Goal: Task Accomplishment & Management: Use online tool/utility

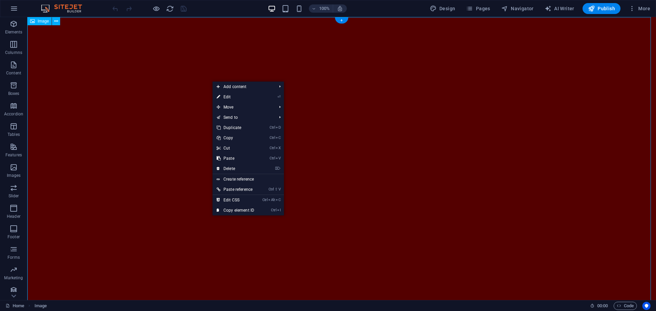
click at [211, 74] on figure at bounding box center [341, 194] width 629 height 354
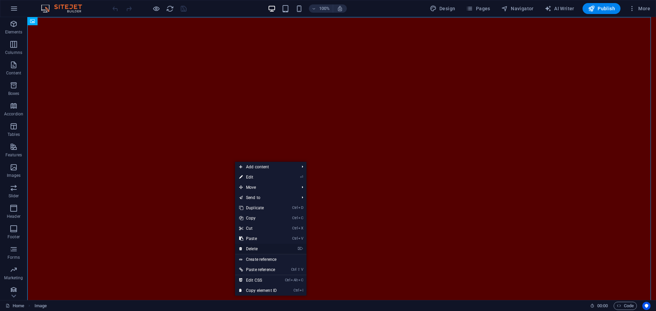
click at [248, 247] on link "⌦ Delete" at bounding box center [258, 249] width 46 height 10
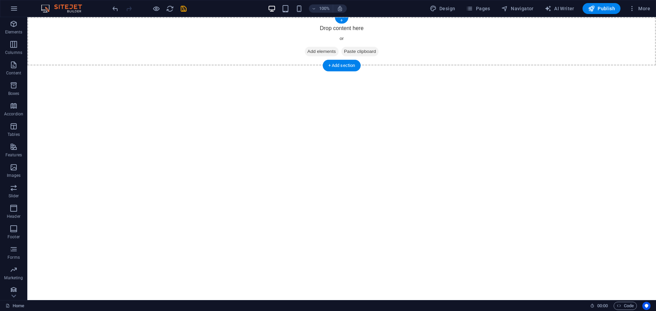
click at [241, 46] on div "Drop content here or Add elements Paste clipboard" at bounding box center [341, 41] width 629 height 49
click at [238, 66] on html "Skip to main content Drop content here or Add elements Paste clipboard" at bounding box center [341, 41] width 629 height 49
click at [10, 31] on p "Elements" at bounding box center [13, 31] width 17 height 5
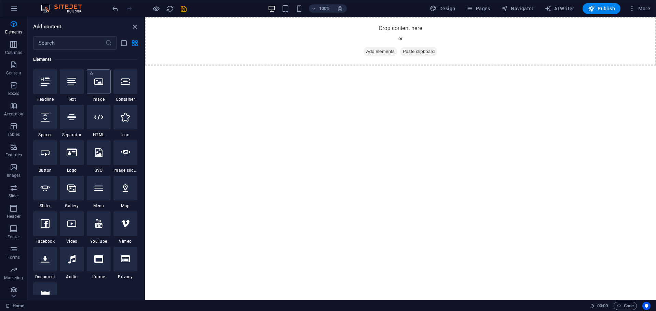
drag, startPoint x: 102, startPoint y: 83, endPoint x: 23, endPoint y: 120, distance: 87.3
click at [102, 83] on icon at bounding box center [98, 81] width 9 height 9
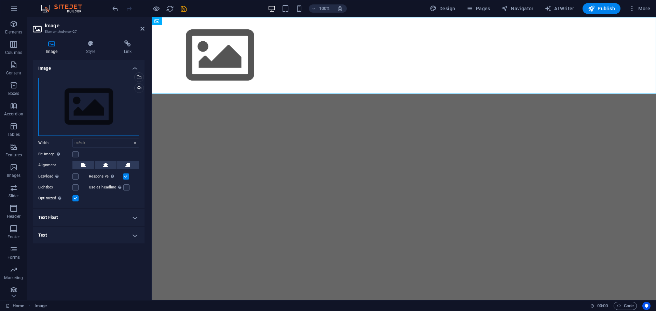
click at [84, 102] on div "Drag files here, click to choose files or select files from Files or our free s…" at bounding box center [88, 107] width 101 height 58
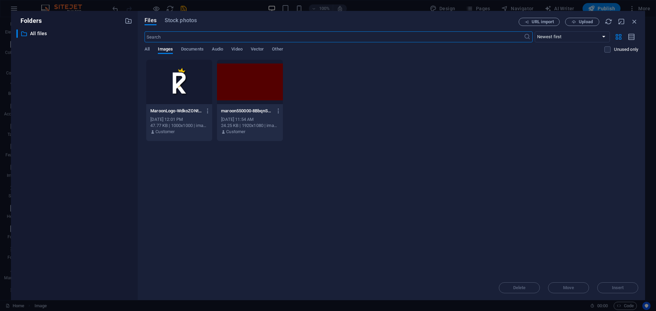
click at [365, 184] on div "Drop files here to upload them instantly MaroonLogo-WdkoZONt2315XSl3QzklZA.png …" at bounding box center [392, 167] width 494 height 216
click at [615, 290] on div "Delete Move Insert" at bounding box center [392, 285] width 494 height 18
click at [575, 20] on icon "button" at bounding box center [574, 22] width 4 height 4
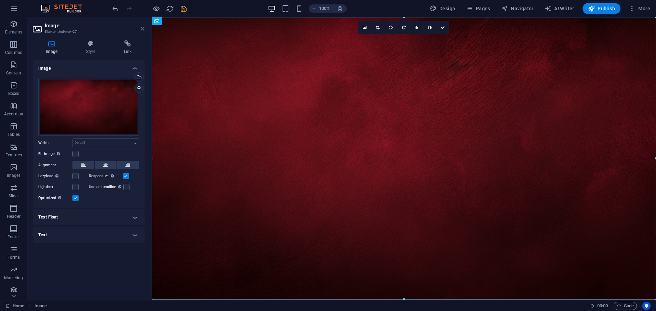
click at [142, 28] on icon at bounding box center [142, 28] width 4 height 5
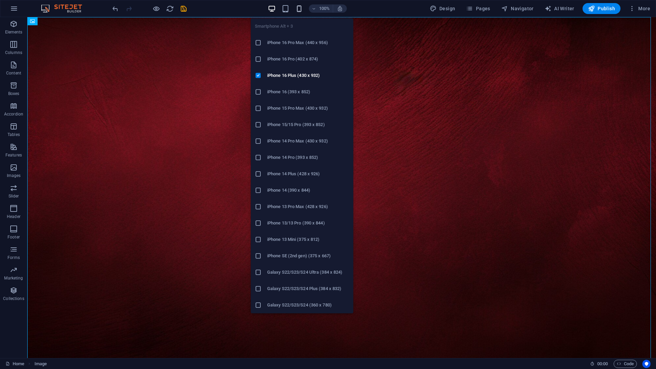
click at [299, 9] on icon "button" at bounding box center [299, 9] width 8 height 8
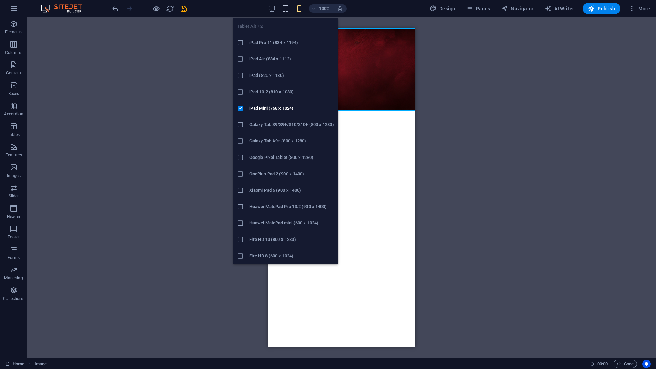
click at [287, 10] on icon "button" at bounding box center [286, 9] width 8 height 8
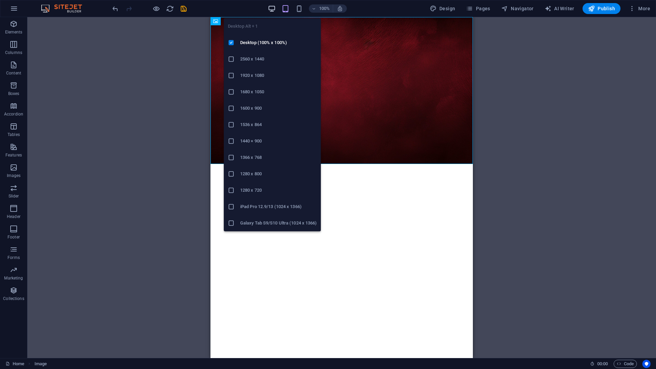
click at [276, 10] on icon "button" at bounding box center [272, 9] width 8 height 8
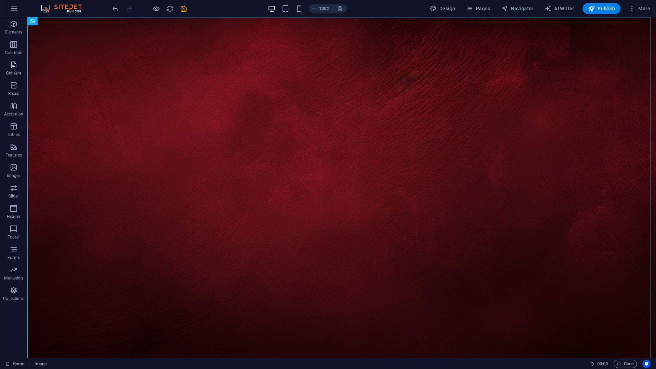
click at [15, 68] on icon "button" at bounding box center [14, 65] width 8 height 8
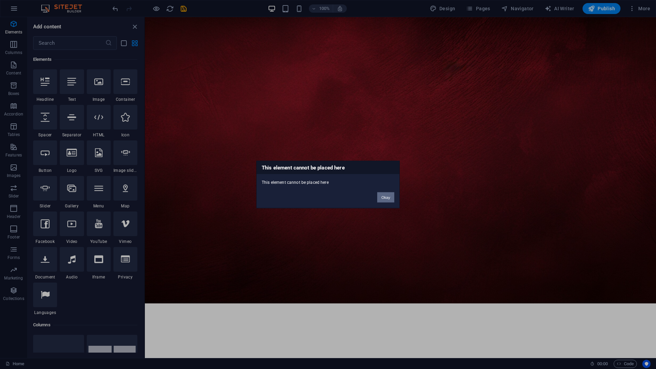
click at [391, 199] on button "Okay" at bounding box center [385, 197] width 17 height 10
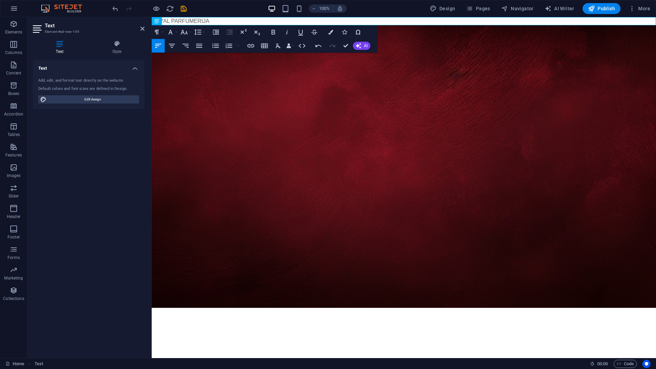
click at [93, 142] on div "Text Add, edit, and format text directly on the website. Default colors and fon…" at bounding box center [89, 206] width 112 height 293
click at [257, 227] on figure at bounding box center [404, 166] width 504 height 283
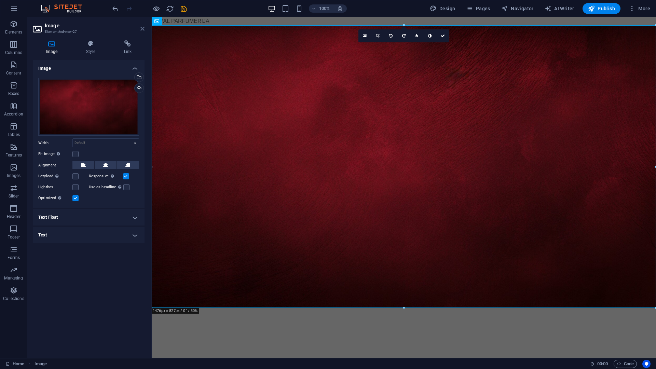
click at [142, 28] on icon at bounding box center [142, 28] width 4 height 5
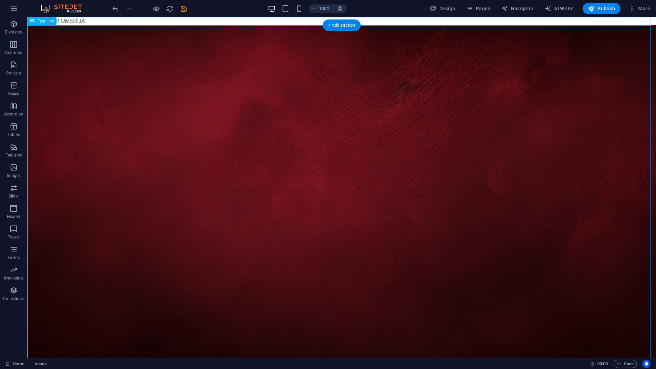
click at [184, 21] on div "ROYAL PARFUMERIJA" at bounding box center [341, 21] width 629 height 8
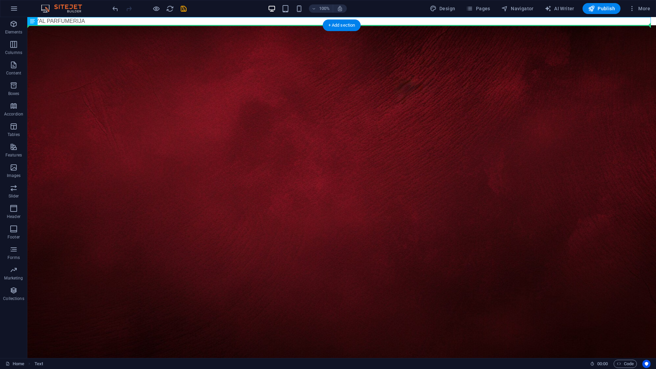
drag, startPoint x: 95, startPoint y: 21, endPoint x: 124, endPoint y: 117, distance: 100.1
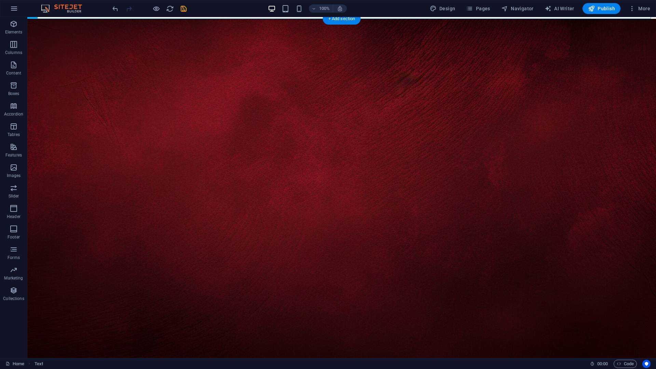
scroll to position [17, 0]
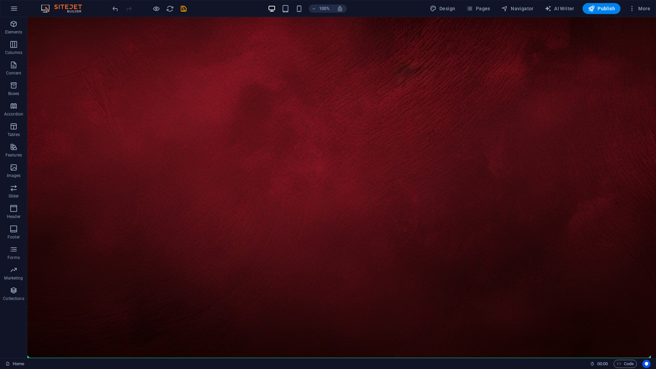
drag, startPoint x: 108, startPoint y: 21, endPoint x: 112, endPoint y: 358, distance: 337.4
click at [112, 311] on html "Skip to main content ROYAL PARFUMERIJA" at bounding box center [341, 180] width 629 height 361
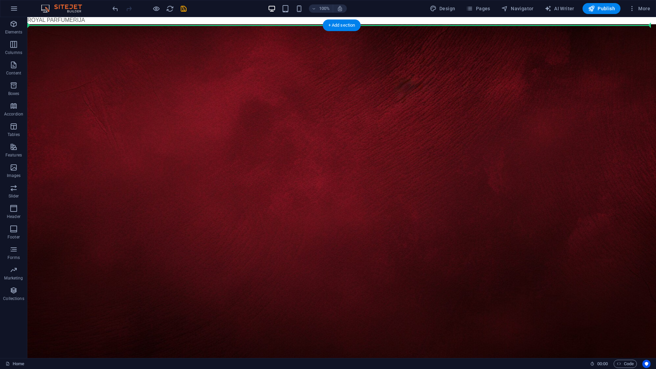
scroll to position [0, 0]
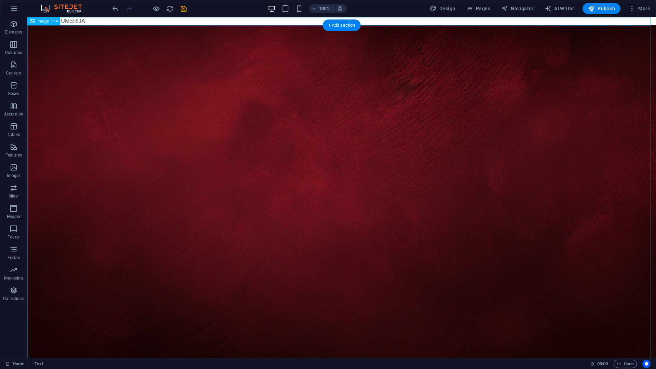
drag, startPoint x: 117, startPoint y: 20, endPoint x: 142, endPoint y: 163, distance: 144.9
click at [145, 183] on div "ROYAL PARFUMERIJA" at bounding box center [341, 197] width 629 height 361
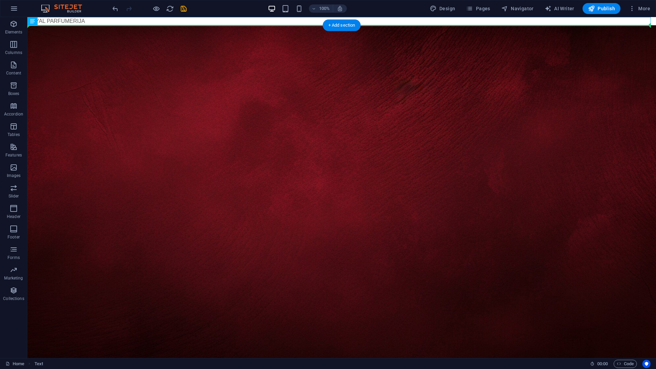
drag, startPoint x: 78, startPoint y: 20, endPoint x: 92, endPoint y: 51, distance: 33.4
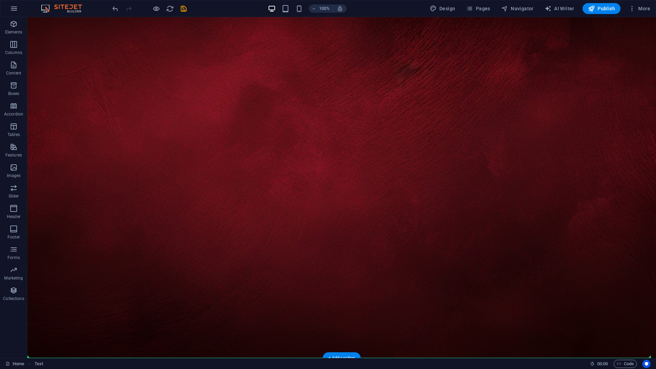
drag, startPoint x: 78, startPoint y: 21, endPoint x: 114, endPoint y: 355, distance: 335.5
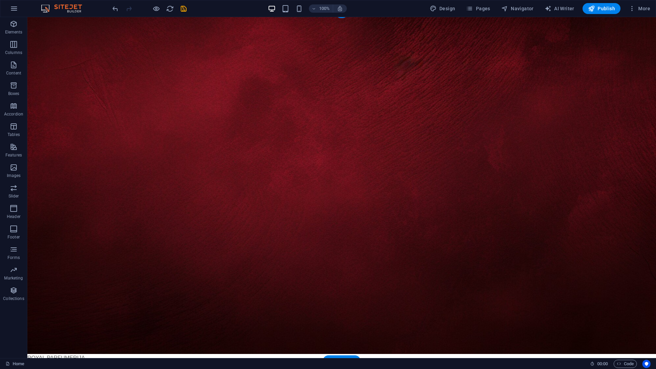
scroll to position [17, 0]
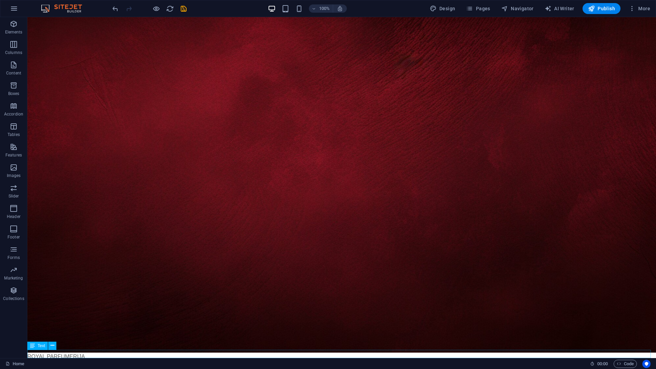
click at [88, 311] on div "ROYAL PARFUMERIJA" at bounding box center [341, 357] width 629 height 8
click at [51, 311] on icon at bounding box center [53, 345] width 4 height 7
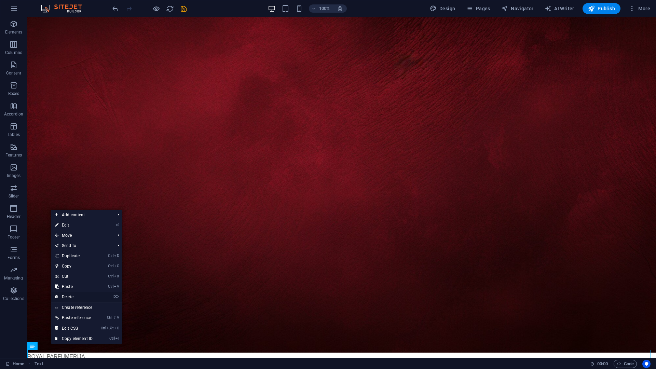
click at [69, 297] on link "⌦ Delete" at bounding box center [74, 297] width 46 height 10
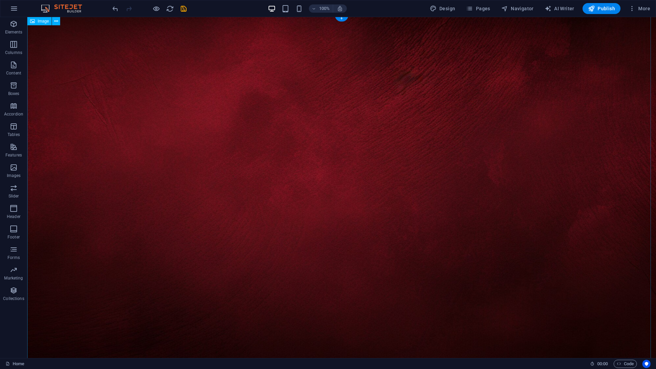
scroll to position [0, 0]
click at [16, 92] on p "Boxes" at bounding box center [13, 93] width 11 height 5
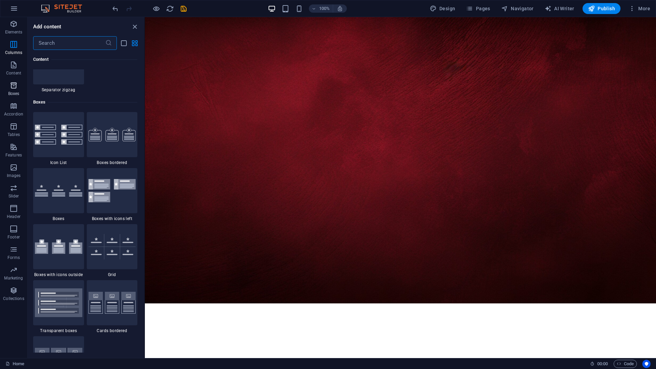
scroll to position [1813, 0]
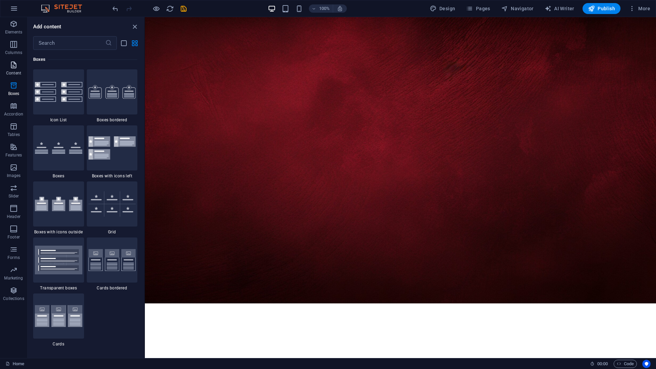
click at [10, 68] on icon "button" at bounding box center [14, 65] width 8 height 8
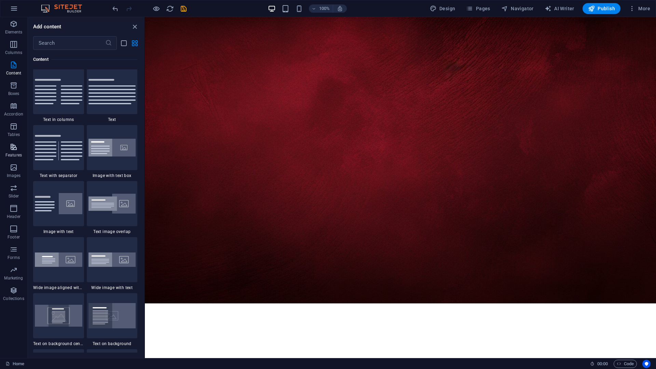
scroll to position [1123, 0]
click at [119, 97] on img at bounding box center [113, 91] width 48 height 25
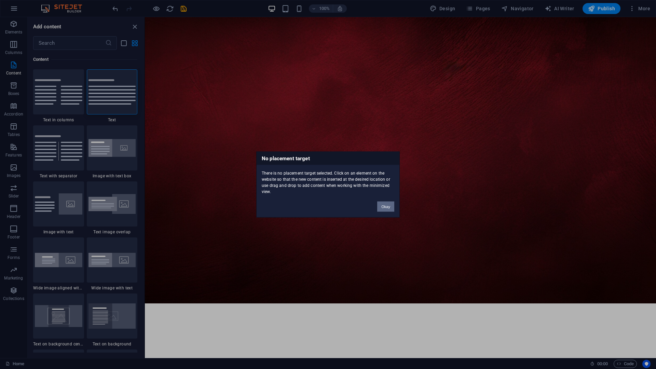
click at [381, 209] on button "Okay" at bounding box center [385, 207] width 17 height 10
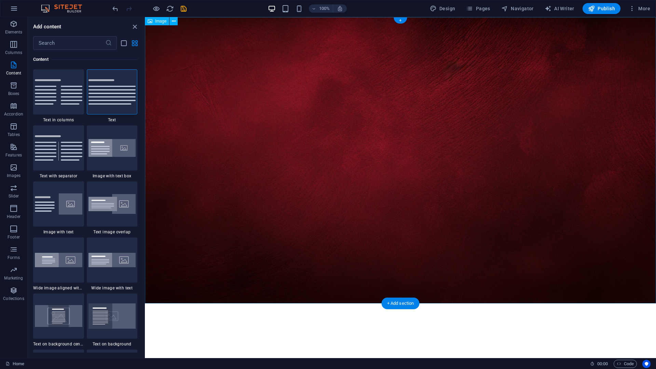
click at [274, 138] on figure at bounding box center [400, 160] width 511 height 286
click at [115, 92] on img at bounding box center [113, 91] width 48 height 25
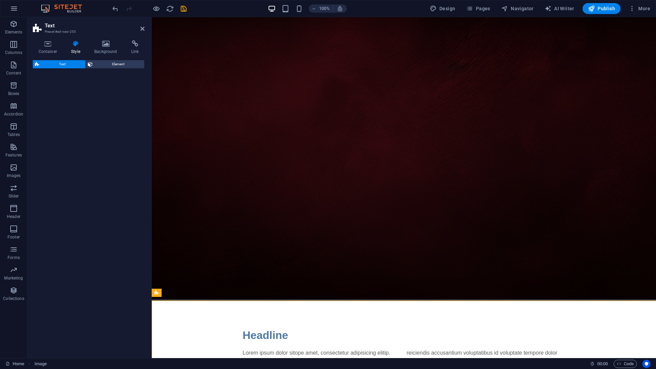
select select "rem"
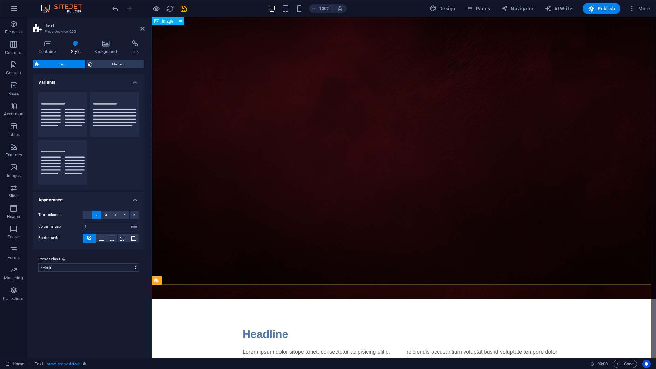
scroll to position [0, 0]
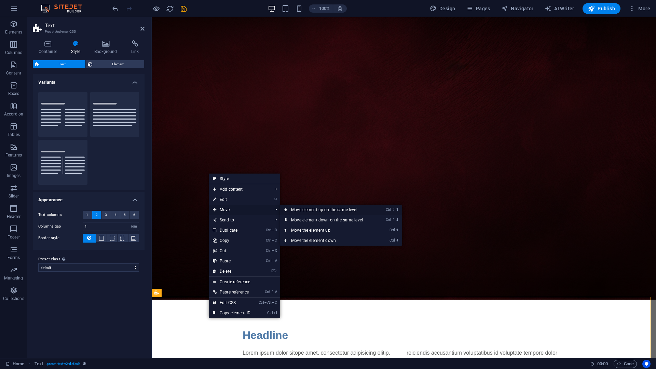
click at [305, 212] on link "Ctrl ⇧ ⬆ Move element up on the same level" at bounding box center [328, 210] width 96 height 10
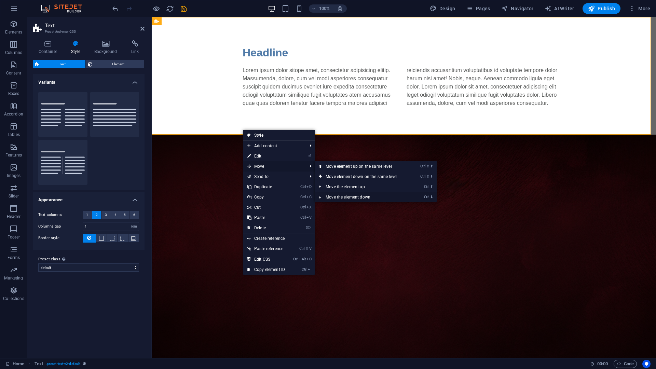
click at [351, 196] on link "Ctrl ⬇ Move the element down" at bounding box center [363, 197] width 96 height 10
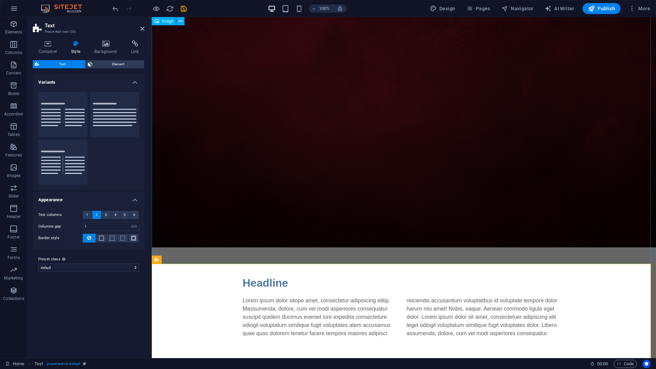
scroll to position [56, 0]
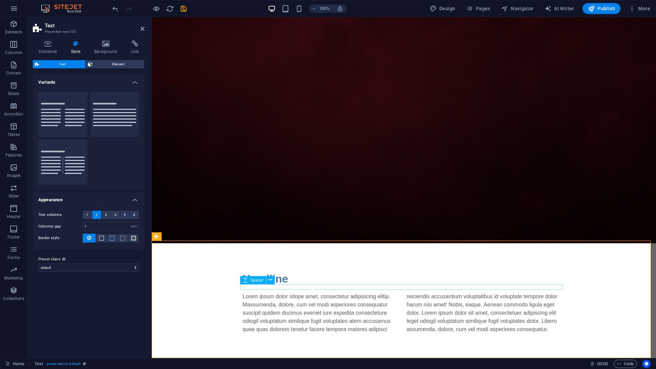
click at [208, 291] on div "Headline Lorem ipsum dolor sitope amet, consectetur adipisicing elitip. Massume…" at bounding box center [404, 302] width 504 height 118
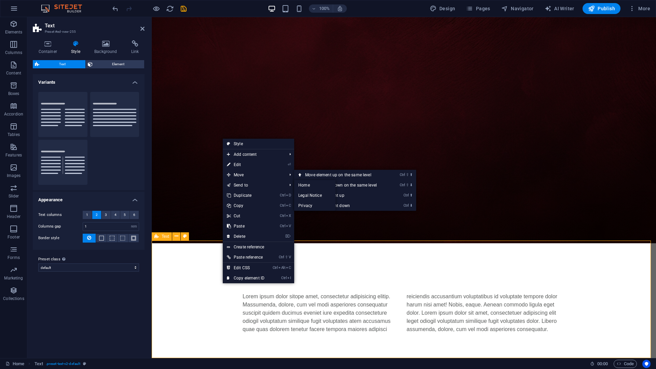
click at [194, 311] on div "Headline Lorem ipsum dolor sitope amet, consectetur adipisicing elitip. Massume…" at bounding box center [404, 302] width 504 height 118
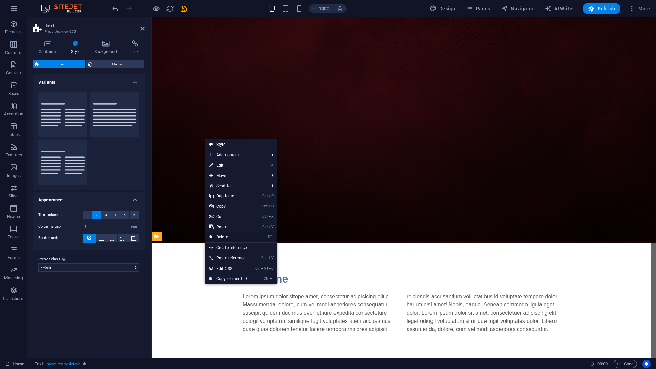
click at [223, 236] on link "⌦ Delete" at bounding box center [228, 237] width 46 height 10
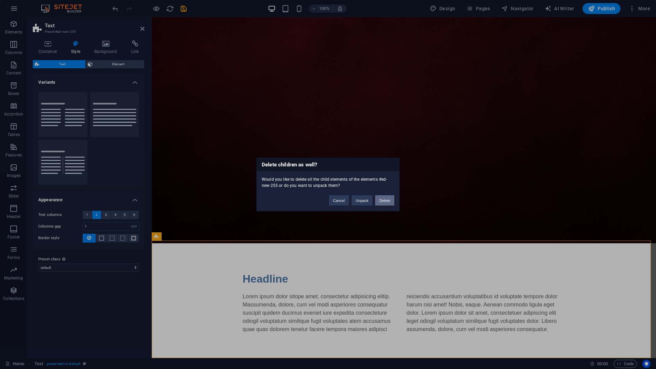
click at [382, 202] on button "Delete" at bounding box center [384, 201] width 19 height 10
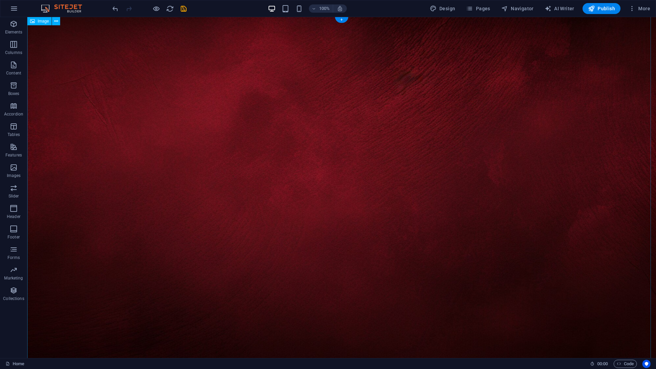
scroll to position [0, 0]
click at [304, 83] on figure at bounding box center [341, 193] width 629 height 352
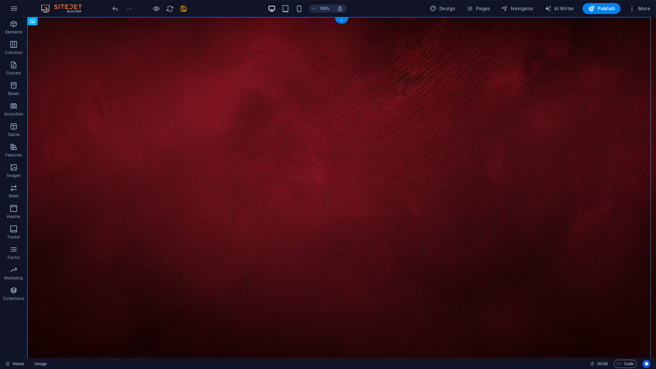
click at [343, 21] on div "+" at bounding box center [341, 20] width 13 height 6
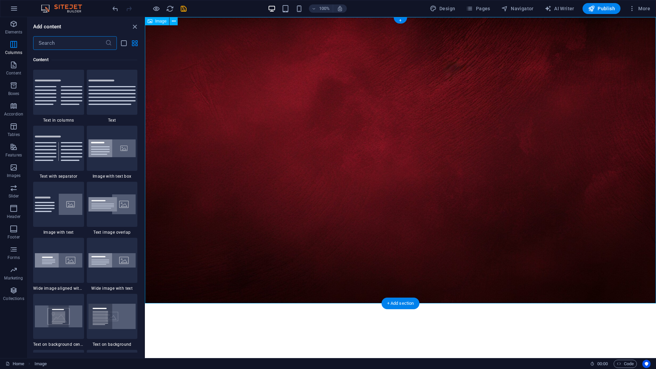
scroll to position [1123, 0]
click at [116, 93] on img at bounding box center [113, 91] width 48 height 25
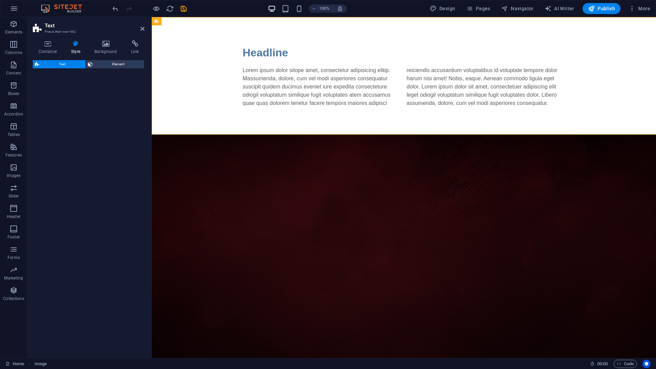
select select "rem"
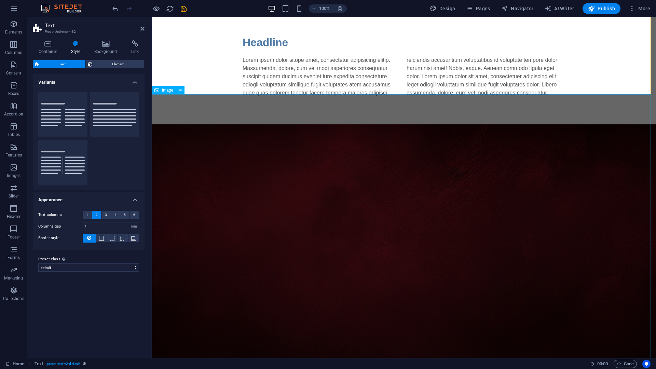
scroll to position [0, 0]
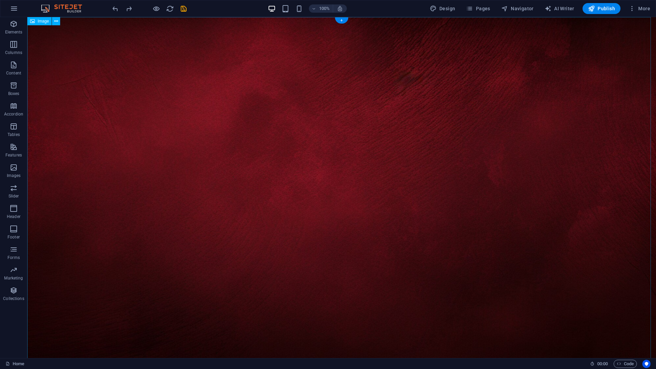
click at [103, 83] on figure at bounding box center [341, 193] width 629 height 352
click at [46, 22] on span "Image" at bounding box center [43, 21] width 11 height 4
drag, startPoint x: 68, startPoint y: 40, endPoint x: 49, endPoint y: 48, distance: 20.3
click at [32, 24] on icon at bounding box center [32, 21] width 5 height 8
click at [54, 22] on icon at bounding box center [56, 21] width 4 height 7
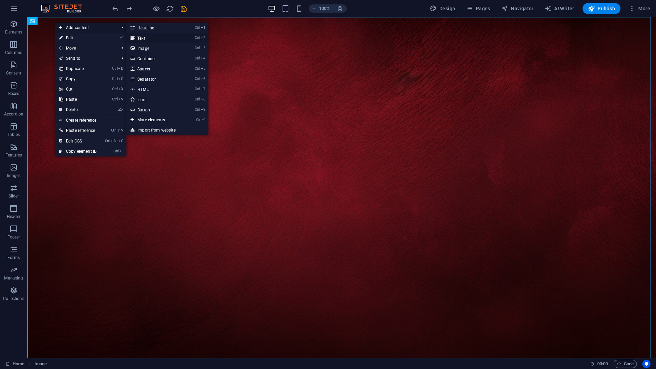
click at [148, 35] on link "Ctrl 2 Text" at bounding box center [154, 38] width 56 height 10
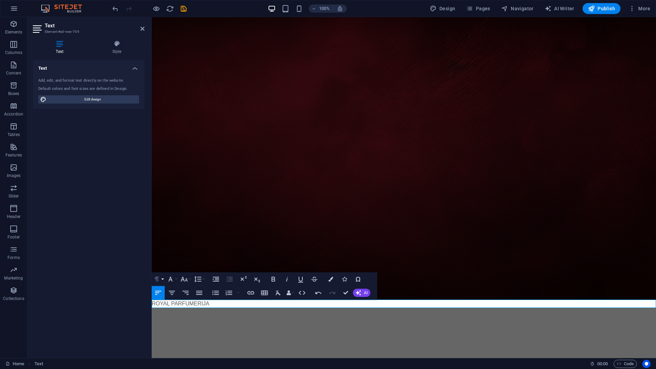
click at [158, 278] on icon "button" at bounding box center [157, 279] width 4 height 5
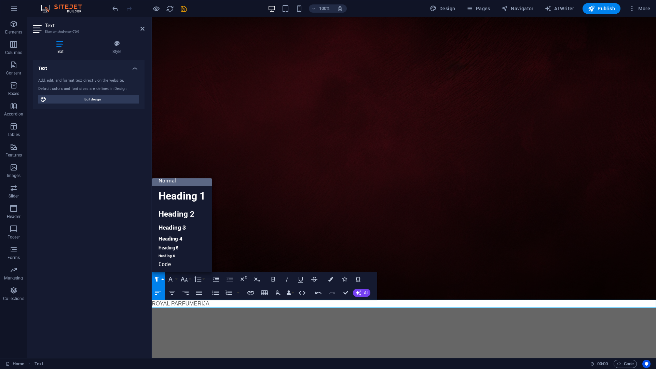
scroll to position [5, 0]
click at [158, 278] on icon "button" at bounding box center [157, 279] width 4 height 5
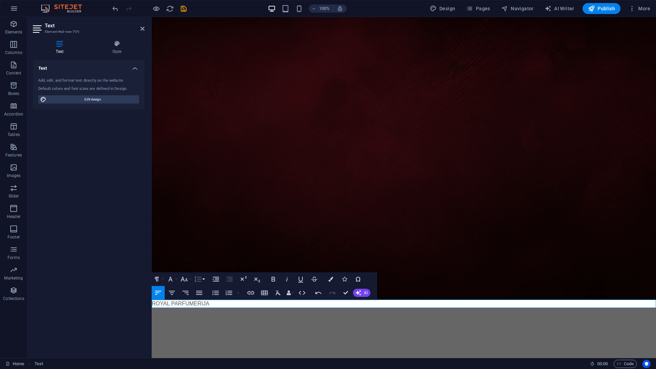
click at [197, 281] on icon "button" at bounding box center [198, 279] width 8 height 8
click at [197, 280] on icon "button" at bounding box center [198, 279] width 8 height 8
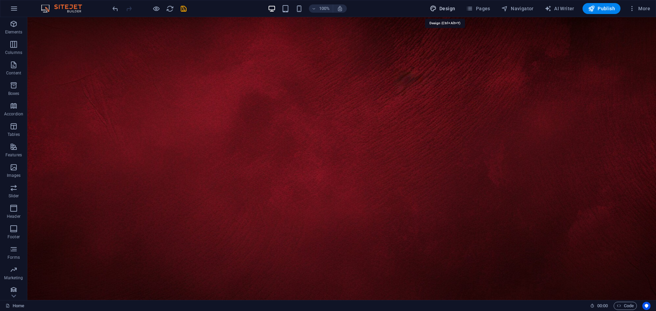
drag, startPoint x: 435, startPoint y: 11, endPoint x: 366, endPoint y: 30, distance: 71.4
click at [435, 11] on icon "button" at bounding box center [433, 8] width 7 height 7
select select "px"
select select "400"
select select "px"
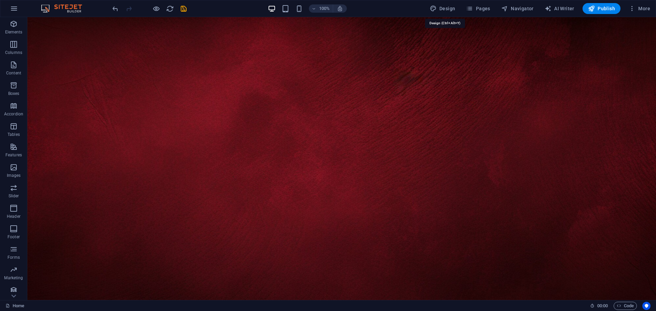
select select "rem"
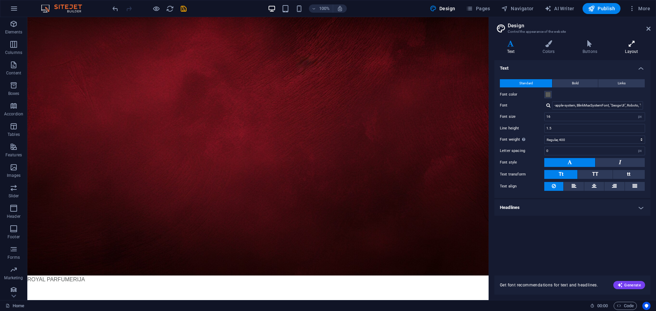
click at [624, 51] on h4 "Layout" at bounding box center [632, 47] width 38 height 14
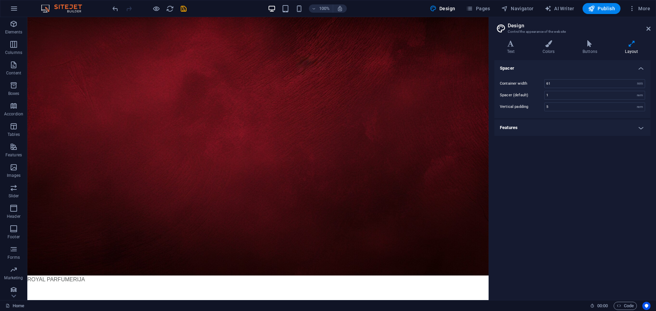
click at [580, 121] on h4 "Features" at bounding box center [573, 128] width 156 height 16
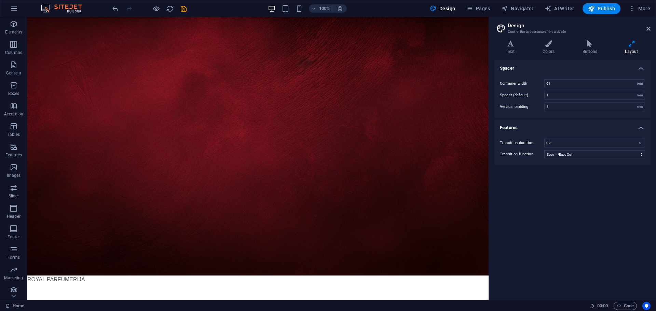
click at [580, 123] on h4 "Features" at bounding box center [573, 126] width 156 height 12
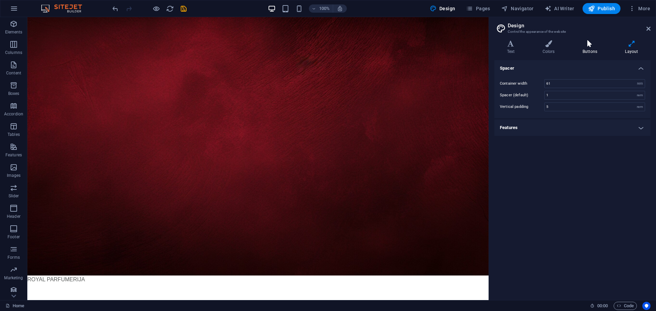
click at [590, 42] on icon at bounding box center [590, 43] width 40 height 7
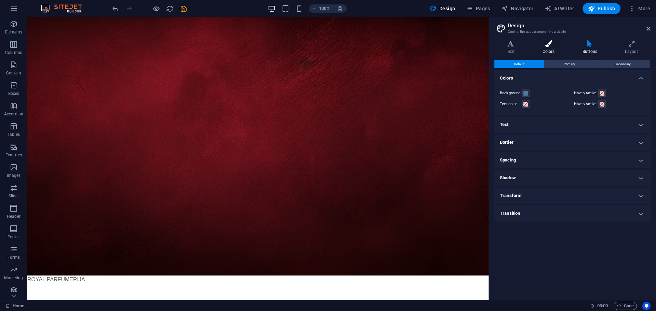
drag, startPoint x: 549, startPoint y: 48, endPoint x: 532, endPoint y: 49, distance: 16.4
click at [548, 48] on h4 "Colors" at bounding box center [550, 47] width 40 height 14
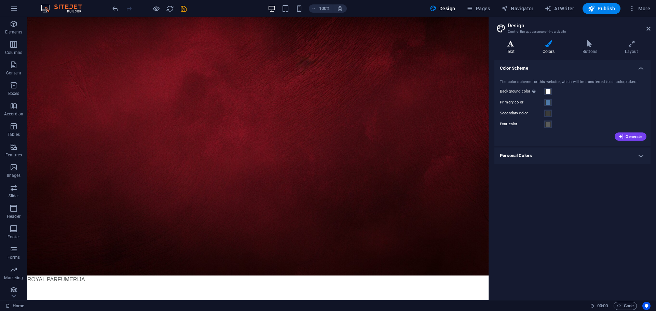
click at [510, 47] on h4 "Text" at bounding box center [513, 47] width 36 height 14
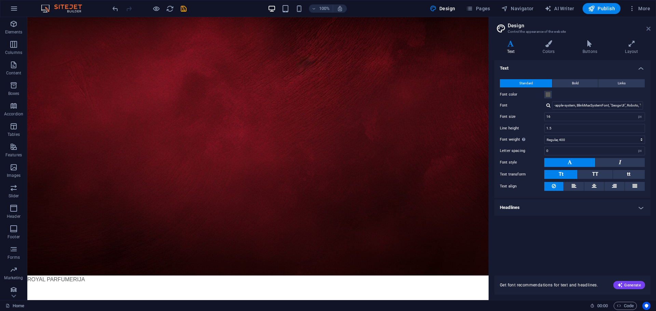
click at [649, 29] on icon at bounding box center [649, 28] width 4 height 5
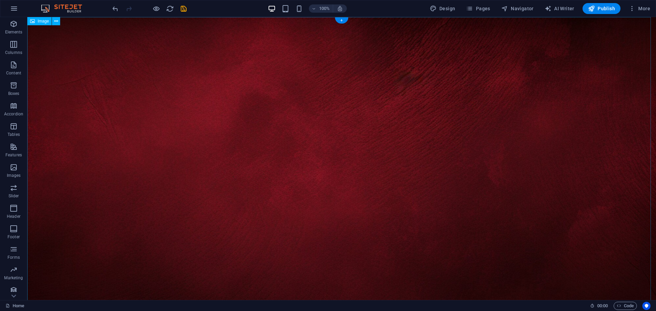
click at [188, 147] on figure at bounding box center [341, 193] width 629 height 352
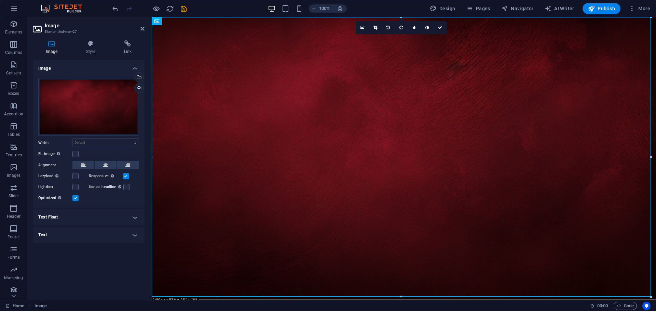
click at [64, 221] on h4 "Text Float" at bounding box center [89, 217] width 112 height 16
click at [64, 218] on h4 "Text Float" at bounding box center [89, 215] width 112 height 12
click at [56, 241] on h4 "Text" at bounding box center [89, 235] width 112 height 16
click at [57, 236] on h4 "Text" at bounding box center [89, 233] width 112 height 12
click at [60, 223] on h4 "Text Float" at bounding box center [89, 217] width 112 height 16
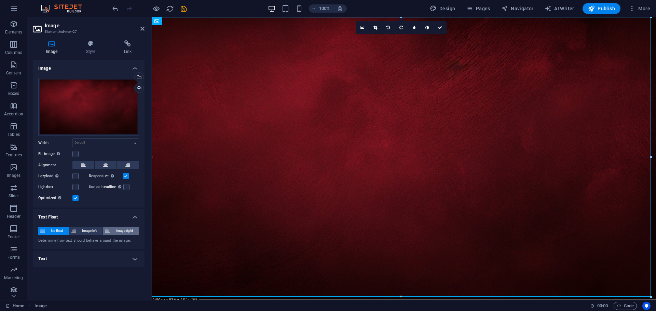
click at [116, 231] on span "Image right" at bounding box center [124, 231] width 25 height 8
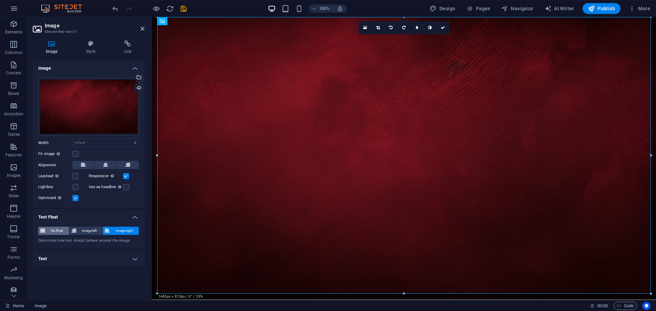
click at [57, 230] on span "No float" at bounding box center [57, 231] width 20 height 8
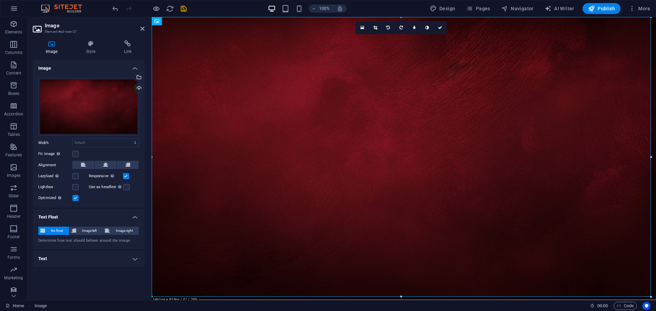
click at [63, 259] on h4 "Text" at bounding box center [89, 259] width 112 height 16
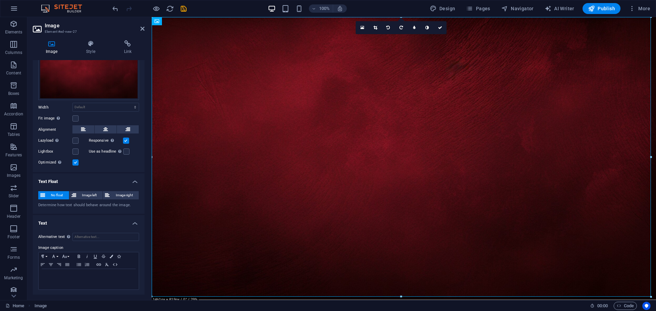
click at [82, 179] on h4 "Text Float" at bounding box center [89, 180] width 112 height 12
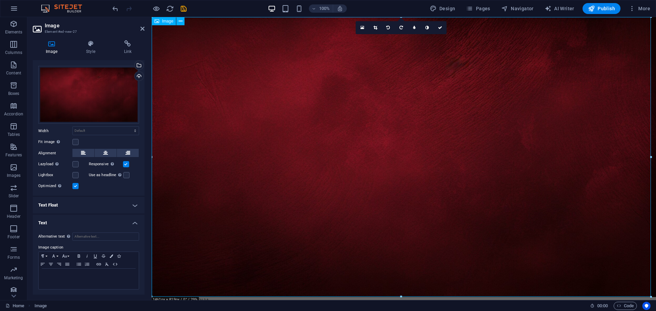
scroll to position [5, 0]
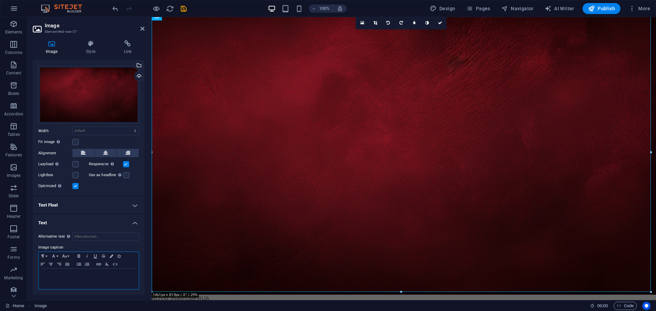
click at [80, 274] on p at bounding box center [88, 275] width 93 height 6
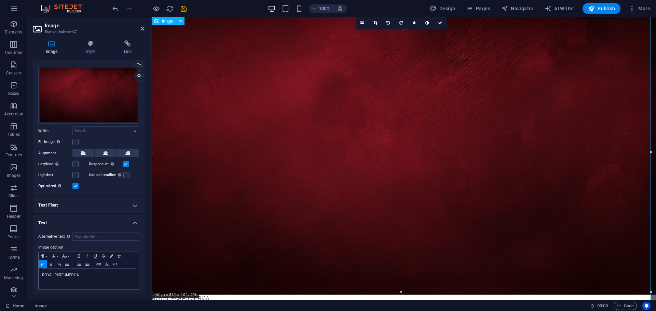
click at [210, 114] on figure "ROYAL PARFUMERIJA" at bounding box center [404, 157] width 504 height 291
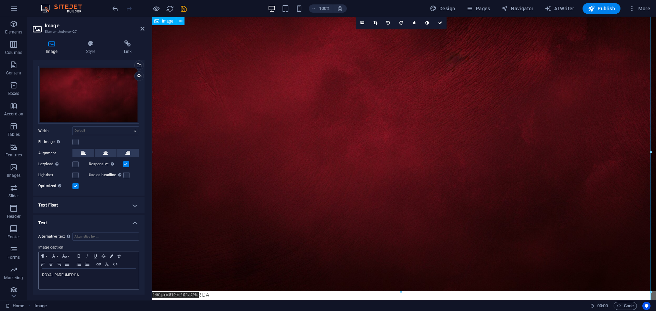
scroll to position [13, 0]
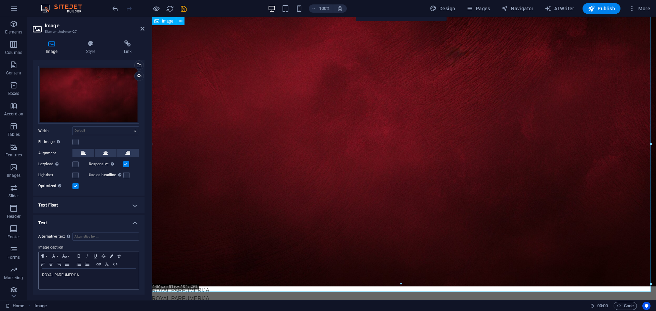
click at [247, 175] on figure "ROYAL PARFUMERIJA" at bounding box center [404, 149] width 504 height 291
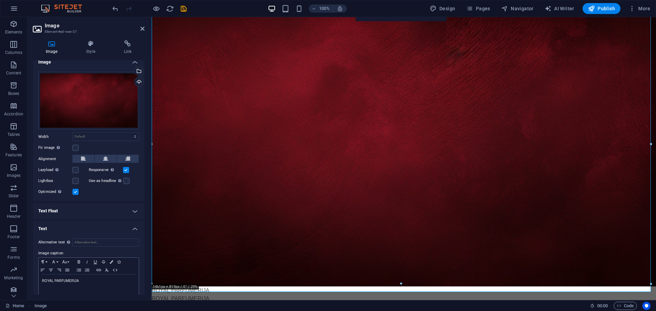
scroll to position [12, 0]
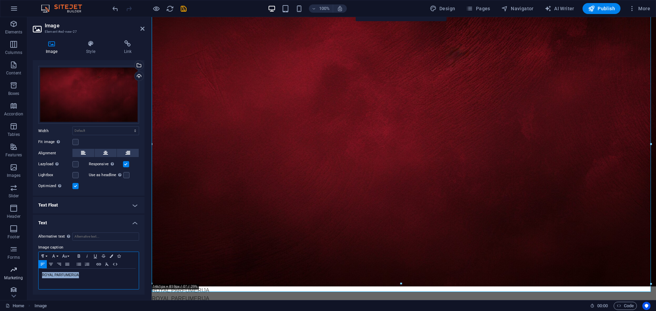
drag, startPoint x: 84, startPoint y: 277, endPoint x: 14, endPoint y: 273, distance: 69.8
click at [15, 273] on section "Elements Columns Content Boxes Accordion Tables Features Images Slider Header F…" at bounding box center [328, 158] width 656 height 283
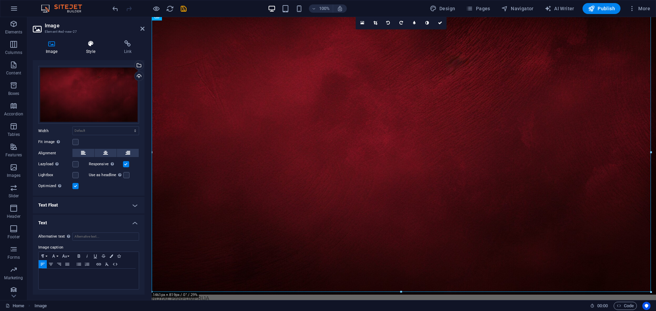
click at [92, 45] on icon at bounding box center [90, 43] width 35 height 7
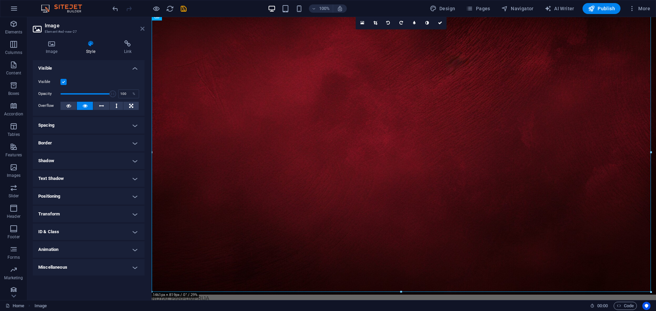
click at [141, 26] on icon at bounding box center [142, 28] width 4 height 5
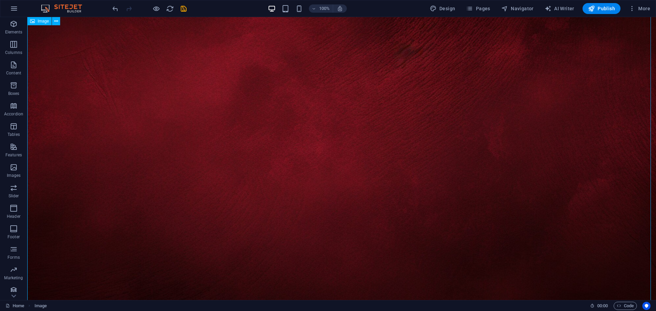
scroll to position [75, 0]
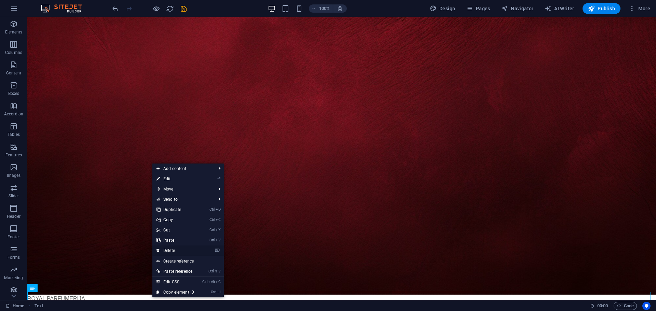
click at [167, 250] on link "⌦ Delete" at bounding box center [175, 251] width 46 height 10
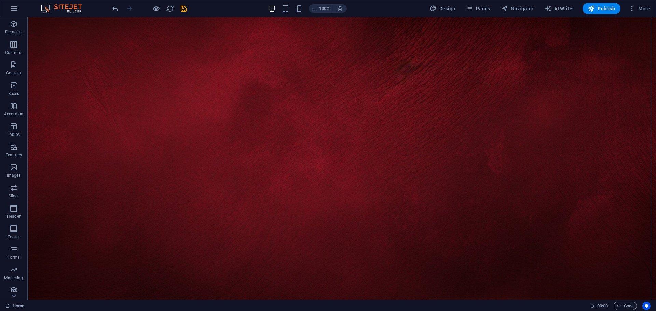
scroll to position [0, 0]
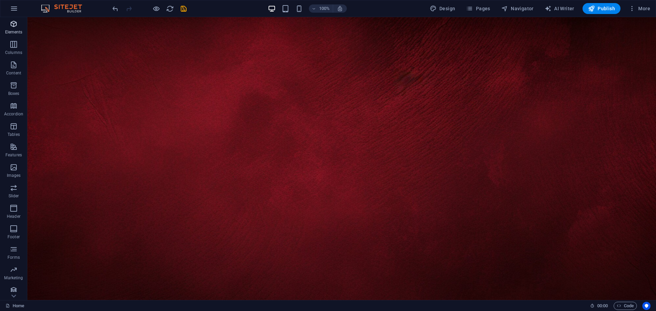
click at [14, 31] on p "Elements" at bounding box center [13, 31] width 17 height 5
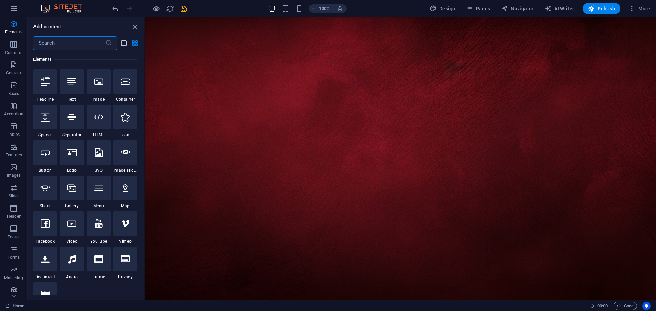
click at [121, 43] on icon "list-view" at bounding box center [124, 43] width 8 height 8
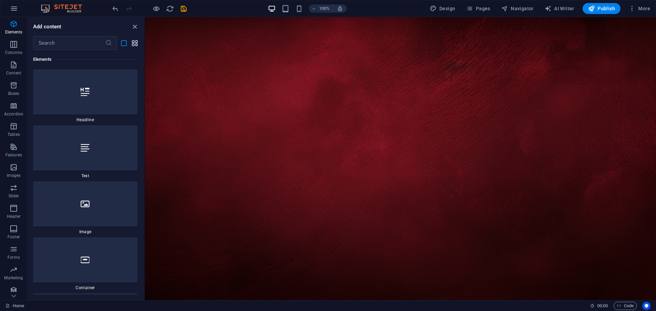
click at [135, 43] on icon "grid-view" at bounding box center [135, 43] width 8 height 8
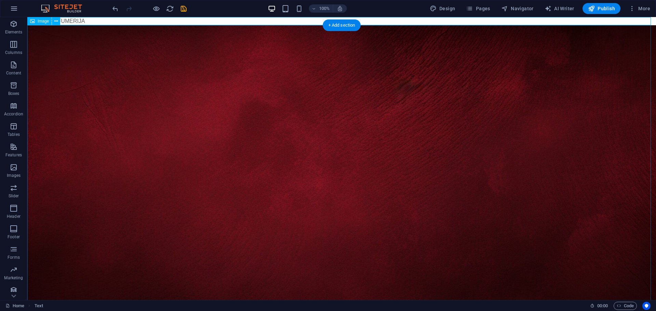
click at [140, 42] on figure at bounding box center [341, 201] width 629 height 352
click at [144, 23] on div "ROYAL PARFUMERIJA" at bounding box center [341, 21] width 629 height 8
click at [163, 22] on div "ROYAL PARFUMERIJA" at bounding box center [341, 21] width 629 height 8
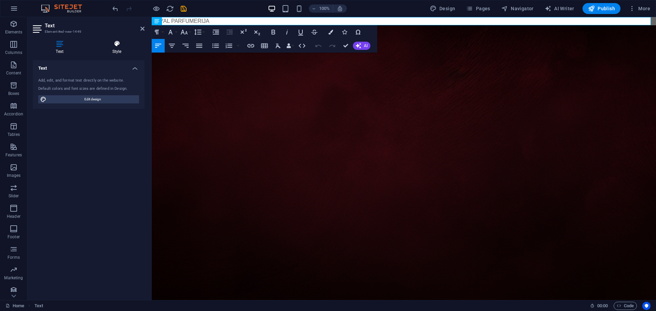
click at [116, 47] on h4 "Style" at bounding box center [116, 47] width 55 height 14
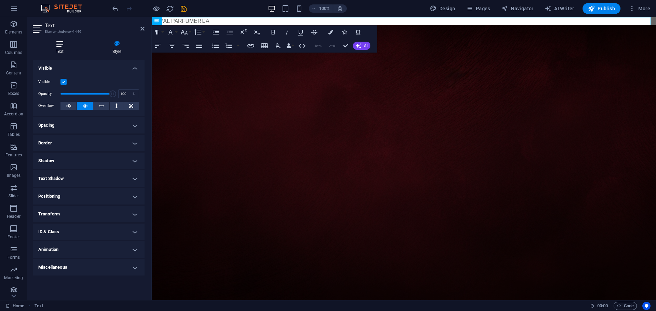
click at [59, 54] on h4 "Text" at bounding box center [61, 47] width 56 height 14
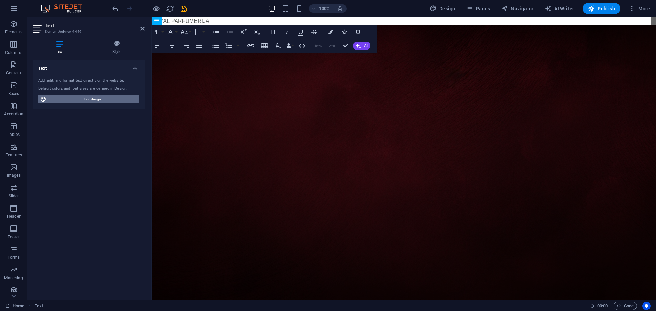
click at [88, 98] on span "Edit design" at bounding box center [93, 99] width 89 height 8
select select "px"
select select "400"
select select "px"
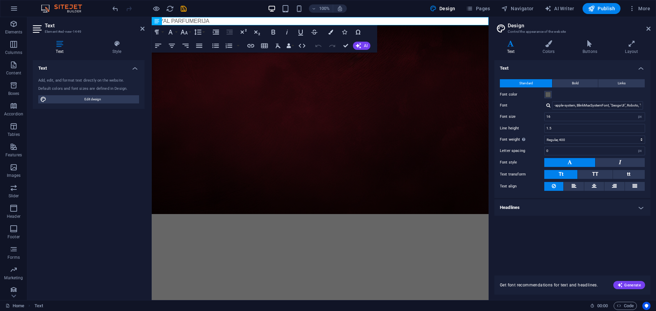
click at [520, 209] on h4 "Headlines" at bounding box center [573, 208] width 156 height 16
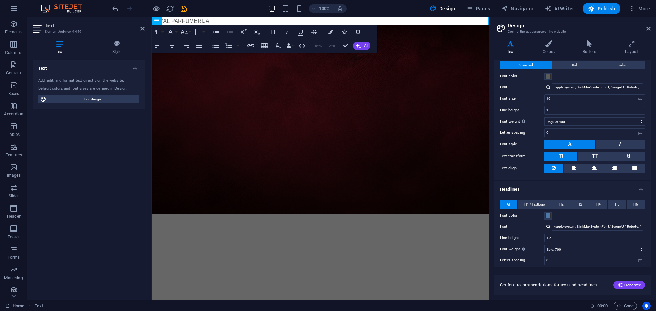
scroll to position [14, 0]
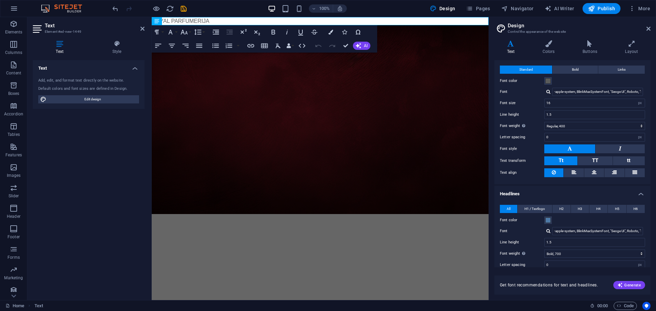
click at [523, 193] on h4 "Headlines" at bounding box center [573, 192] width 156 height 12
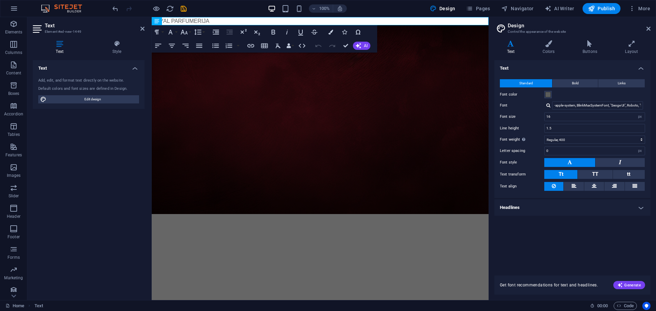
click at [547, 106] on div at bounding box center [549, 105] width 4 height 4
click at [563, 116] on div "Manage fonts →" at bounding box center [599, 114] width 90 height 7
select select "popularity"
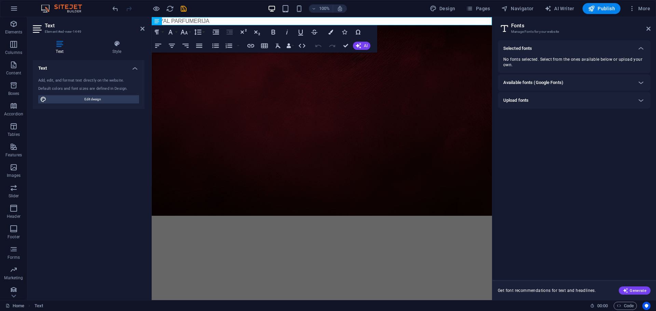
click at [538, 84] on h6 "Available fonts (Google Fonts)" at bounding box center [533, 83] width 60 height 8
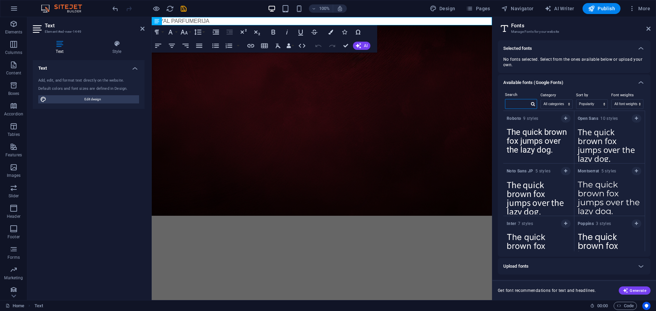
click at [513, 103] on input "text" at bounding box center [518, 103] width 24 height 9
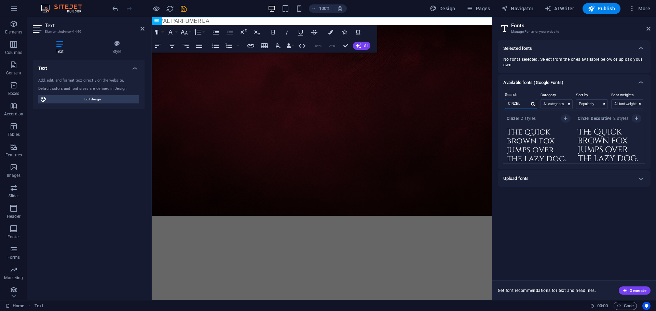
type input "CINZEL"
click at [540, 143] on textarea "The quick brown fox jumps over the lazy dog." at bounding box center [538, 143] width 71 height 38
click at [566, 118] on icon "button" at bounding box center [565, 119] width 3 height 4
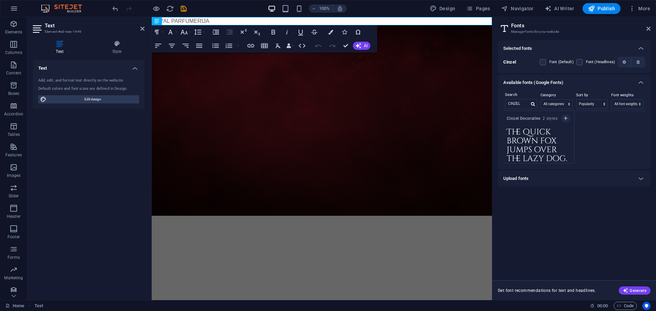
click at [548, 201] on div "Selected fonts Cinzel Font (Default) Font (Headlines) Available fonts (Google F…" at bounding box center [574, 157] width 153 height 234
click at [649, 26] on icon at bounding box center [649, 28] width 4 height 5
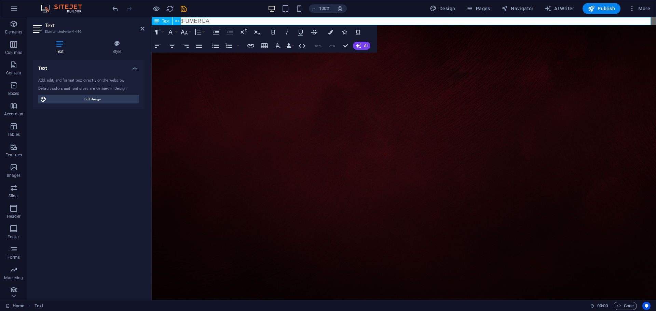
click at [205, 18] on p "ROYAL PARFUMERIJA" at bounding box center [404, 21] width 504 height 8
click at [203, 18] on p "ROYAL PARFUMERIJA" at bounding box center [404, 21] width 504 height 8
click at [200, 70] on figure at bounding box center [404, 166] width 504 height 283
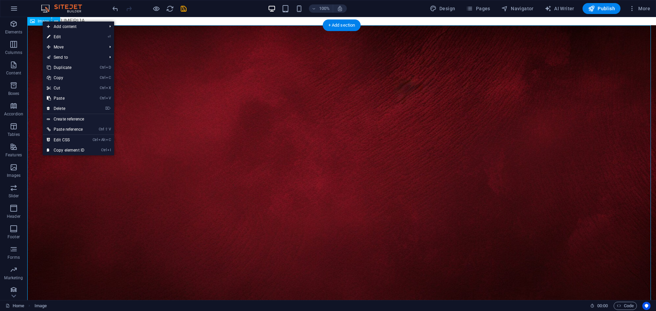
click at [176, 85] on figure at bounding box center [341, 201] width 629 height 352
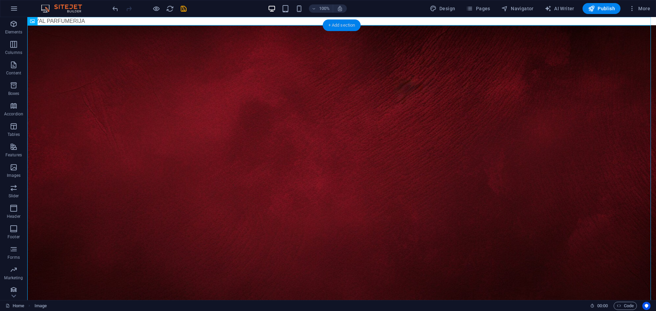
click at [343, 23] on div "+ Add section" at bounding box center [342, 25] width 38 height 12
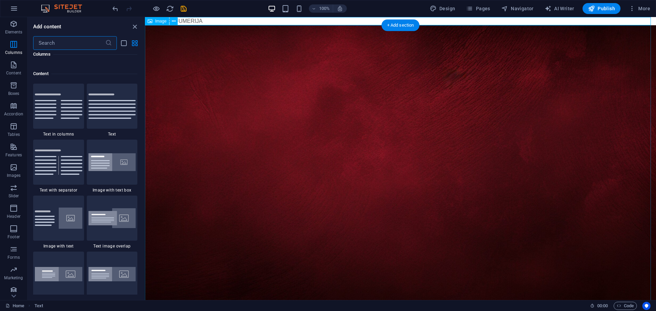
scroll to position [1123, 0]
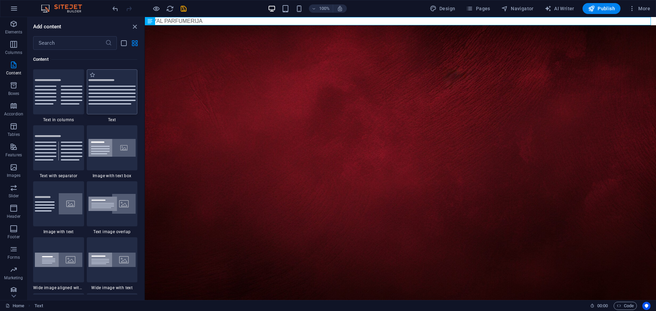
click at [107, 91] on img at bounding box center [113, 91] width 48 height 25
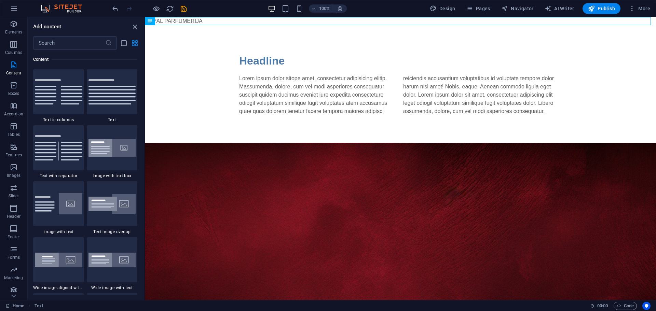
select select "rem"
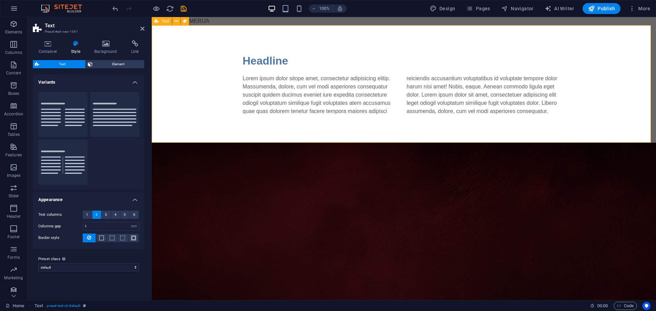
click at [225, 197] on figure at bounding box center [404, 284] width 504 height 283
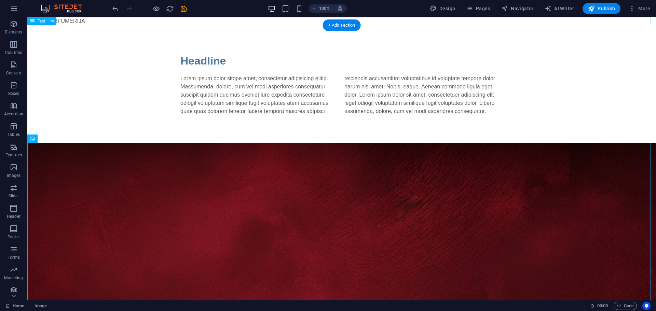
click at [76, 21] on div "ROYAL PARFUMERIJA" at bounding box center [341, 21] width 629 height 8
click at [304, 21] on div "ROYAL PARFUMERIJA" at bounding box center [341, 21] width 629 height 8
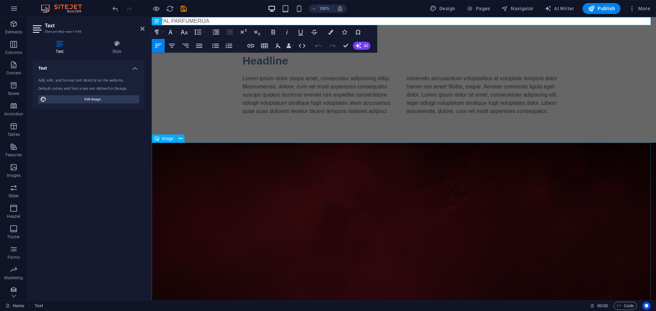
click at [270, 175] on figure at bounding box center [404, 284] width 504 height 283
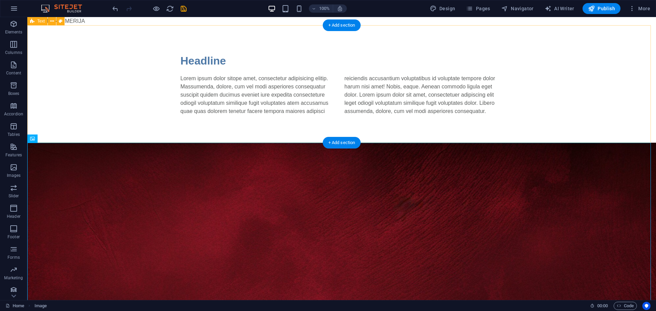
click at [325, 133] on div "Headline Lorem ipsum dolor sitope amet, consectetur adipisicing elitip. Massume…" at bounding box center [341, 84] width 629 height 118
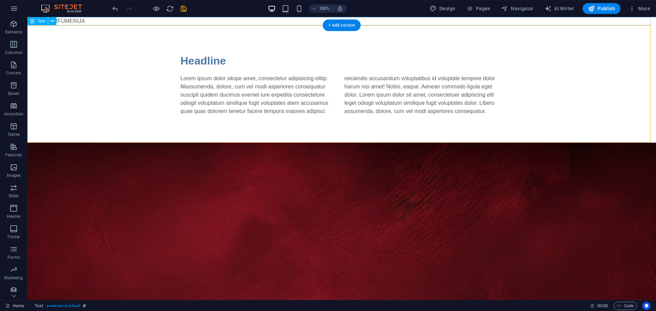
click at [200, 22] on div "ROYAL PARFUMERIJA" at bounding box center [341, 21] width 629 height 8
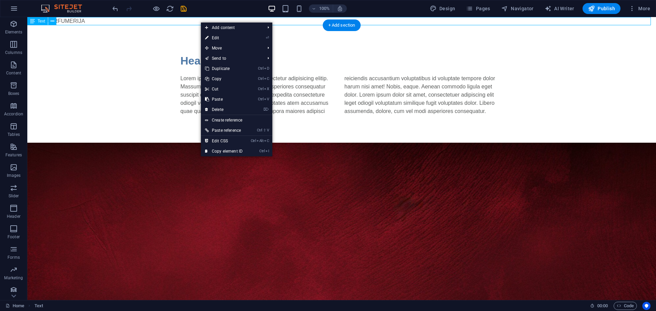
click at [192, 21] on div "ROYAL PARFUMERIJA" at bounding box center [341, 21] width 629 height 8
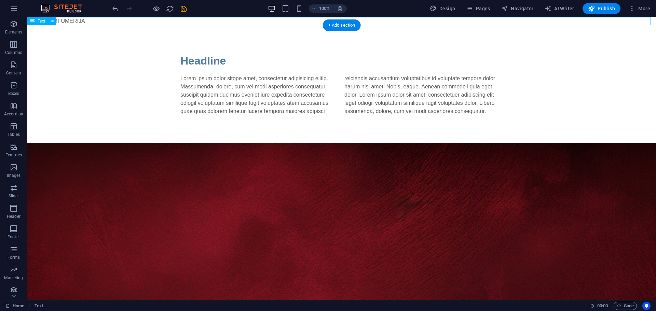
click at [237, 22] on div "ROYAL PARFUMERIJA" at bounding box center [341, 21] width 629 height 8
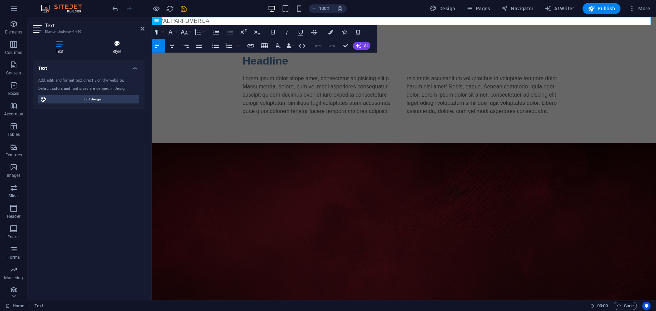
click at [113, 49] on h4 "Style" at bounding box center [116, 47] width 55 height 14
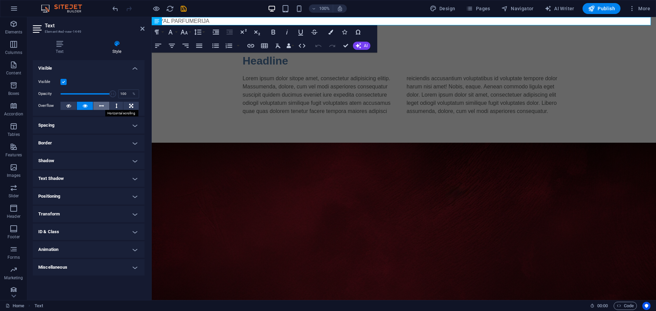
click at [103, 105] on icon at bounding box center [101, 106] width 5 height 8
click at [118, 106] on button at bounding box center [116, 106] width 13 height 8
click at [132, 103] on icon at bounding box center [131, 106] width 4 height 8
click at [69, 108] on icon at bounding box center [68, 106] width 5 height 8
click at [82, 106] on button at bounding box center [85, 106] width 16 height 8
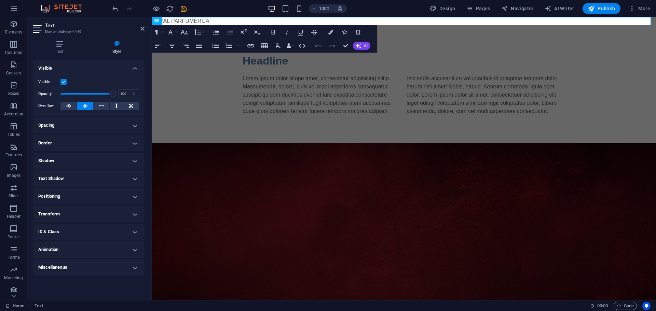
click at [57, 123] on h4 "Spacing" at bounding box center [89, 125] width 112 height 16
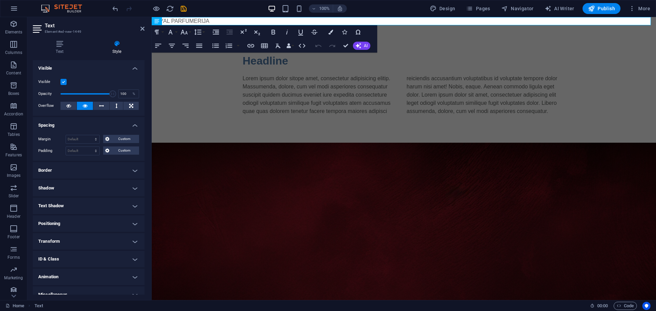
click at [57, 121] on h4 "Spacing" at bounding box center [89, 123] width 112 height 12
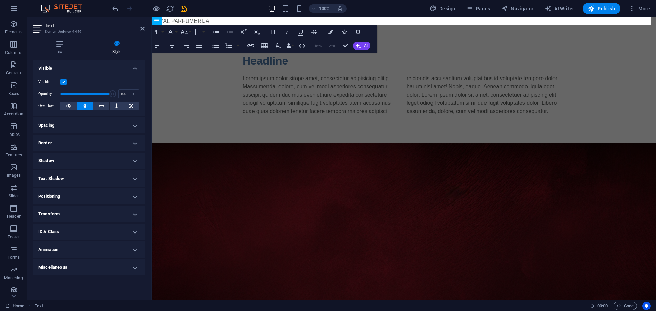
click at [59, 138] on h4 "Border" at bounding box center [89, 143] width 112 height 16
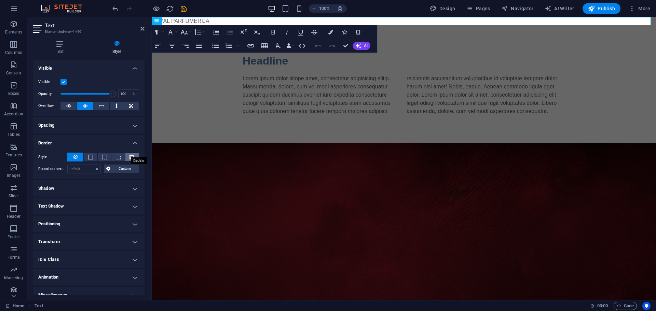
click at [131, 156] on span at bounding box center [132, 157] width 5 height 5
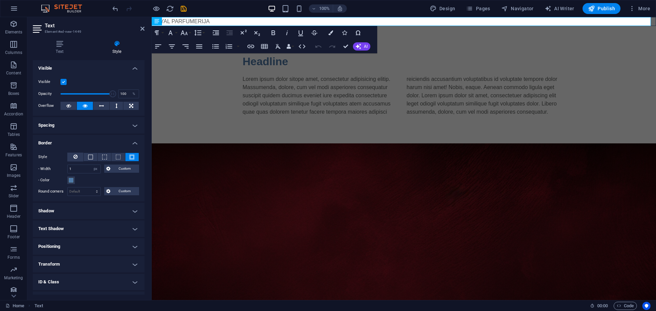
click at [133, 156] on button at bounding box center [131, 157] width 13 height 8
click at [70, 156] on button at bounding box center [75, 157] width 16 height 9
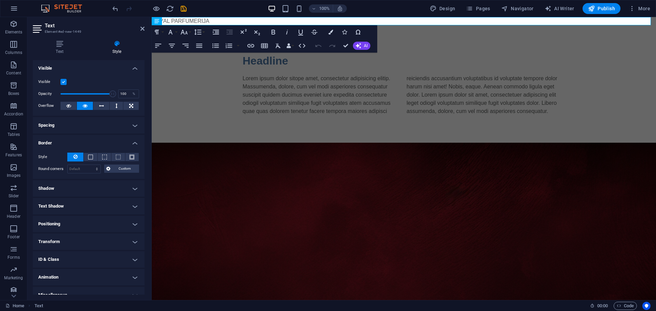
click at [56, 143] on h4 "Border" at bounding box center [89, 141] width 112 height 12
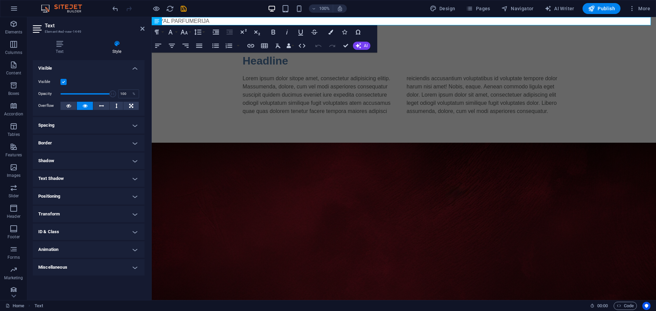
click at [50, 161] on h4 "Shadow" at bounding box center [89, 161] width 112 height 16
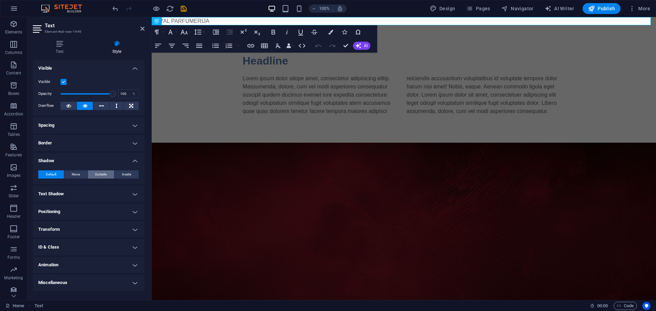
click at [101, 175] on span "Outside" at bounding box center [101, 175] width 12 height 8
type input "2"
type input "4"
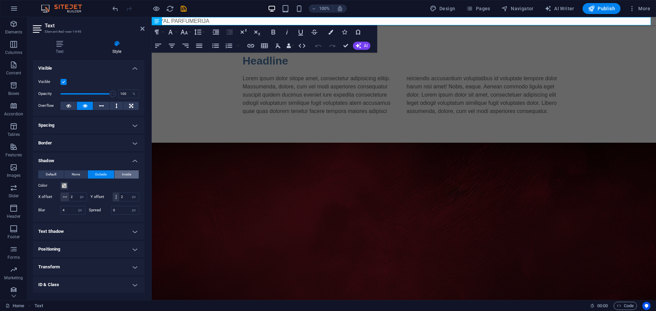
click at [120, 175] on button "Inside" at bounding box center [127, 175] width 24 height 8
click at [102, 175] on span "Outside" at bounding box center [101, 175] width 12 height 8
click at [49, 174] on span "Default" at bounding box center [51, 175] width 11 height 8
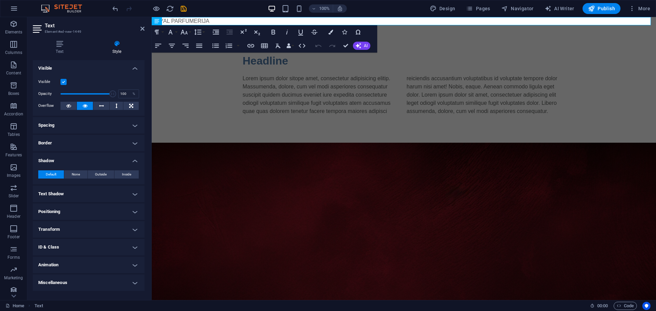
click at [52, 160] on h4 "Shadow" at bounding box center [89, 159] width 112 height 12
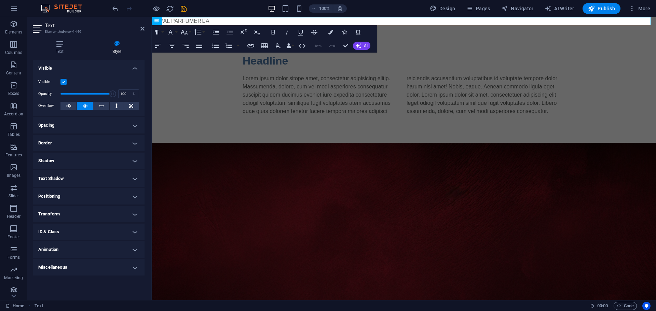
click at [52, 177] on h4 "Text Shadow" at bounding box center [89, 179] width 112 height 16
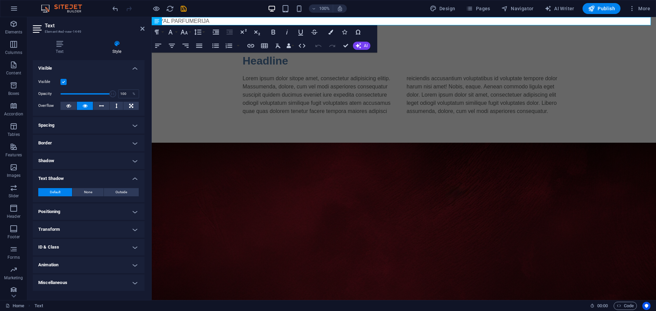
click at [52, 177] on h4 "Text Shadow" at bounding box center [89, 177] width 112 height 12
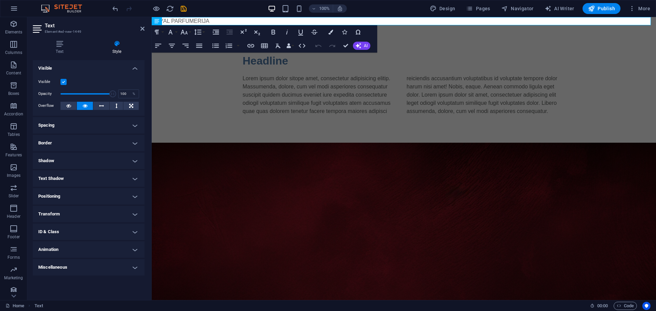
click at [54, 197] on h4 "Positioning" at bounding box center [89, 196] width 112 height 16
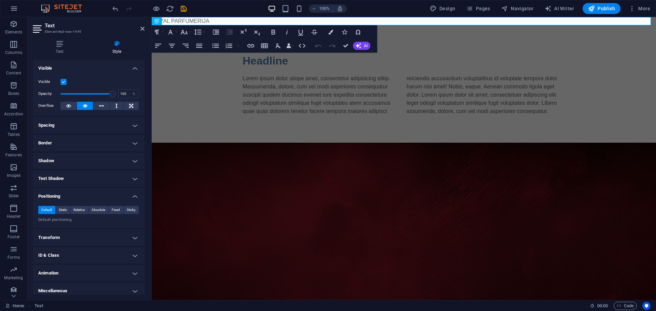
click at [56, 195] on h4 "Positioning" at bounding box center [89, 194] width 112 height 12
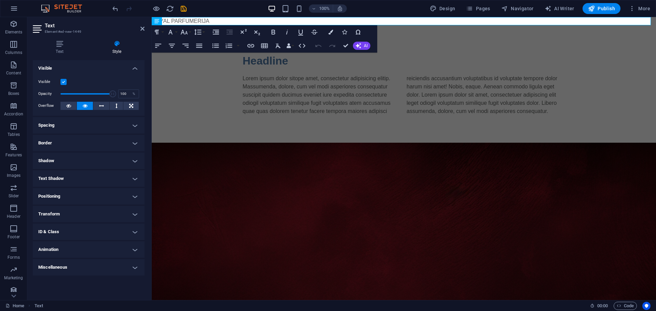
click at [58, 213] on h4 "Transform" at bounding box center [89, 214] width 112 height 16
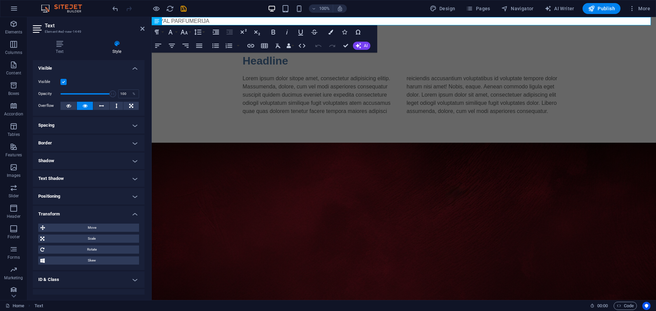
click at [58, 213] on h4 "Transform" at bounding box center [89, 212] width 112 height 12
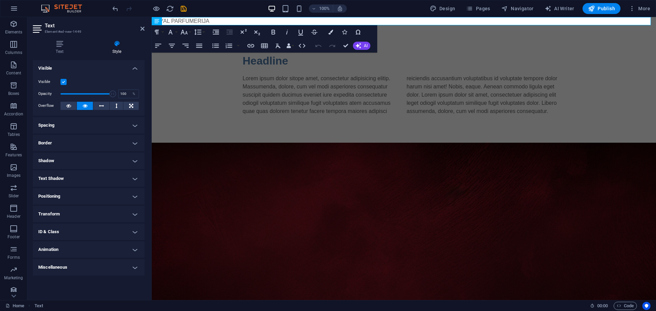
click at [56, 227] on h4 "ID & Class" at bounding box center [89, 232] width 112 height 16
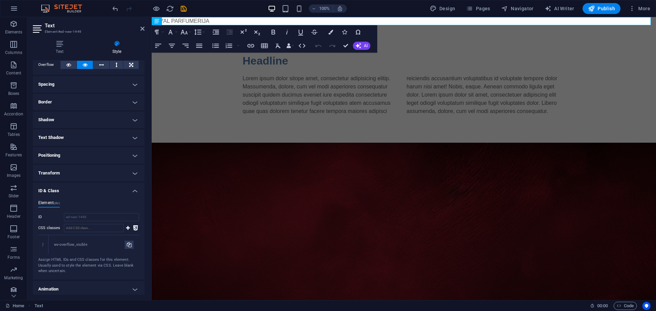
scroll to position [62, 0]
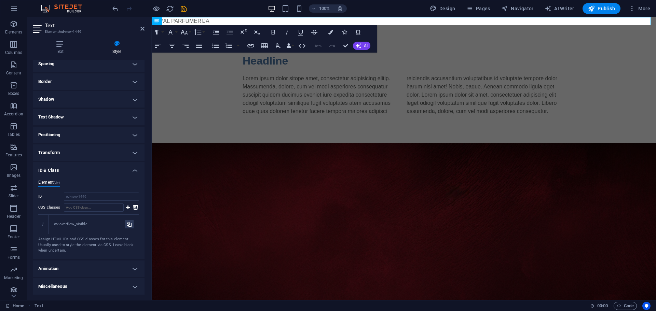
click at [51, 171] on h4 "ID & Class" at bounding box center [89, 168] width 112 height 12
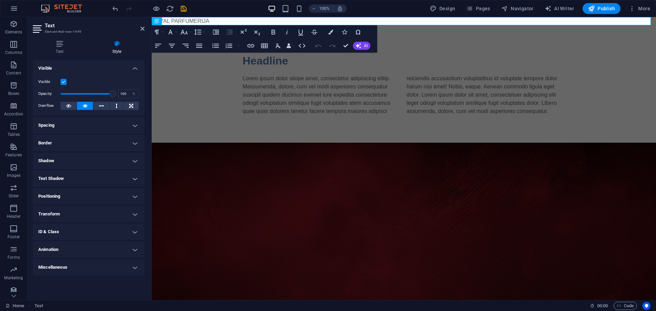
scroll to position [0, 0]
click at [58, 250] on h4 "Animation" at bounding box center [89, 250] width 112 height 16
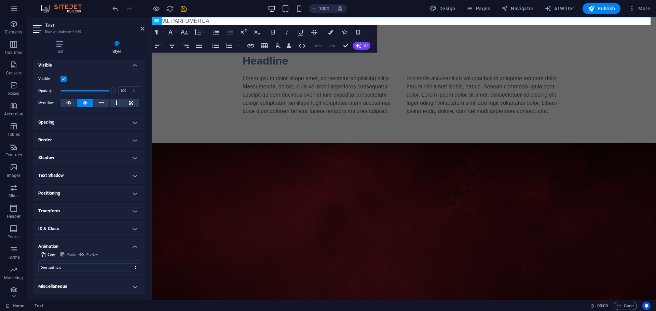
click at [53, 244] on h4 "Animation" at bounding box center [89, 245] width 112 height 12
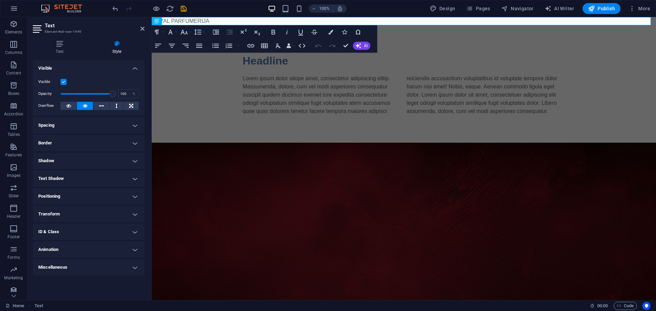
click at [56, 268] on h4 "Miscellaneous" at bounding box center [89, 267] width 112 height 16
click at [56, 268] on h4 "Miscellaneous" at bounding box center [89, 265] width 112 height 12
click at [59, 44] on icon at bounding box center [60, 43] width 54 height 7
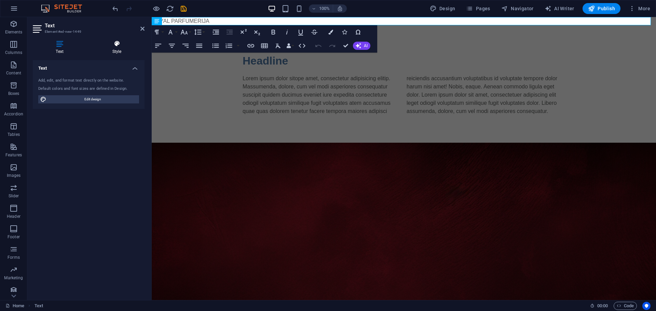
click at [115, 49] on h4 "Style" at bounding box center [116, 47] width 55 height 14
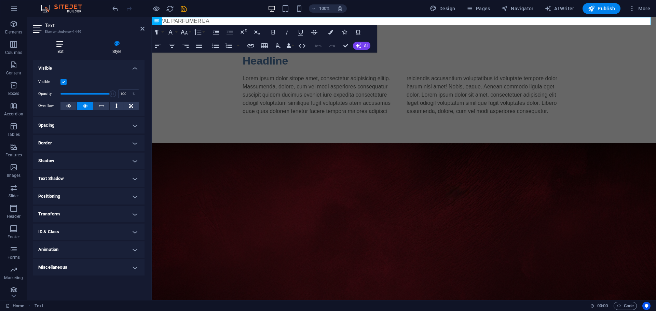
click at [58, 45] on icon at bounding box center [60, 43] width 54 height 7
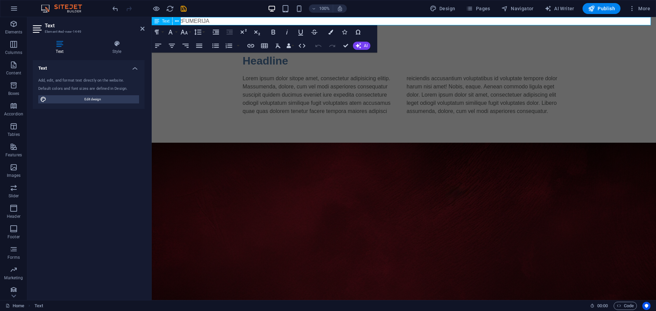
drag, startPoint x: 29, startPoint y: 8, endPoint x: 185, endPoint y: 21, distance: 156.7
click at [185, 21] on div "Text" at bounding box center [168, 21] width 33 height 9
drag, startPoint x: 198, startPoint y: 19, endPoint x: 188, endPoint y: 19, distance: 10.3
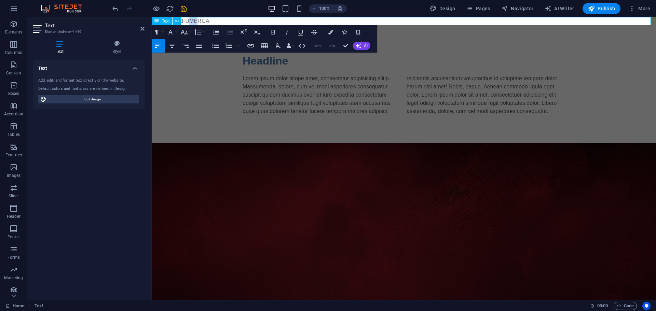
click at [188, 19] on p "ROYAL PARFUMERIJA" at bounding box center [404, 21] width 504 height 8
click at [218, 24] on p "ROYAL PARFUMERIJA" at bounding box center [404, 21] width 504 height 8
drag, startPoint x: 223, startPoint y: 18, endPoint x: 132, endPoint y: 15, distance: 91.7
click at [152, 17] on html "Skip to main content ROYAL PARFUMERIJA Headline Lorem ipsum dolor sitope amet, …" at bounding box center [404, 221] width 504 height 408
click at [450, 9] on span "Design" at bounding box center [443, 8] width 26 height 7
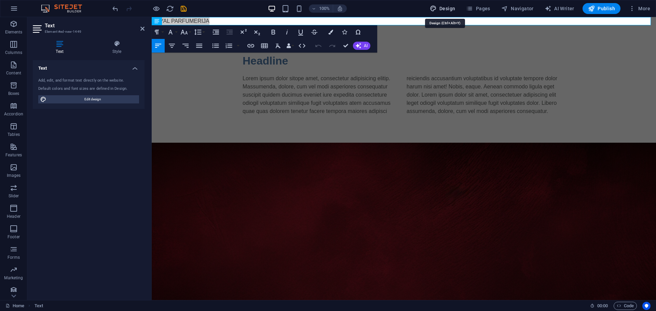
select select "px"
select select "400"
select select "px"
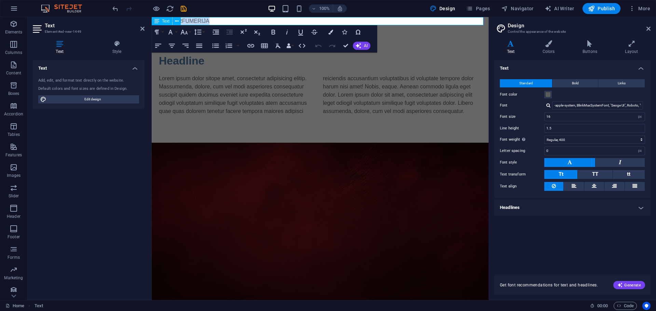
click at [202, 19] on p "ROYAL PARFUMERIJA" at bounding box center [320, 21] width 337 height 8
click at [571, 106] on input "-apple-system, BlinkMaxSystemFont, "Seoge UI", Roboto, "Helvetica Neue", Arial,…" at bounding box center [597, 106] width 91 height 8
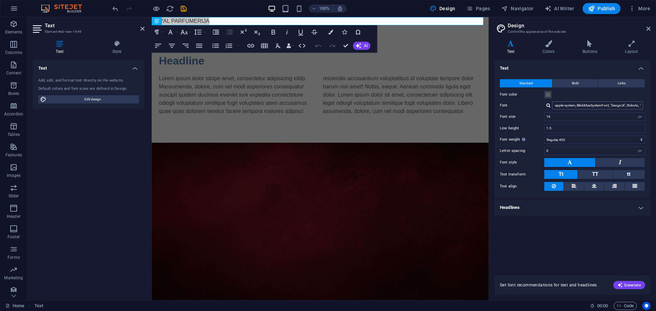
click at [571, 106] on input "-apple-system, BlinkMaxSystemFont, "Seoge UI", Roboto, "Helvetica Neue", Arial,…" at bounding box center [597, 106] width 91 height 8
click at [568, 114] on div "Cinzel" at bounding box center [599, 114] width 90 height 7
type input "Cinzel"
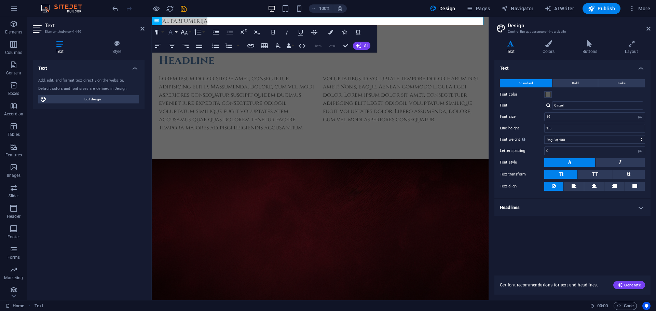
click at [171, 31] on icon "button" at bounding box center [171, 32] width 4 height 5
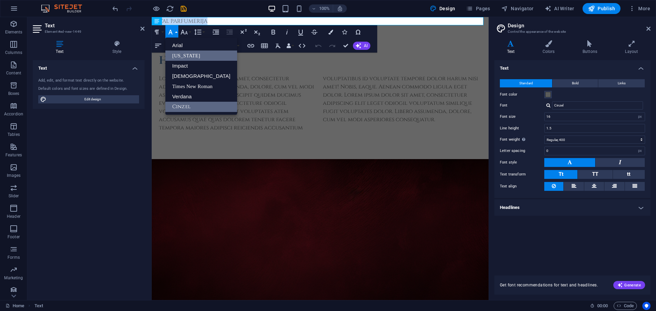
click at [186, 58] on link "[US_STATE]" at bounding box center [201, 56] width 72 height 10
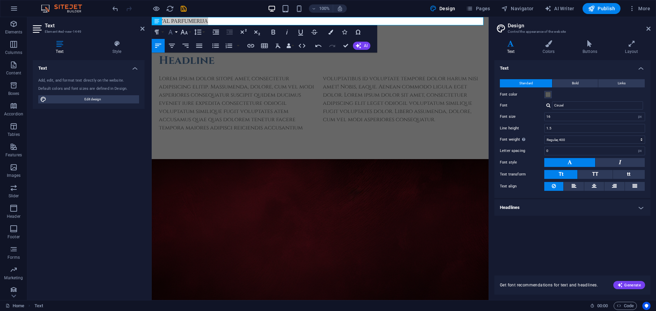
click at [173, 35] on icon "button" at bounding box center [170, 32] width 8 height 8
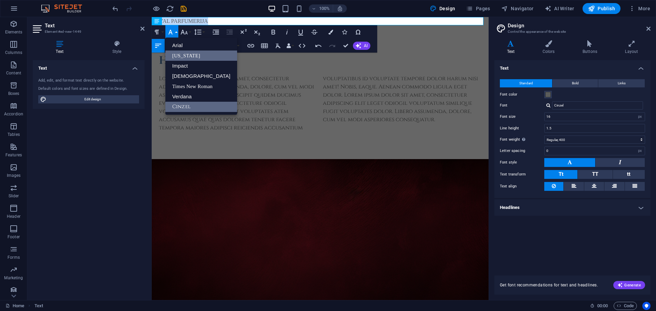
click at [186, 107] on link "Cinzel" at bounding box center [201, 107] width 72 height 10
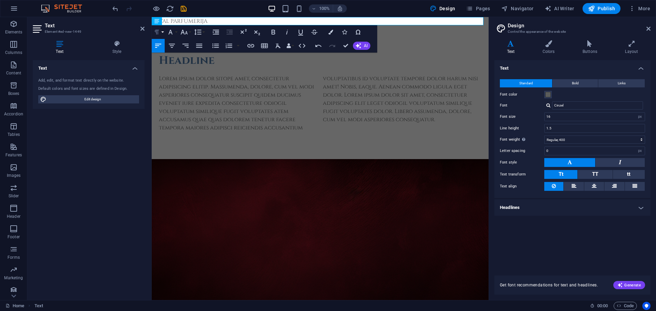
click at [163, 31] on button "Paragraph Format" at bounding box center [158, 32] width 13 height 14
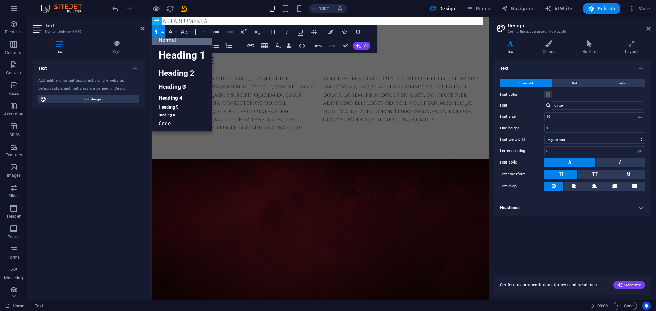
scroll to position [5, 0]
click at [172, 52] on link "Heading 1" at bounding box center [182, 55] width 60 height 21
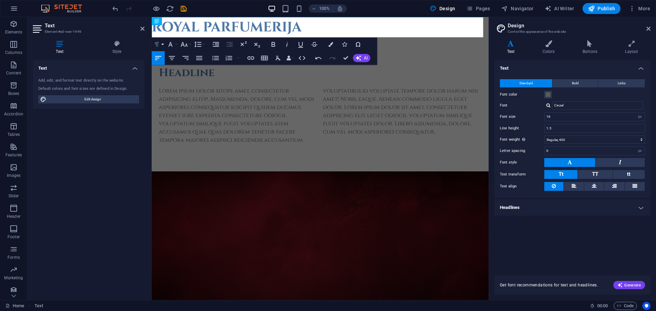
click at [160, 42] on icon "button" at bounding box center [157, 44] width 8 height 8
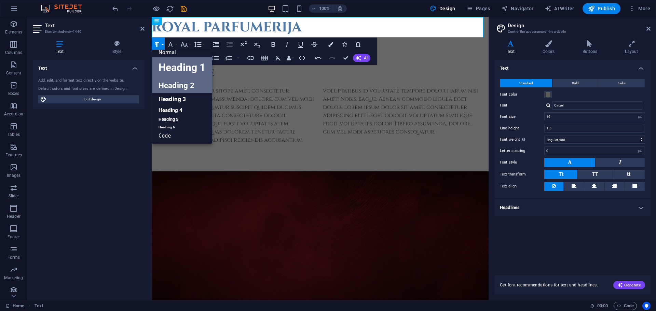
click at [172, 80] on link "Heading 2" at bounding box center [182, 85] width 60 height 15
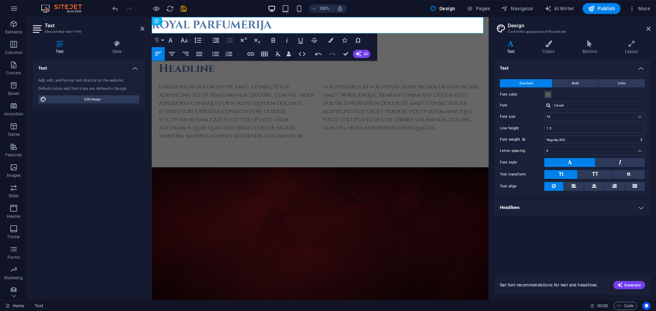
click at [160, 38] on icon "button" at bounding box center [157, 40] width 8 height 8
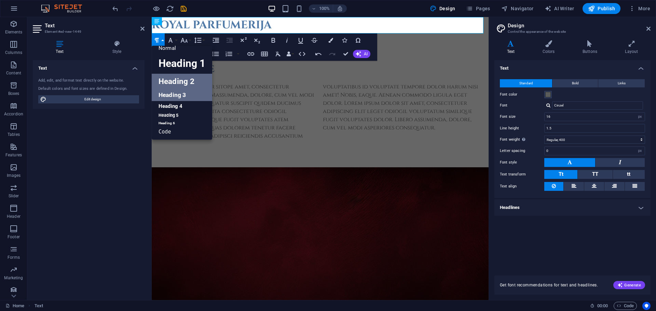
click at [172, 91] on link "Heading 3" at bounding box center [182, 95] width 60 height 12
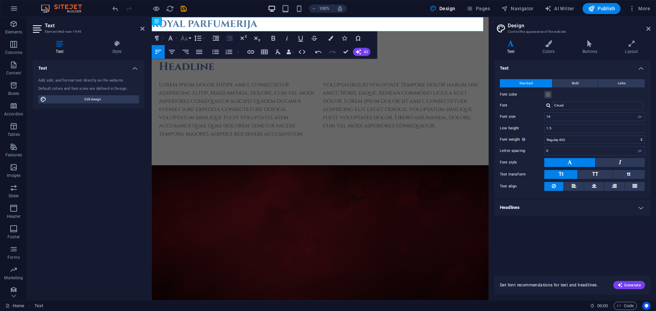
click at [184, 36] on icon "button" at bounding box center [184, 38] width 8 height 8
click at [185, 35] on icon "button" at bounding box center [184, 38] width 8 height 8
click at [198, 38] on icon "button" at bounding box center [198, 38] width 8 height 8
click at [200, 37] on icon "button" at bounding box center [197, 39] width 7 height 6
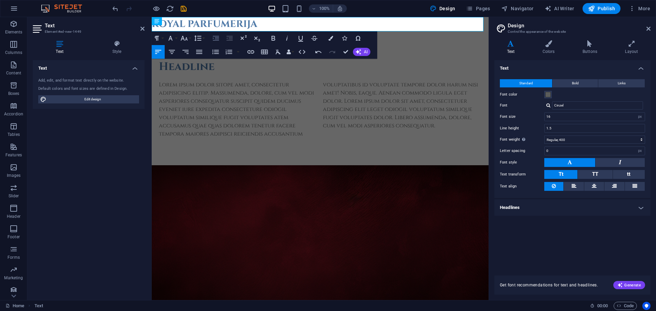
click at [218, 37] on icon "button" at bounding box center [216, 38] width 6 height 5
click at [228, 38] on icon "button" at bounding box center [230, 38] width 8 height 8
click at [216, 40] on icon "button" at bounding box center [216, 38] width 6 height 5
click at [218, 39] on icon "button" at bounding box center [216, 38] width 6 height 5
click at [217, 39] on icon "button" at bounding box center [216, 38] width 6 height 5
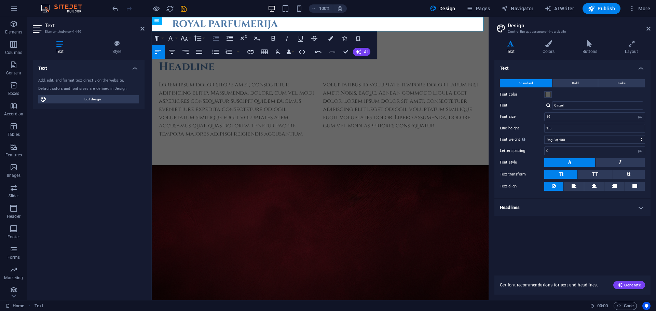
click at [217, 39] on icon "button" at bounding box center [216, 38] width 6 height 5
click at [232, 39] on icon "button" at bounding box center [230, 38] width 6 height 5
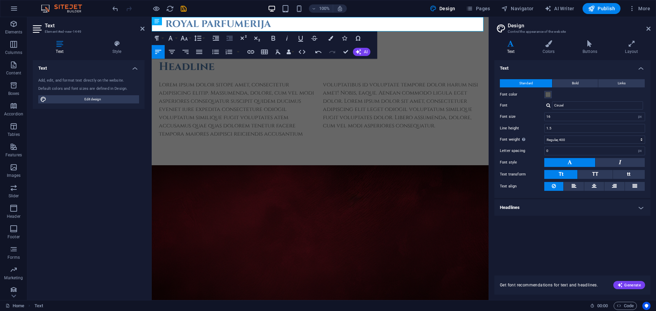
click at [232, 39] on icon "button" at bounding box center [230, 38] width 6 height 5
click at [217, 38] on icon "button" at bounding box center [216, 38] width 6 height 5
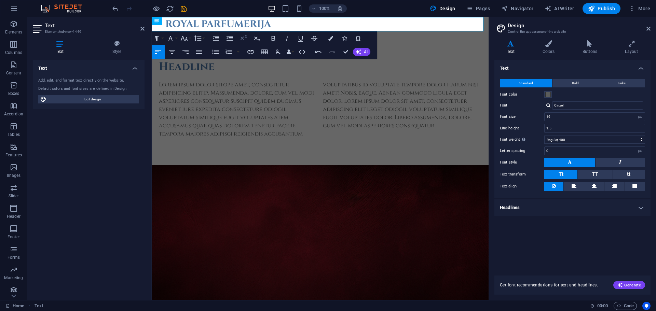
click at [243, 36] on icon "button" at bounding box center [243, 38] width 8 height 8
click at [244, 40] on icon "button" at bounding box center [243, 38] width 8 height 8
click at [255, 39] on icon "button" at bounding box center [257, 39] width 6 height 5
click at [257, 36] on icon "button" at bounding box center [257, 38] width 8 height 8
click at [274, 37] on icon "button" at bounding box center [274, 38] width 4 height 5
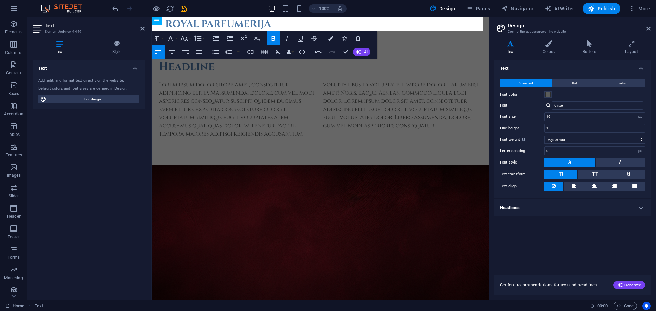
click at [272, 37] on icon "button" at bounding box center [274, 38] width 4 height 5
click at [301, 38] on icon "button" at bounding box center [301, 38] width 8 height 8
click at [287, 38] on icon "button" at bounding box center [287, 38] width 2 height 5
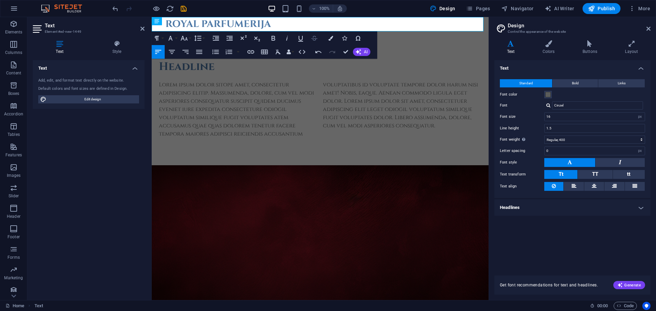
click at [311, 37] on icon "button" at bounding box center [314, 38] width 8 height 8
click at [330, 37] on icon "button" at bounding box center [330, 38] width 5 height 5
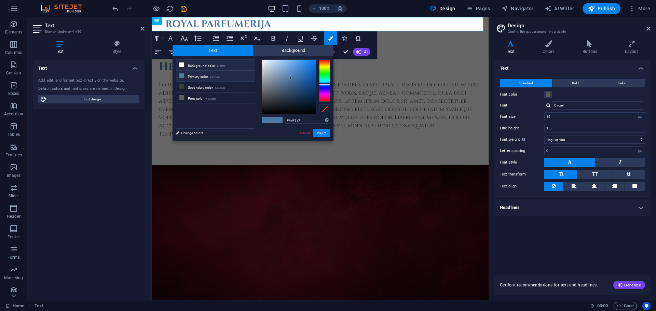
click at [205, 64] on li "Background color #ffffff" at bounding box center [215, 65] width 79 height 11
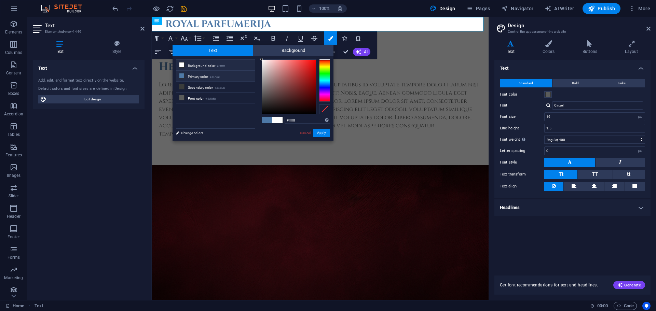
click at [212, 75] on li "Primary color #4e79a7" at bounding box center [215, 76] width 79 height 11
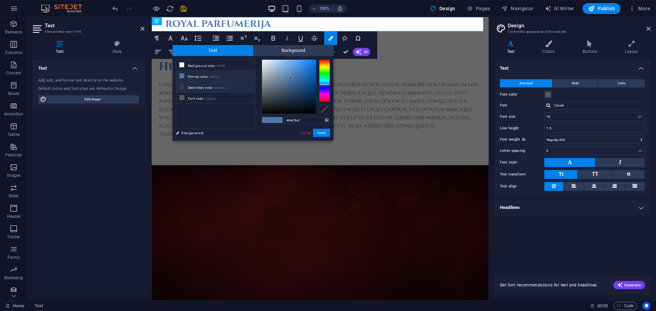
click at [211, 85] on li "Secondary color #3a3c3b" at bounding box center [215, 87] width 79 height 11
click at [208, 73] on li "Primary color #4e79a7" at bounding box center [215, 76] width 79 height 11
drag, startPoint x: 288, startPoint y: 85, endPoint x: 246, endPoint y: 44, distance: 59.5
click at [246, 44] on body "[DOMAIN_NAME] Home Elements Columns Content Boxes Accordion Tables Features Ima…" at bounding box center [328, 155] width 656 height 311
type input "#000000"
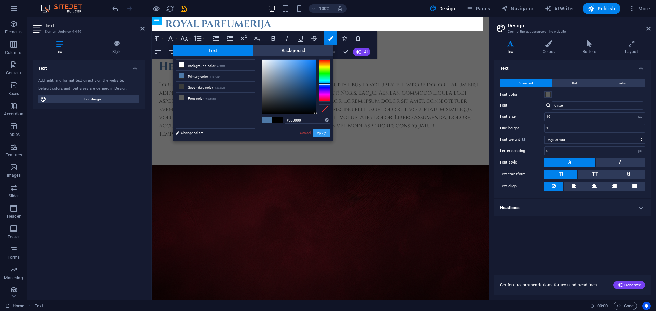
click at [318, 132] on button "Apply" at bounding box center [321, 133] width 17 height 8
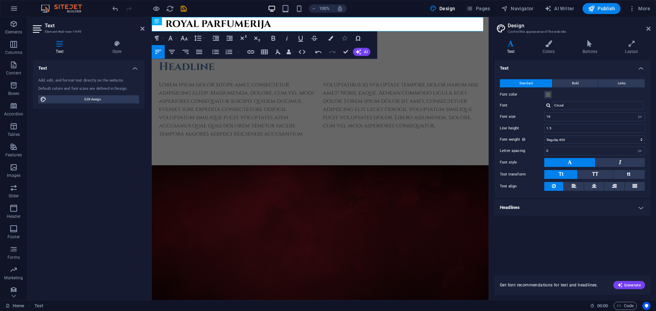
click at [343, 37] on icon "button" at bounding box center [344, 38] width 5 height 5
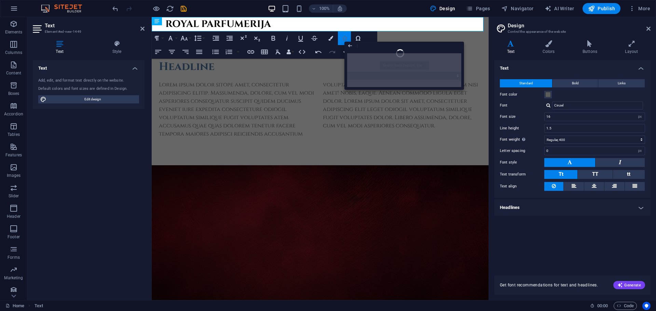
click at [341, 36] on button "Icons" at bounding box center [344, 38] width 13 height 14
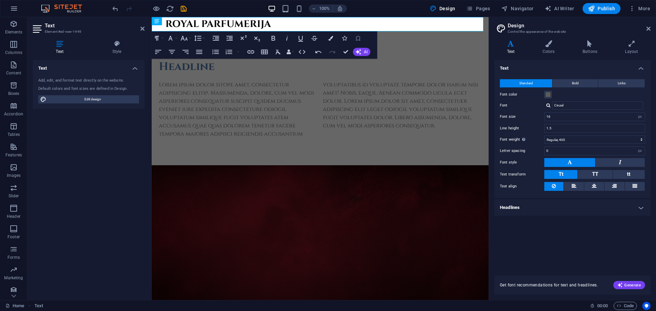
click at [353, 38] on button "Special Characters" at bounding box center [358, 38] width 13 height 14
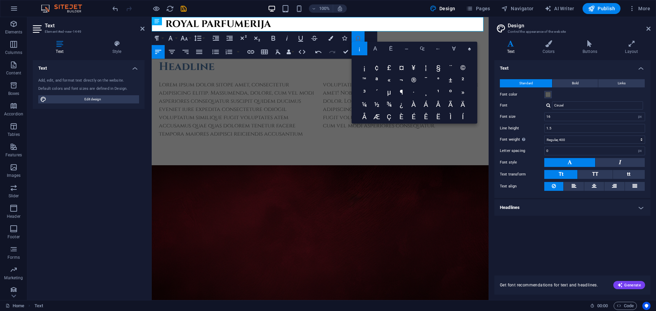
click at [356, 38] on icon "button" at bounding box center [358, 38] width 8 height 8
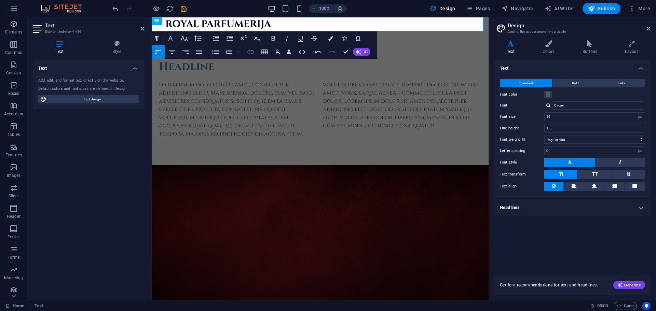
click at [250, 54] on icon "button" at bounding box center [250, 51] width 7 height 3
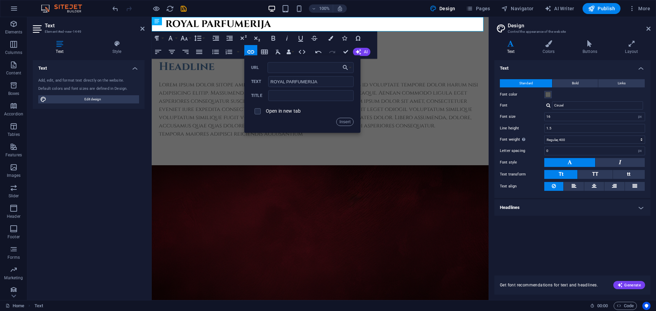
click at [225, 97] on div "Image Placeholder Image Text Text H2 Spacer Text Text Text Text Text Text H2 Sp…" at bounding box center [320, 158] width 337 height 283
click at [264, 53] on icon "button" at bounding box center [264, 52] width 7 height 5
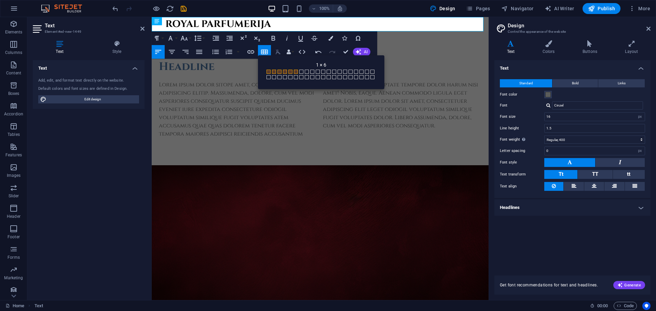
click at [275, 52] on icon "button" at bounding box center [278, 52] width 8 height 8
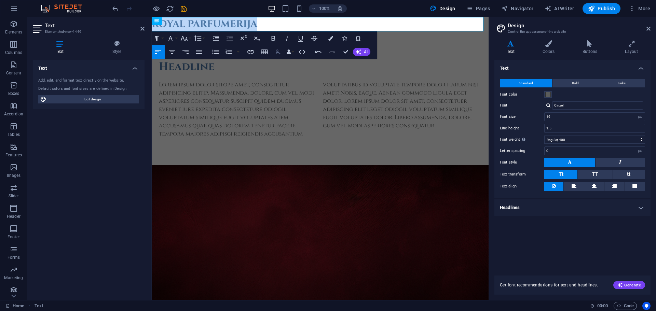
click at [278, 52] on icon "button" at bounding box center [278, 52] width 5 height 5
click at [278, 53] on icon "button" at bounding box center [278, 52] width 8 height 8
click at [217, 40] on icon "button" at bounding box center [216, 38] width 6 height 5
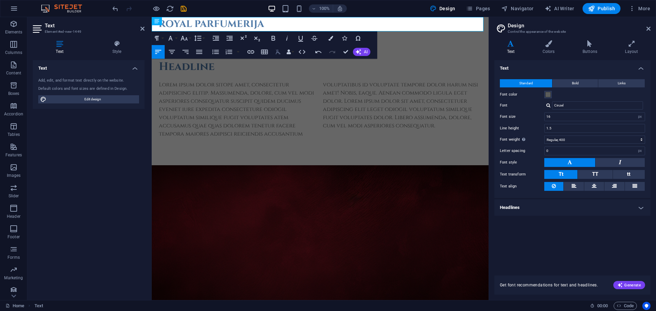
click at [276, 52] on icon "button" at bounding box center [278, 52] width 8 height 8
click at [216, 36] on icon "button" at bounding box center [216, 38] width 8 height 8
click at [291, 52] on icon "button" at bounding box center [288, 52] width 5 height 5
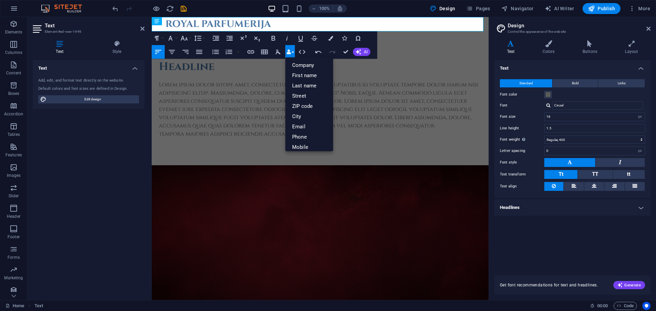
click at [292, 50] on button "Data Bindings" at bounding box center [290, 52] width 10 height 14
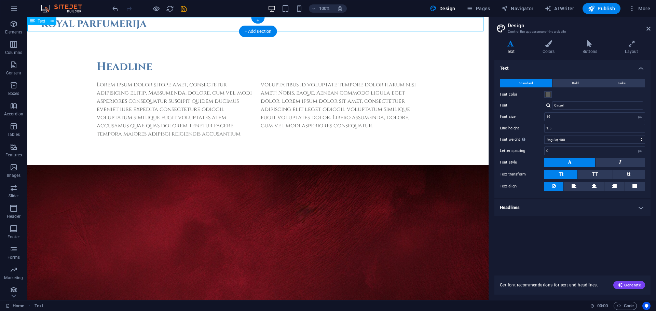
click at [121, 23] on div "ROYAL PARFUMERIJA" at bounding box center [257, 24] width 461 height 14
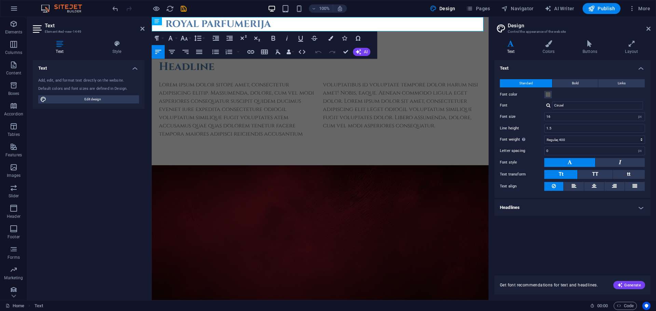
click at [121, 23] on h2 "Text" at bounding box center [95, 26] width 100 height 6
click at [205, 24] on h3 "ROYAL PARFUMERIJA" at bounding box center [326, 24] width 323 height 14
click at [327, 40] on button "Colors" at bounding box center [330, 38] width 13 height 14
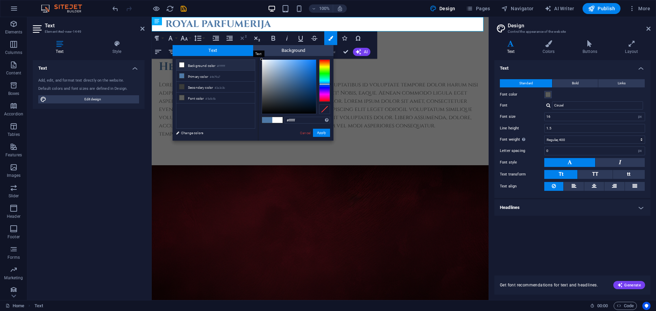
drag, startPoint x: 289, startPoint y: 74, endPoint x: 239, endPoint y: 44, distance: 58.4
click at [241, 45] on div "Text Background less Background color #ffffff Primary color #4e79a7 Secondary c…" at bounding box center [253, 93] width 161 height 96
type input "#000000"
click at [320, 132] on button "Apply" at bounding box center [321, 133] width 17 height 8
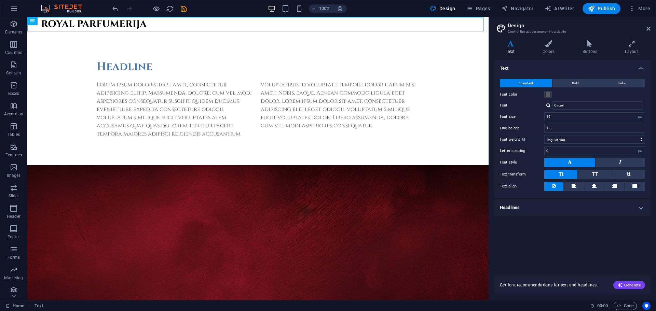
click at [198, 127] on div "Image Placeholder Image Text Text H2 Spacer Text Text Text Text Text Text H2 Sp…" at bounding box center [257, 158] width 461 height 283
drag, startPoint x: 141, startPoint y: 31, endPoint x: 142, endPoint y: 37, distance: 5.9
click at [142, 37] on div "ROYAL PARFUMERIJA Headline Lorem ipsum dolor sitope amet, consectetur adipisici…" at bounding box center [257, 220] width 461 height 407
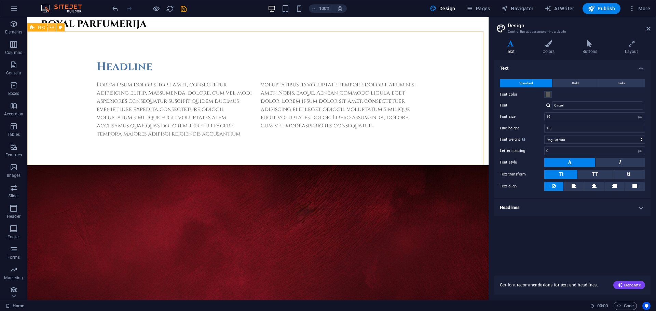
click at [52, 27] on icon at bounding box center [52, 27] width 4 height 7
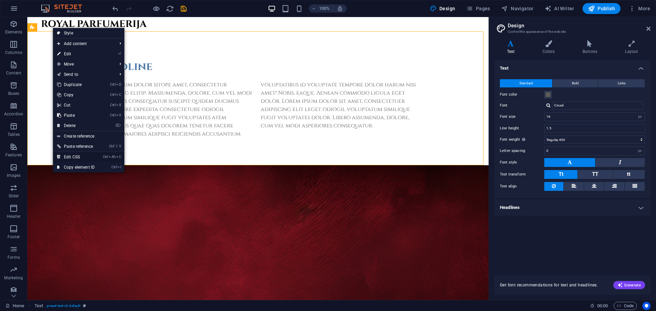
click at [72, 156] on link "Ctrl Alt C Edit CSS" at bounding box center [76, 157] width 46 height 10
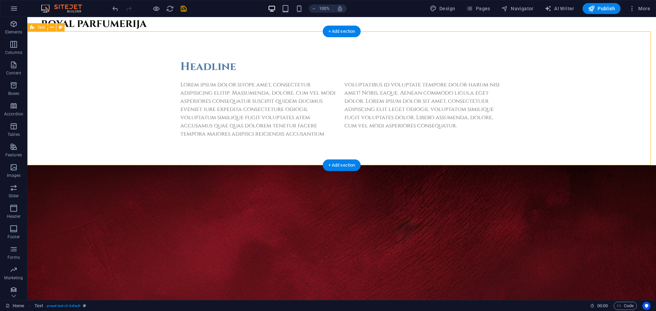
click at [307, 157] on div "Headline Lorem ipsum dolor sitope amet, consectetur adipisicing elitip. Massume…" at bounding box center [341, 98] width 629 height 134
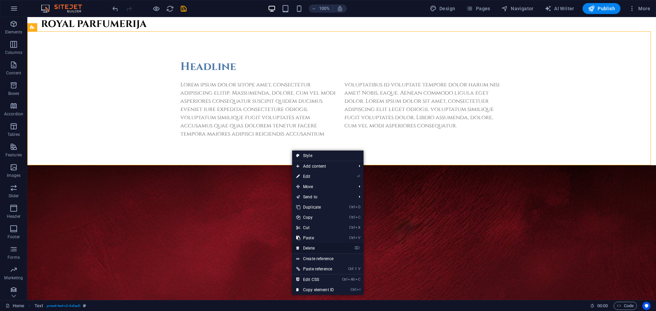
click at [317, 251] on link "⌦ Delete" at bounding box center [315, 248] width 46 height 10
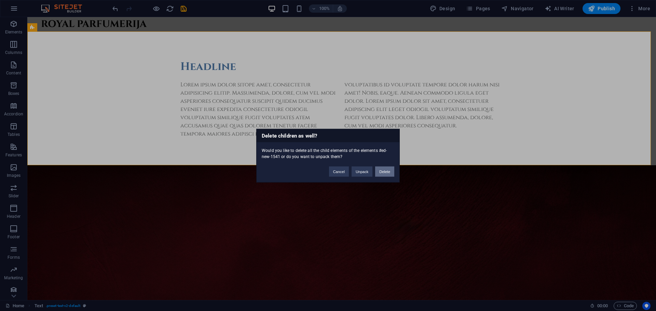
click at [384, 170] on button "Delete" at bounding box center [384, 171] width 19 height 10
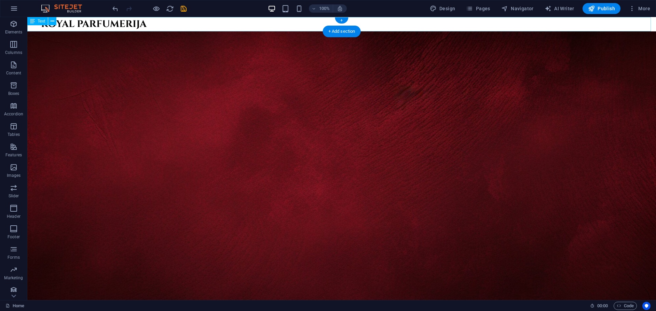
click at [238, 25] on div "ROYAL PARFUMERIJA" at bounding box center [341, 24] width 629 height 14
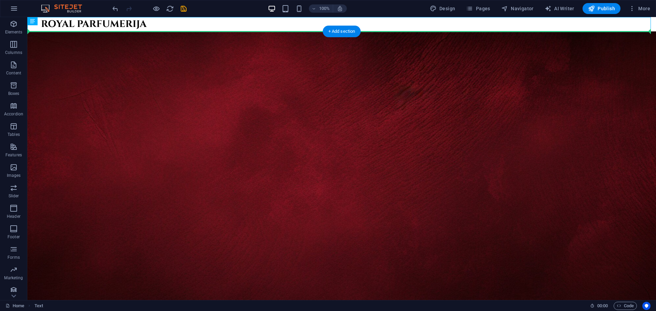
drag, startPoint x: 132, startPoint y: 23, endPoint x: 132, endPoint y: 51, distance: 27.7
drag, startPoint x: 131, startPoint y: 24, endPoint x: 145, endPoint y: 133, distance: 110.4
drag, startPoint x: 130, startPoint y: 22, endPoint x: 129, endPoint y: 87, distance: 64.6
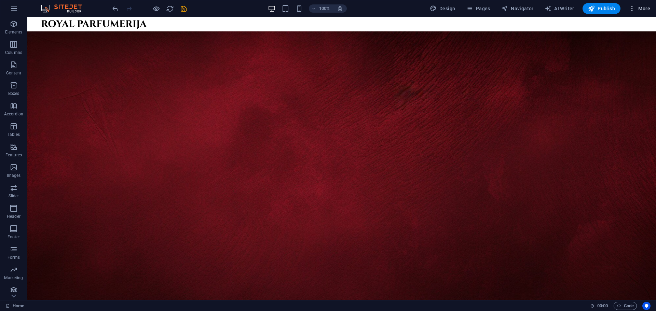
click at [639, 12] on span "More" at bounding box center [640, 8] width 22 height 7
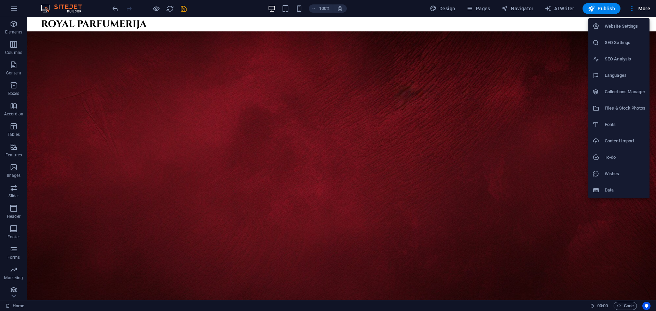
click at [538, 101] on div at bounding box center [328, 155] width 656 height 311
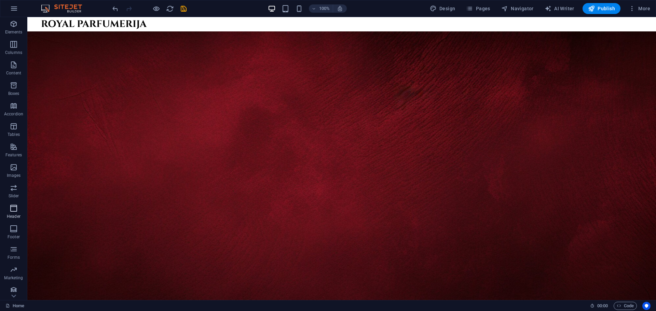
click at [15, 209] on icon "button" at bounding box center [14, 208] width 8 height 8
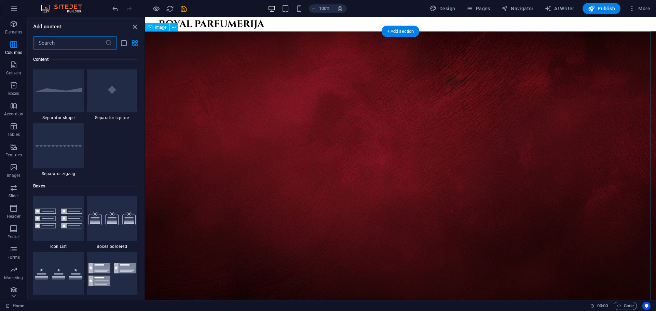
scroll to position [4043, 0]
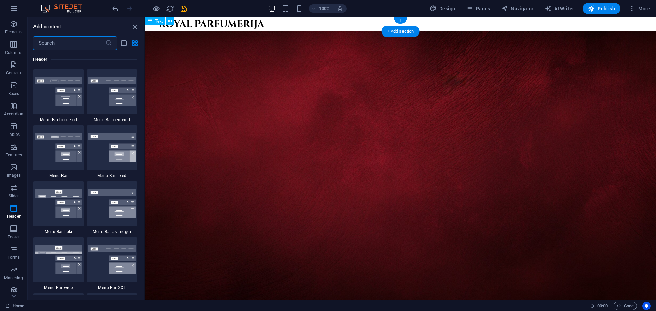
click at [307, 26] on div "ROYAL PARFUMERIJA" at bounding box center [400, 24] width 511 height 14
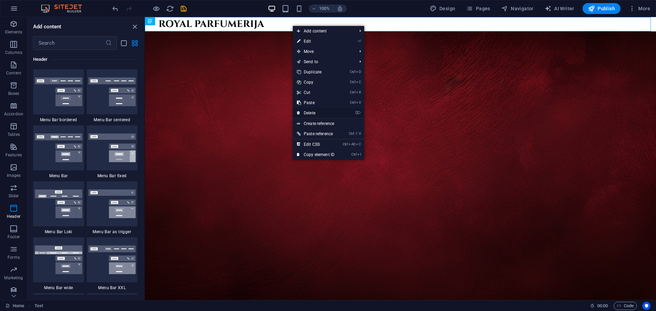
click at [310, 113] on link "⌦ Delete" at bounding box center [316, 113] width 46 height 10
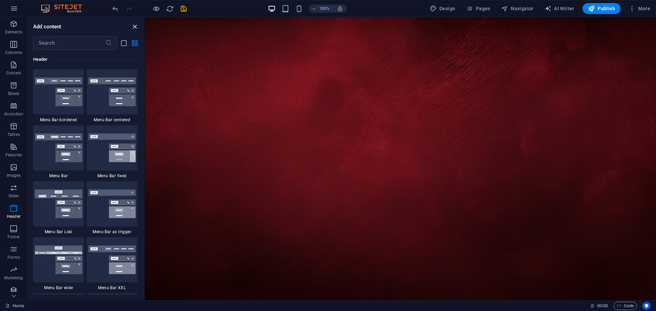
click at [136, 23] on icon "close panel" at bounding box center [135, 27] width 8 height 8
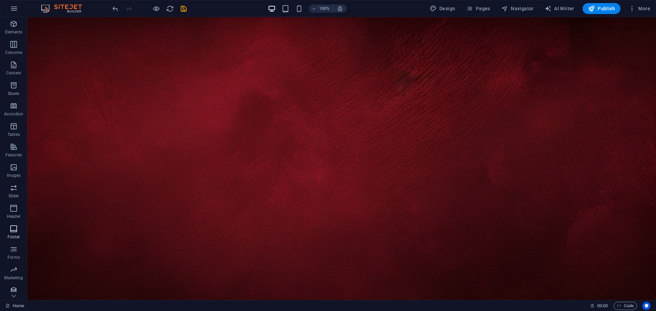
scroll to position [4, 0]
click at [11, 227] on icon "button" at bounding box center [14, 225] width 8 height 8
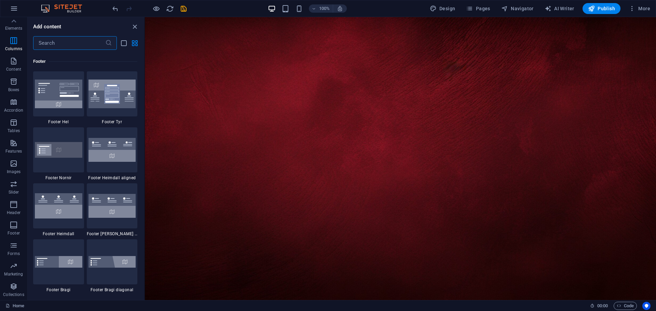
scroll to position [4452, 0]
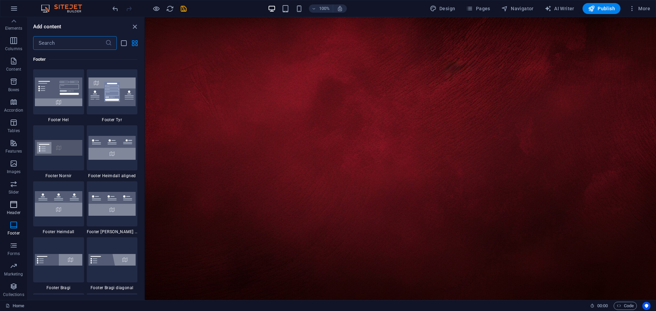
click at [12, 200] on button "Header" at bounding box center [13, 208] width 27 height 21
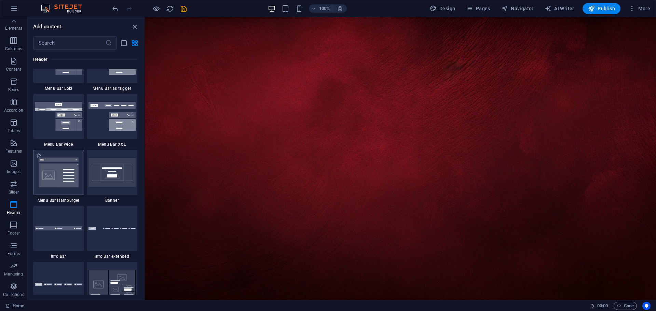
scroll to position [4214, 0]
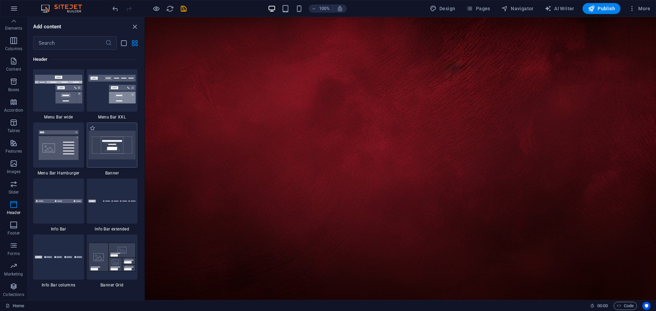
click at [109, 162] on div at bounding box center [112, 145] width 51 height 45
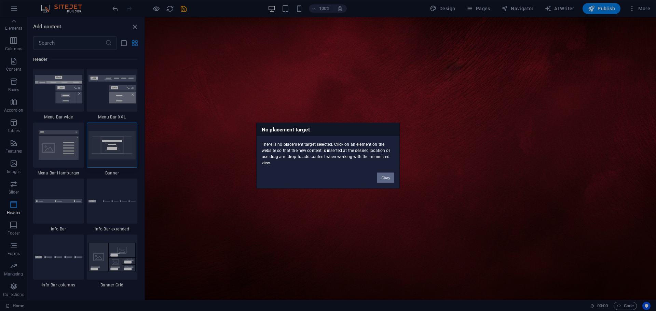
click at [379, 180] on button "Okay" at bounding box center [385, 178] width 17 height 10
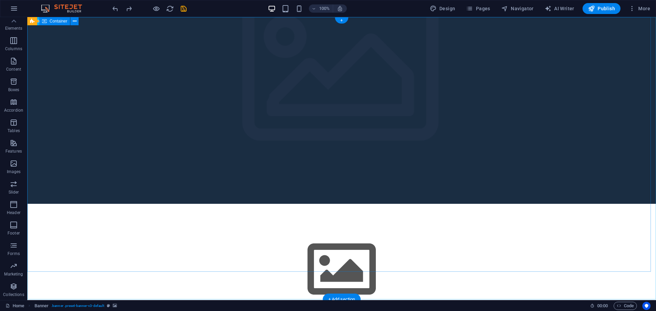
scroll to position [0, 0]
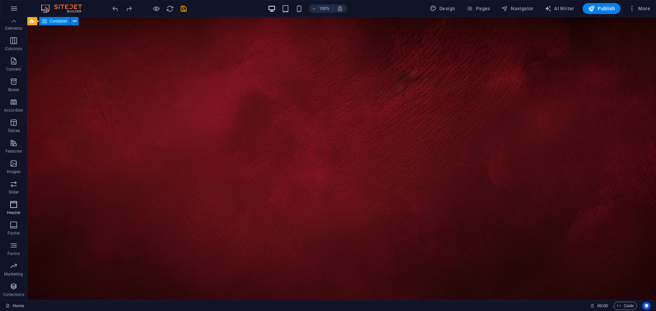
click at [14, 213] on p "Header" at bounding box center [14, 212] width 14 height 5
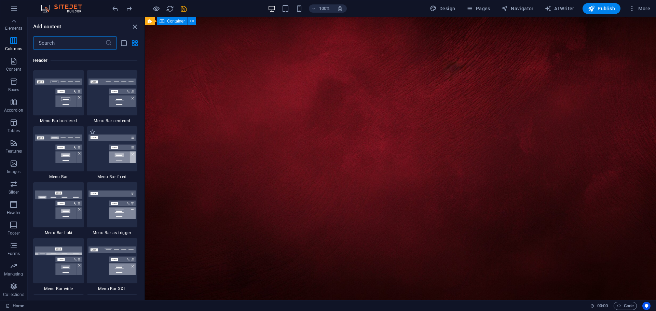
scroll to position [4043, 0]
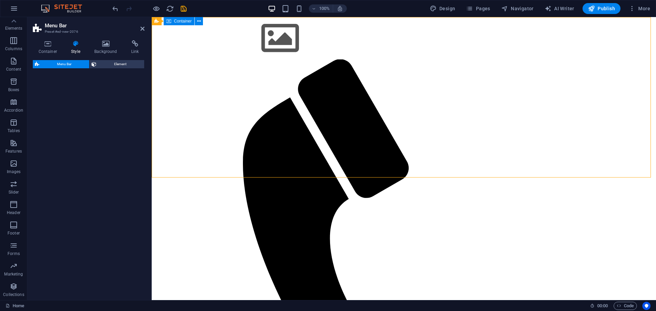
select select "rem"
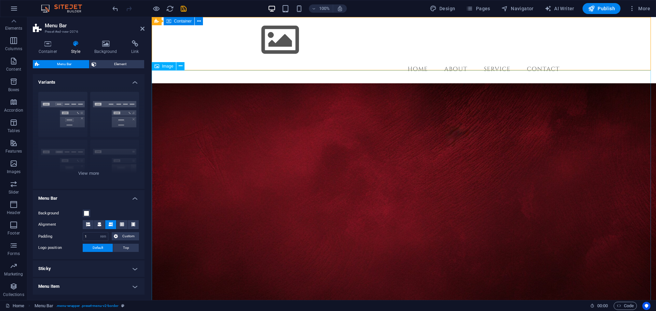
scroll to position [0, 0]
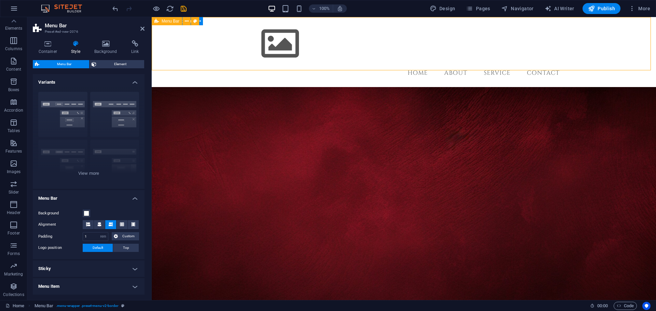
click at [227, 60] on div "Menu Home About Service Contact" at bounding box center [404, 52] width 504 height 70
click at [215, 63] on div "Menu Home About Service Contact" at bounding box center [404, 52] width 504 height 70
click at [45, 47] on icon at bounding box center [48, 43] width 30 height 7
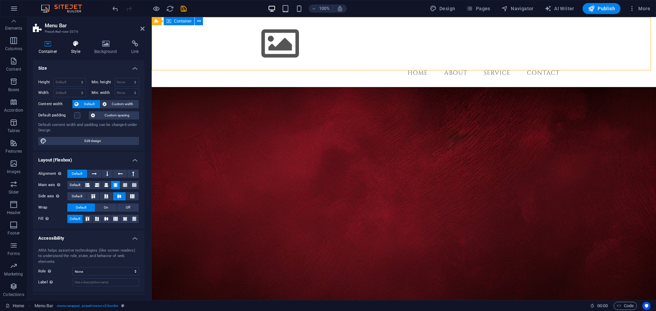
click at [76, 46] on icon at bounding box center [76, 43] width 21 height 7
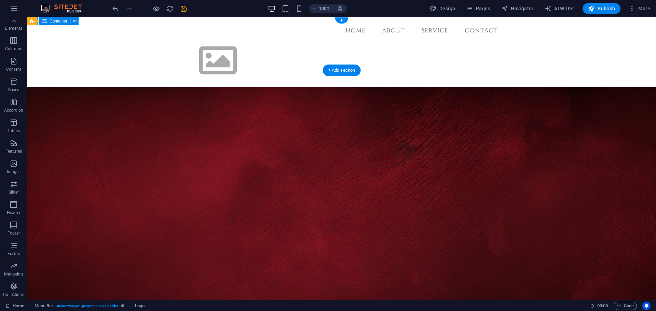
drag, startPoint x: 147, startPoint y: 48, endPoint x: 225, endPoint y: 47, distance: 77.9
drag, startPoint x: 469, startPoint y: 45, endPoint x: 201, endPoint y: 48, distance: 268.0
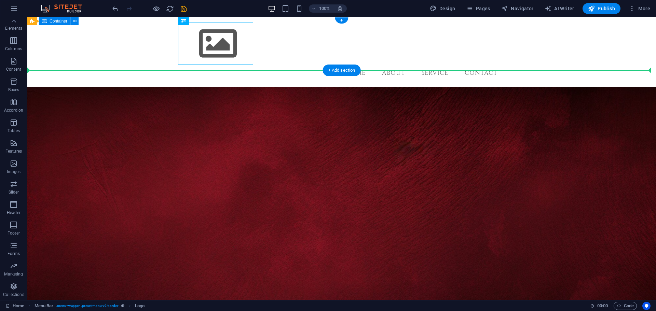
drag, startPoint x: 204, startPoint y: 47, endPoint x: 116, endPoint y: 44, distance: 87.9
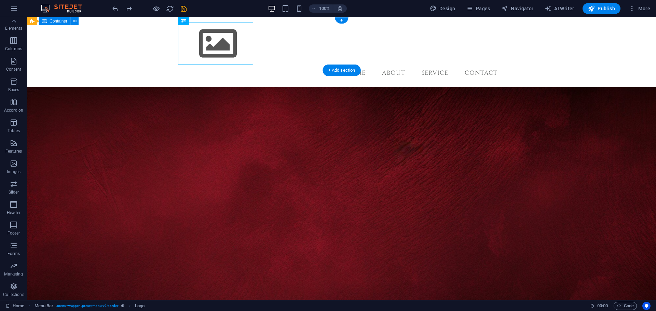
drag, startPoint x: 204, startPoint y: 44, endPoint x: 190, endPoint y: 49, distance: 14.4
click at [190, 49] on div at bounding box center [341, 44] width 323 height 42
drag, startPoint x: 215, startPoint y: 44, endPoint x: 186, endPoint y: 43, distance: 28.4
click at [186, 43] on div at bounding box center [341, 44] width 323 height 42
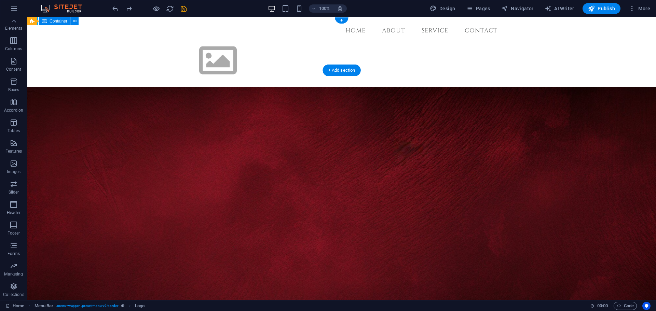
drag, startPoint x: 218, startPoint y: 45, endPoint x: 527, endPoint y: 48, distance: 308.7
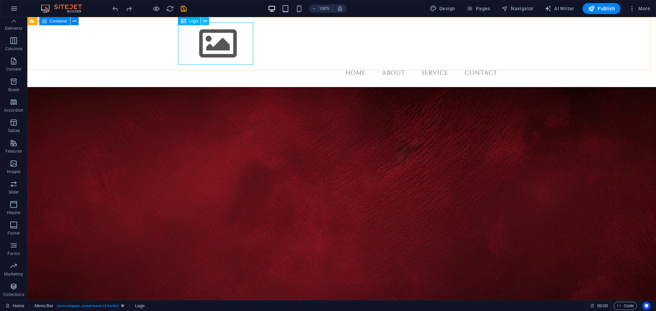
click at [203, 21] on icon at bounding box center [205, 21] width 4 height 7
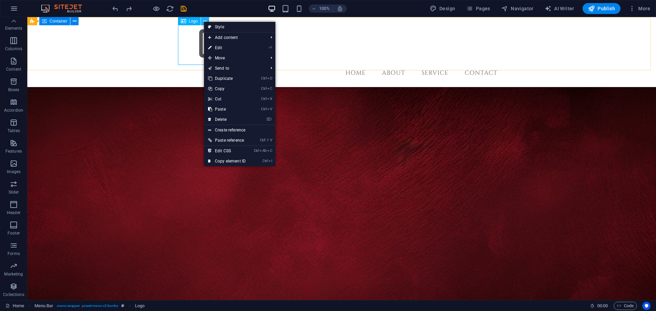
click at [203, 21] on icon at bounding box center [205, 21] width 4 height 7
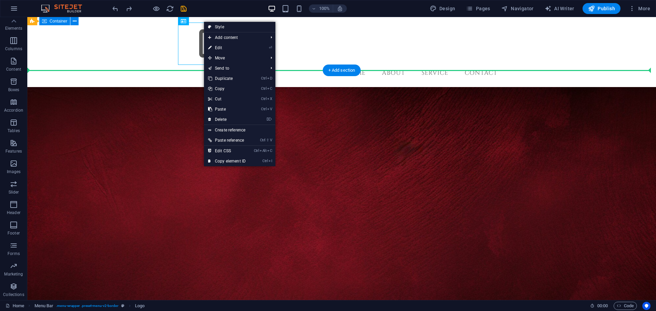
drag, startPoint x: 208, startPoint y: 38, endPoint x: 128, endPoint y: 184, distance: 165.7
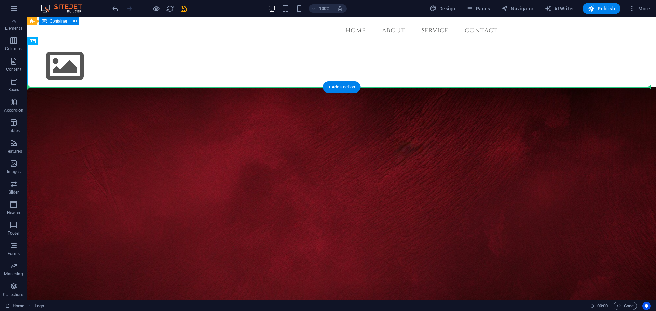
drag, startPoint x: 61, startPoint y: 59, endPoint x: 75, endPoint y: 148, distance: 90.0
drag, startPoint x: 63, startPoint y: 63, endPoint x: 105, endPoint y: 166, distance: 111.3
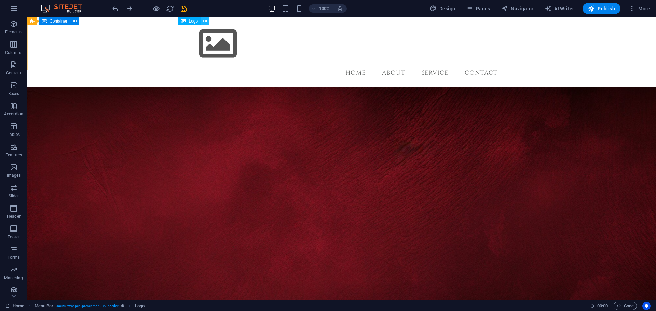
click at [205, 20] on icon at bounding box center [205, 21] width 4 height 7
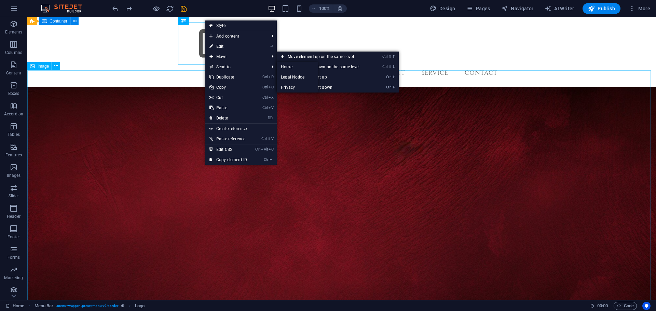
click at [169, 100] on figure at bounding box center [341, 263] width 629 height 352
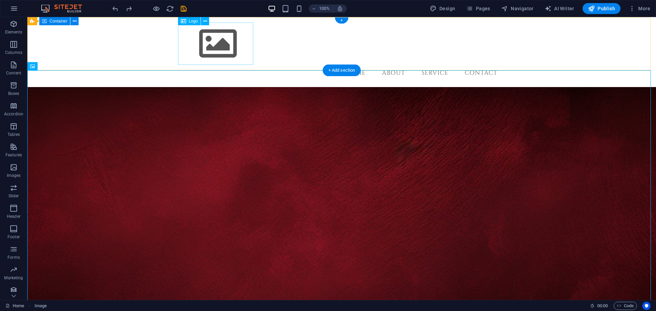
click at [211, 42] on div at bounding box center [341, 44] width 323 height 42
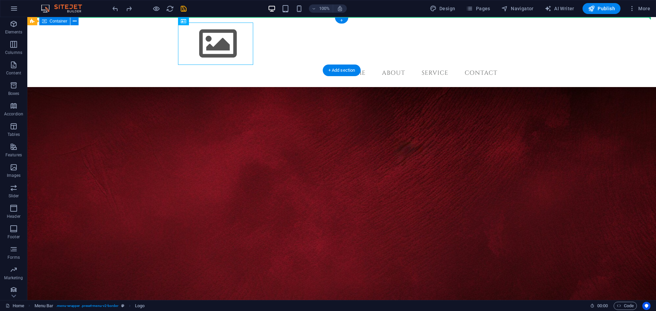
drag, startPoint x: 226, startPoint y: 38, endPoint x: 150, endPoint y: 39, distance: 75.6
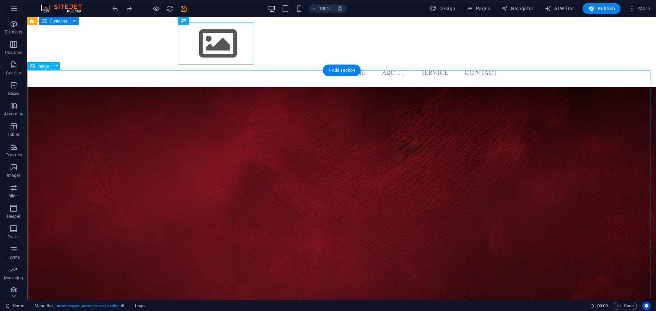
click at [244, 235] on figure at bounding box center [341, 263] width 629 height 352
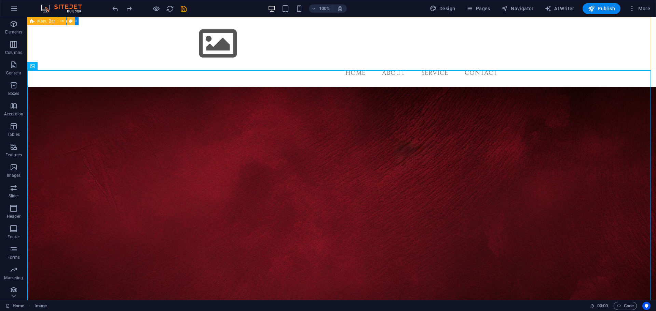
click at [71, 21] on icon at bounding box center [71, 21] width 4 height 7
select select "rem"
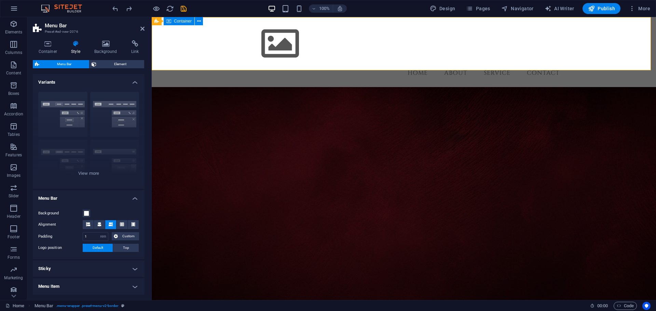
click at [178, 150] on figure at bounding box center [404, 228] width 504 height 283
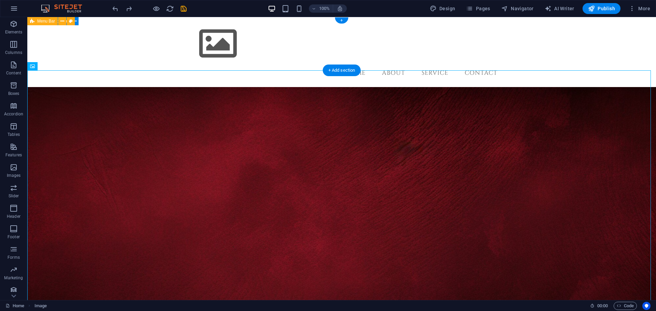
click at [154, 50] on div "Menu Home About Service Contact" at bounding box center [341, 52] width 629 height 70
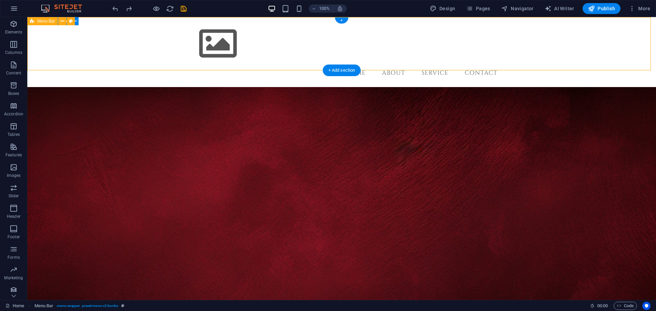
click at [154, 50] on div "Menu Home About Service Contact" at bounding box center [341, 52] width 629 height 70
select select "rem"
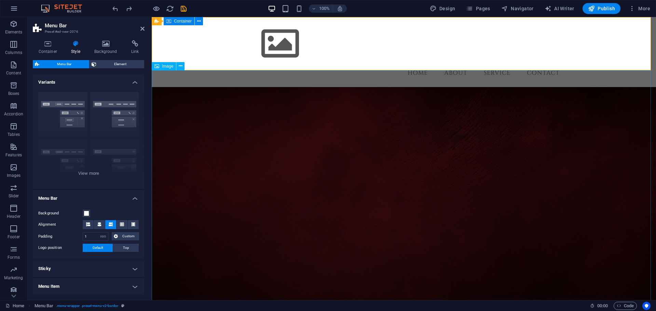
click at [217, 104] on figure at bounding box center [404, 228] width 504 height 283
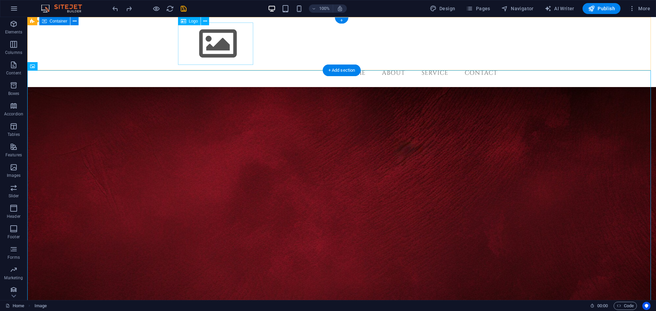
click at [210, 44] on div at bounding box center [341, 44] width 323 height 42
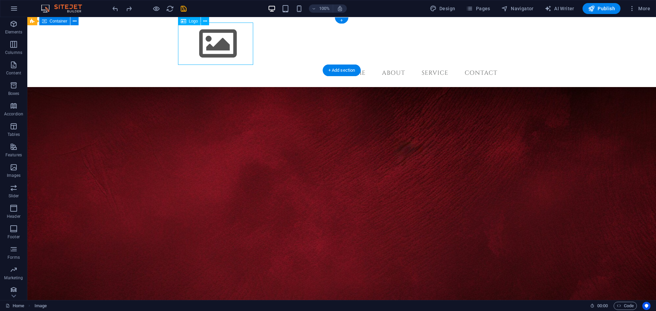
click at [210, 44] on div at bounding box center [341, 44] width 323 height 42
select select "px"
click at [207, 22] on button at bounding box center [205, 21] width 8 height 8
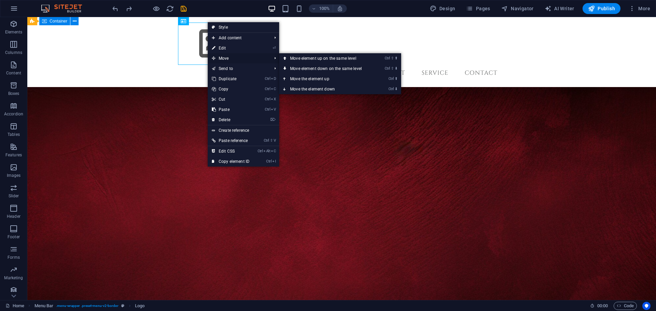
click at [220, 59] on span "Move" at bounding box center [238, 58] width 61 height 10
click at [234, 59] on span "Move" at bounding box center [238, 58] width 61 height 10
click at [308, 81] on link "Ctrl ⬆ Move the element up" at bounding box center [327, 79] width 96 height 10
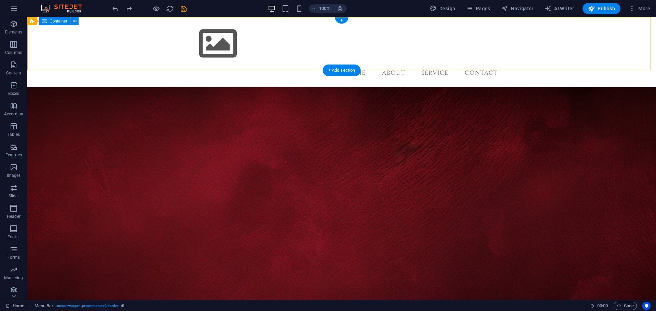
drag, startPoint x: 227, startPoint y: 44, endPoint x: 156, endPoint y: 44, distance: 71.1
click at [156, 44] on div "Menu Home About Service Contact" at bounding box center [341, 52] width 629 height 70
click at [214, 36] on div at bounding box center [341, 44] width 323 height 42
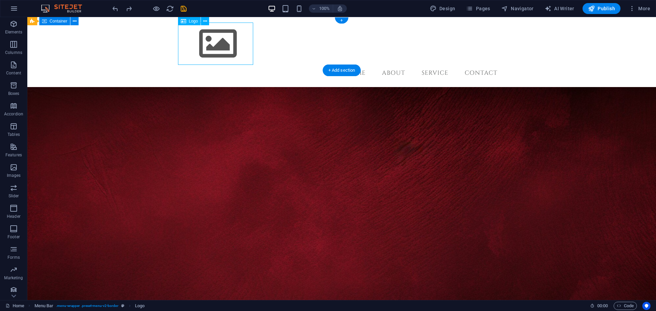
click at [214, 41] on div at bounding box center [341, 44] width 323 height 42
select select "px"
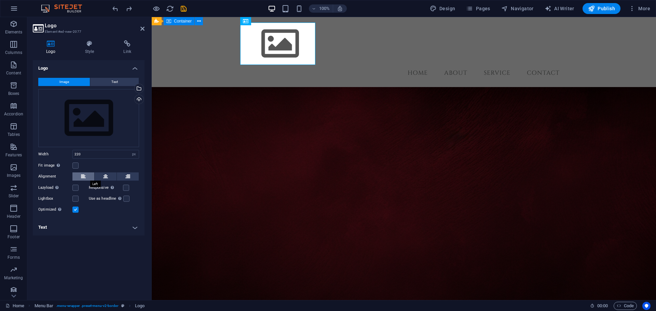
click at [80, 177] on button at bounding box center [83, 177] width 22 height 8
click at [85, 176] on icon at bounding box center [83, 177] width 5 height 8
click at [98, 79] on button "Text" at bounding box center [114, 82] width 49 height 8
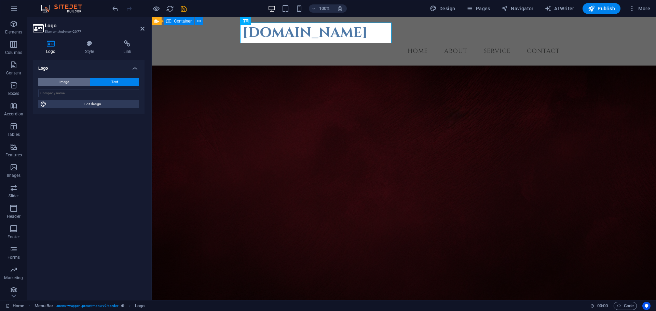
click at [74, 81] on button "Image" at bounding box center [64, 82] width 52 height 8
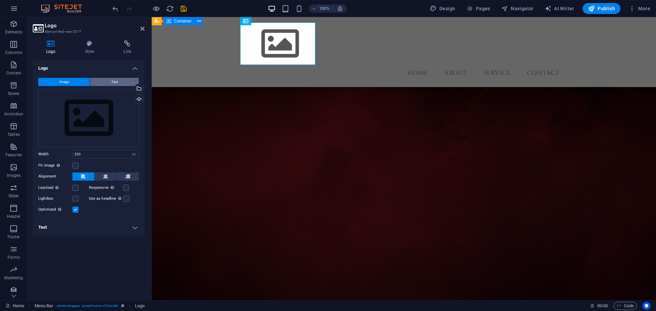
click at [99, 80] on button "Text" at bounding box center [114, 82] width 49 height 8
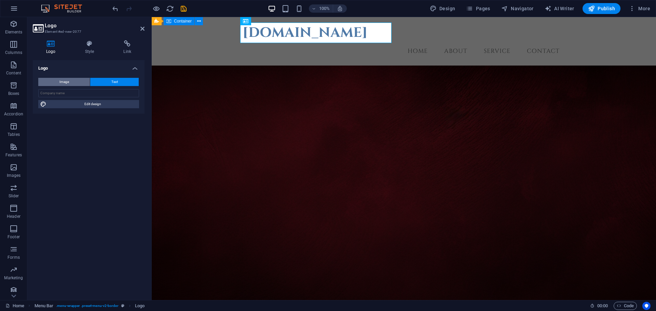
click at [59, 82] on span "Image" at bounding box center [64, 82] width 10 height 8
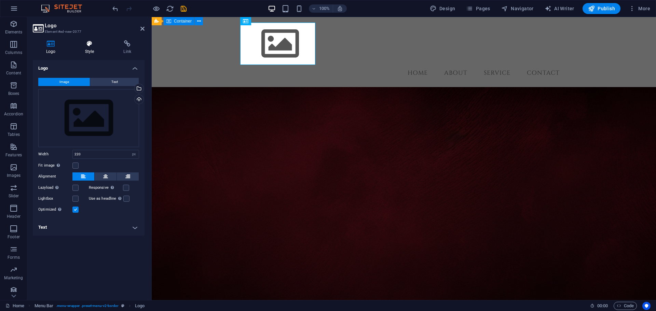
click at [93, 47] on h4 "Style" at bounding box center [91, 47] width 39 height 14
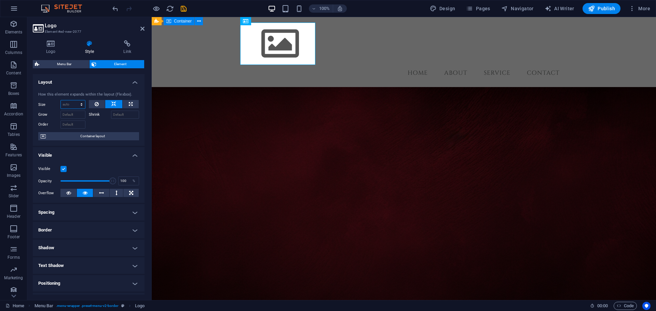
click at [72, 107] on select "Default auto px % 1/1 1/2 1/3 1/4 1/5 1/6 1/7 1/8 1/9 1/10" at bounding box center [73, 104] width 24 height 8
click at [71, 104] on select "Default auto px % 1/1 1/2 1/3 1/4 1/5 1/6 1/7 1/8 1/9 1/10" at bounding box center [73, 104] width 24 height 8
click at [84, 137] on span "Container layout" at bounding box center [92, 136] width 89 height 8
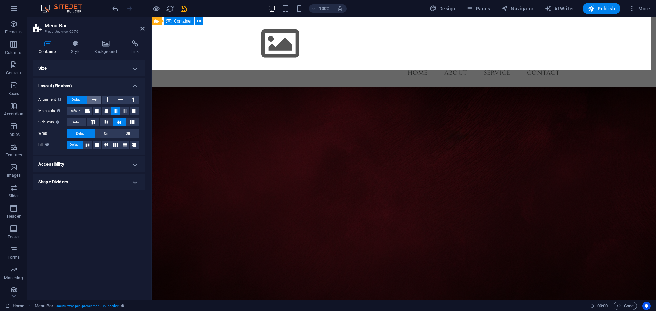
click at [95, 99] on icon at bounding box center [94, 100] width 5 height 8
click at [80, 104] on span "Default" at bounding box center [77, 100] width 11 height 8
click at [106, 111] on icon at bounding box center [106, 111] width 4 height 8
drag, startPoint x: 97, startPoint y: 111, endPoint x: 90, endPoint y: 111, distance: 6.5
click at [96, 111] on icon at bounding box center [97, 111] width 4 height 8
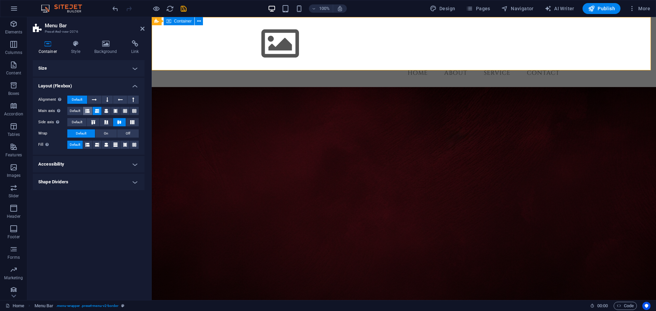
click at [88, 111] on icon at bounding box center [87, 111] width 4 height 8
click at [117, 109] on icon at bounding box center [115, 111] width 4 height 8
click at [108, 133] on span "On" at bounding box center [106, 134] width 4 height 8
click at [84, 134] on span "Default" at bounding box center [81, 134] width 11 height 8
click at [104, 125] on button at bounding box center [106, 122] width 13 height 8
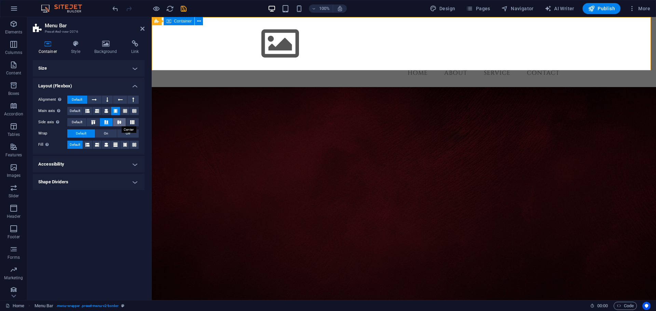
click at [122, 122] on icon at bounding box center [119, 122] width 8 height 4
click at [93, 122] on icon at bounding box center [93, 122] width 8 height 4
click at [108, 121] on icon at bounding box center [106, 122] width 8 height 4
click at [119, 124] on icon at bounding box center [119, 122] width 8 height 4
click at [129, 124] on icon at bounding box center [132, 122] width 8 height 4
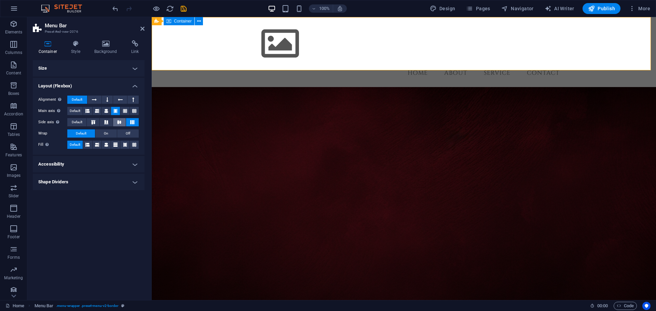
click at [122, 123] on icon at bounding box center [119, 122] width 8 height 4
click at [89, 166] on h4 "Accessibility" at bounding box center [89, 164] width 112 height 16
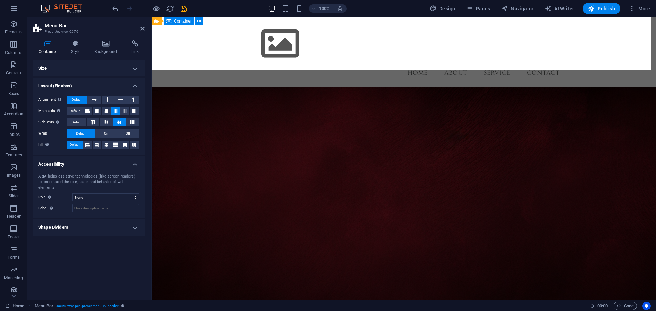
click at [89, 166] on h4 "Accessibility" at bounding box center [89, 162] width 112 height 12
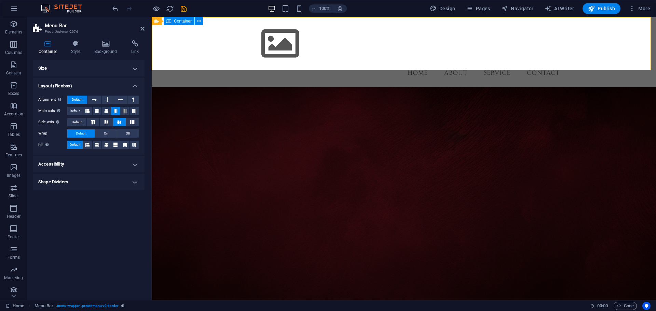
click at [81, 185] on h4 "Shape Dividers" at bounding box center [89, 182] width 112 height 16
click at [81, 185] on h4 "Shape Dividers" at bounding box center [89, 180] width 112 height 12
click at [102, 49] on h4 "Background" at bounding box center [107, 47] width 37 height 14
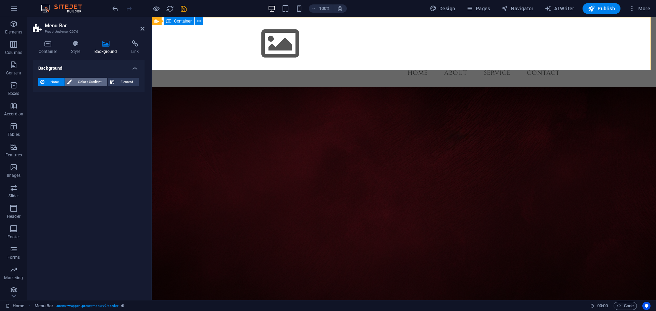
click at [94, 82] on span "Color / Gradient" at bounding box center [89, 82] width 31 height 8
click at [63, 97] on span "Gradient" at bounding box center [65, 95] width 17 height 10
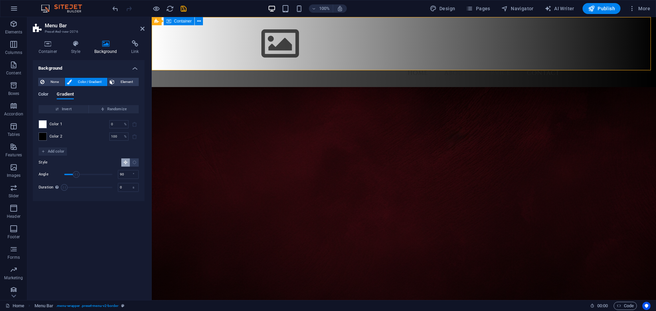
click at [43, 93] on span "Color" at bounding box center [43, 95] width 10 height 10
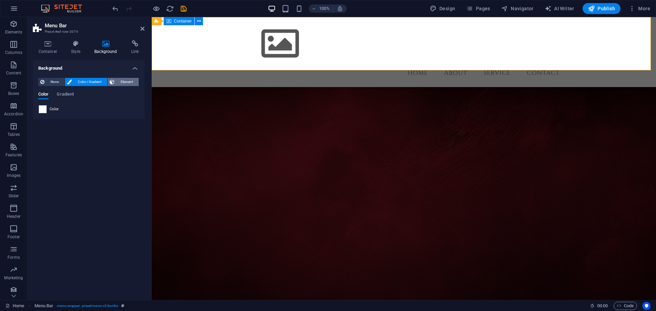
click at [116, 81] on button "Element" at bounding box center [123, 82] width 31 height 8
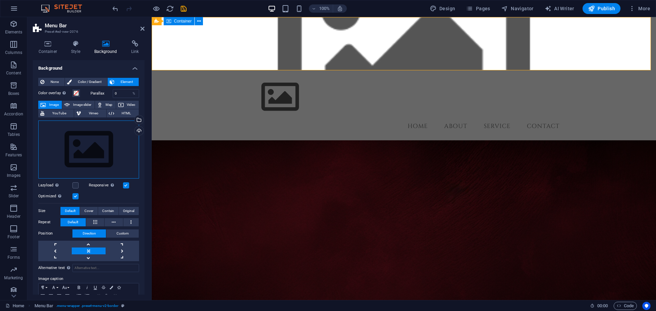
click at [92, 152] on div "Drag files here, click to choose files or select files from Files or our free s…" at bounding box center [88, 150] width 101 height 58
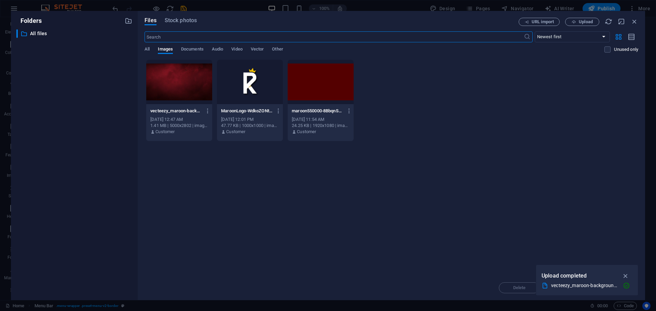
click at [175, 85] on div at bounding box center [179, 82] width 66 height 44
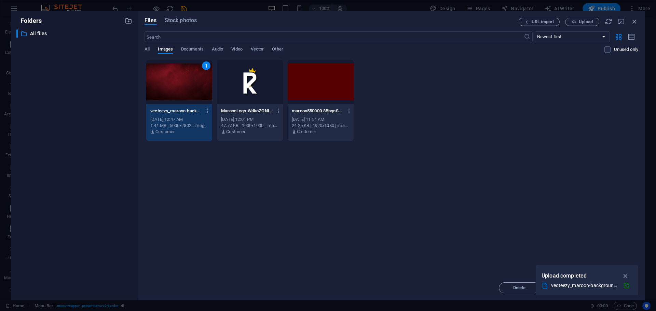
click at [626, 273] on icon "button" at bounding box center [626, 276] width 8 height 8
click at [623, 286] on span "Insert" at bounding box center [618, 288] width 12 height 4
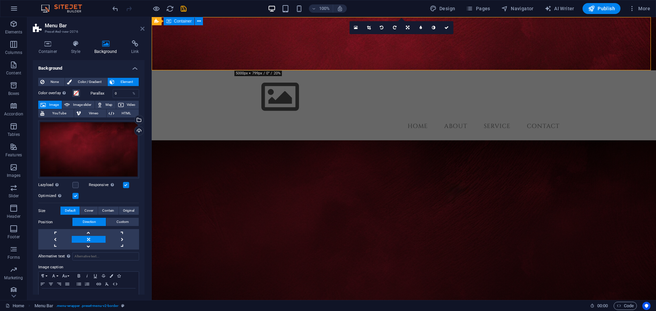
click at [142, 28] on icon at bounding box center [142, 28] width 4 height 5
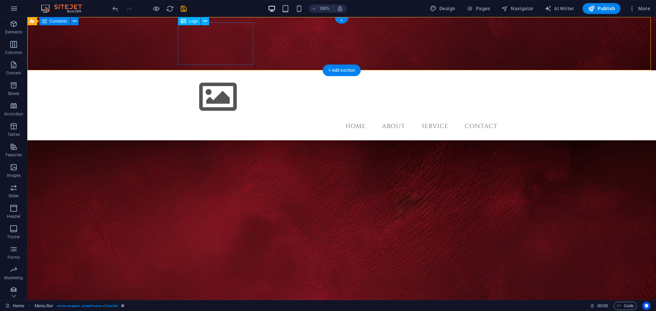
click at [219, 76] on div at bounding box center [341, 97] width 323 height 42
click at [218, 76] on div at bounding box center [341, 97] width 323 height 42
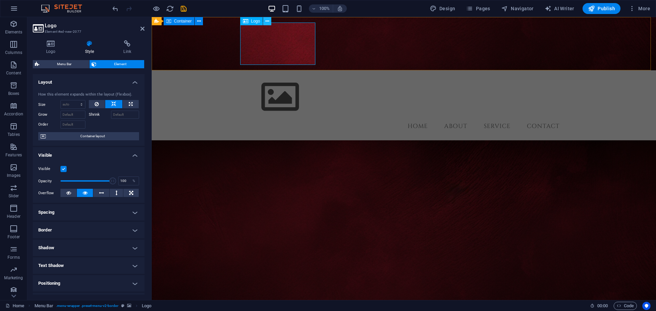
click at [266, 22] on icon at bounding box center [268, 21] width 4 height 7
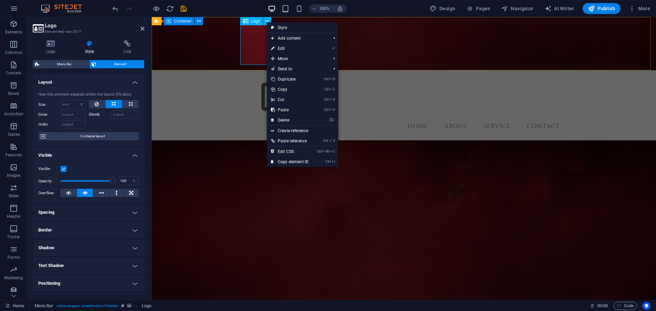
click at [257, 76] on div at bounding box center [404, 97] width 323 height 42
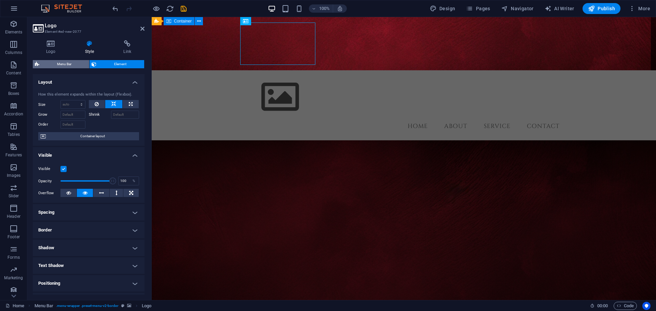
click at [66, 60] on span "Menu Bar" at bounding box center [64, 64] width 46 height 8
select select "rem"
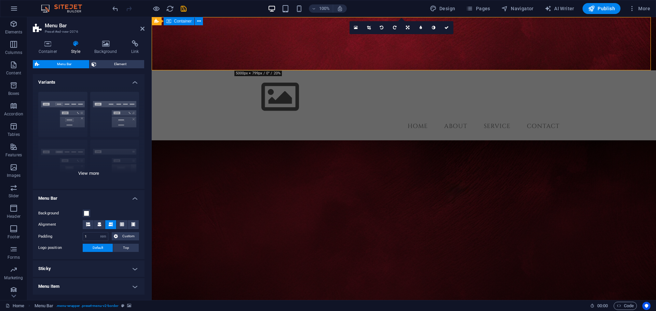
click at [95, 172] on div "Border Centered Default Fixed Loki Trigger Wide XXL" at bounding box center [89, 137] width 112 height 103
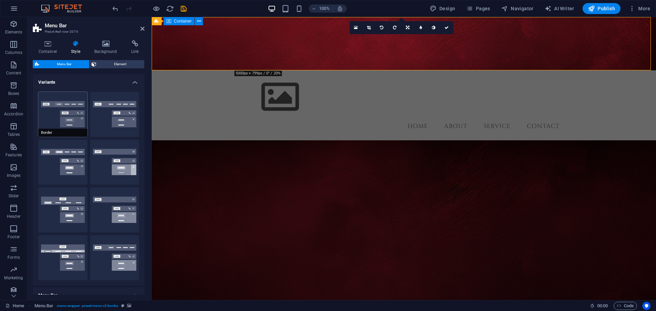
click at [68, 123] on button "Border" at bounding box center [62, 114] width 49 height 45
click at [117, 115] on button "Centered" at bounding box center [114, 114] width 49 height 45
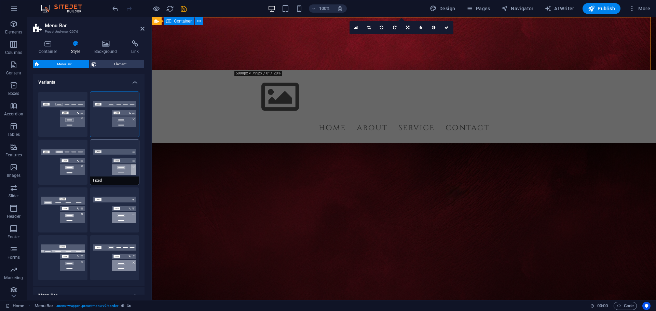
click at [117, 161] on button "Fixed" at bounding box center [114, 162] width 49 height 45
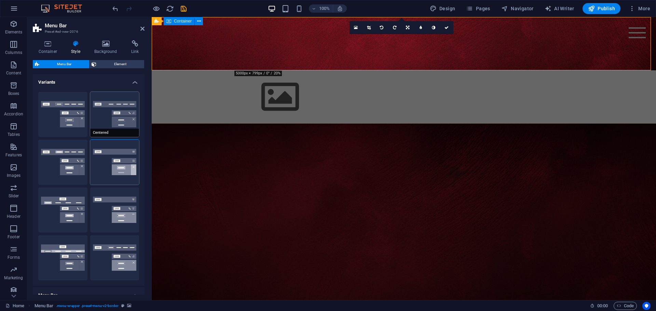
click at [106, 133] on span "Centered" at bounding box center [114, 133] width 49 height 8
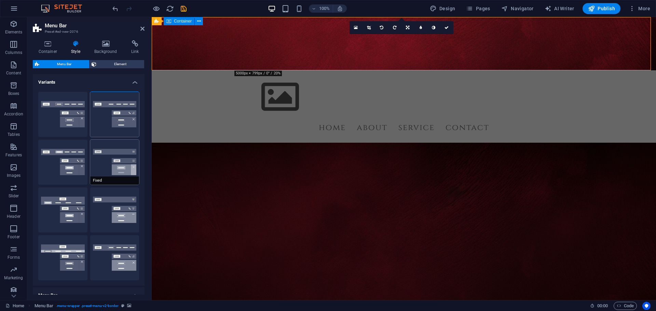
click at [115, 161] on button "Fixed" at bounding box center [114, 162] width 49 height 45
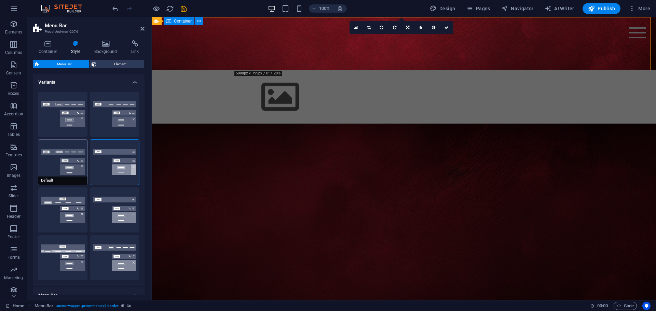
click at [64, 164] on button "Default" at bounding box center [62, 162] width 49 height 45
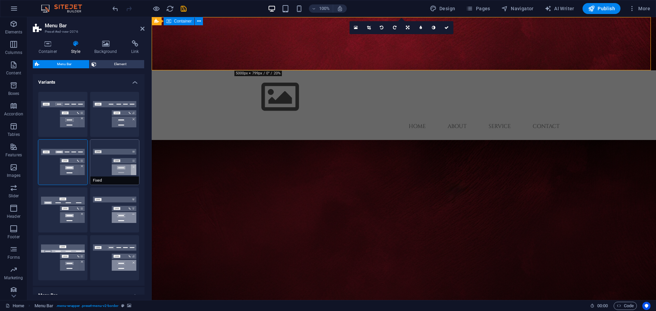
click at [107, 151] on button "Fixed" at bounding box center [114, 162] width 49 height 45
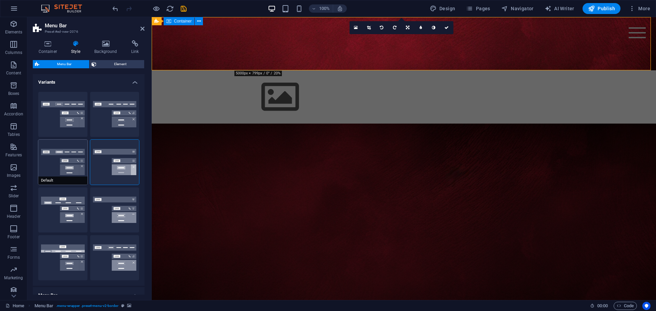
click at [64, 158] on button "Default" at bounding box center [62, 162] width 49 height 45
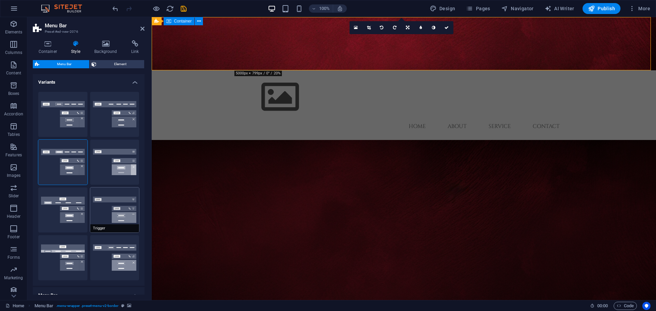
click at [113, 207] on button "Trigger" at bounding box center [114, 210] width 49 height 45
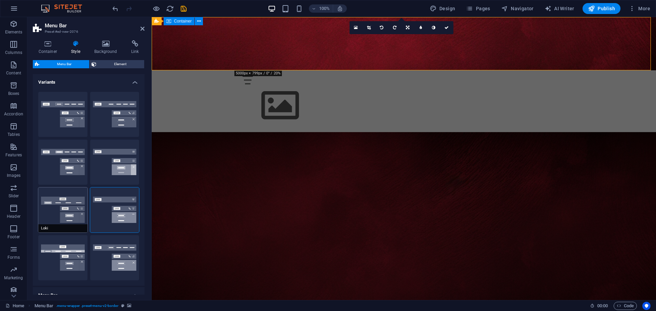
click at [62, 202] on button "Loki" at bounding box center [62, 210] width 49 height 45
type input "0"
select select "DISABLED_OPTION_VALUE"
type input "2"
type input "1"
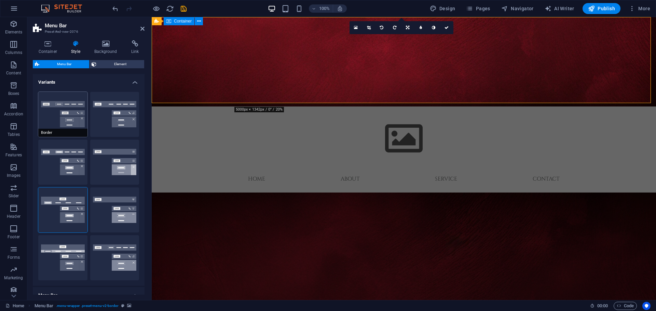
click at [68, 117] on button "Border" at bounding box center [62, 114] width 49 height 45
type input "1"
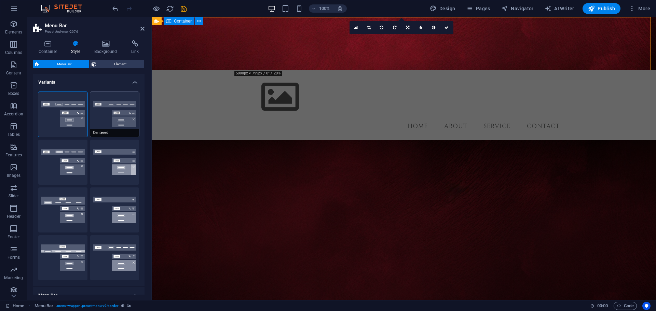
click at [106, 111] on button "Centered" at bounding box center [114, 114] width 49 height 45
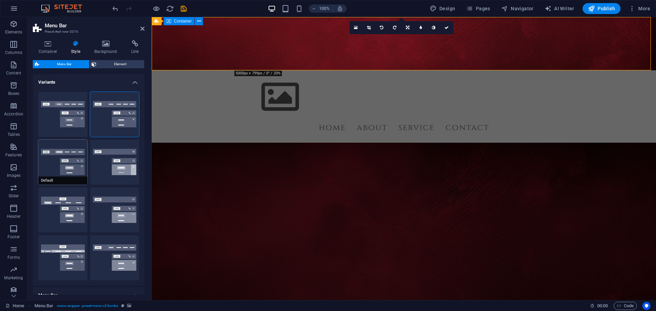
click at [63, 159] on button "Default" at bounding box center [62, 162] width 49 height 45
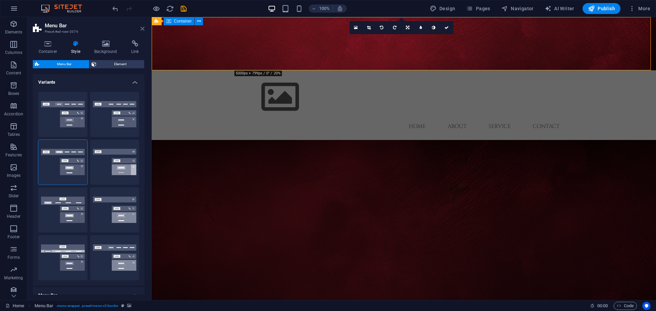
click at [143, 30] on icon at bounding box center [142, 28] width 4 height 5
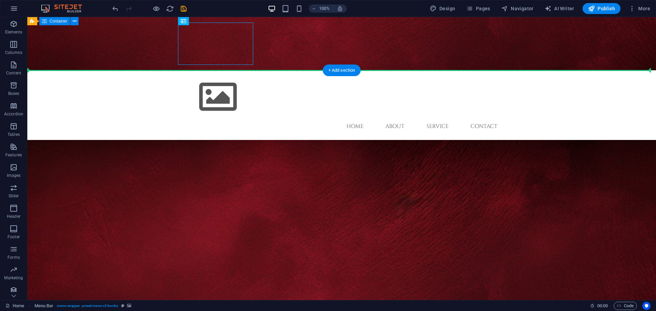
drag, startPoint x: 215, startPoint y: 43, endPoint x: 251, endPoint y: 193, distance: 154.8
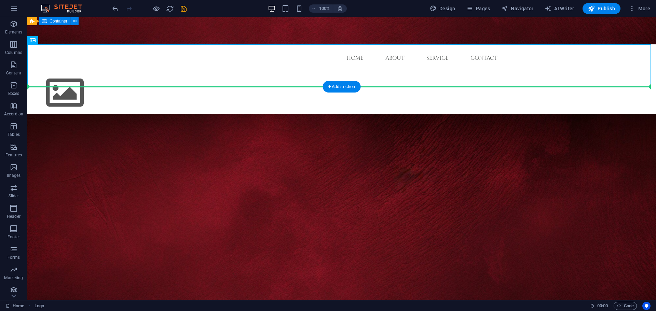
drag, startPoint x: 45, startPoint y: 62, endPoint x: 139, endPoint y: 186, distance: 155.7
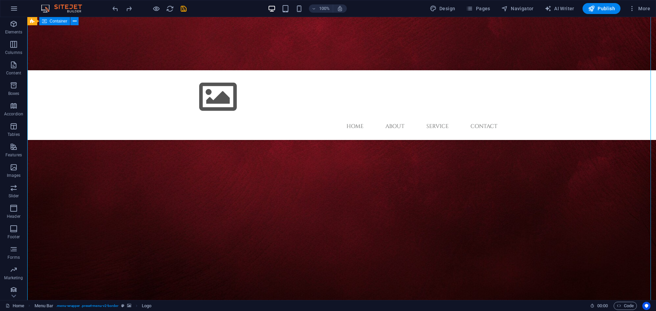
click at [193, 186] on figure at bounding box center [341, 118] width 629 height 406
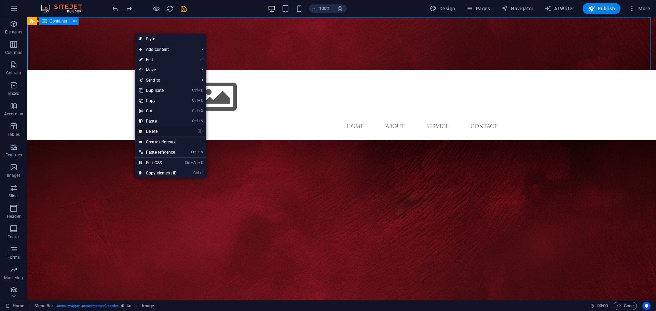
click at [169, 133] on link "⌦ Delete" at bounding box center [158, 131] width 46 height 10
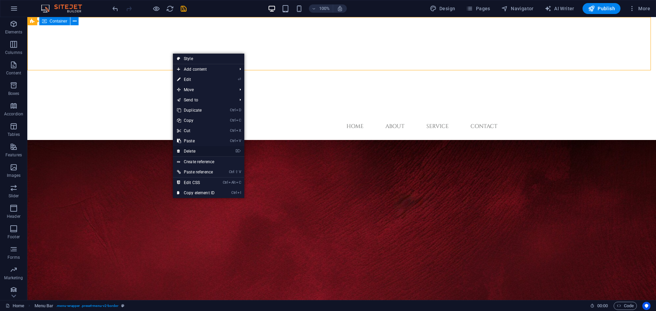
click at [192, 151] on link "⌦ Delete" at bounding box center [196, 151] width 46 height 10
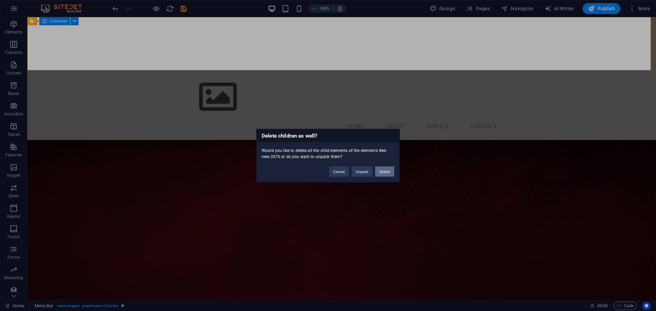
click at [381, 172] on button "Delete" at bounding box center [384, 171] width 19 height 10
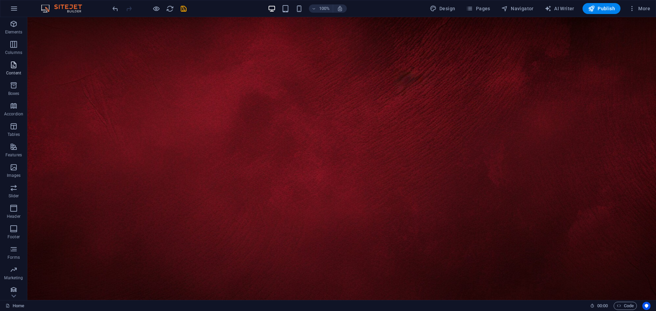
click at [14, 68] on icon "button" at bounding box center [14, 65] width 8 height 8
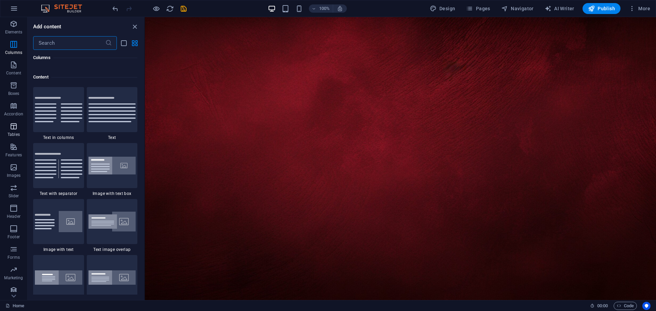
scroll to position [1123, 0]
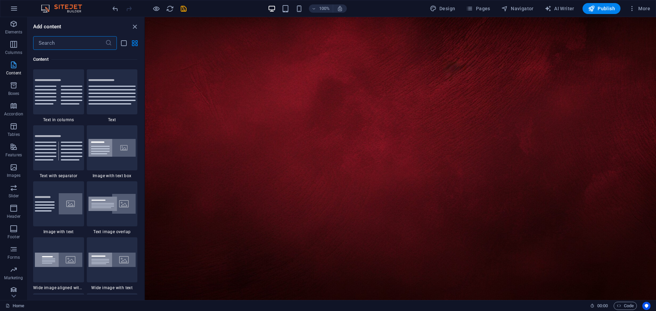
click at [14, 68] on icon "button" at bounding box center [14, 65] width 8 height 8
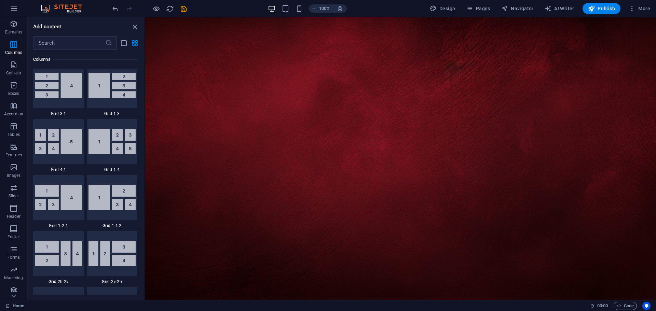
scroll to position [816, 0]
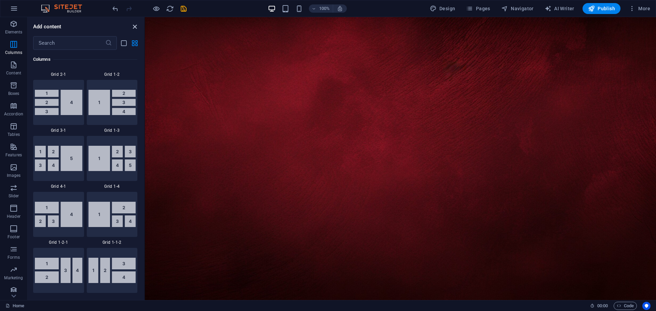
drag, startPoint x: 136, startPoint y: 27, endPoint x: 107, endPoint y: 60, distance: 44.6
click at [136, 27] on icon "close panel" at bounding box center [135, 27] width 8 height 8
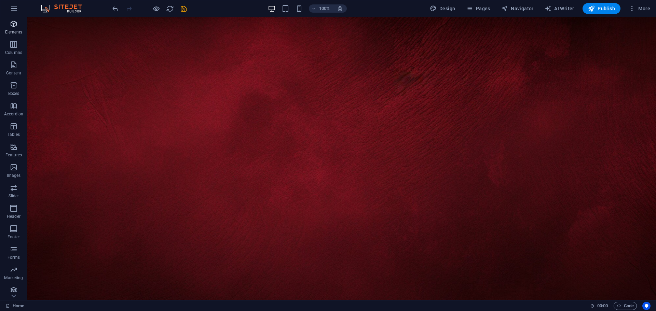
click at [4, 25] on span "Elements" at bounding box center [13, 28] width 27 height 16
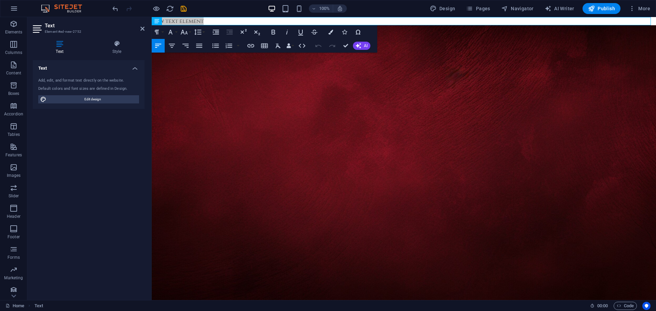
click at [140, 25] on h2 "Text" at bounding box center [95, 26] width 100 height 6
click at [142, 27] on icon at bounding box center [142, 28] width 4 height 5
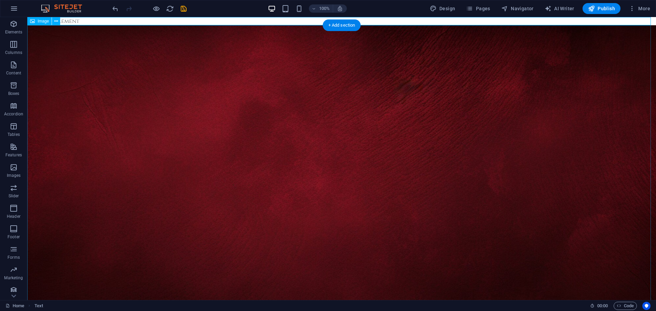
click at [195, 92] on figure at bounding box center [341, 201] width 629 height 352
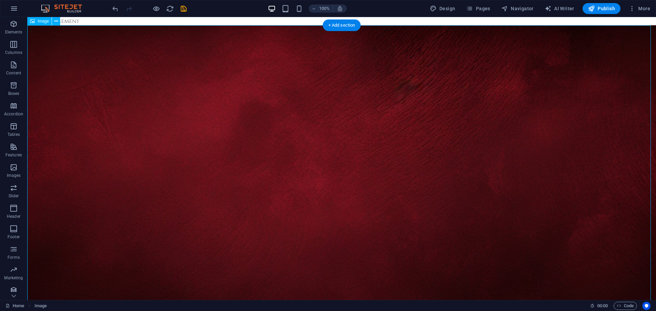
click at [201, 126] on figure at bounding box center [341, 201] width 629 height 352
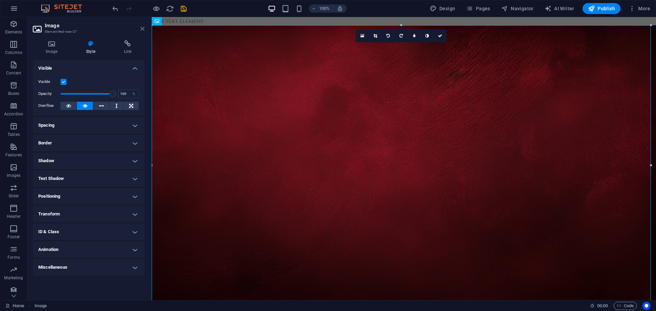
click at [140, 30] on icon at bounding box center [142, 28] width 4 height 5
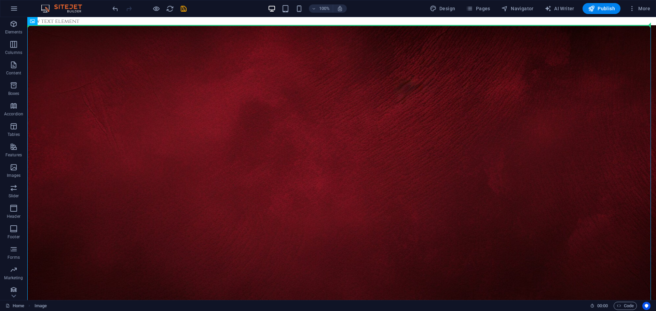
drag, startPoint x: 152, startPoint y: 26, endPoint x: 181, endPoint y: 22, distance: 29.7
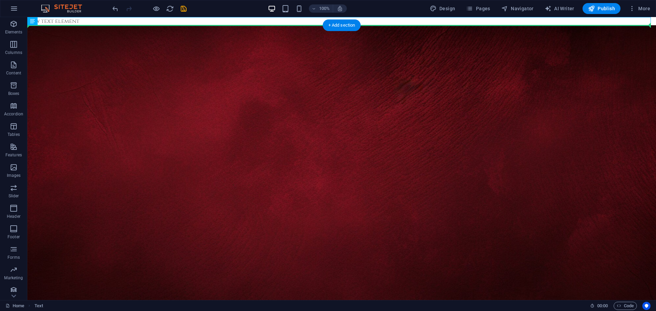
drag, startPoint x: 168, startPoint y: 19, endPoint x: 198, endPoint y: 85, distance: 72.2
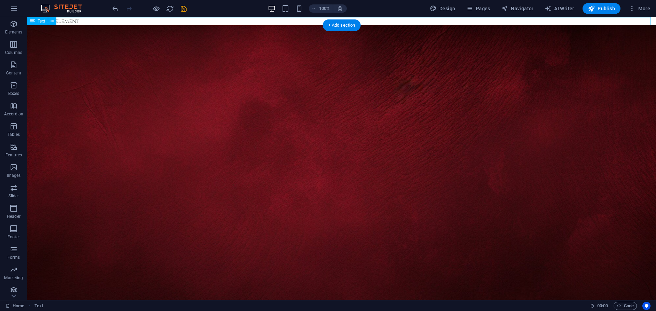
drag, startPoint x: 68, startPoint y: 23, endPoint x: 86, endPoint y: 136, distance: 114.9
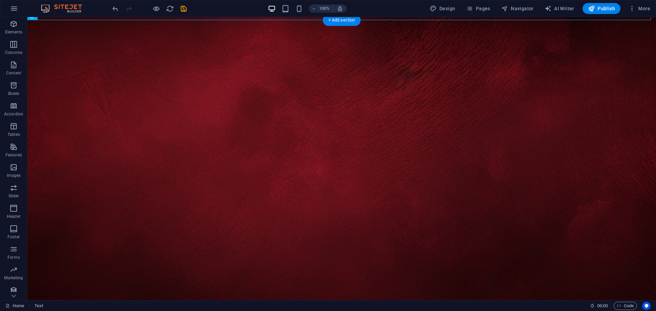
scroll to position [0, 0]
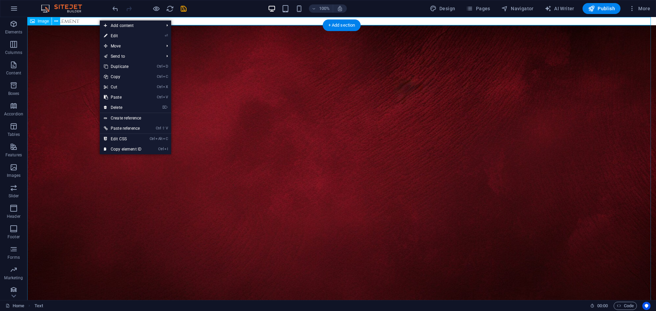
click at [92, 36] on figure at bounding box center [341, 201] width 629 height 352
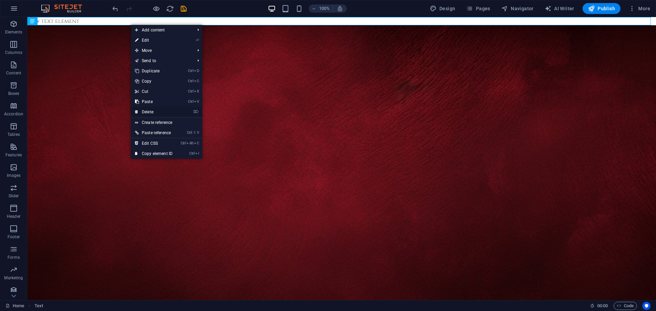
click at [139, 109] on link "⌦ Delete" at bounding box center [154, 112] width 46 height 10
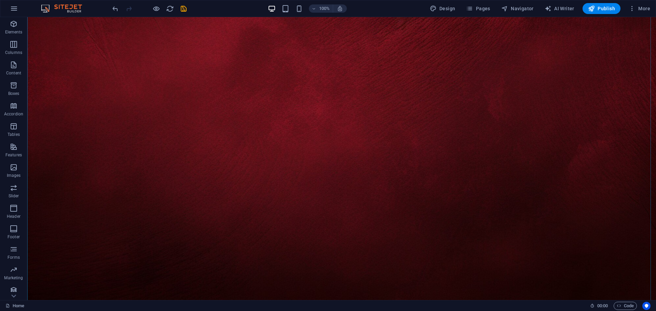
scroll to position [66, 0]
click at [17, 229] on icon "button" at bounding box center [14, 229] width 8 height 8
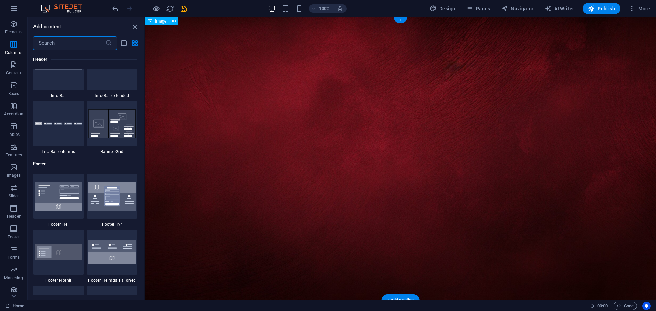
scroll to position [4452, 0]
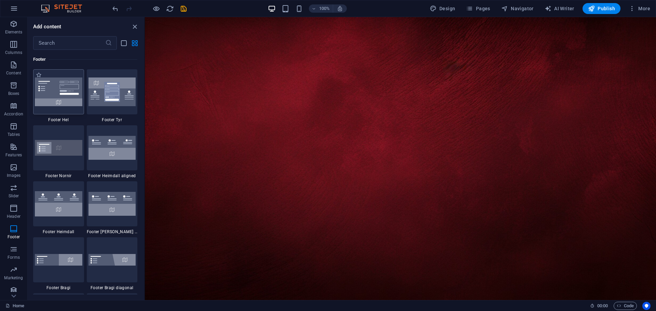
click at [63, 97] on img at bounding box center [59, 92] width 48 height 29
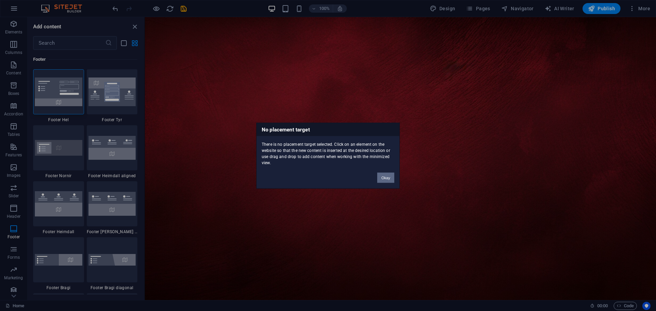
click at [392, 178] on button "Okay" at bounding box center [385, 178] width 17 height 10
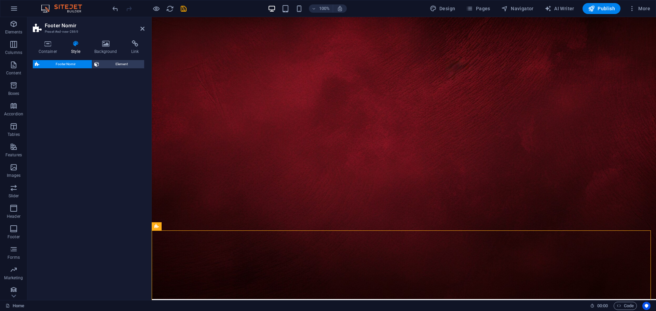
scroll to position [133, 0]
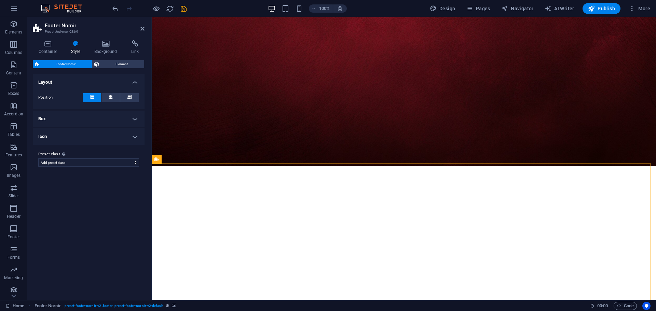
click at [137, 26] on h2 "Footer Nornir" at bounding box center [95, 26] width 100 height 6
click at [139, 26] on h2 "Footer Nornir" at bounding box center [95, 26] width 100 height 6
click at [145, 27] on aside "Footer Nornir Preset #ed-new-2869 Container Style Background Link Size Height D…" at bounding box center [89, 158] width 124 height 283
click at [144, 29] on icon at bounding box center [142, 28] width 4 height 5
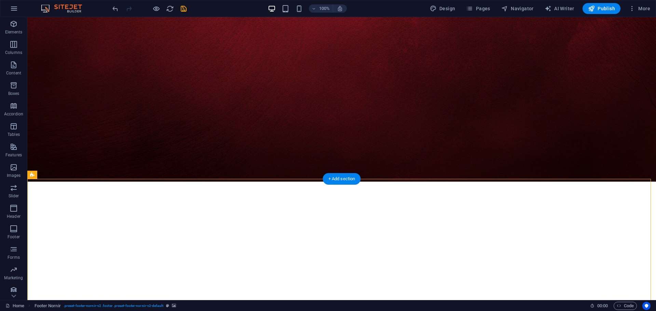
scroll to position [203, 0]
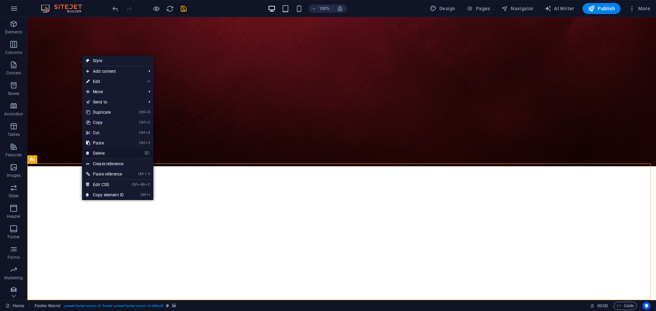
click at [98, 151] on link "⌦ Delete" at bounding box center [105, 153] width 46 height 10
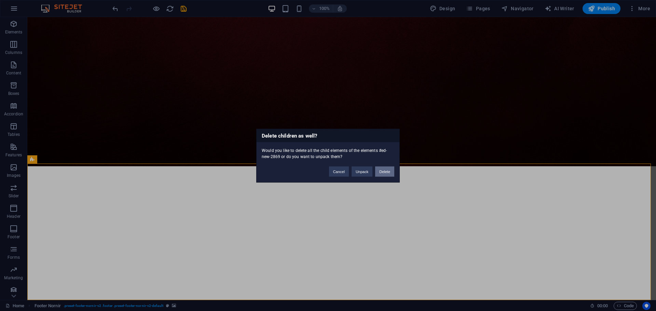
click at [382, 172] on button "Delete" at bounding box center [384, 171] width 19 height 10
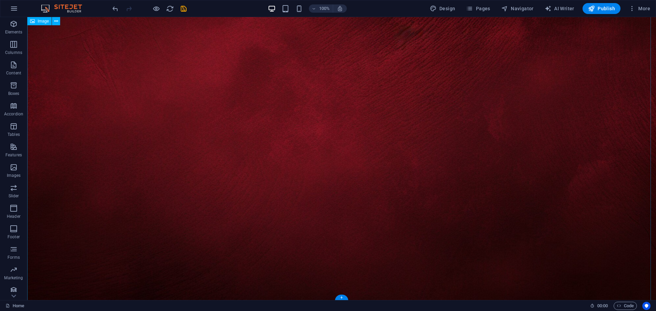
scroll to position [0, 0]
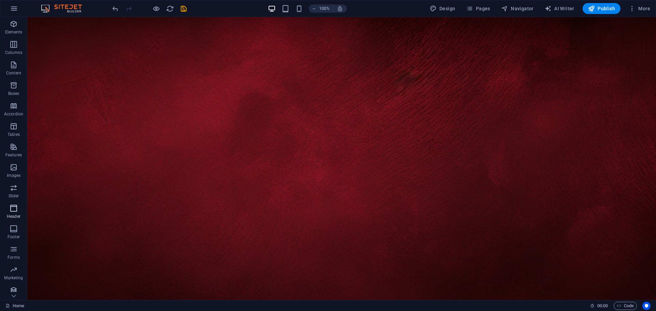
click at [12, 210] on icon "button" at bounding box center [14, 208] width 8 height 8
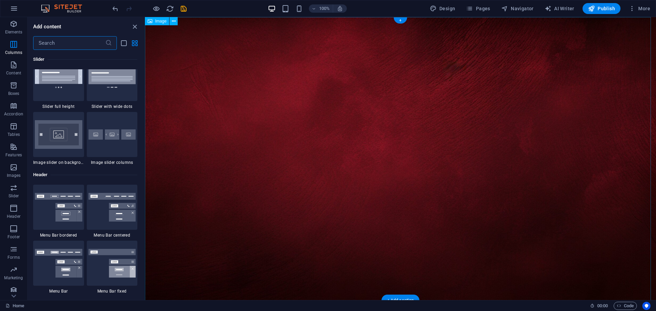
scroll to position [4043, 0]
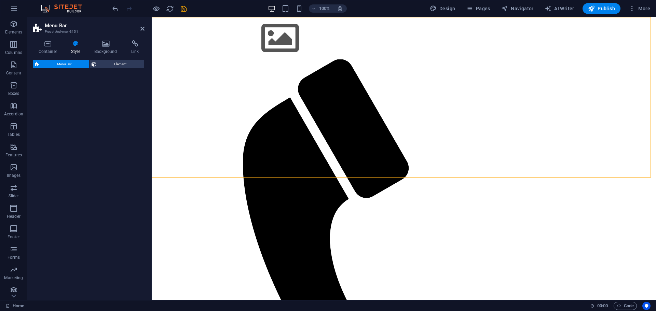
select select "rem"
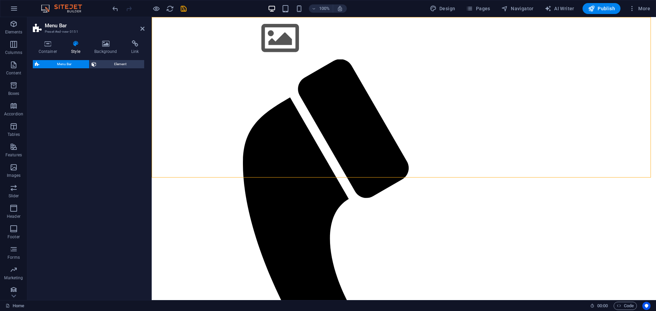
select select "rem"
select select "preset-menu-v2-loki"
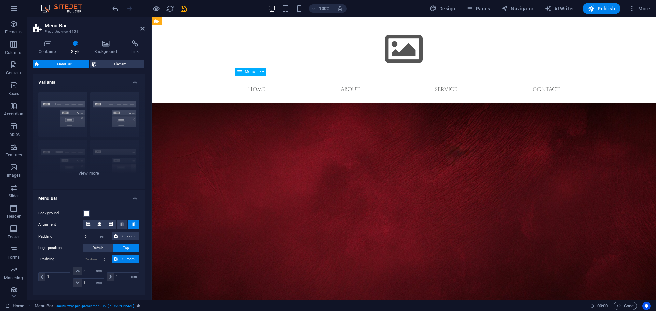
click at [252, 91] on nav "Home About Service Contact" at bounding box center [404, 89] width 334 height 27
click at [348, 91] on nav "Home About Service Contact" at bounding box center [404, 89] width 334 height 27
click at [450, 90] on nav "Home About Service Contact" at bounding box center [404, 89] width 334 height 27
click at [554, 90] on nav "Home About Service Contact" at bounding box center [404, 89] width 334 height 27
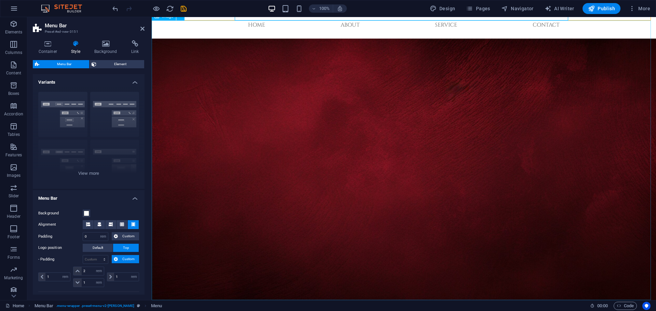
scroll to position [0, 0]
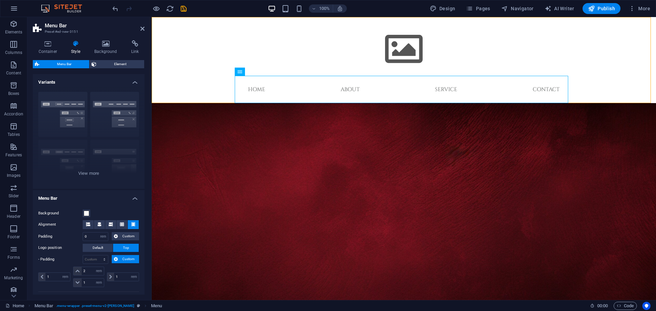
click at [145, 33] on aside "Menu Bar Preset #ed-new-3151 Container Style Background Link Size Height Defaul…" at bounding box center [89, 158] width 124 height 283
click at [143, 32] on header "Menu Bar Preset #ed-new-3151" at bounding box center [89, 26] width 112 height 18
click at [143, 30] on icon at bounding box center [142, 28] width 4 height 5
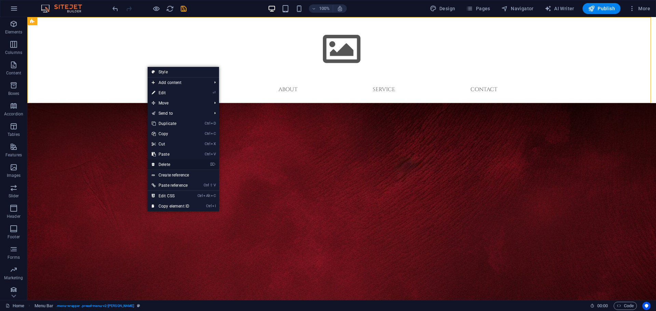
click at [160, 165] on link "⌦ Delete" at bounding box center [171, 165] width 46 height 10
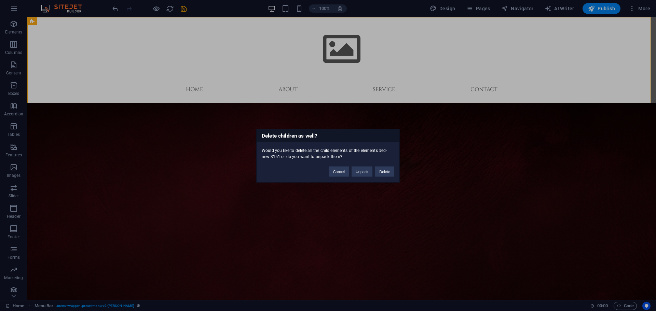
click at [394, 173] on div "Cancel Unpack Delete" at bounding box center [362, 168] width 76 height 17
click at [389, 172] on button "Delete" at bounding box center [384, 171] width 19 height 10
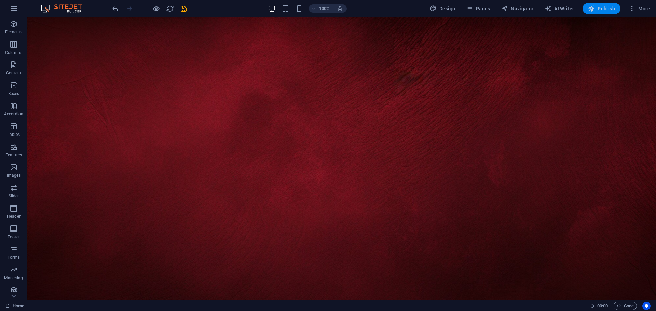
click at [606, 12] on button "Publish" at bounding box center [602, 8] width 38 height 11
click at [594, 11] on icon "button" at bounding box center [591, 8] width 7 height 7
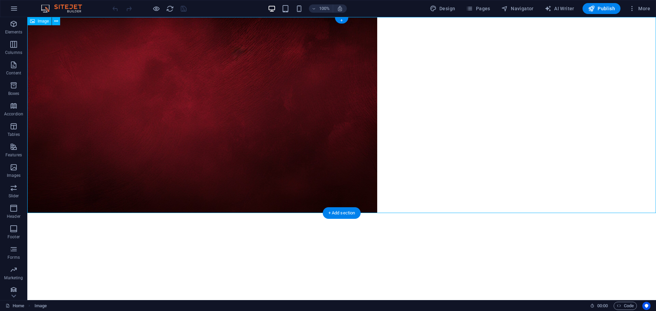
drag, startPoint x: 135, startPoint y: 91, endPoint x: 490, endPoint y: 133, distance: 357.3
click at [490, 133] on figure at bounding box center [341, 115] width 629 height 196
drag, startPoint x: 253, startPoint y: 137, endPoint x: 353, endPoint y: 143, distance: 100.0
click at [343, 143] on figure at bounding box center [341, 115] width 629 height 196
click at [363, 188] on figure at bounding box center [341, 115] width 629 height 196
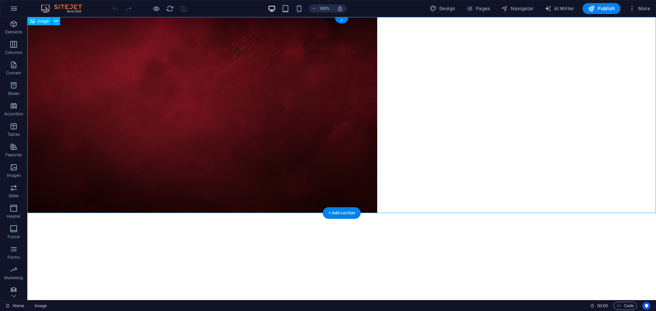
click at [324, 130] on figure at bounding box center [341, 115] width 629 height 196
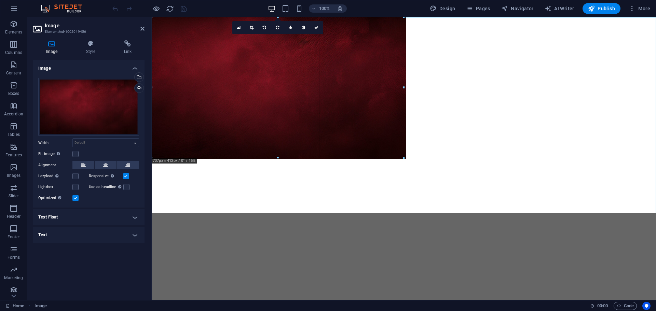
drag, startPoint x: 503, startPoint y: 214, endPoint x: 248, endPoint y: 111, distance: 275.8
type input "732"
select select "px"
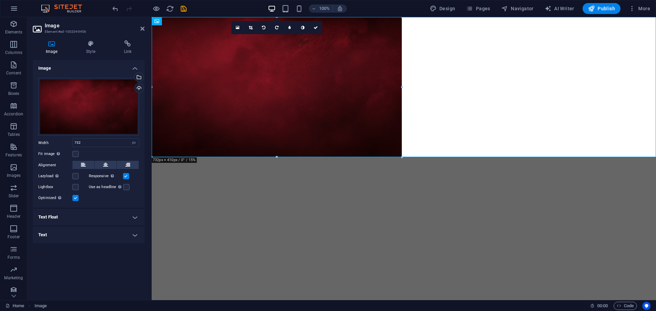
click at [326, 157] on html "Skip to main content" at bounding box center [404, 87] width 504 height 140
click at [325, 157] on html "Skip to main content" at bounding box center [404, 87] width 504 height 140
click at [145, 30] on aside "Image Element #ed-1002049456 Image Style Link Image Drag files here, click to c…" at bounding box center [89, 158] width 124 height 283
click at [142, 29] on icon at bounding box center [142, 28] width 4 height 5
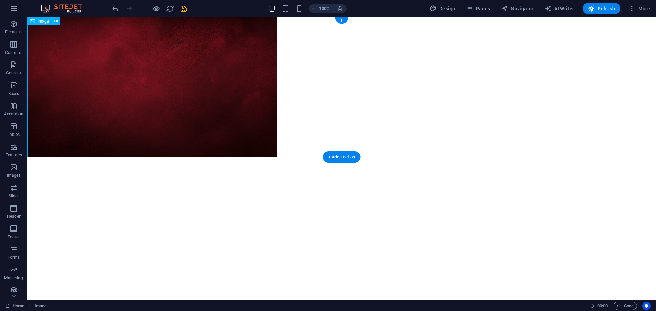
click at [239, 121] on figure at bounding box center [341, 87] width 629 height 140
select select "px"
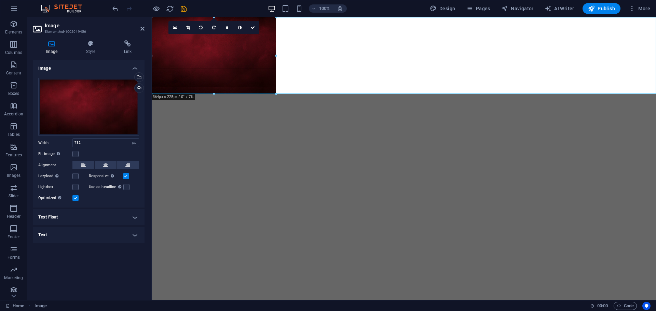
drag, startPoint x: 277, startPoint y: 157, endPoint x: 243, endPoint y: 97, distance: 69.2
type input "378"
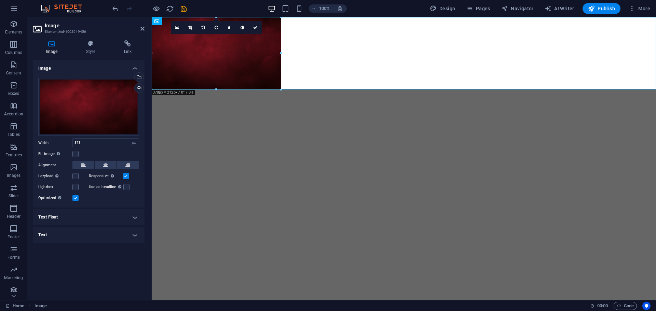
click at [233, 90] on html "Skip to main content" at bounding box center [404, 53] width 504 height 72
click at [232, 90] on html "Skip to main content" at bounding box center [404, 53] width 504 height 72
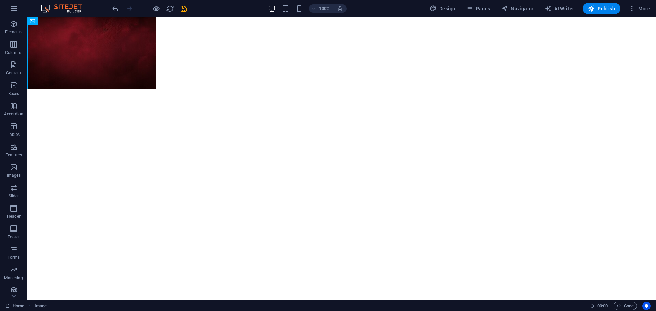
click at [341, 90] on html "Skip to main content" at bounding box center [341, 53] width 629 height 72
click at [294, 61] on figure at bounding box center [341, 53] width 629 height 72
click at [275, 90] on html "Skip to main content" at bounding box center [341, 53] width 629 height 72
click at [70, 90] on html "Skip to main content" at bounding box center [341, 53] width 629 height 72
click at [14, 27] on icon "button" at bounding box center [14, 24] width 8 height 8
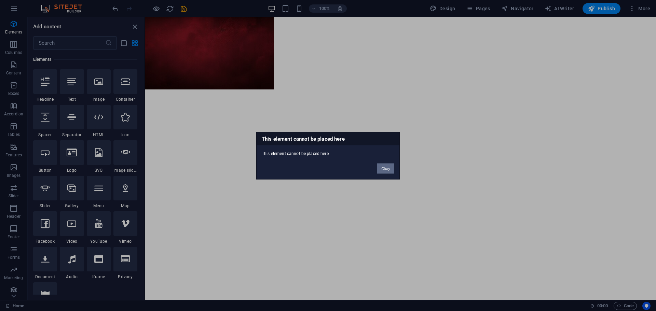
drag, startPoint x: 390, startPoint y: 169, endPoint x: 56, endPoint y: 106, distance: 339.8
click at [390, 169] on button "Okay" at bounding box center [385, 168] width 17 height 10
drag, startPoint x: 386, startPoint y: 166, endPoint x: 227, endPoint y: 132, distance: 163.1
click at [386, 166] on button "Okay" at bounding box center [385, 168] width 17 height 10
click at [385, 169] on button "Okay" at bounding box center [385, 168] width 17 height 10
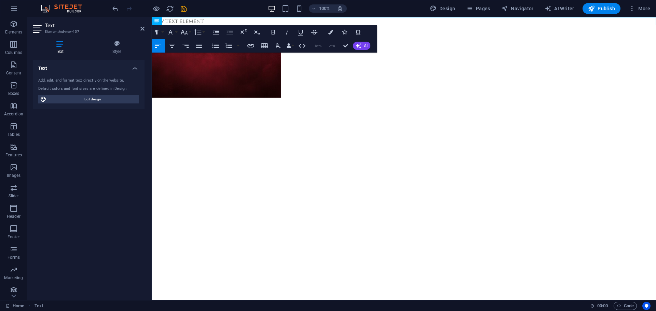
click at [228, 98] on html "Skip to main content New text element" at bounding box center [404, 57] width 504 height 81
drag, startPoint x: 140, startPoint y: 27, endPoint x: 112, endPoint y: 12, distance: 32.1
click at [140, 27] on icon at bounding box center [142, 28] width 4 height 5
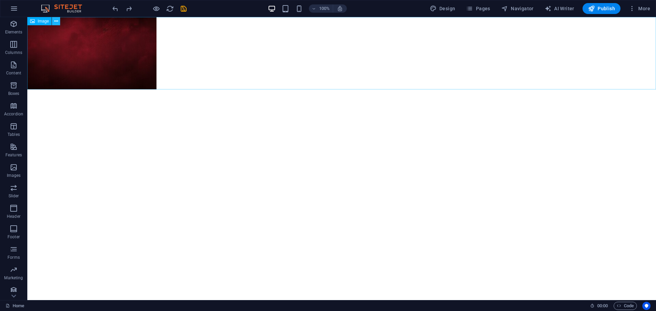
click at [55, 23] on icon at bounding box center [56, 21] width 4 height 7
drag, startPoint x: 56, startPoint y: 64, endPoint x: 64, endPoint y: 62, distance: 8.2
click at [56, 64] on figure at bounding box center [341, 53] width 629 height 72
click at [91, 41] on figure at bounding box center [341, 53] width 629 height 72
click at [89, 44] on figure at bounding box center [341, 53] width 629 height 72
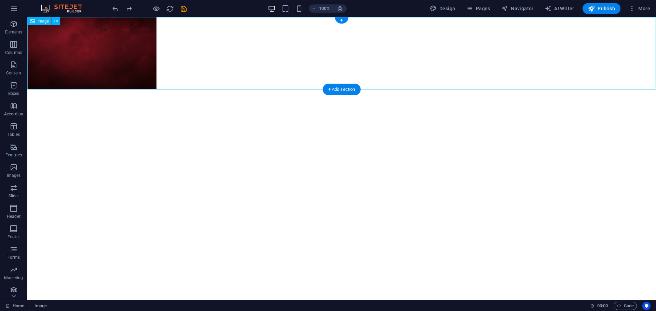
click at [89, 44] on figure at bounding box center [341, 53] width 629 height 72
select select "px"
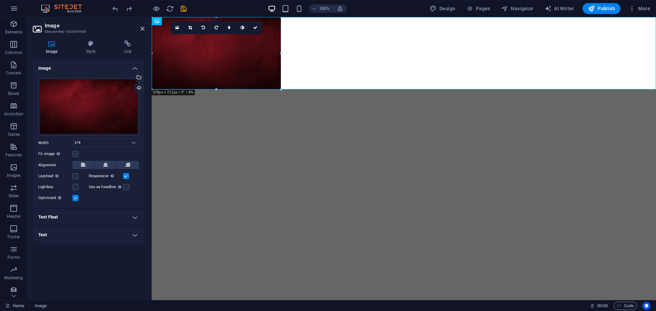
click at [77, 154] on label at bounding box center [75, 154] width 6 height 6
click at [0, 0] on input "Fit image Automatically fit image to a fixed width and height" at bounding box center [0, 0] width 0 height 0
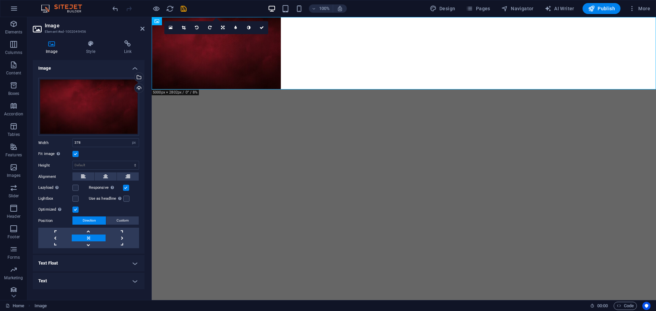
click at [75, 154] on label at bounding box center [75, 154] width 6 height 6
click at [0, 0] on input "Fit image Automatically fit image to a fixed width and height" at bounding box center [0, 0] width 0 height 0
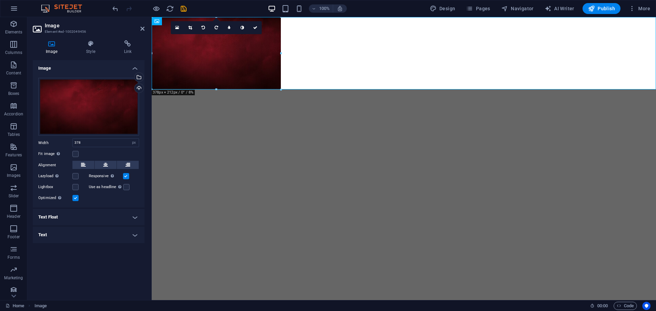
click at [88, 39] on div "Image Style Link Image Drag files here, click to choose files or select files f…" at bounding box center [88, 168] width 123 height 266
click at [94, 49] on h4 "Style" at bounding box center [92, 47] width 38 height 14
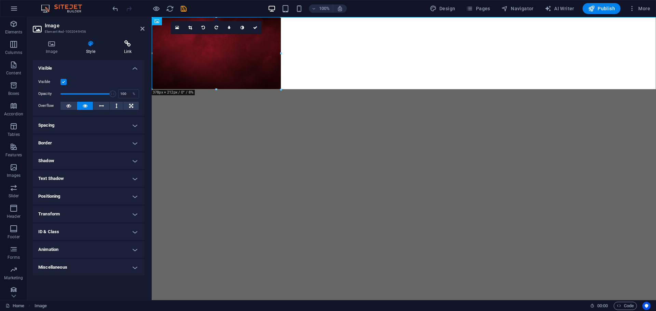
click at [123, 43] on icon at bounding box center [127, 43] width 33 height 7
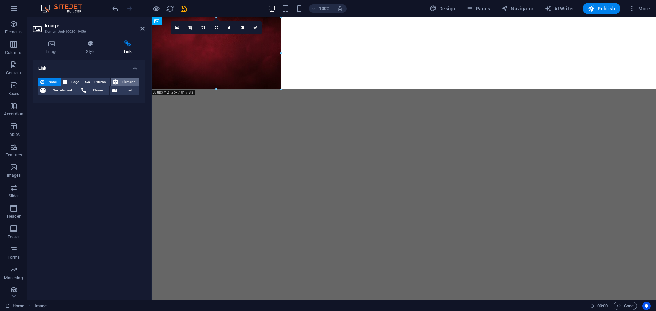
click at [125, 82] on span "Element" at bounding box center [128, 82] width 16 height 8
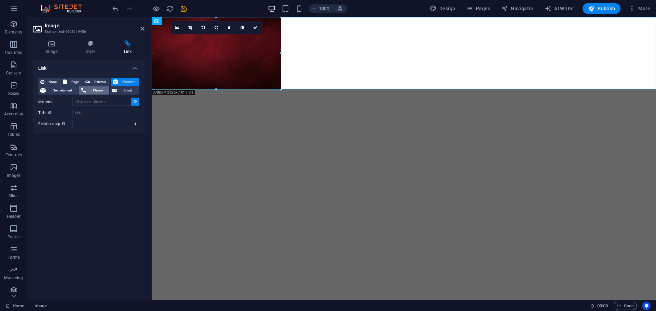
click at [92, 90] on span "Phone" at bounding box center [97, 90] width 19 height 8
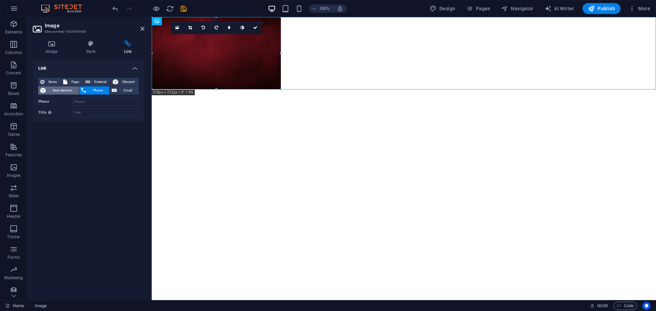
click at [62, 90] on span "Next element" at bounding box center [62, 90] width 29 height 8
click at [119, 91] on span "Email" at bounding box center [128, 90] width 18 height 8
click at [55, 78] on span "None" at bounding box center [52, 82] width 12 height 8
click at [142, 30] on icon at bounding box center [142, 28] width 4 height 5
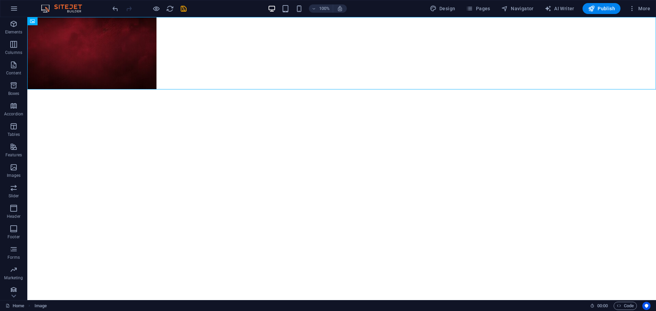
drag, startPoint x: 173, startPoint y: 150, endPoint x: 149, endPoint y: 113, distance: 44.6
click at [149, 90] on html "Skip to main content" at bounding box center [341, 53] width 629 height 72
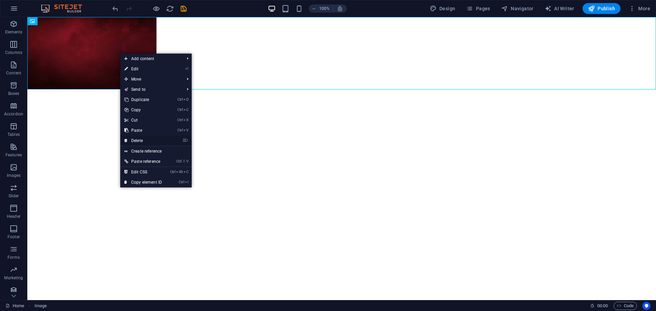
click at [142, 139] on link "⌦ Delete" at bounding box center [143, 141] width 46 height 10
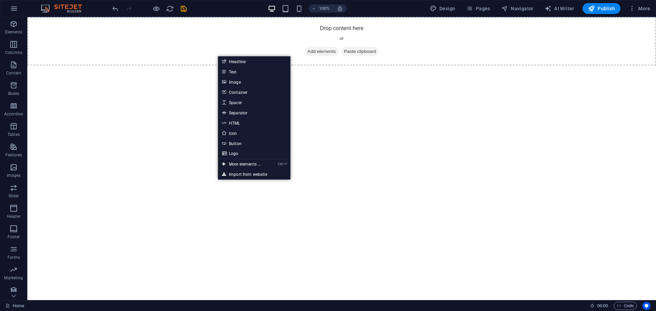
click at [176, 66] on html "Skip to main content Drop content here or Add elements Paste clipboard" at bounding box center [341, 41] width 629 height 49
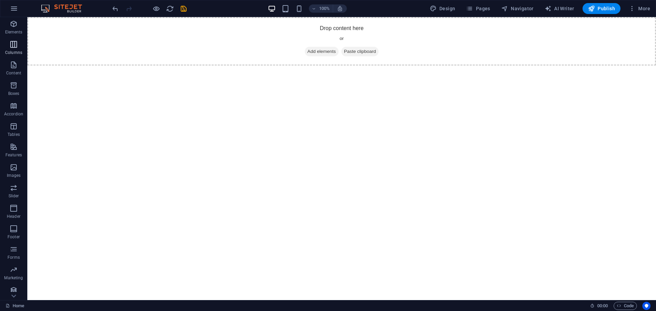
click at [15, 45] on icon "button" at bounding box center [14, 44] width 8 height 8
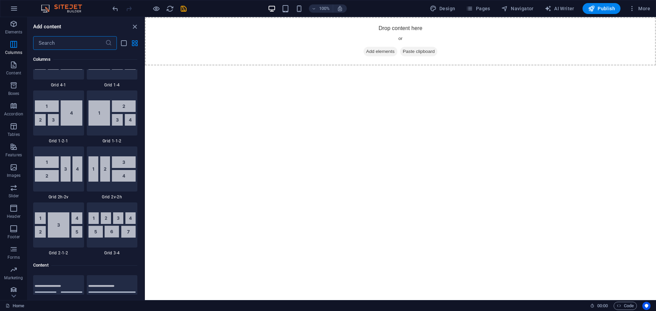
scroll to position [915, 0]
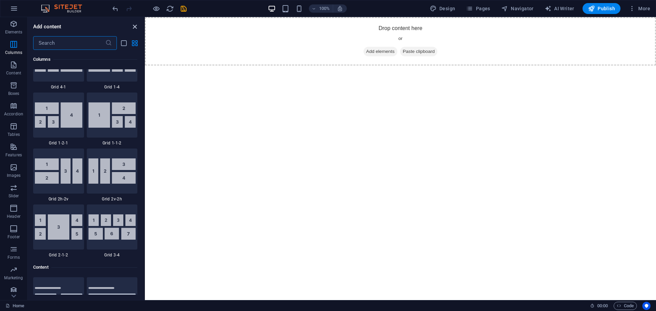
click at [135, 27] on icon "close panel" at bounding box center [135, 27] width 8 height 8
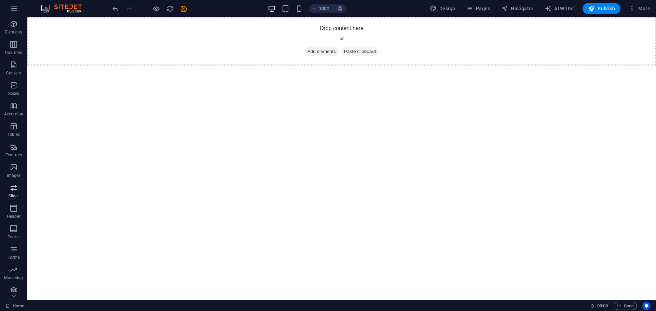
click at [14, 201] on button "Slider" at bounding box center [13, 191] width 27 height 21
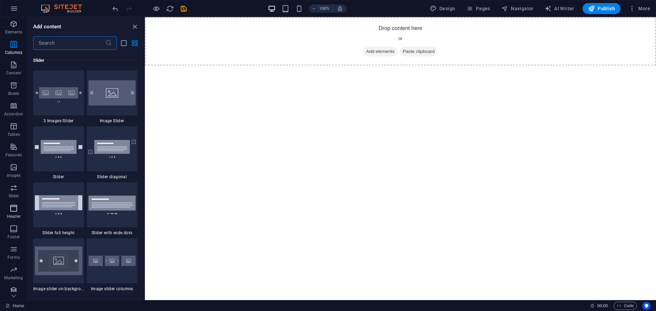
scroll to position [3802, 0]
click at [14, 212] on icon "button" at bounding box center [14, 208] width 8 height 8
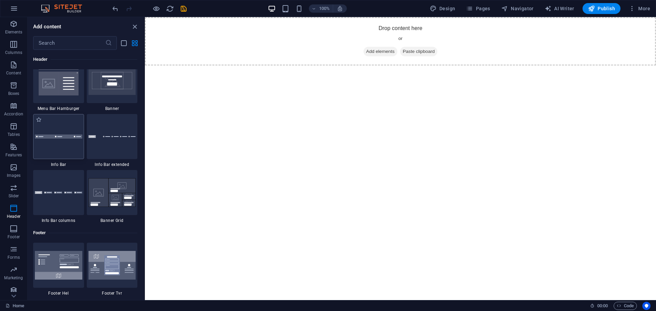
scroll to position [4282, 0]
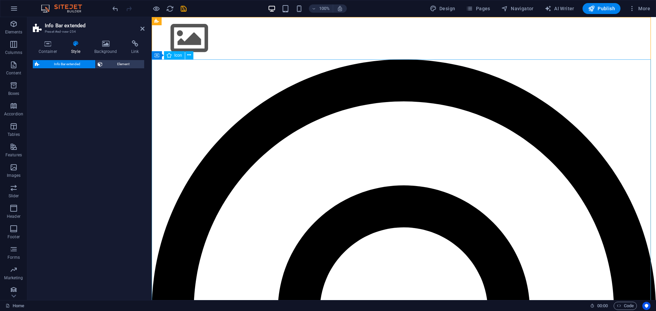
select select "rem"
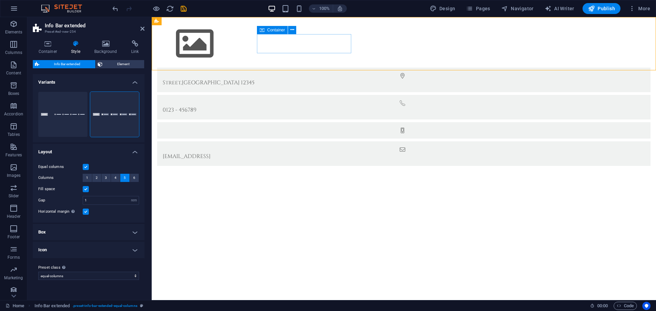
click at [259, 68] on div "Street , Berlin 12345" at bounding box center [404, 80] width 494 height 25
click at [267, 68] on div "Street , Berlin 12345" at bounding box center [404, 80] width 494 height 25
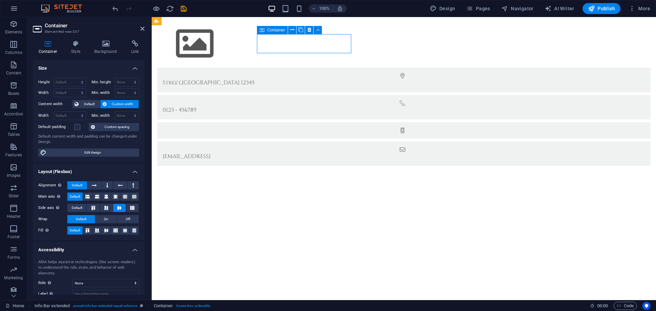
drag, startPoint x: 258, startPoint y: 53, endPoint x: 267, endPoint y: 50, distance: 9.3
click at [267, 68] on div "Street , Berlin 12345" at bounding box center [404, 80] width 494 height 25
click at [345, 68] on div "Street , Berlin 12345" at bounding box center [404, 80] width 494 height 25
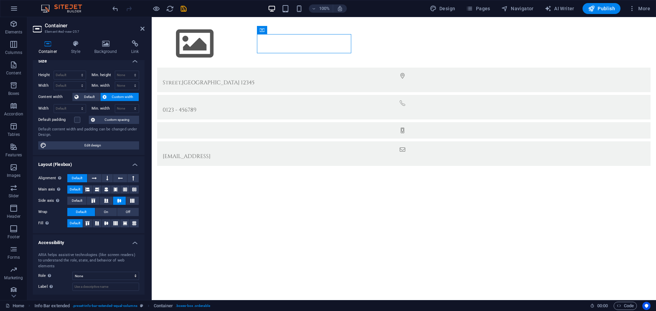
scroll to position [0, 0]
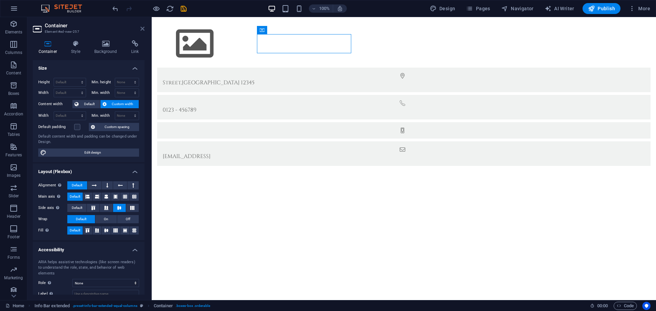
click at [144, 27] on icon at bounding box center [142, 28] width 4 height 5
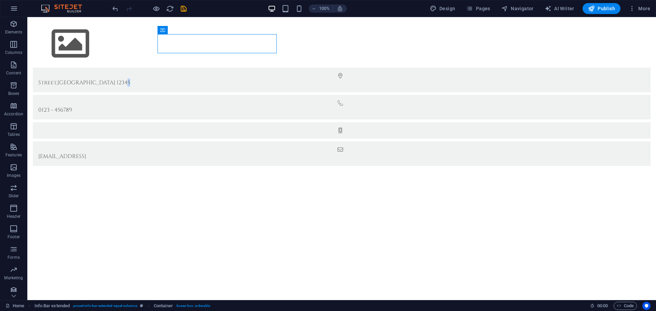
click at [247, 128] on html "Skip to main content Street , Berlin 12345 0123 - 456789 3c28563658815649fccad1…" at bounding box center [341, 94] width 629 height 154
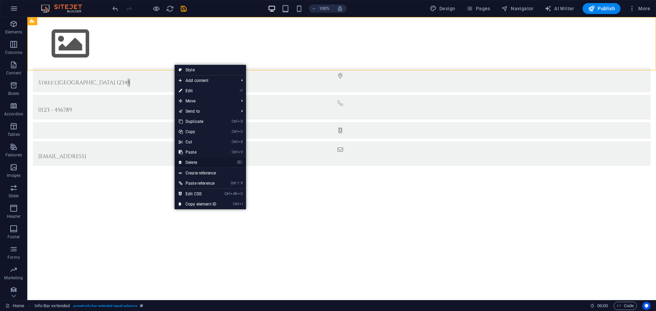
click at [198, 163] on link "⌦ Delete" at bounding box center [198, 163] width 46 height 10
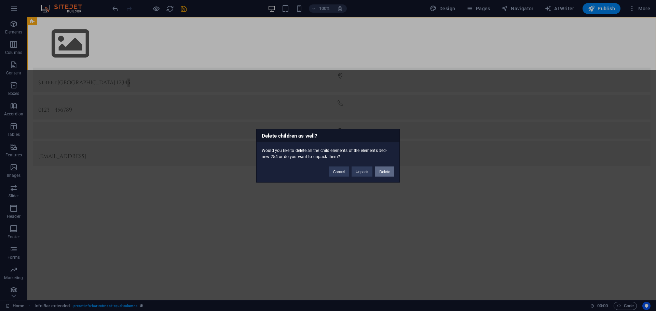
click at [386, 168] on button "Delete" at bounding box center [384, 171] width 19 height 10
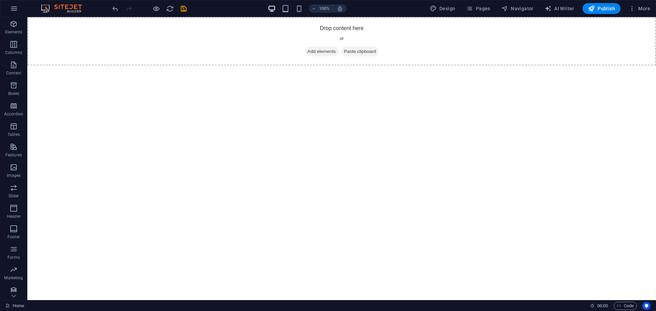
click at [205, 66] on html "Skip to main content Drop content here or Add elements Paste clipboard" at bounding box center [341, 41] width 629 height 49
click at [207, 66] on html "Skip to main content Drop content here or Add elements Paste clipboard" at bounding box center [341, 41] width 629 height 49
click at [17, 211] on icon "button" at bounding box center [14, 208] width 8 height 8
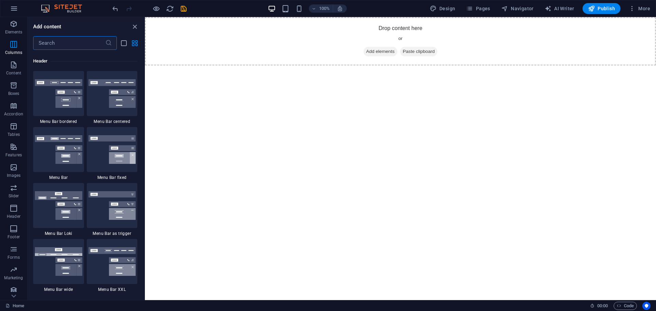
scroll to position [4043, 0]
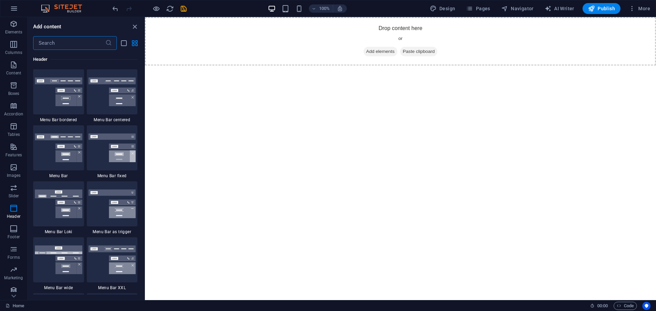
click at [58, 98] on img at bounding box center [59, 92] width 48 height 29
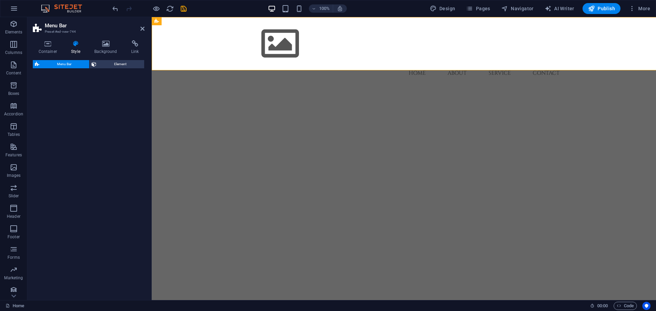
select select "rem"
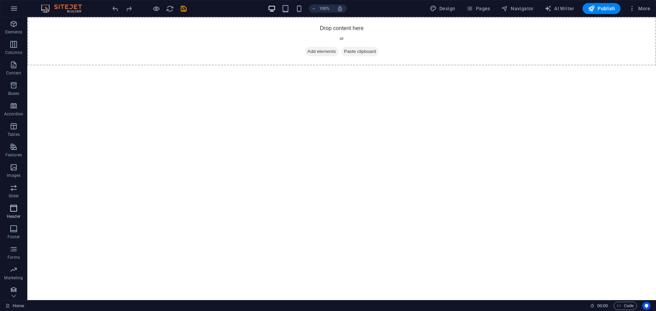
click at [13, 207] on icon "button" at bounding box center [14, 208] width 8 height 8
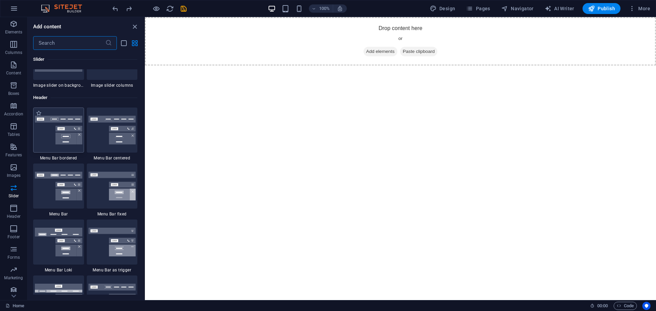
scroll to position [4009, 0]
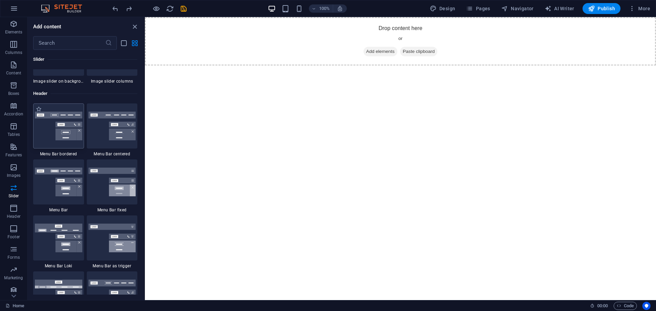
click at [57, 132] on img at bounding box center [59, 126] width 48 height 29
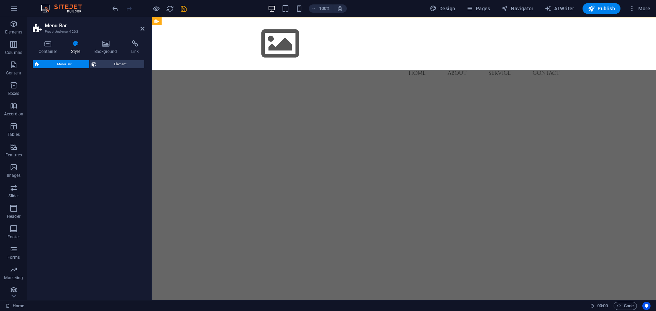
select select "rem"
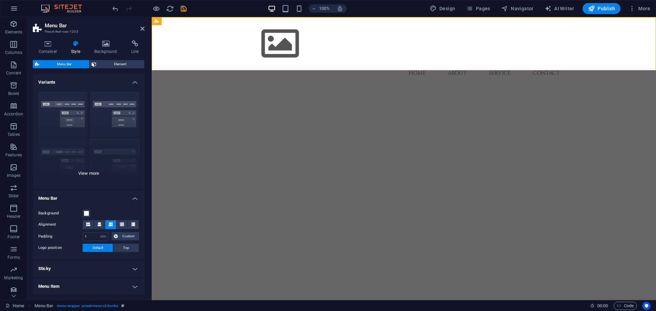
click at [97, 173] on div "Border Centered Default Fixed Loki Trigger Wide XXL" at bounding box center [89, 137] width 112 height 103
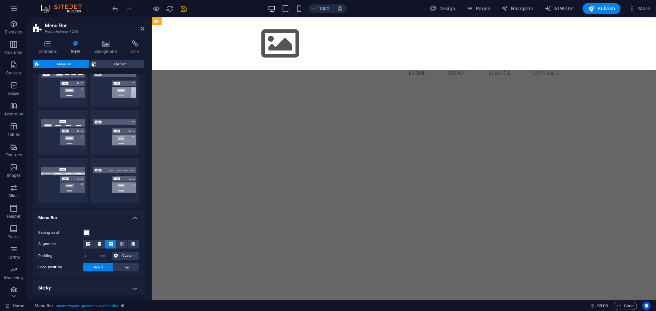
scroll to position [34, 0]
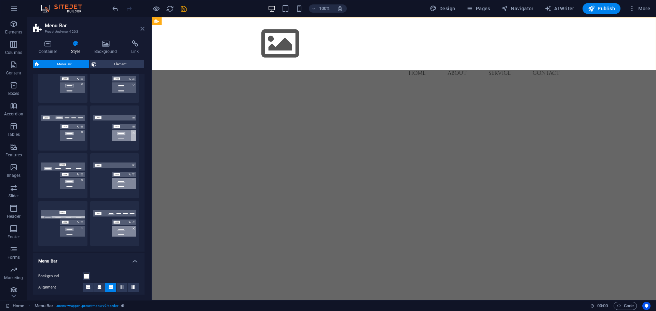
click at [140, 28] on icon at bounding box center [142, 28] width 4 height 5
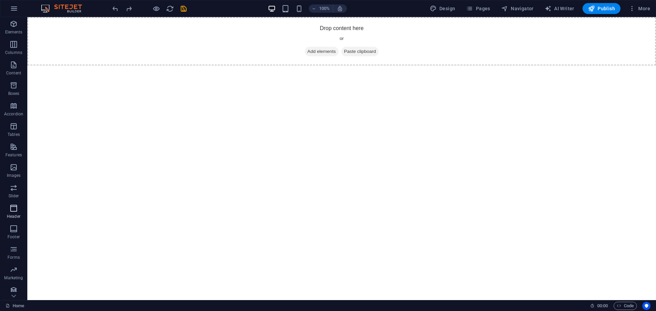
click at [16, 207] on icon "button" at bounding box center [14, 208] width 8 height 8
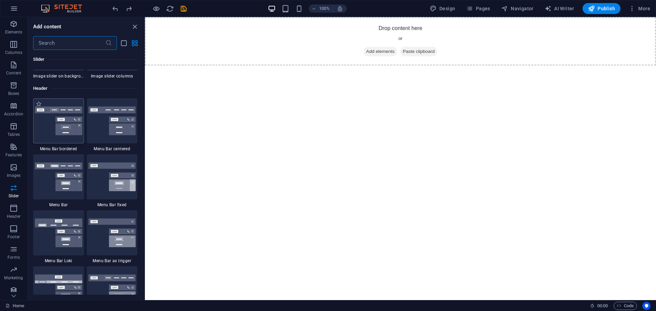
scroll to position [4009, 0]
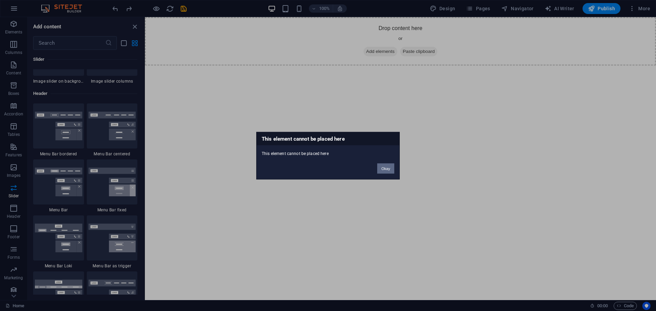
drag, startPoint x: 391, startPoint y: 171, endPoint x: 208, endPoint y: 145, distance: 184.7
click at [391, 171] on button "Okay" at bounding box center [385, 168] width 17 height 10
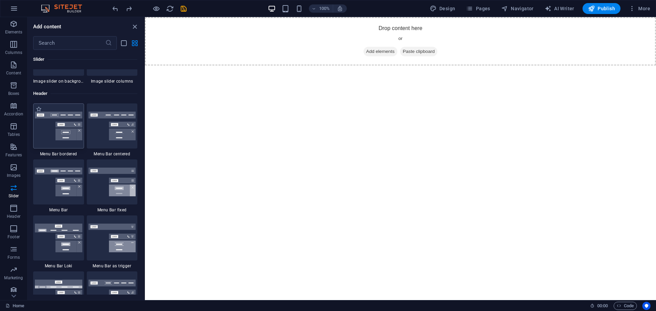
click at [54, 143] on div at bounding box center [58, 126] width 51 height 45
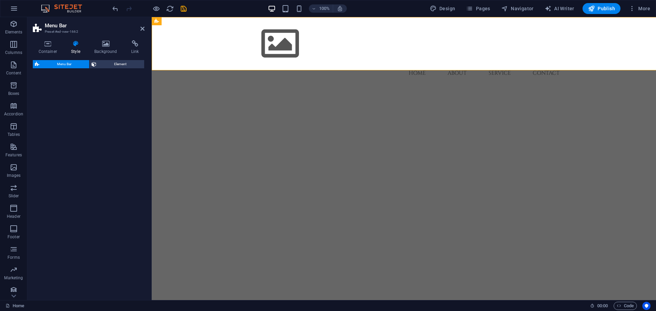
select select "rem"
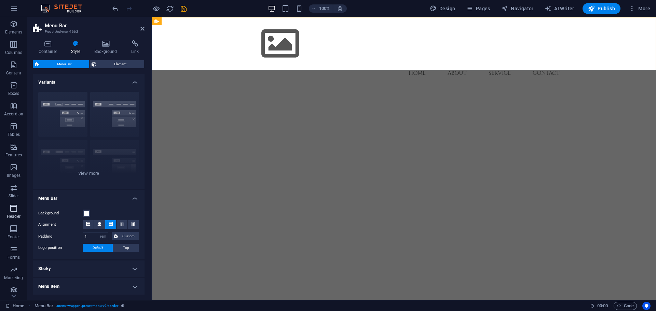
click at [13, 211] on icon "button" at bounding box center [14, 208] width 8 height 8
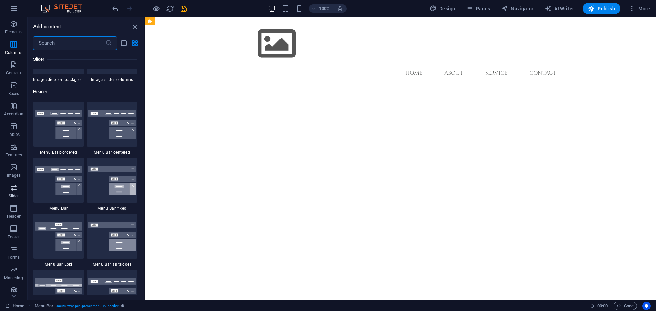
scroll to position [4043, 0]
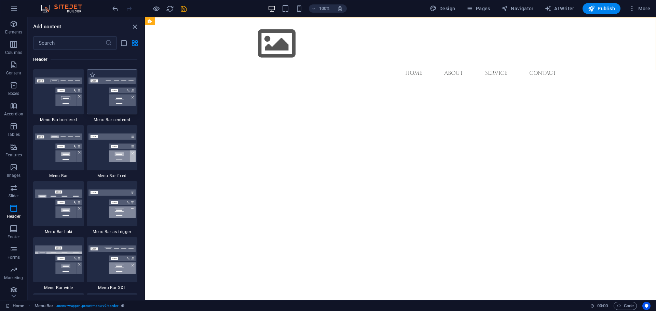
click at [110, 106] on img at bounding box center [113, 92] width 48 height 29
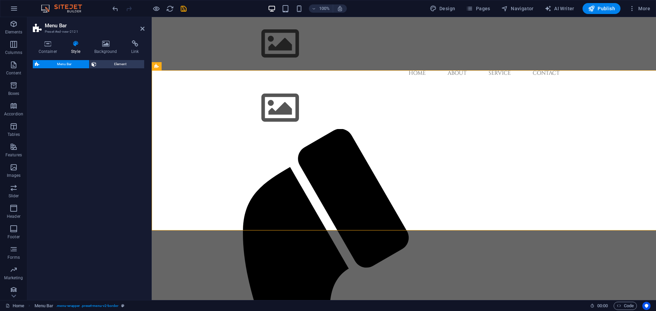
select select "rem"
select select "preset-menu-v2-centered"
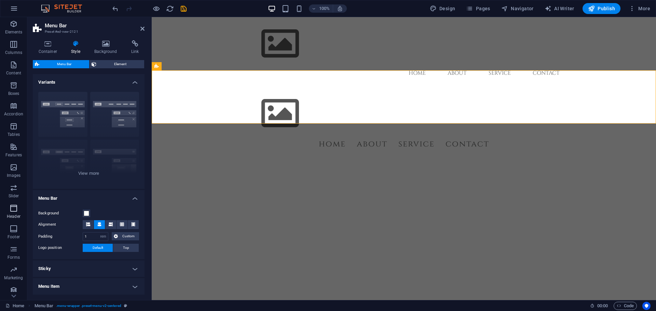
click at [17, 212] on icon "button" at bounding box center [14, 208] width 8 height 8
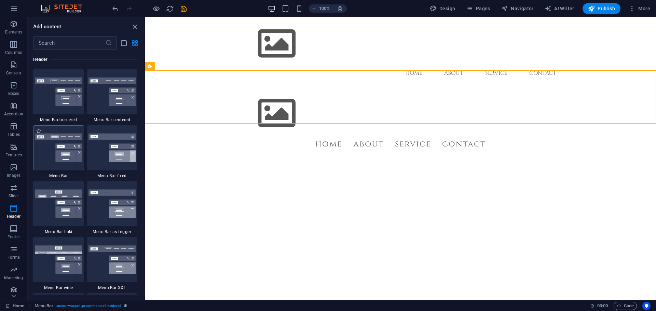
click at [62, 165] on div at bounding box center [58, 147] width 51 height 45
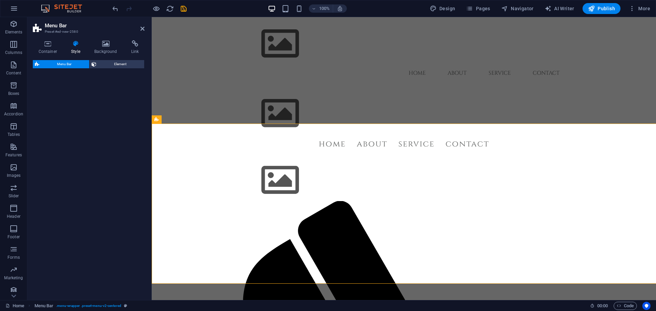
select select "rem"
select select "preset-menu-v2-default"
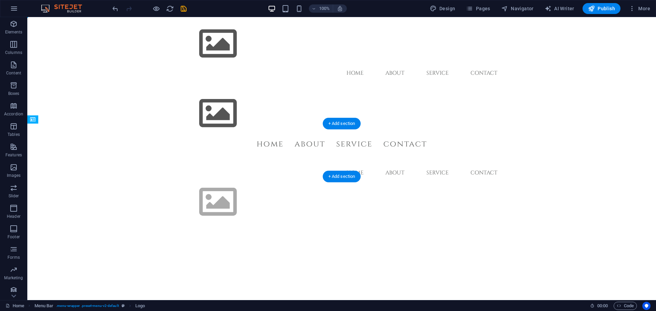
drag, startPoint x: 150, startPoint y: 149, endPoint x: 234, endPoint y: 149, distance: 83.4
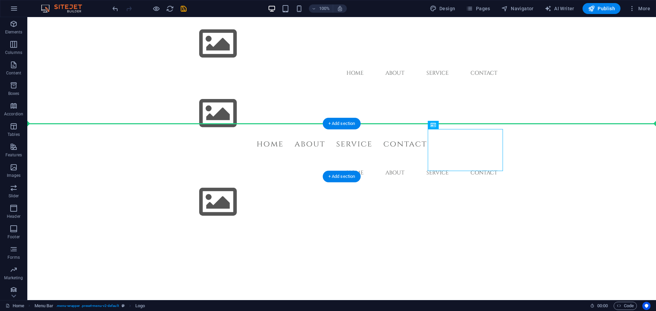
drag, startPoint x: 457, startPoint y: 150, endPoint x: 640, endPoint y: 141, distance: 183.8
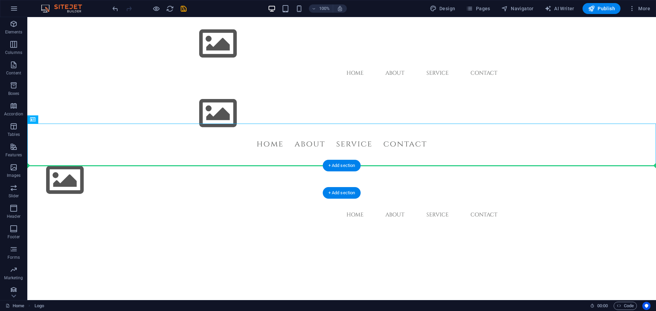
drag, startPoint x: 77, startPoint y: 145, endPoint x: 78, endPoint y: 181, distance: 36.2
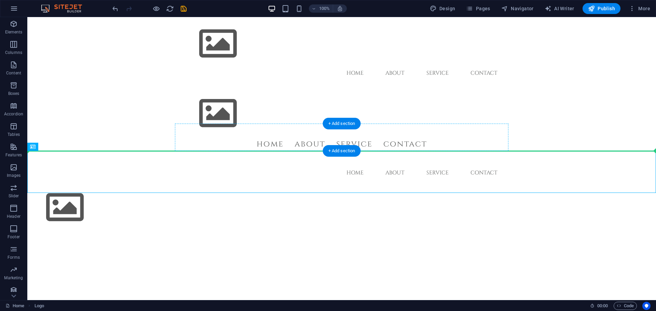
drag, startPoint x: 73, startPoint y: 160, endPoint x: 311, endPoint y: 141, distance: 238.7
drag, startPoint x: 69, startPoint y: 173, endPoint x: 299, endPoint y: 140, distance: 233.1
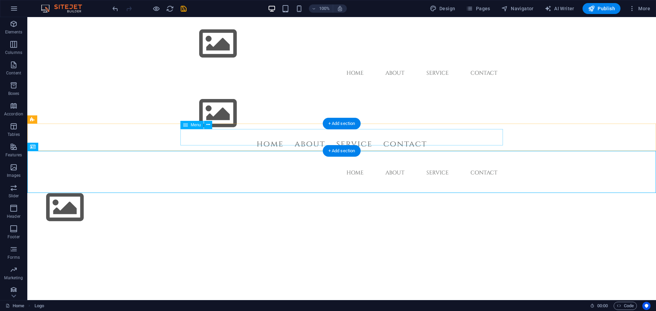
click at [252, 165] on nav "Home About Service Contact" at bounding box center [341, 173] width 323 height 16
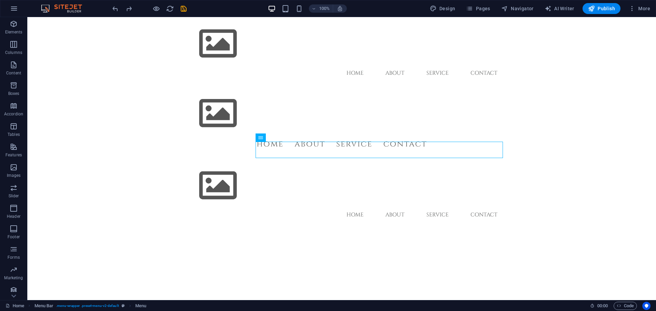
click at [232, 229] on html "Skip to main content Menu Home About Service Contact Menu Home About Service Co…" at bounding box center [341, 123] width 629 height 212
click at [12, 215] on p "Header" at bounding box center [14, 216] width 14 height 5
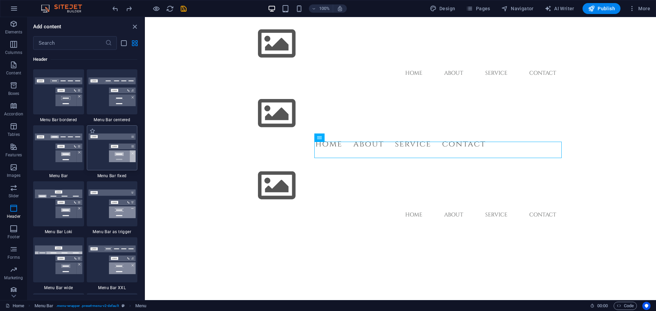
click at [107, 159] on img at bounding box center [113, 148] width 48 height 29
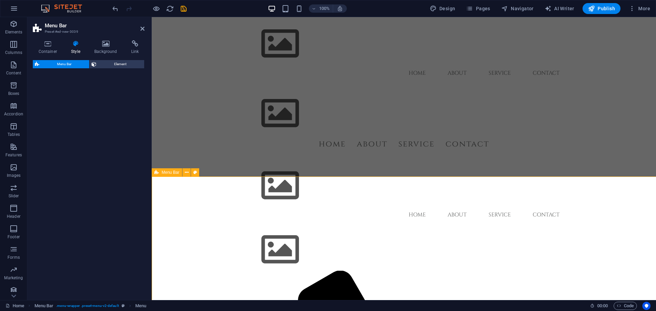
select select "rem"
select select "preset-menu-v2-fixed"
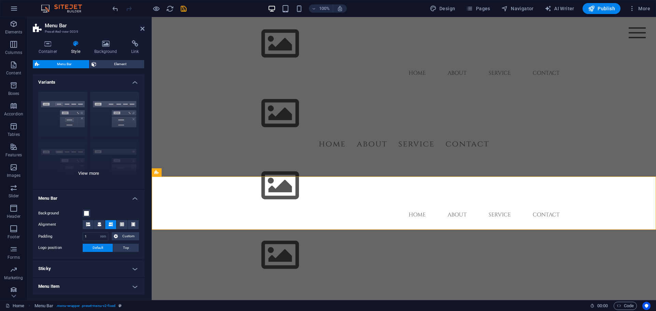
click at [94, 173] on div "Border Centered Default Fixed Loki Trigger Wide XXL" at bounding box center [89, 137] width 112 height 103
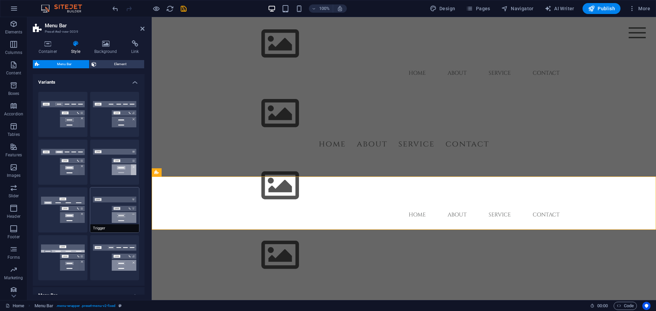
click at [126, 218] on button "Trigger" at bounding box center [114, 210] width 49 height 45
click at [66, 202] on button "Loki" at bounding box center [62, 210] width 49 height 45
type input "0"
select select "DISABLED_OPTION_VALUE"
type input "2"
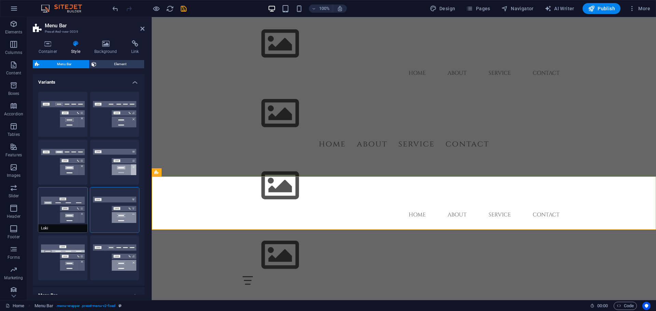
type input "1"
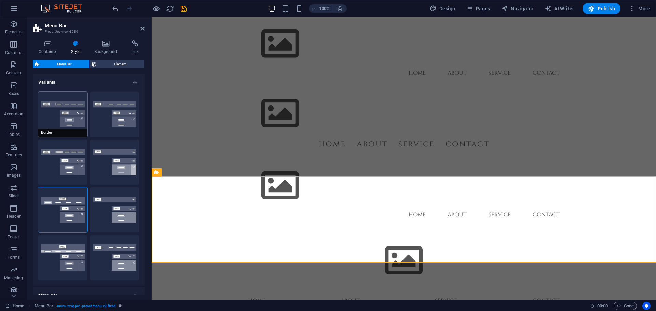
click at [66, 115] on button "Border" at bounding box center [62, 114] width 49 height 45
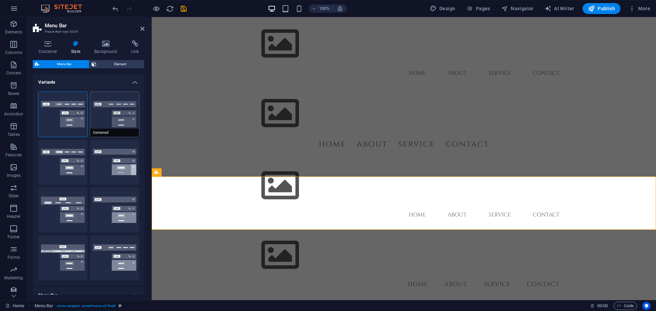
click at [108, 113] on button "Centered" at bounding box center [114, 114] width 49 height 45
click at [113, 163] on button "Fixed" at bounding box center [114, 162] width 49 height 45
click at [113, 212] on button "Trigger" at bounding box center [114, 210] width 49 height 45
click at [66, 253] on button "Wide" at bounding box center [62, 258] width 49 height 45
type input "0"
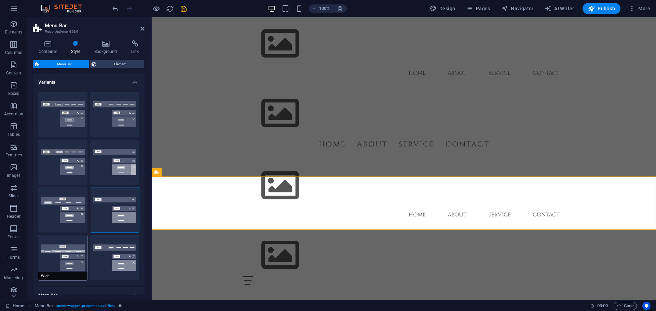
type input "2"
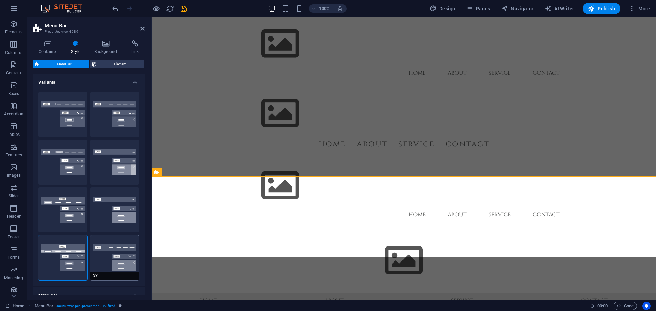
click at [116, 256] on button "XXL" at bounding box center [114, 258] width 49 height 45
type input "1"
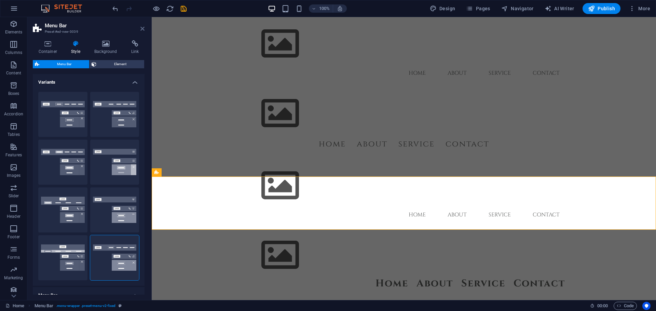
drag, startPoint x: 142, startPoint y: 27, endPoint x: 113, endPoint y: 13, distance: 31.6
click at [142, 27] on icon at bounding box center [142, 28] width 4 height 5
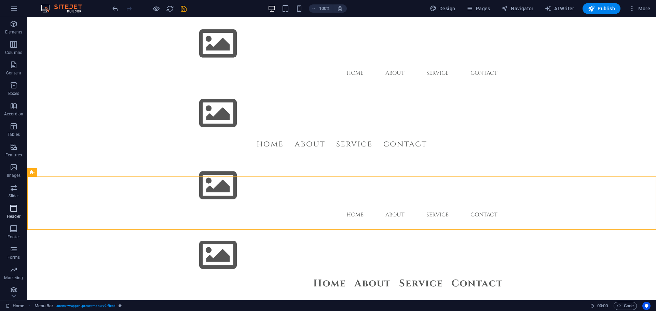
click at [12, 212] on icon "button" at bounding box center [14, 208] width 8 height 8
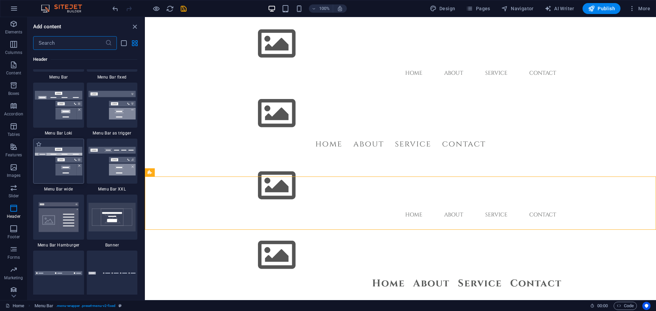
scroll to position [4146, 0]
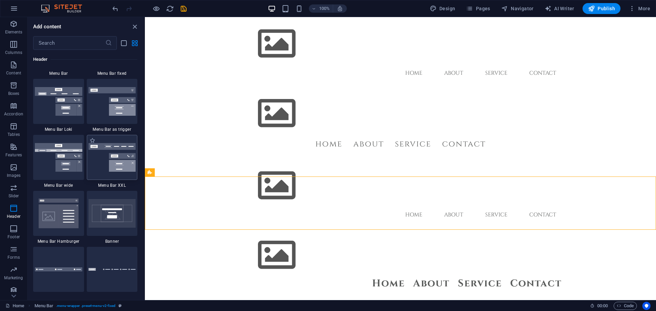
click at [113, 166] on img at bounding box center [113, 157] width 48 height 29
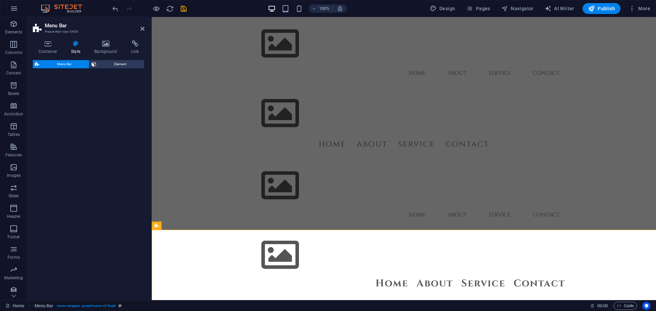
select select "rem"
select select "preset-menu-v2-xxl"
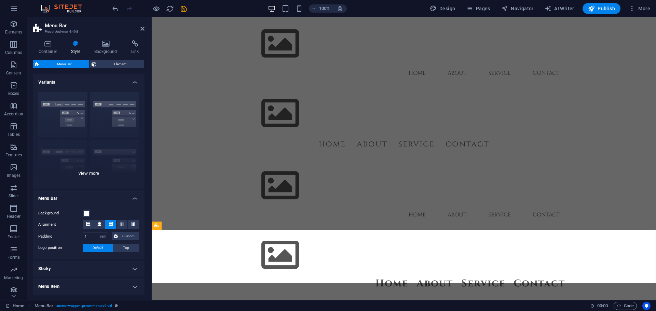
click at [99, 177] on div "Border Centered Default Fixed Loki Trigger Wide XXL" at bounding box center [89, 137] width 112 height 103
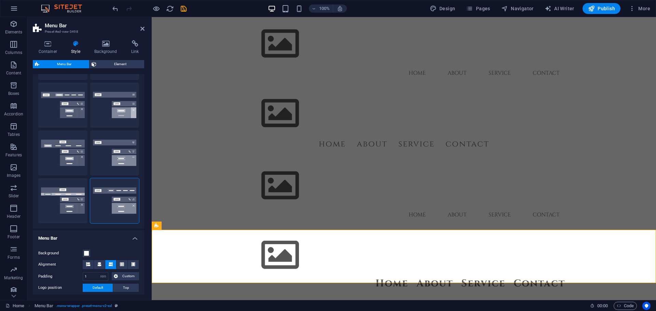
scroll to position [34, 0]
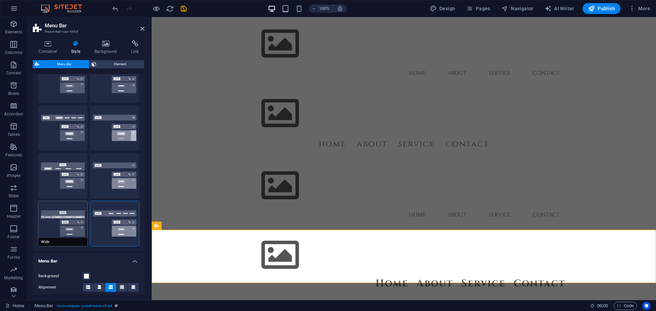
click at [64, 218] on button "Wide" at bounding box center [62, 223] width 49 height 45
type input "0"
type input "2"
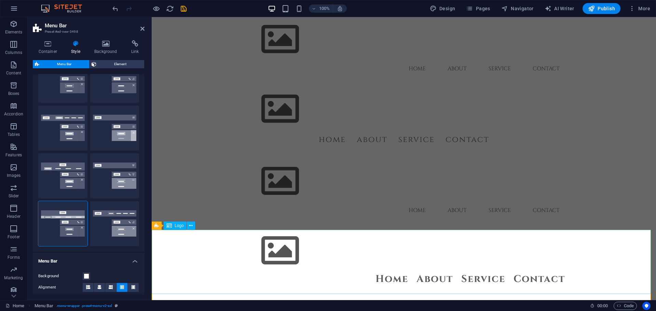
scroll to position [10, 0]
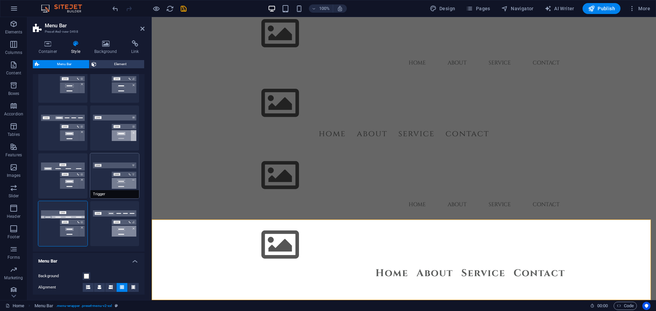
click at [116, 193] on span "Trigger" at bounding box center [114, 194] width 49 height 8
type input "1"
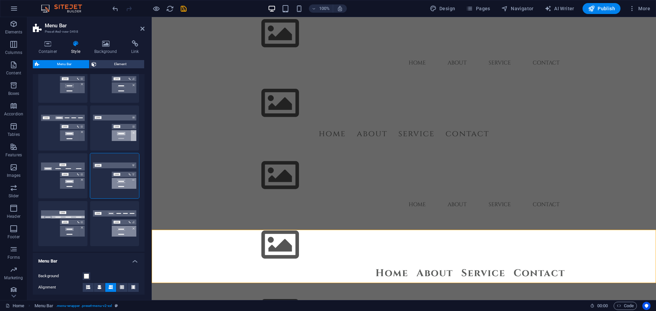
scroll to position [0, 0]
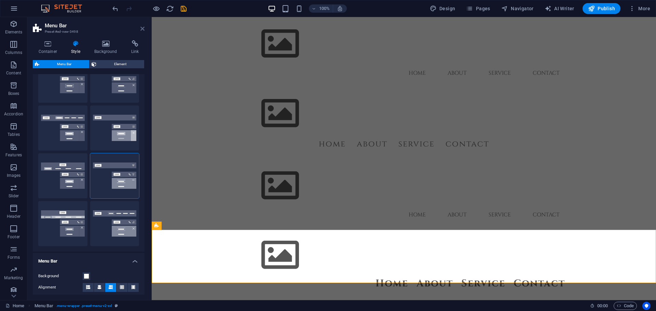
drag, startPoint x: 144, startPoint y: 29, endPoint x: 161, endPoint y: 108, distance: 81.0
click at [144, 29] on icon at bounding box center [142, 28] width 4 height 5
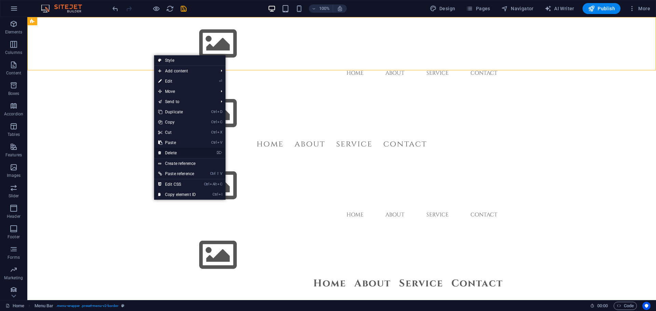
click at [166, 154] on link "⌦ Delete" at bounding box center [177, 153] width 46 height 10
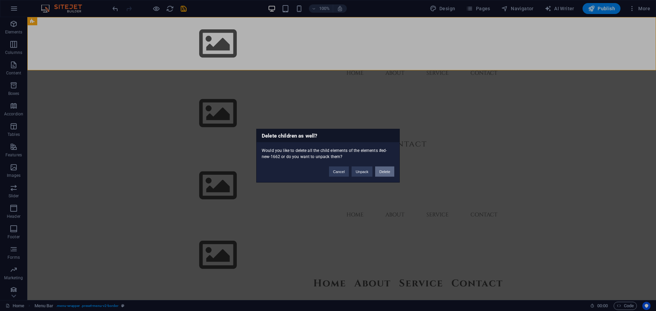
click at [386, 173] on button "Delete" at bounding box center [384, 171] width 19 height 10
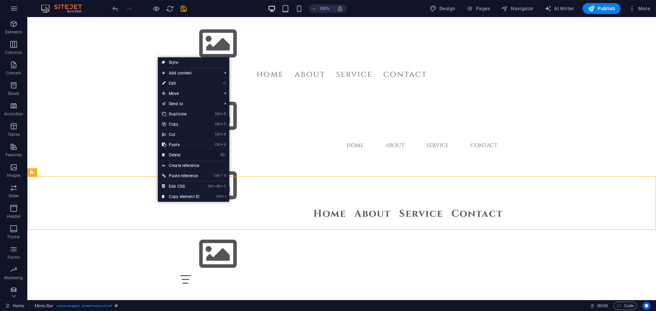
click at [199, 154] on link "⌦ Delete" at bounding box center [181, 155] width 46 height 10
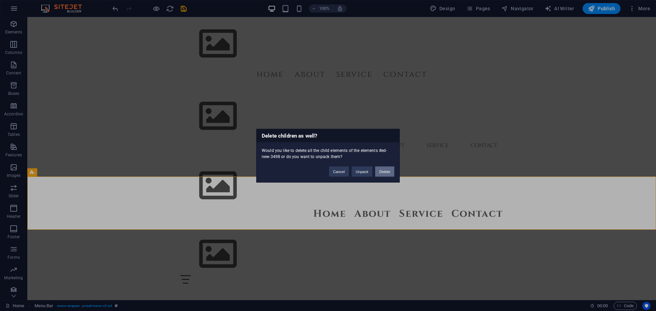
click at [386, 173] on button "Delete" at bounding box center [384, 171] width 19 height 10
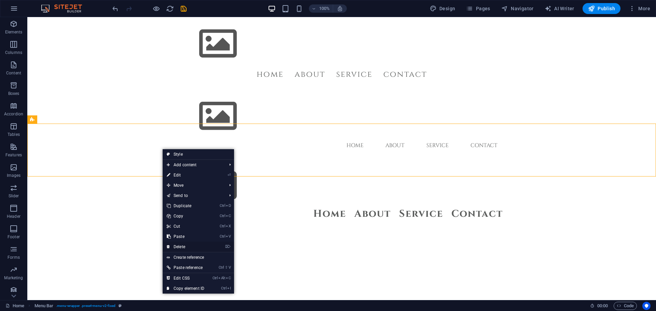
click at [220, 246] on li "⌦ Delete" at bounding box center [198, 247] width 71 height 11
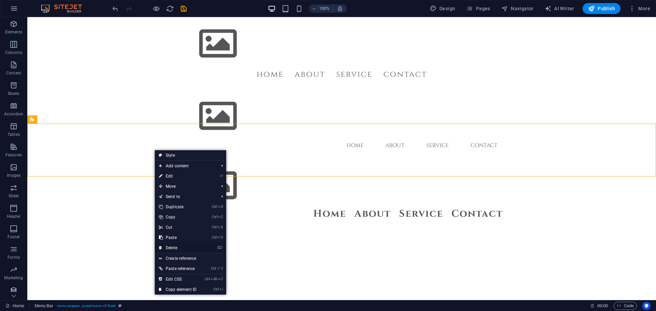
click at [173, 248] on link "⌦ Delete" at bounding box center [178, 248] width 46 height 10
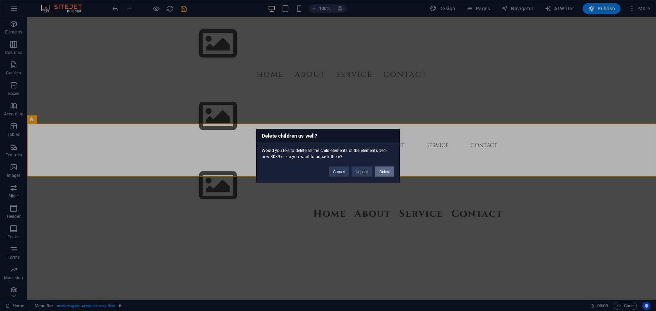
drag, startPoint x: 356, startPoint y: 156, endPoint x: 383, endPoint y: 173, distance: 32.2
click at [383, 173] on button "Delete" at bounding box center [384, 171] width 19 height 10
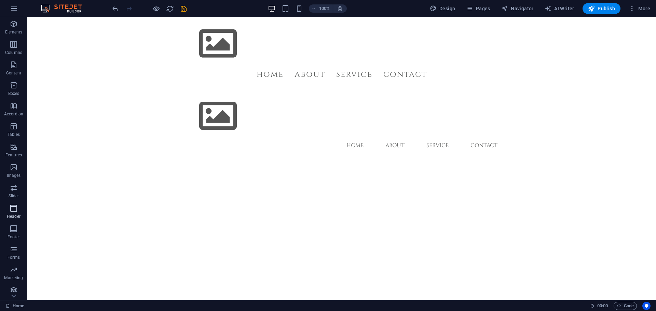
click at [13, 208] on icon "button" at bounding box center [14, 208] width 8 height 8
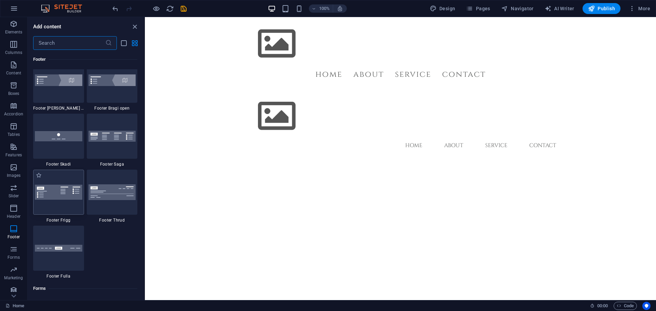
scroll to position [4693, 0]
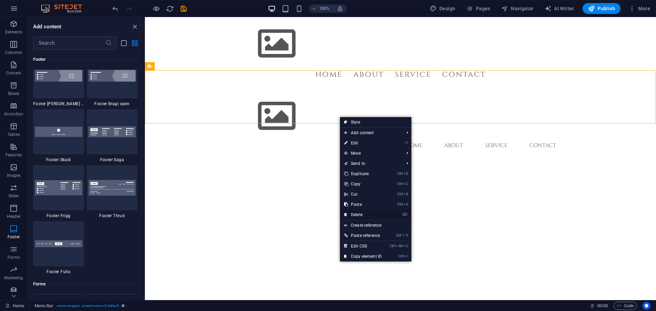
click at [355, 213] on link "⌦ Delete" at bounding box center [363, 215] width 46 height 10
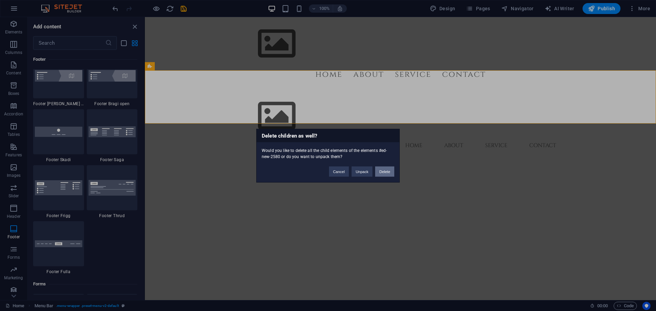
drag, startPoint x: 389, startPoint y: 172, endPoint x: 195, endPoint y: 30, distance: 240.2
click at [389, 172] on button "Delete" at bounding box center [384, 171] width 19 height 10
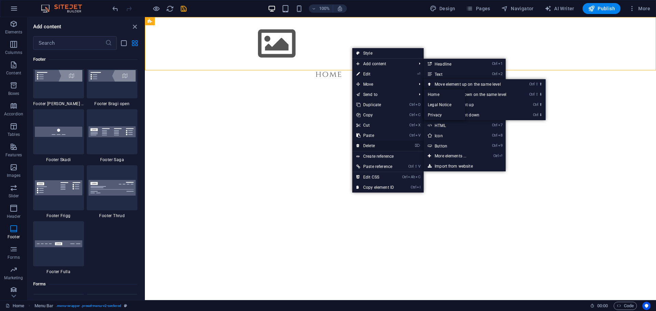
click at [369, 148] on link "⌦ Delete" at bounding box center [375, 146] width 46 height 10
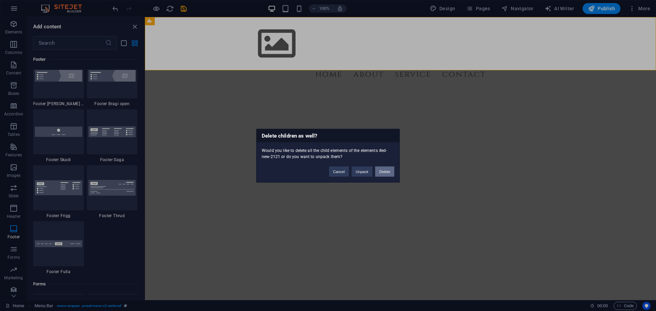
click at [385, 168] on button "Delete" at bounding box center [384, 171] width 19 height 10
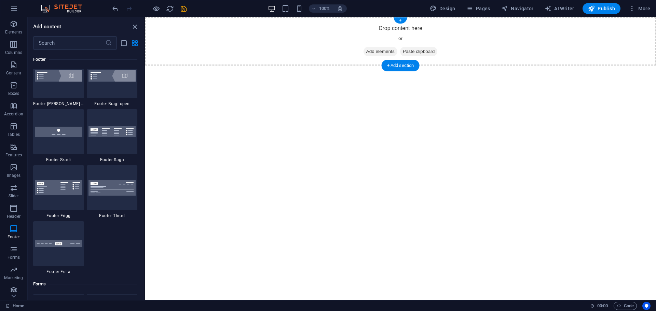
click at [378, 50] on span "Add elements" at bounding box center [381, 52] width 34 height 10
click at [135, 25] on icon "close panel" at bounding box center [135, 27] width 8 height 8
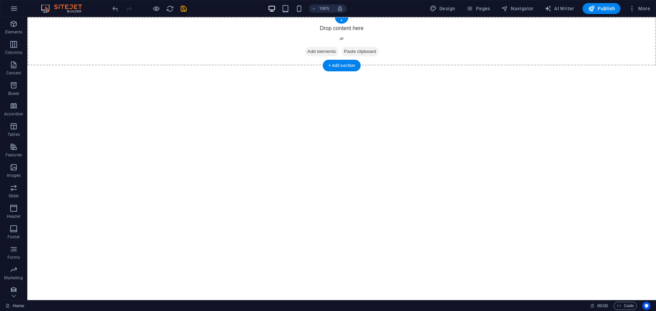
click at [312, 51] on span "Add elements" at bounding box center [322, 52] width 34 height 10
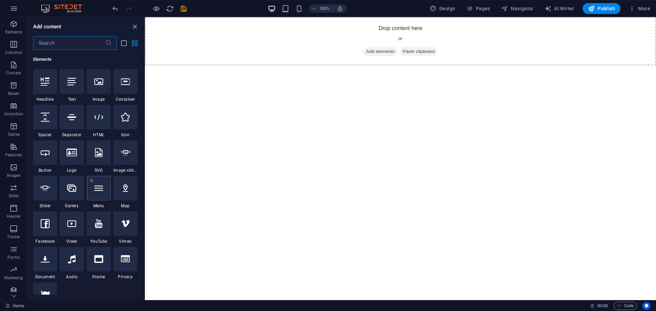
click at [102, 191] on icon at bounding box center [98, 188] width 9 height 9
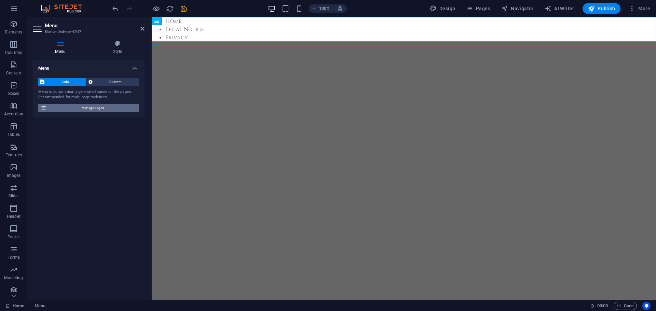
click at [77, 108] on span "Manage pages" at bounding box center [93, 108] width 89 height 8
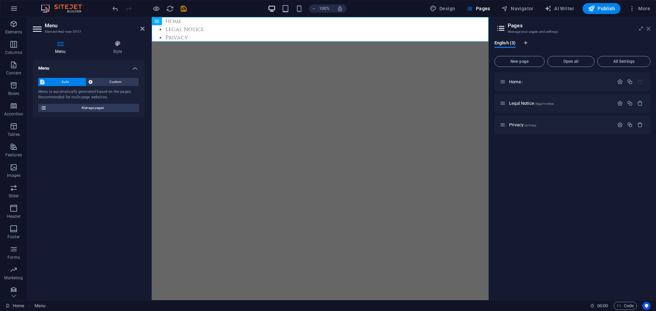
click at [650, 27] on icon at bounding box center [649, 28] width 4 height 5
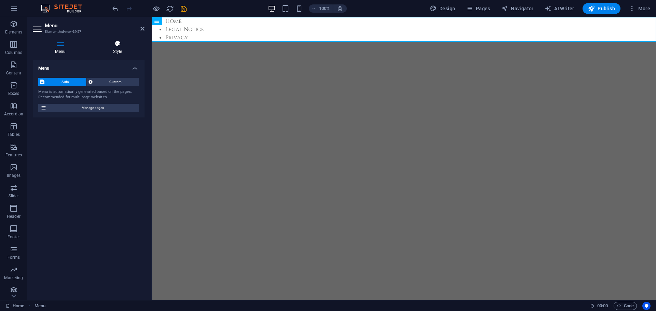
click at [117, 49] on h4 "Style" at bounding box center [118, 47] width 54 height 14
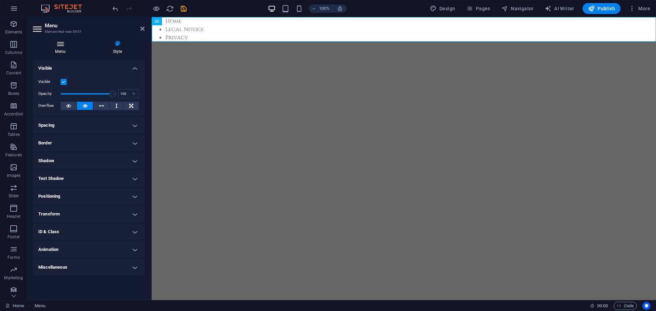
click at [58, 52] on h4 "Menu" at bounding box center [62, 47] width 58 height 14
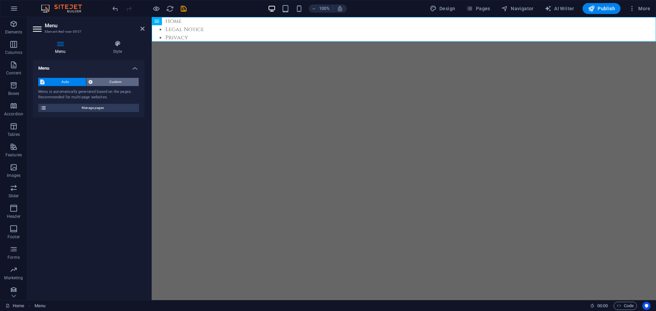
click at [99, 82] on span "Custom" at bounding box center [116, 82] width 42 height 8
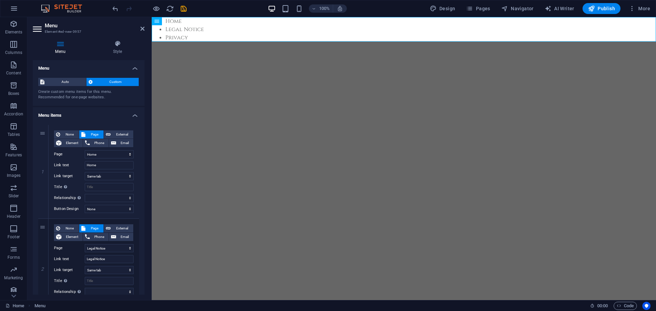
scroll to position [34, 0]
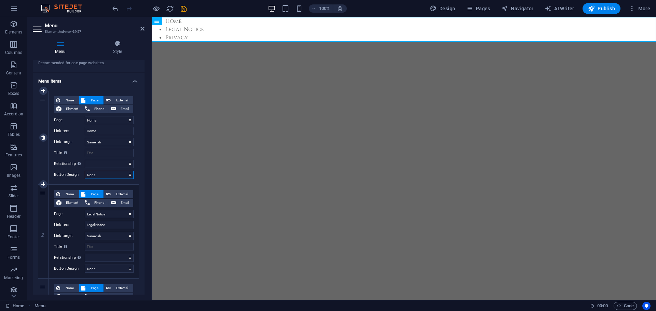
click at [102, 174] on select "None Default Primary Secondary" at bounding box center [109, 175] width 49 height 8
select select "primary"
click at [85, 171] on select "None Default Primary Secondary" at bounding box center [109, 175] width 49 height 8
select select
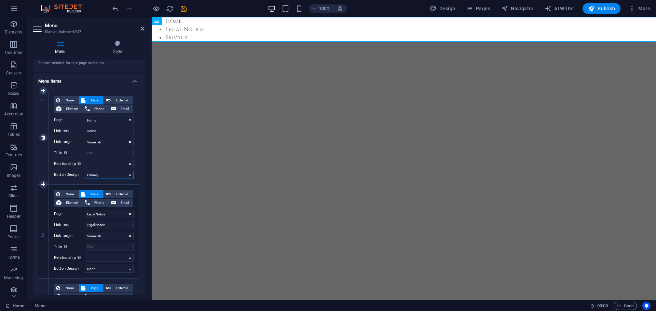
select select
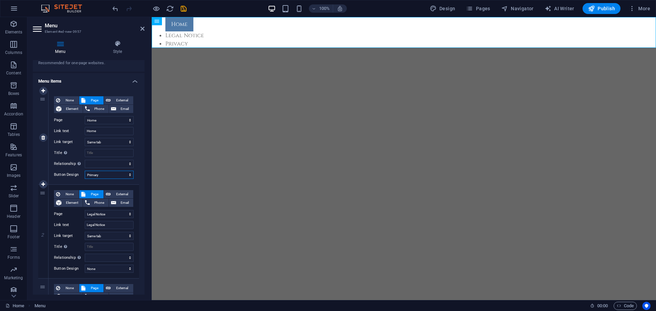
click at [98, 175] on select "None Default Primary Secondary" at bounding box center [109, 175] width 49 height 8
select select "default"
click at [85, 171] on select "None Default Primary Secondary" at bounding box center [109, 175] width 49 height 8
select select
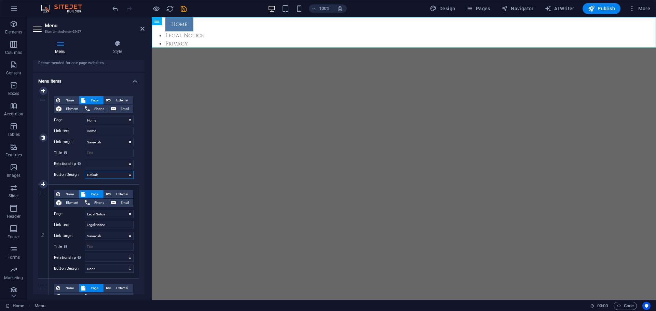
select select
click at [98, 174] on select "None Default Primary Secondary" at bounding box center [109, 175] width 49 height 8
select select "primary"
click at [85, 171] on select "None Default Primary Secondary" at bounding box center [109, 175] width 49 height 8
select select
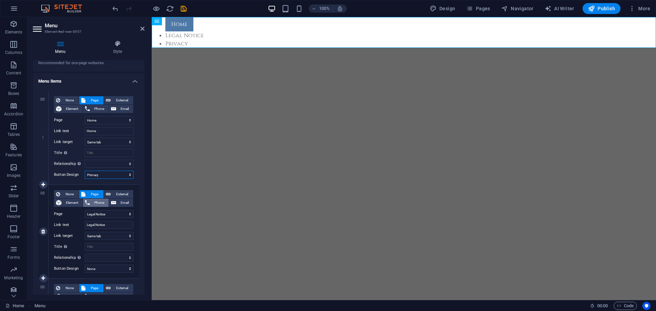
select select
click at [98, 174] on select "None Default Primary Secondary" at bounding box center [109, 175] width 49 height 8
select select
click at [85, 171] on select "None Default Primary Secondary" at bounding box center [109, 175] width 49 height 8
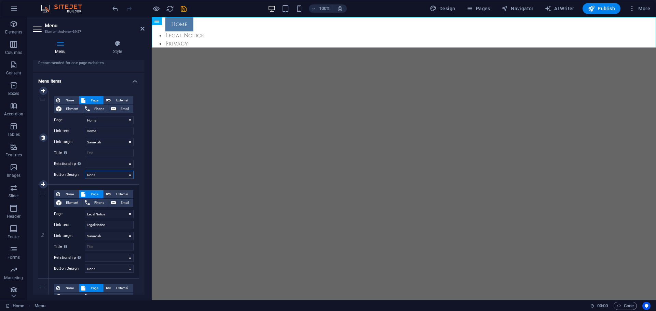
select select
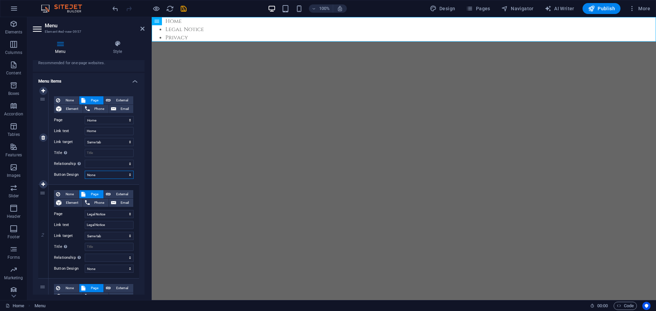
click at [96, 173] on select "None Default Primary Secondary" at bounding box center [109, 175] width 49 height 8
select select "secondary"
click at [85, 171] on select "None Default Primary Secondary" at bounding box center [109, 175] width 49 height 8
select select
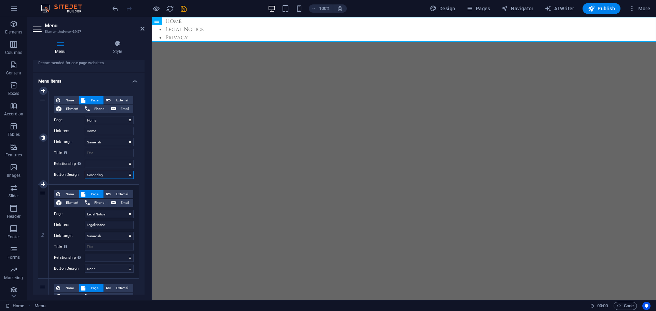
select select
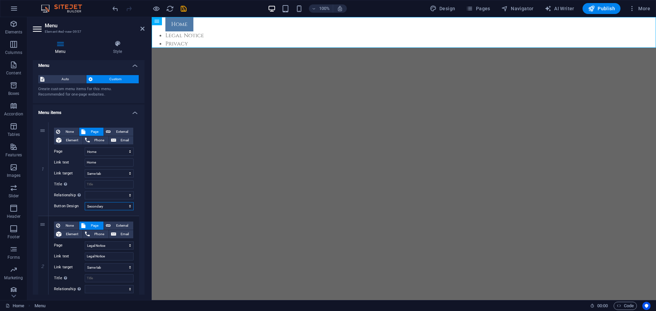
scroll to position [0, 0]
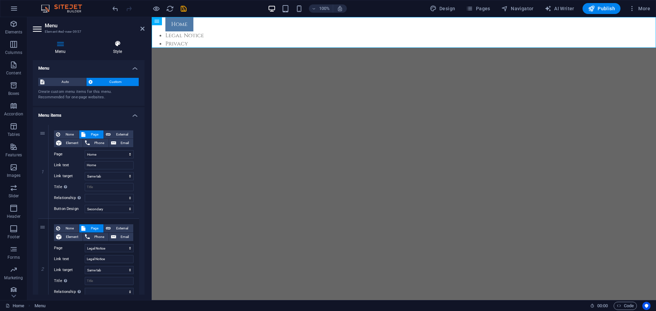
click at [116, 48] on h4 "Style" at bounding box center [118, 47] width 54 height 14
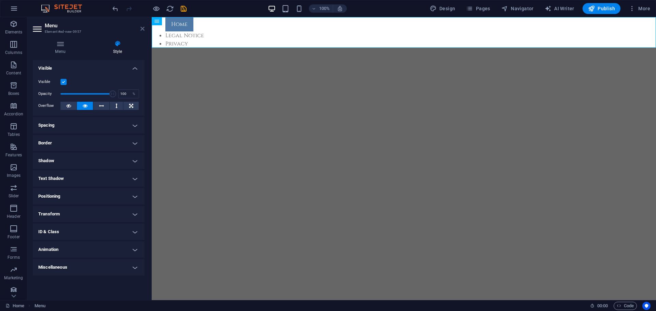
click at [142, 27] on icon at bounding box center [142, 28] width 4 height 5
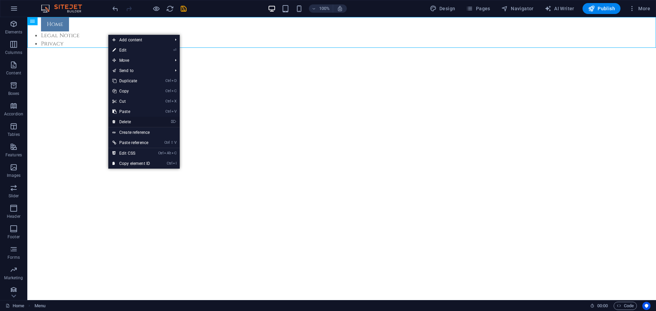
click at [126, 122] on link "⌦ Delete" at bounding box center [131, 122] width 46 height 10
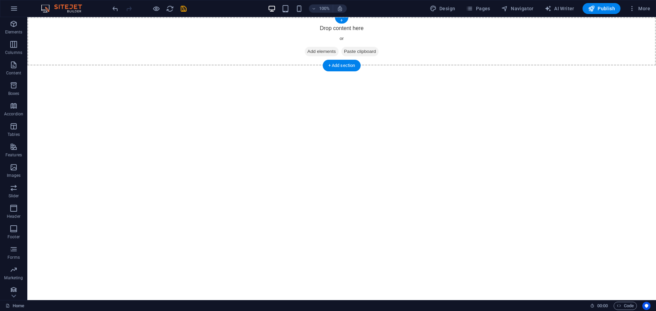
click at [310, 52] on span "Add elements" at bounding box center [322, 52] width 34 height 10
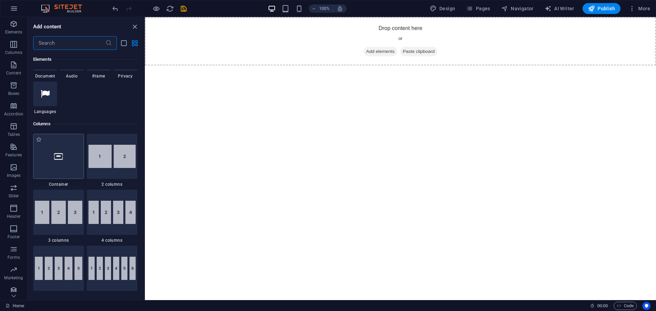
scroll to position [205, 0]
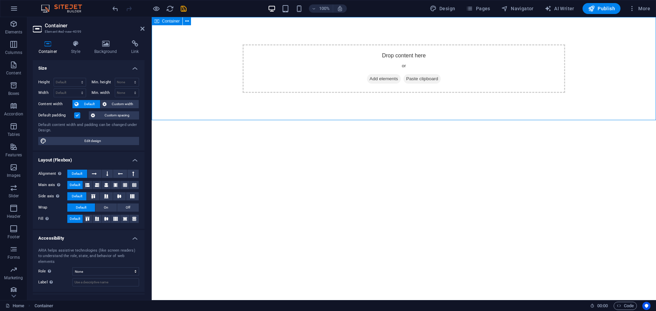
click at [368, 72] on div "Drop content here or Add elements Paste clipboard" at bounding box center [404, 68] width 323 height 49
click at [309, 28] on div "Drop content here or Add elements Paste clipboard" at bounding box center [404, 68] width 504 height 103
click at [322, 89] on div "Drop content here or Add elements Paste clipboard" at bounding box center [404, 68] width 323 height 49
click at [221, 100] on div "Drop content here or Add elements Paste clipboard" at bounding box center [404, 68] width 504 height 103
drag, startPoint x: 198, startPoint y: 154, endPoint x: 199, endPoint y: 208, distance: 54.4
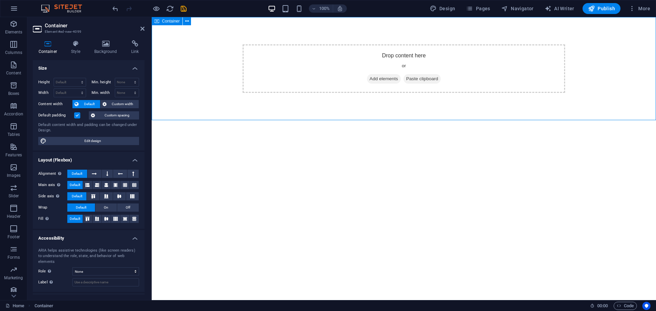
click at [198, 120] on html "Skip to main content Drop content here or Add elements Paste clipboard" at bounding box center [404, 68] width 504 height 103
click at [200, 120] on html "Skip to main content Drop content here or Add elements Paste clipboard" at bounding box center [404, 68] width 504 height 103
click at [103, 49] on h4 "Background" at bounding box center [107, 47] width 37 height 14
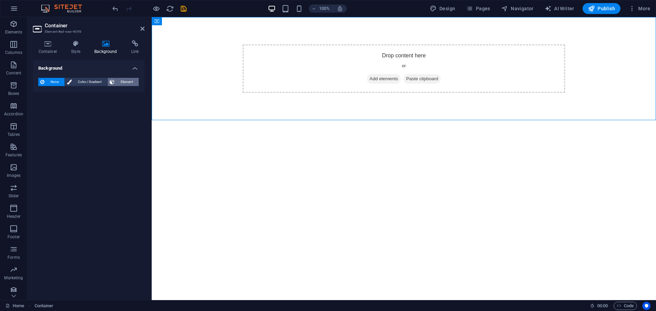
click at [119, 81] on span "Element" at bounding box center [127, 82] width 20 height 8
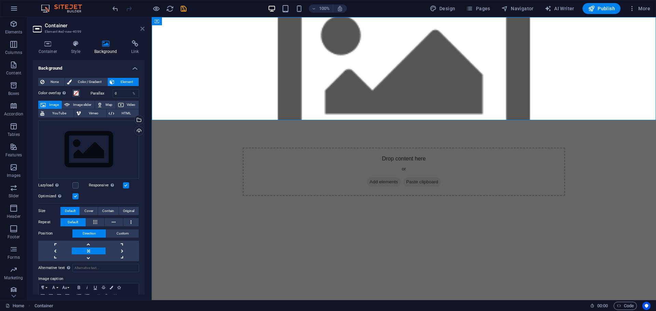
click at [141, 29] on icon at bounding box center [142, 28] width 4 height 5
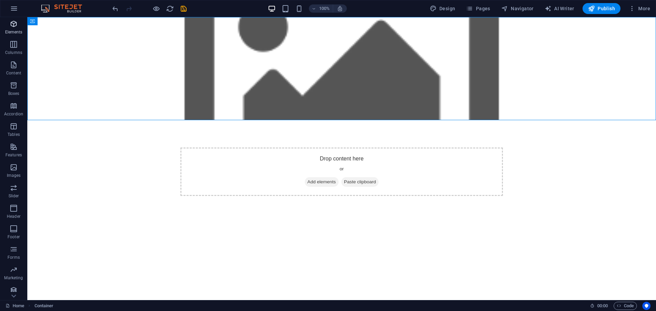
click at [20, 26] on span "Elements" at bounding box center [13, 28] width 27 height 16
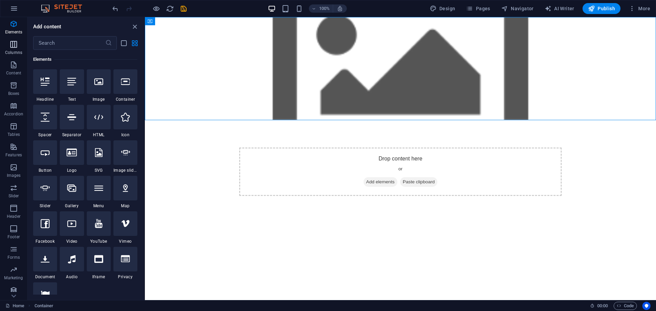
click at [17, 46] on icon "button" at bounding box center [14, 44] width 8 height 8
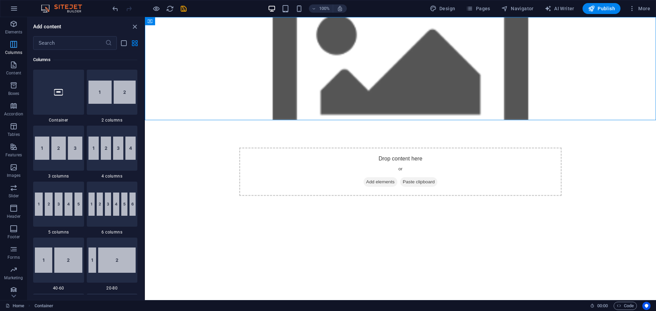
scroll to position [266, 0]
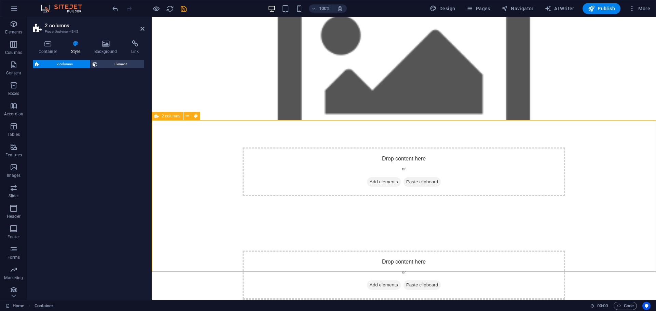
select select "rem"
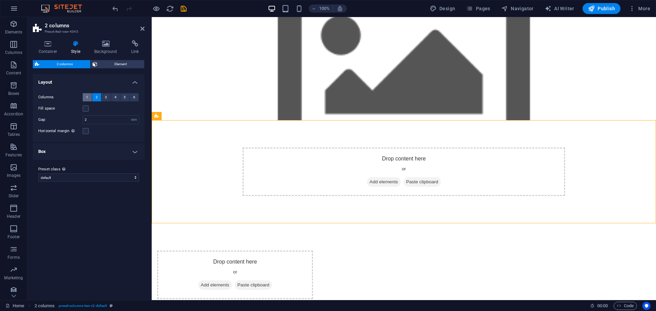
click at [88, 96] on span "1" at bounding box center [87, 97] width 2 height 8
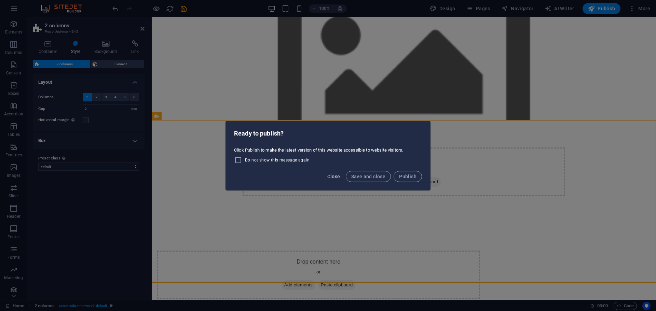
click at [332, 177] on span "Close" at bounding box center [333, 176] width 13 height 5
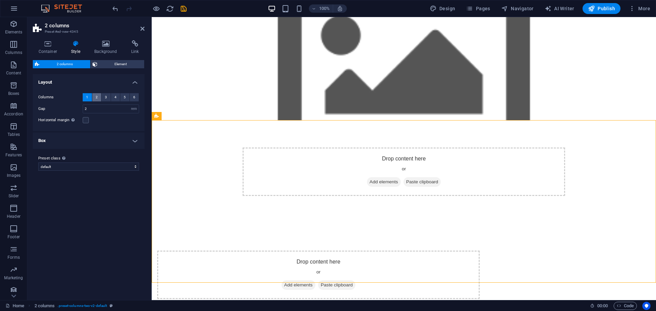
click at [97, 99] on span "2" at bounding box center [97, 97] width 2 height 8
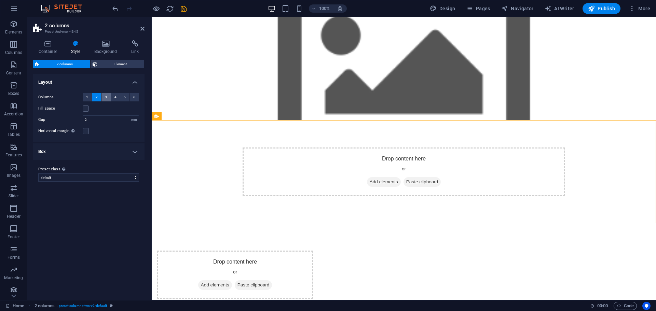
click at [104, 98] on button "3" at bounding box center [106, 97] width 9 height 8
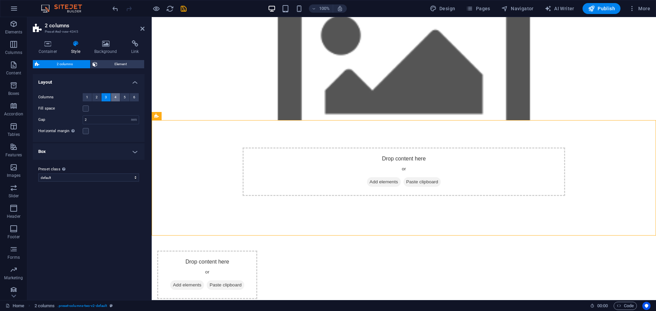
click at [112, 98] on button "4" at bounding box center [115, 97] width 9 height 8
click at [122, 98] on button "5" at bounding box center [124, 97] width 9 height 8
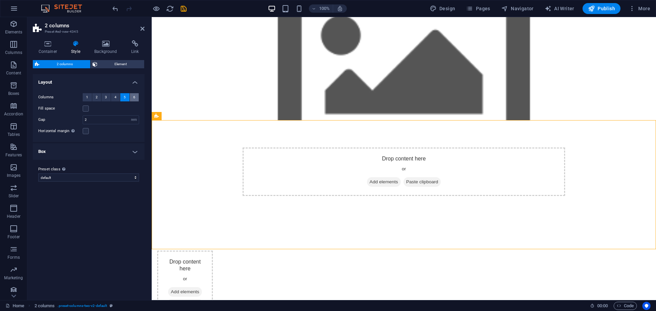
click at [131, 96] on button "6" at bounding box center [134, 97] width 9 height 8
click at [143, 28] on icon at bounding box center [142, 28] width 4 height 5
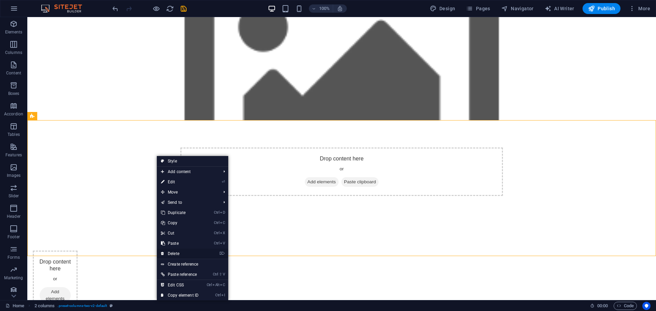
click at [196, 253] on link "⌦ Delete" at bounding box center [180, 254] width 46 height 10
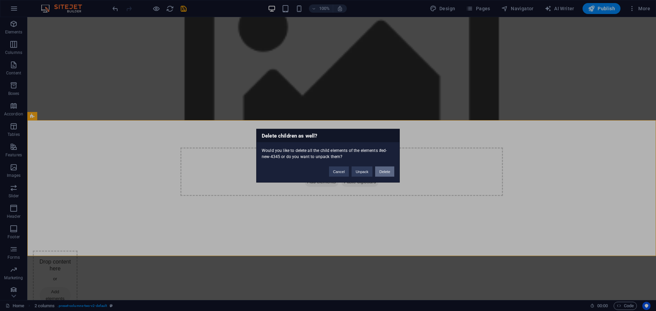
click at [389, 174] on button "Delete" at bounding box center [384, 171] width 19 height 10
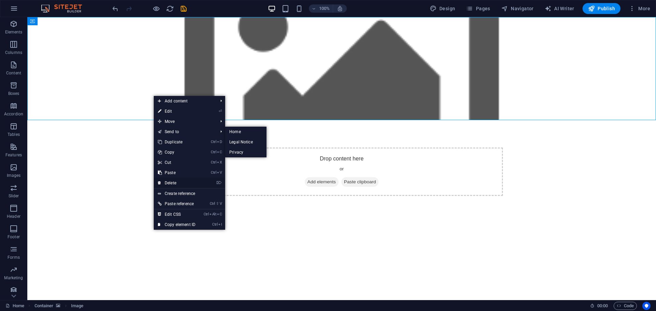
click at [192, 183] on link "⌦ Delete" at bounding box center [177, 183] width 46 height 10
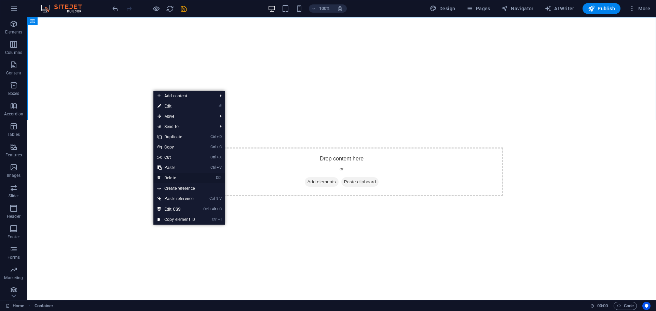
click at [189, 176] on link "⌦ Delete" at bounding box center [176, 178] width 46 height 10
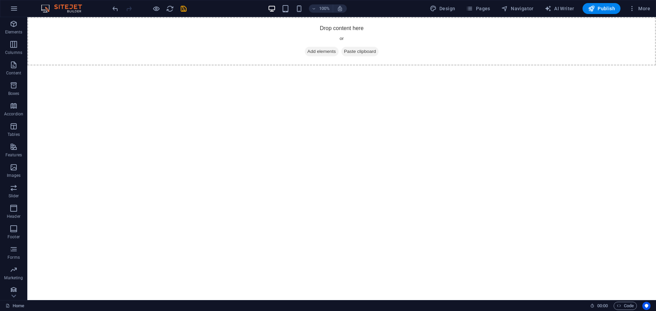
click at [144, 66] on html "Skip to main content Drop content here or Add elements Paste clipboard" at bounding box center [341, 41] width 629 height 49
click at [178, 58] on div "Drop content here or Add elements Paste clipboard" at bounding box center [341, 41] width 629 height 49
click at [189, 66] on html "Skip to main content Drop content here or Add elements Paste clipboard" at bounding box center [341, 41] width 629 height 49
click at [337, 33] on div "Drop content here or Add elements Paste clipboard" at bounding box center [341, 41] width 629 height 49
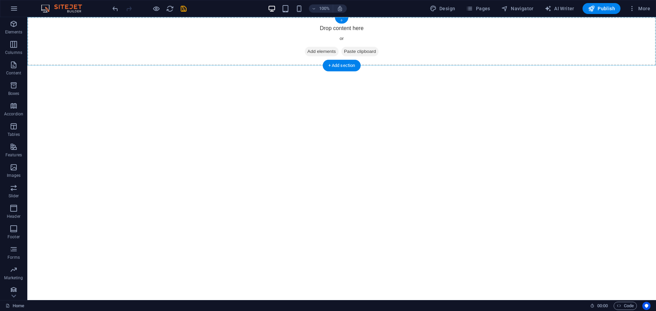
click at [342, 21] on div "+" at bounding box center [341, 20] width 13 height 6
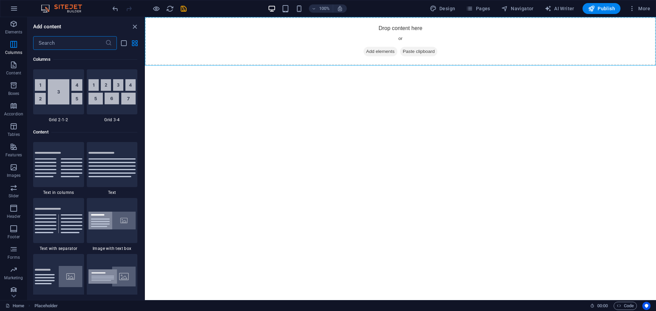
scroll to position [1123, 0]
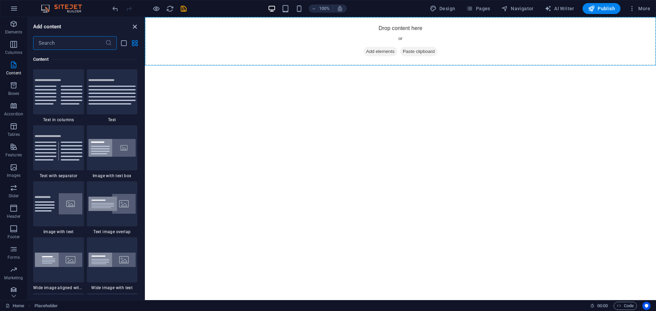
click at [135, 28] on icon "close panel" at bounding box center [135, 27] width 8 height 8
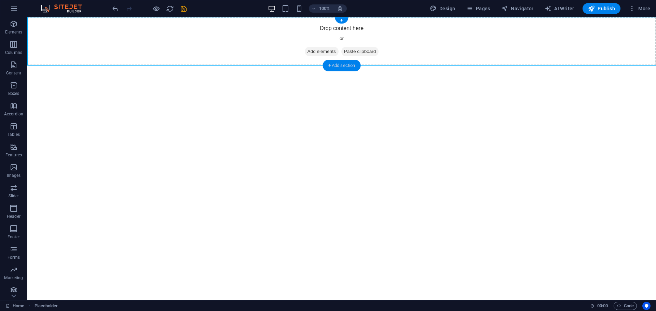
click at [340, 67] on div "+ Add section" at bounding box center [342, 66] width 38 height 12
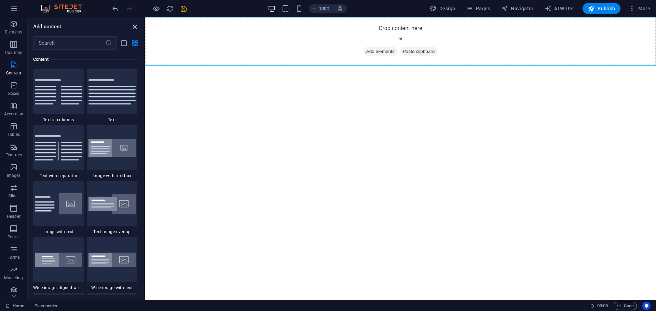
click at [133, 27] on icon "close panel" at bounding box center [135, 27] width 8 height 8
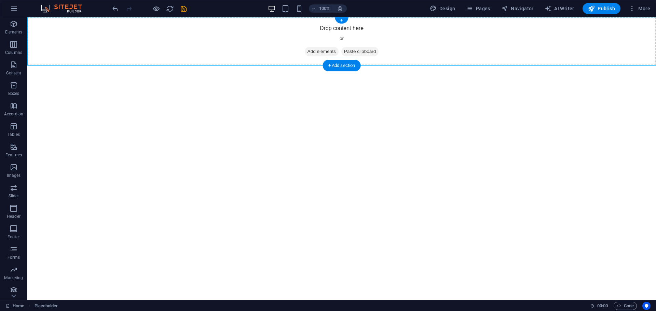
click at [310, 51] on span "Add elements" at bounding box center [322, 52] width 34 height 10
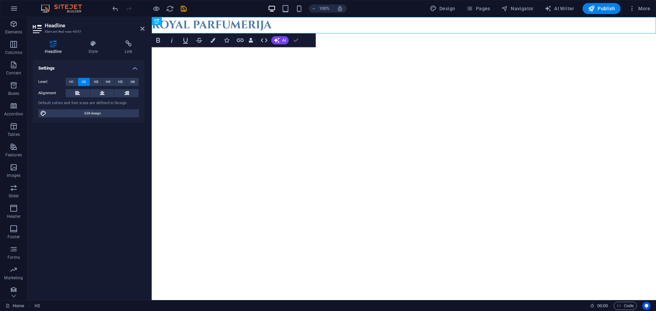
drag, startPoint x: 297, startPoint y: 41, endPoint x: 263, endPoint y: 72, distance: 45.7
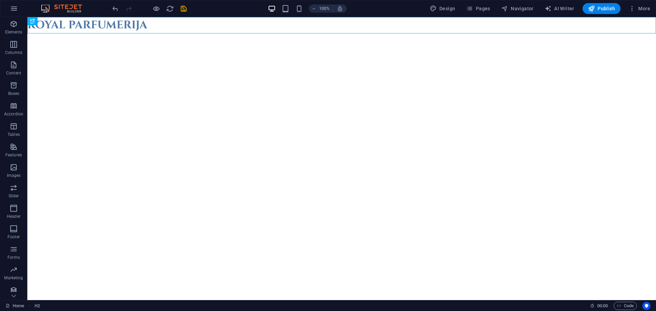
click at [172, 33] on html "Skip to main content ROYAL PARFUMERIJA" at bounding box center [341, 25] width 629 height 16
click at [471, 28] on div "ROYAL PARFUMERIJA" at bounding box center [341, 25] width 629 height 16
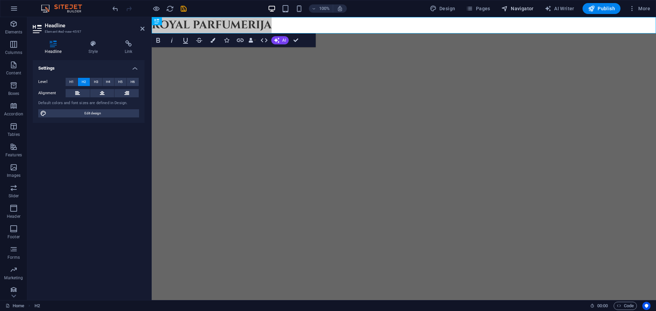
click at [524, 11] on span "Navigator" at bounding box center [517, 8] width 32 height 7
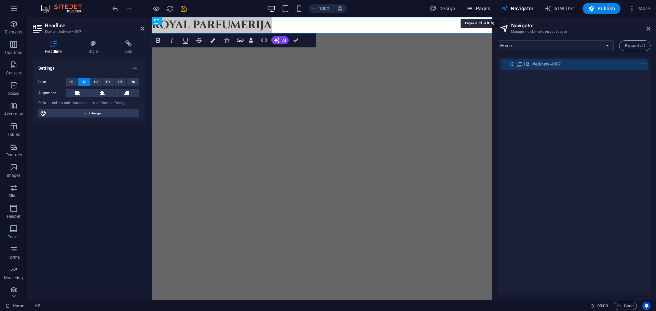
click at [473, 9] on icon "button" at bounding box center [469, 8] width 7 height 7
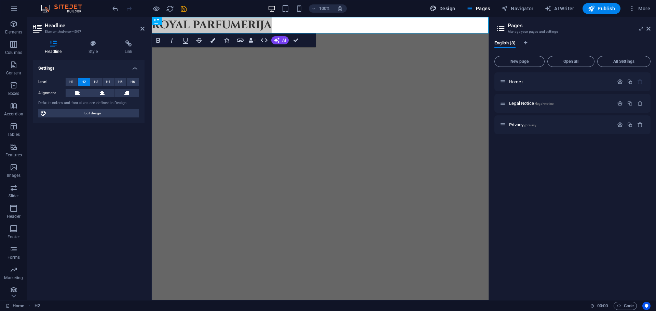
click at [448, 7] on span "Design" at bounding box center [443, 8] width 26 height 7
select select "px"
select select "400"
select select "px"
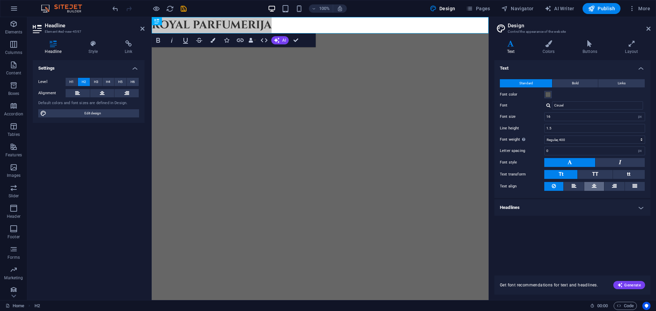
click at [598, 187] on button at bounding box center [594, 186] width 20 height 9
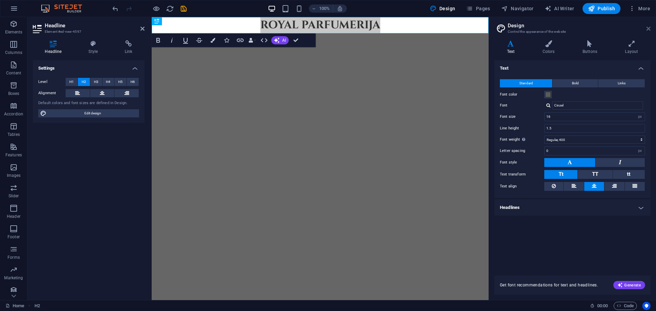
click at [647, 28] on icon at bounding box center [649, 28] width 4 height 5
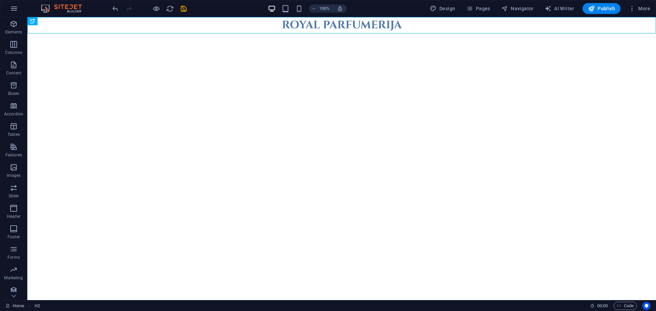
click at [149, 33] on html "Skip to main content ROYAL PARFUMERIJA" at bounding box center [341, 25] width 629 height 16
click at [12, 32] on p "Elements" at bounding box center [13, 31] width 17 height 5
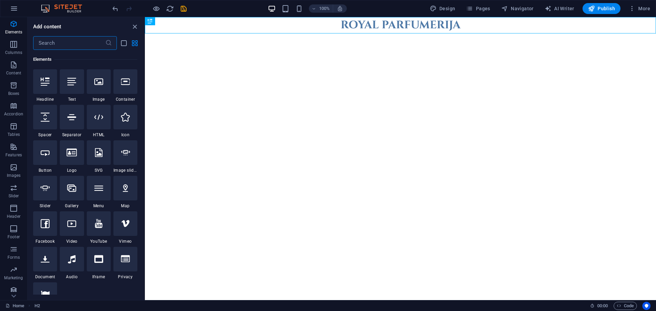
click at [220, 33] on html "Skip to main content ROYAL PARFUMERIJA" at bounding box center [400, 25] width 511 height 16
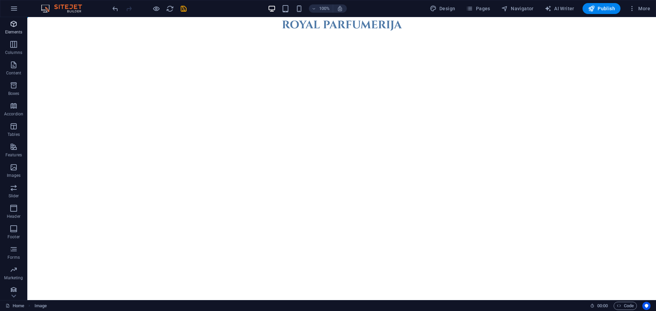
click at [12, 29] on span "Elements" at bounding box center [13, 28] width 27 height 16
click at [275, 33] on html "Skip to main content ROYAL PARFUMERIJA" at bounding box center [341, 25] width 629 height 16
click at [184, 33] on html "Skip to main content ROYAL PARFUMERIJA" at bounding box center [341, 25] width 629 height 16
drag, startPoint x: 180, startPoint y: 135, endPoint x: 176, endPoint y: 134, distance: 3.4
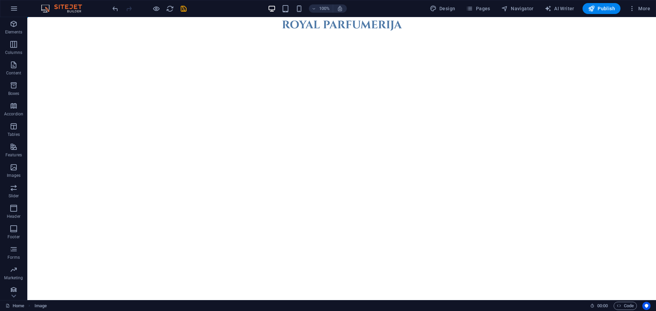
drag, startPoint x: 176, startPoint y: 134, endPoint x: 161, endPoint y: 144, distance: 17.9
click at [161, 33] on html "Skip to main content ROYAL PARFUMERIJA" at bounding box center [341, 25] width 629 height 16
click at [162, 33] on html "Skip to main content ROYAL PARFUMERIJA" at bounding box center [341, 25] width 629 height 16
click at [18, 86] on span "Boxes" at bounding box center [13, 89] width 27 height 16
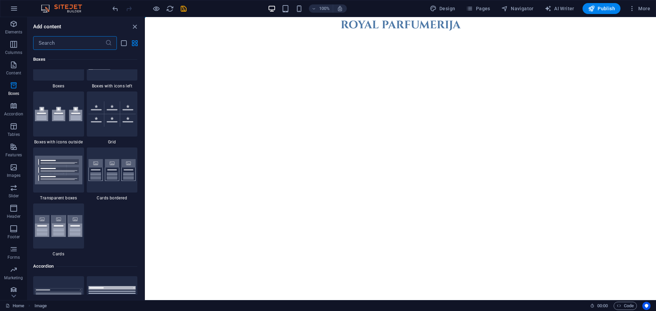
scroll to position [1881, 0]
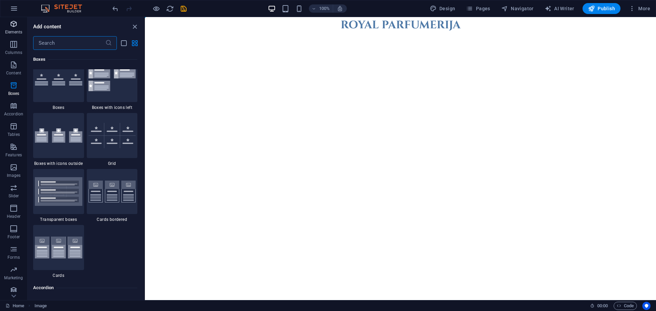
click at [15, 28] on span "Elements" at bounding box center [13, 28] width 27 height 16
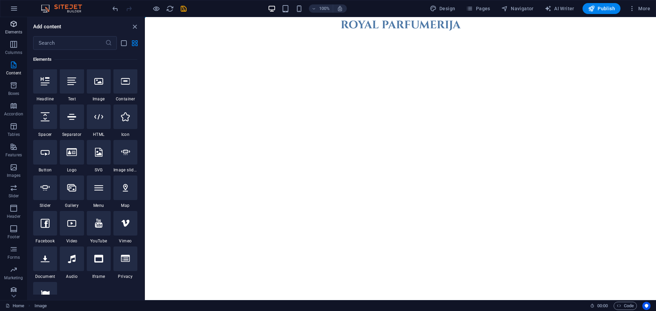
scroll to position [0, 0]
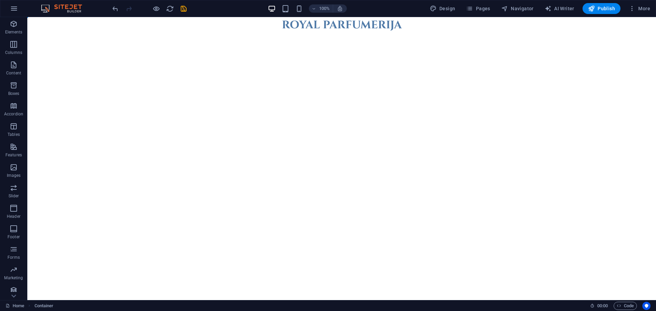
click at [190, 33] on html "Skip to main content ROYAL PARFUMERIJA" at bounding box center [341, 25] width 629 height 16
click at [96, 33] on html "Skip to main content ROYAL PARFUMERIJA" at bounding box center [341, 25] width 629 height 16
click at [15, 171] on icon "button" at bounding box center [14, 167] width 8 height 8
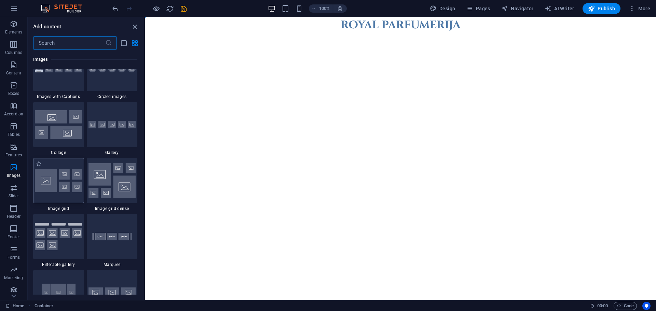
scroll to position [3393, 0]
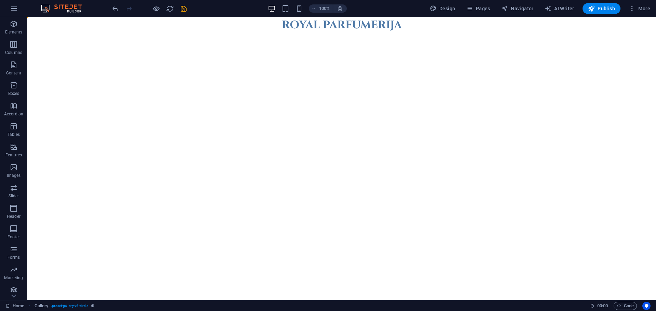
click at [251, 33] on html "Skip to main content ROYAL PARFUMERIJA" at bounding box center [341, 25] width 629 height 16
click at [257, 33] on html "Skip to main content ROYAL PARFUMERIJA" at bounding box center [341, 25] width 629 height 16
click at [243, 33] on html "Skip to main content ROYAL PARFUMERIJA" at bounding box center [341, 25] width 629 height 16
click at [278, 33] on html "Skip to main content ROYAL PARFUMERIJA" at bounding box center [341, 25] width 629 height 16
click at [273, 33] on html "Skip to main content ROYAL PARFUMERIJA" at bounding box center [341, 25] width 629 height 16
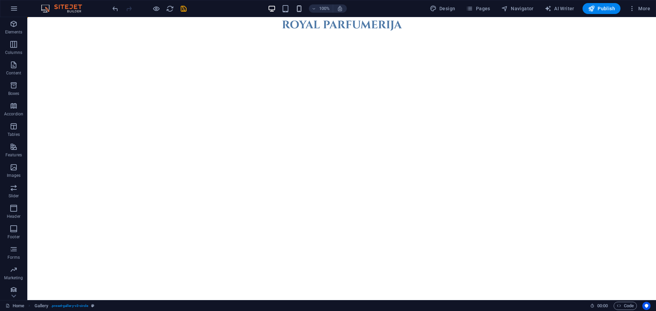
click at [299, 10] on icon "button" at bounding box center [299, 9] width 8 height 8
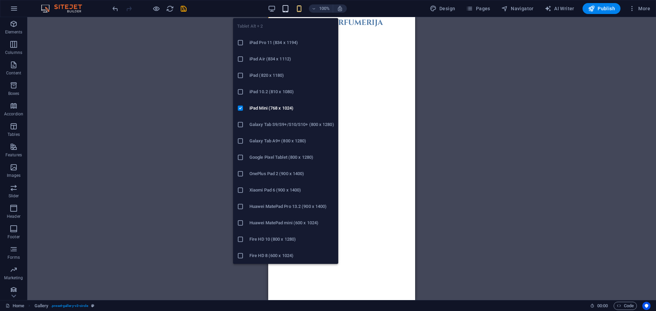
click at [286, 9] on icon "button" at bounding box center [286, 9] width 8 height 8
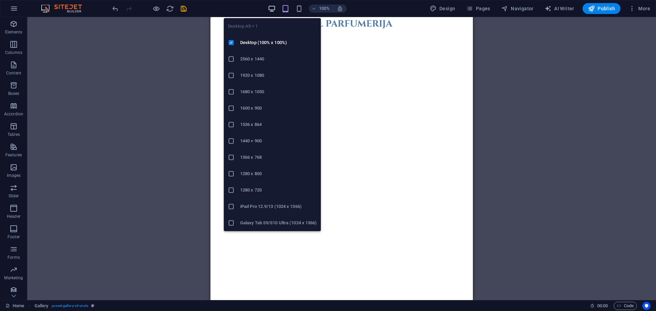
click at [274, 10] on icon "button" at bounding box center [272, 9] width 8 height 8
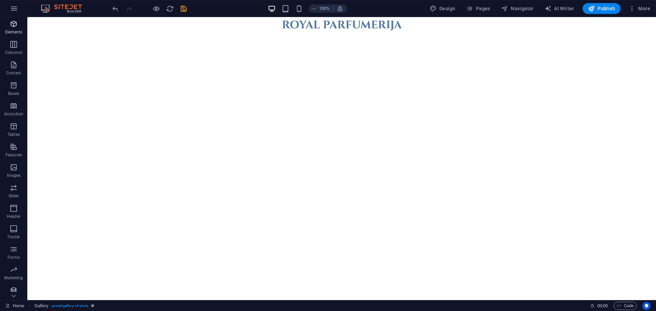
click at [15, 31] on p "Elements" at bounding box center [13, 31] width 17 height 5
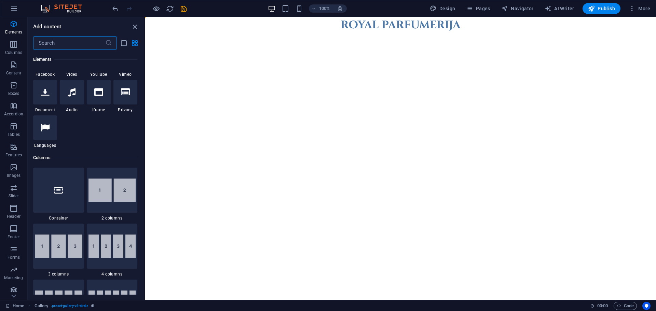
scroll to position [171, 0]
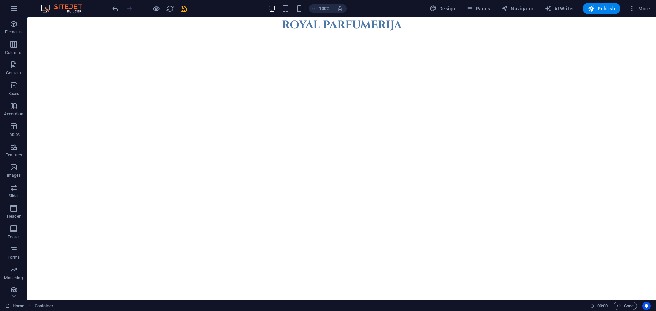
click at [183, 33] on html "Skip to main content ROYAL PARFUMERIJA" at bounding box center [341, 25] width 629 height 16
drag, startPoint x: 20, startPoint y: 30, endPoint x: 21, endPoint y: 44, distance: 14.4
click at [20, 29] on p "Elements" at bounding box center [13, 31] width 17 height 5
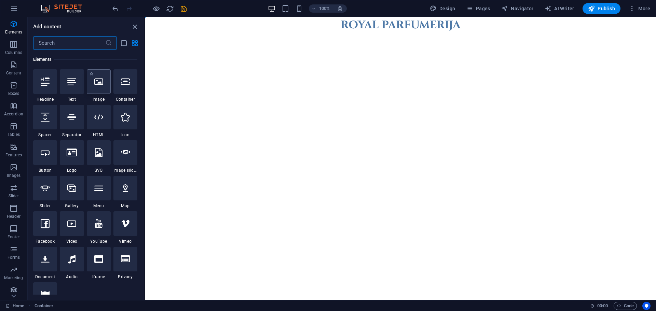
click at [100, 84] on icon at bounding box center [98, 81] width 9 height 9
click at [103, 87] on div at bounding box center [99, 81] width 24 height 25
click at [137, 28] on icon "close panel" at bounding box center [135, 27] width 8 height 8
click at [133, 26] on icon "close panel" at bounding box center [135, 27] width 8 height 8
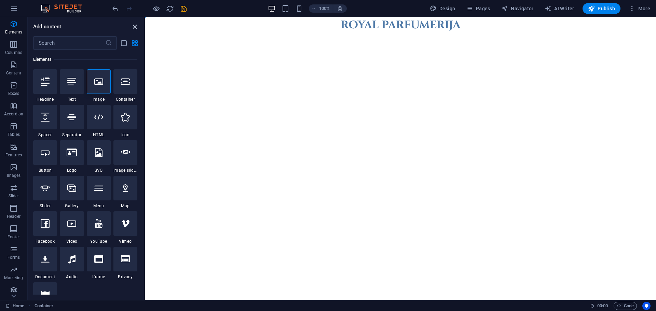
click at [134, 26] on icon "close panel" at bounding box center [135, 27] width 8 height 8
click at [200, 33] on html "Skip to main content ROYAL PARFUMERIJA" at bounding box center [400, 25] width 511 height 16
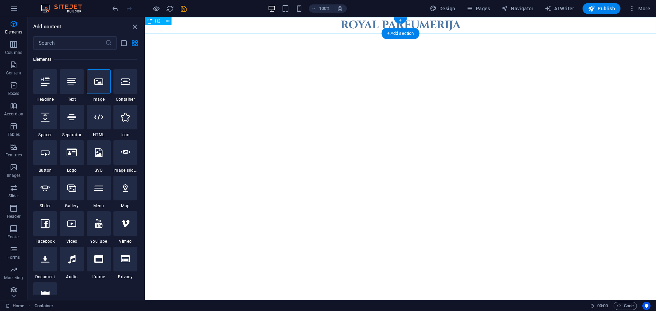
click at [242, 26] on div "ROYAL PARFUMERIJA" at bounding box center [400, 25] width 511 height 16
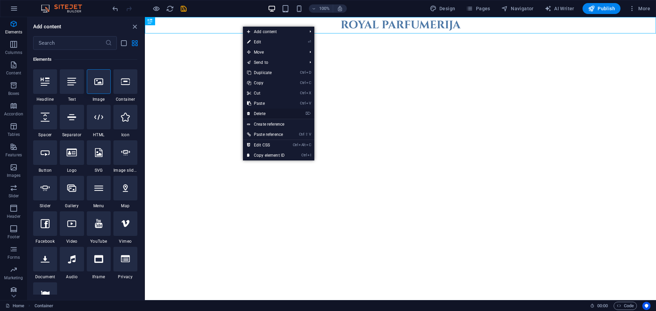
click at [265, 115] on link "⌦ Delete" at bounding box center [266, 114] width 46 height 10
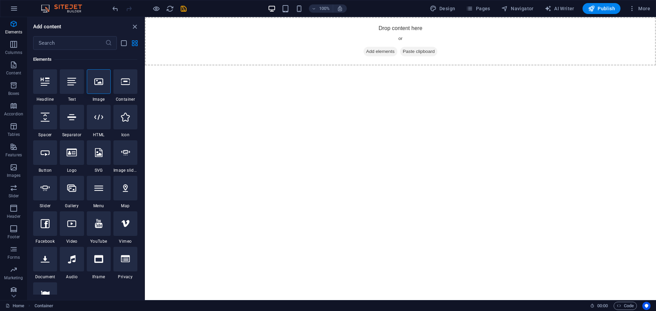
click at [327, 66] on html "Skip to main content Drop content here or Add elements Paste clipboard" at bounding box center [400, 41] width 511 height 49
click at [12, 47] on icon "button" at bounding box center [14, 44] width 8 height 8
click at [15, 65] on icon "button" at bounding box center [14, 65] width 8 height 8
click at [13, 84] on icon "button" at bounding box center [14, 85] width 8 height 8
click at [13, 109] on icon "button" at bounding box center [14, 106] width 8 height 8
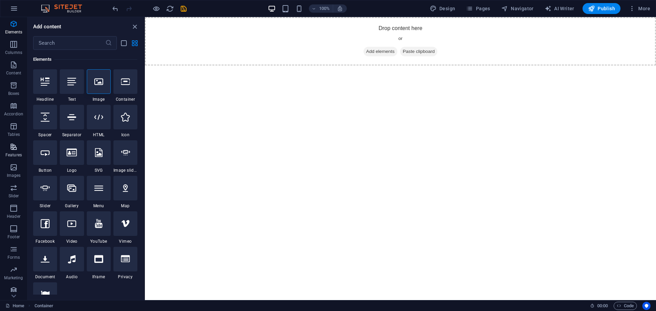
click at [15, 146] on icon "button" at bounding box center [14, 147] width 8 height 8
click at [12, 132] on span "Tables" at bounding box center [13, 130] width 27 height 16
click at [12, 153] on p "Features" at bounding box center [13, 154] width 16 height 5
click at [13, 180] on button "Images" at bounding box center [13, 171] width 27 height 21
drag, startPoint x: 14, startPoint y: 194, endPoint x: 14, endPoint y: 206, distance: 12.3
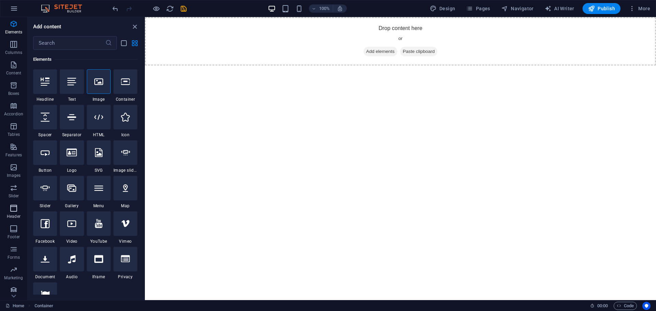
click at [14, 194] on p "Slider" at bounding box center [14, 195] width 11 height 5
click at [14, 224] on button "Footer" at bounding box center [13, 232] width 27 height 21
click at [14, 241] on button "Footer" at bounding box center [13, 232] width 27 height 21
click at [13, 256] on p "Forms" at bounding box center [14, 257] width 12 height 5
click at [247, 66] on html "Skip to main content Drop content here or Add elements Paste clipboard" at bounding box center [400, 41] width 511 height 49
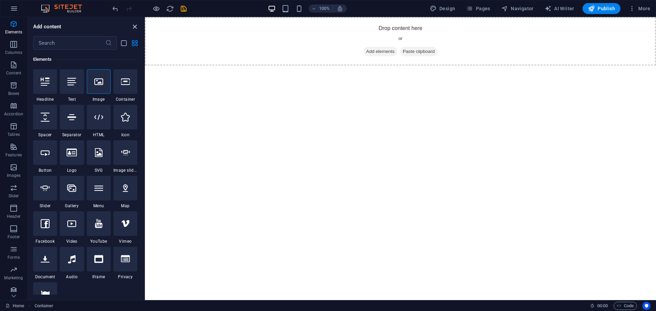
click at [136, 27] on icon "close panel" at bounding box center [135, 27] width 8 height 8
click at [135, 26] on icon "close panel" at bounding box center [135, 27] width 8 height 8
click at [134, 26] on icon "close panel" at bounding box center [135, 27] width 8 height 8
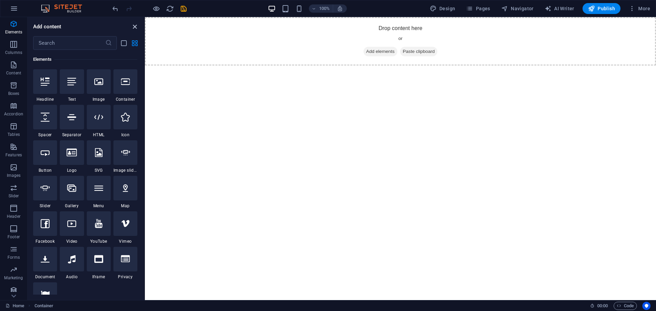
click at [133, 26] on icon "close panel" at bounding box center [135, 27] width 8 height 8
click at [134, 26] on icon "close panel" at bounding box center [135, 27] width 8 height 8
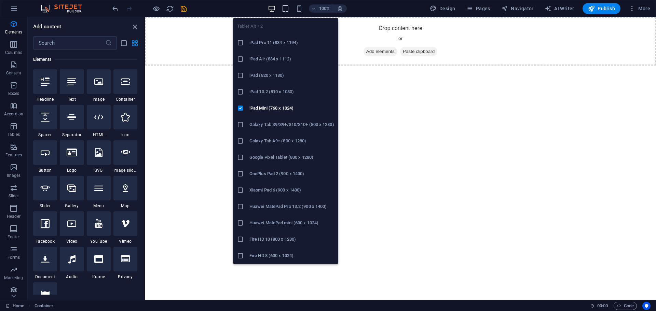
click at [287, 9] on icon "button" at bounding box center [286, 9] width 8 height 8
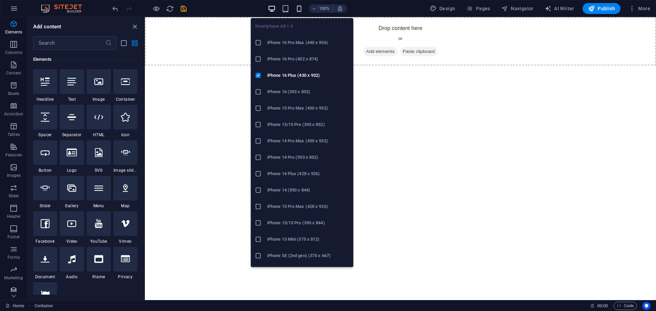
click at [300, 9] on icon "button" at bounding box center [299, 9] width 8 height 8
click at [301, 10] on icon "button" at bounding box center [299, 9] width 8 height 8
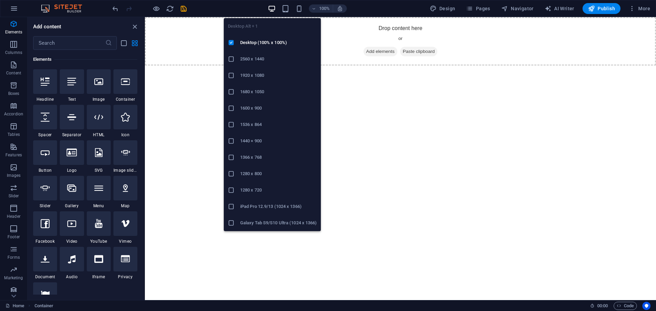
click at [271, 10] on icon "button" at bounding box center [272, 9] width 8 height 8
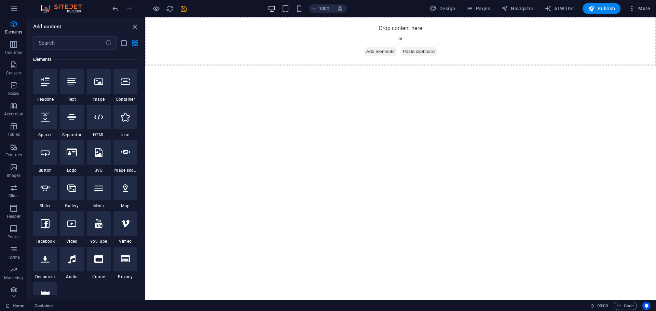
click at [644, 5] on span "More" at bounding box center [640, 8] width 22 height 7
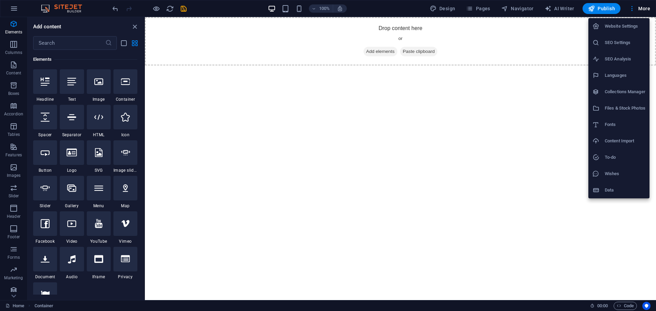
click at [524, 123] on div at bounding box center [328, 155] width 656 height 311
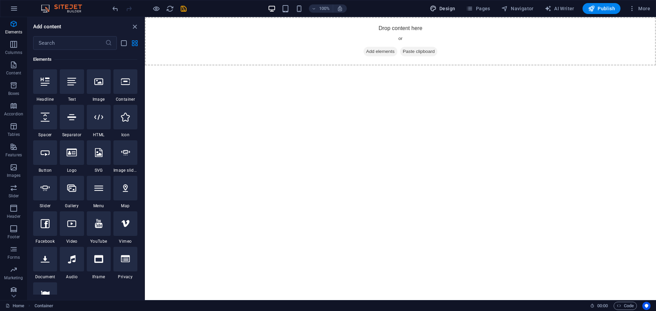
click at [446, 7] on span "Design" at bounding box center [443, 8] width 26 height 7
click at [314, 65] on div "Drop content here or Add elements Paste clipboard" at bounding box center [400, 41] width 511 height 49
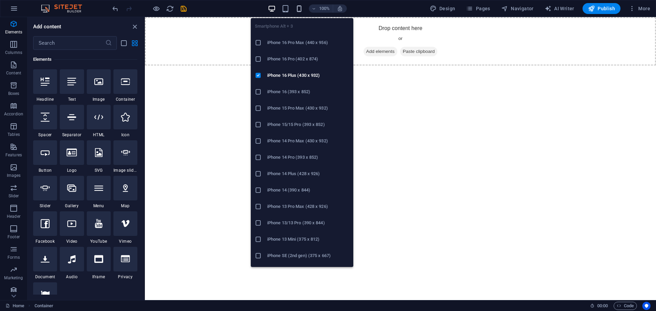
click at [303, 10] on icon "button" at bounding box center [299, 9] width 8 height 8
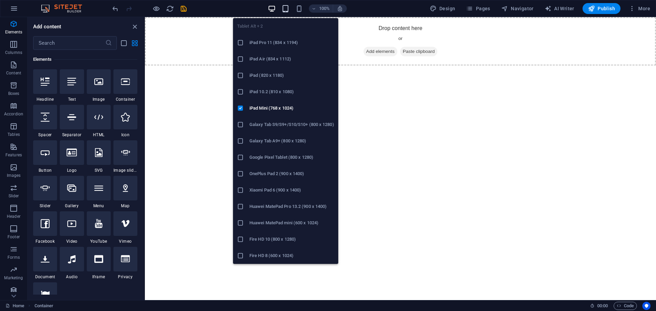
click at [287, 9] on icon "button" at bounding box center [286, 9] width 8 height 8
click at [273, 9] on icon "button" at bounding box center [272, 9] width 8 height 8
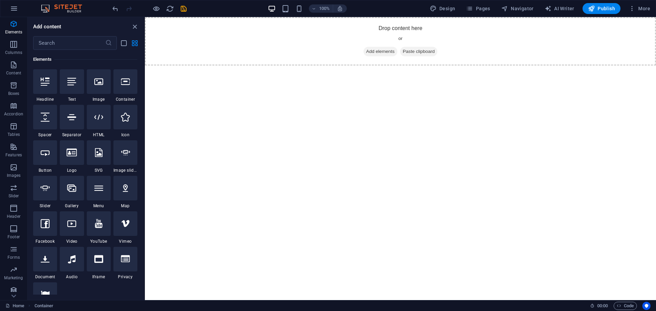
click at [197, 66] on html "Skip to main content Drop content here or Add elements Paste clipboard" at bounding box center [400, 41] width 511 height 49
click at [170, 9] on icon "reload" at bounding box center [170, 9] width 8 height 8
click at [172, 9] on icon "reload" at bounding box center [170, 9] width 8 height 8
click at [68, 8] on img at bounding box center [64, 8] width 51 height 8
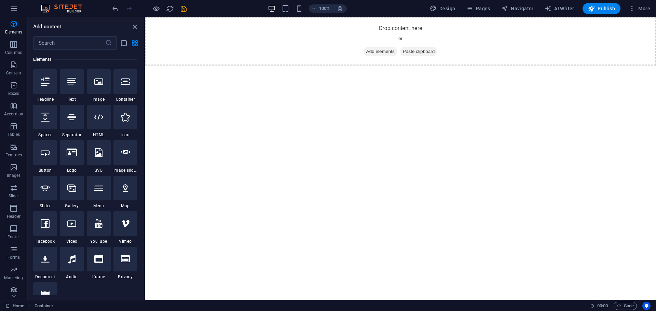
click at [68, 8] on img at bounding box center [64, 8] width 51 height 8
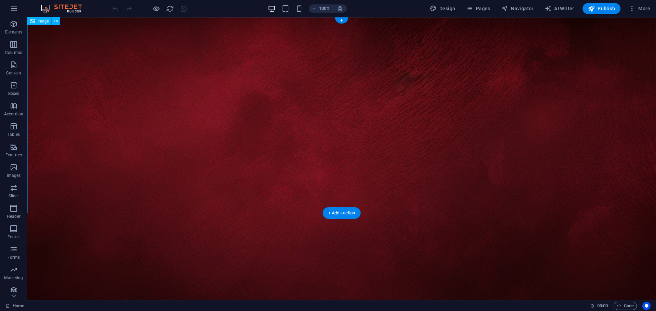
click at [321, 156] on figure at bounding box center [341, 193] width 629 height 352
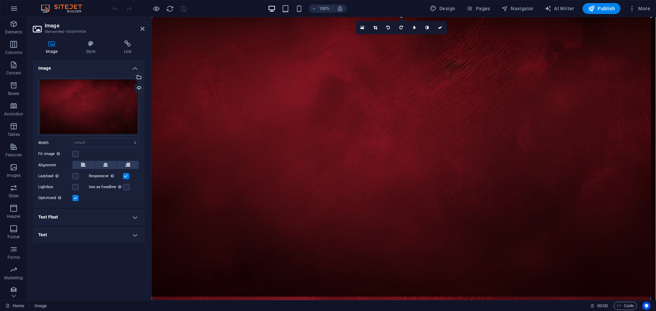
drag, startPoint x: 502, startPoint y: 214, endPoint x: 656, endPoint y: 217, distance: 153.9
type input "1461"
select select "px"
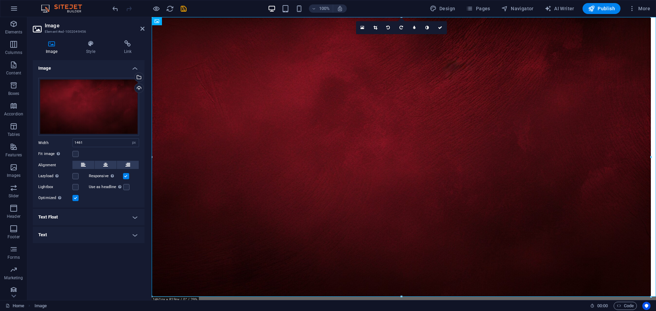
click at [143, 32] on header "Image Element #ed-1002049456" at bounding box center [89, 26] width 112 height 18
click at [143, 27] on icon at bounding box center [142, 28] width 4 height 5
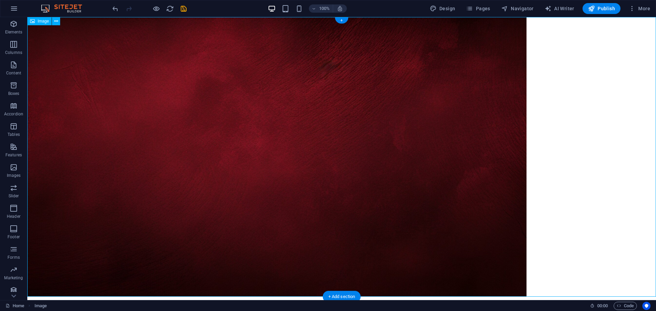
click at [234, 103] on figure at bounding box center [341, 157] width 629 height 280
select select "px"
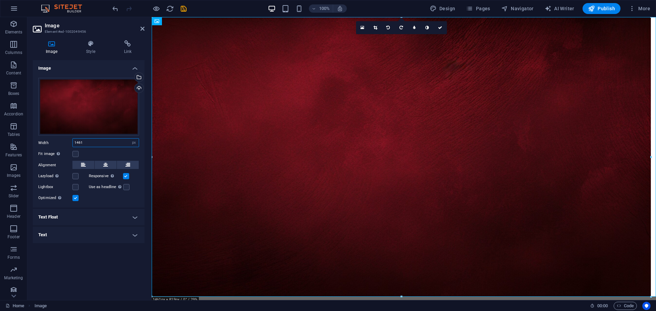
drag, startPoint x: 90, startPoint y: 140, endPoint x: 43, endPoint y: 138, distance: 46.2
click at [44, 138] on div "Width 1461 Default auto px rem % em vh vw" at bounding box center [88, 142] width 101 height 9
type input "1920"
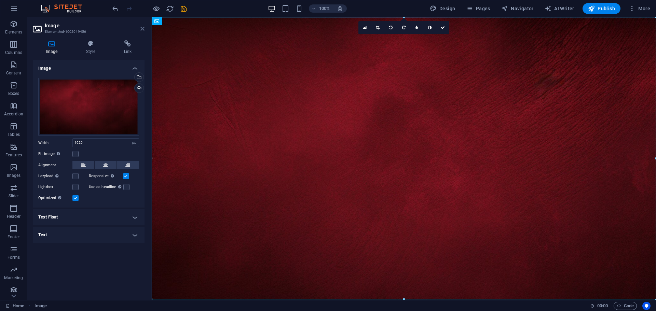
click at [141, 28] on icon at bounding box center [142, 28] width 4 height 5
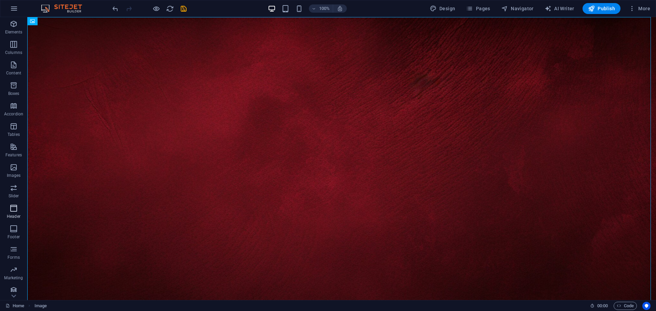
click at [14, 213] on span "Header" at bounding box center [13, 212] width 27 height 16
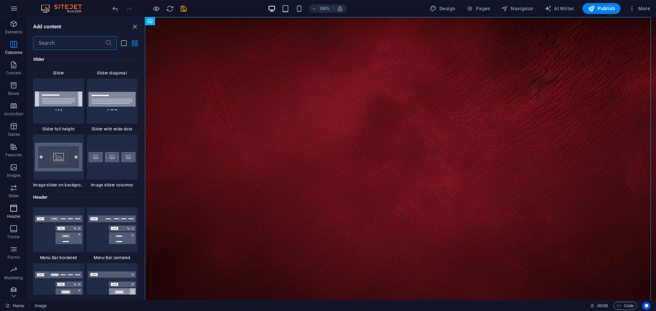
scroll to position [4043, 0]
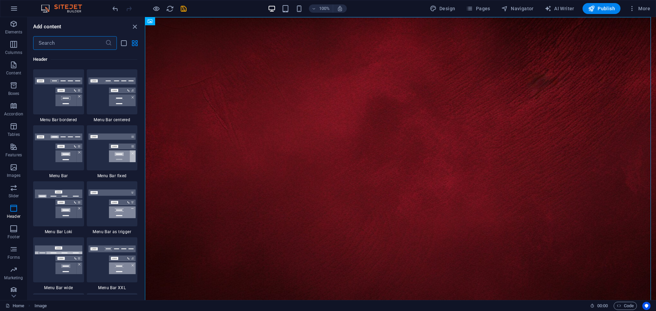
click at [134, 31] on div "Add content ​ Elements 1 Star Headline 1 Star Text 1 Star Image 1 Star Containe…" at bounding box center [86, 158] width 117 height 283
click at [135, 30] on icon "close panel" at bounding box center [135, 27] width 8 height 8
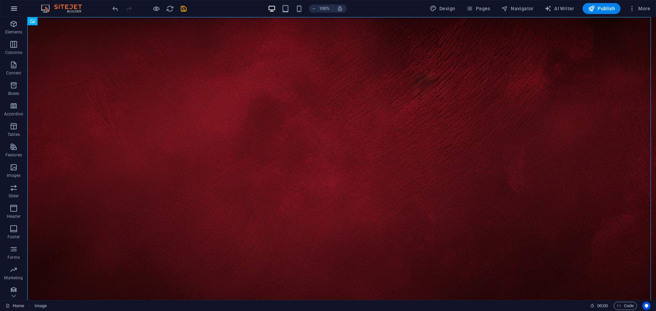
click at [11, 8] on icon "button" at bounding box center [14, 8] width 8 height 8
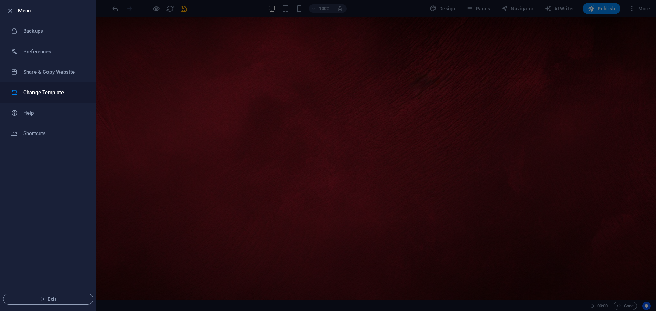
click at [52, 91] on h6 "Change Template" at bounding box center [54, 93] width 63 height 8
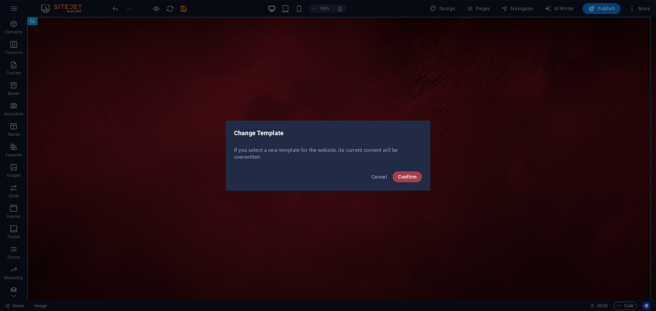
click at [403, 179] on span "Confirm" at bounding box center [407, 176] width 18 height 5
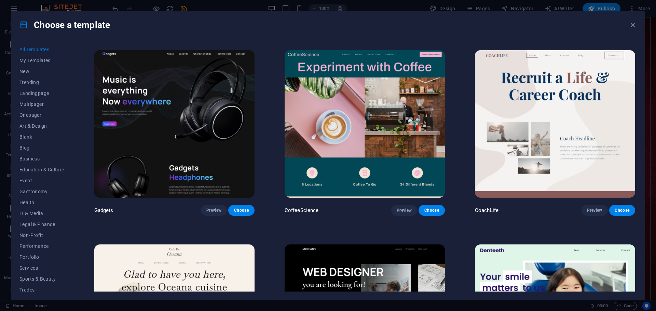
scroll to position [2324, 0]
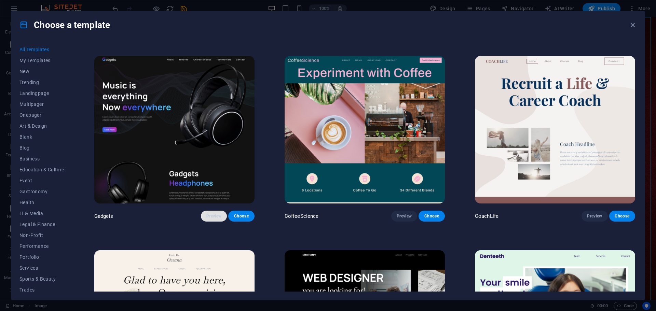
click at [213, 214] on span "Preview" at bounding box center [213, 216] width 15 height 5
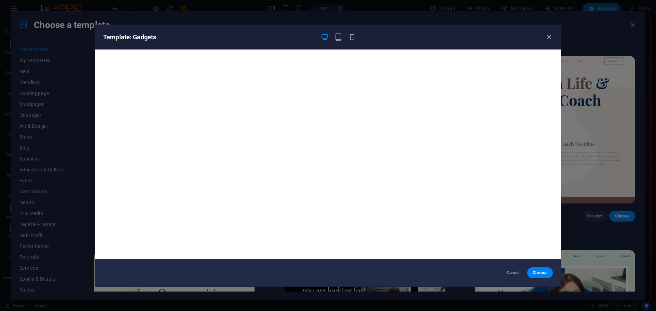
click at [353, 38] on icon "button" at bounding box center [352, 37] width 8 height 8
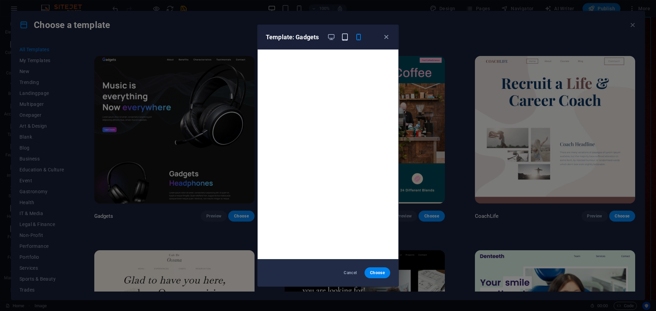
click at [345, 38] on icon "button" at bounding box center [345, 37] width 8 height 8
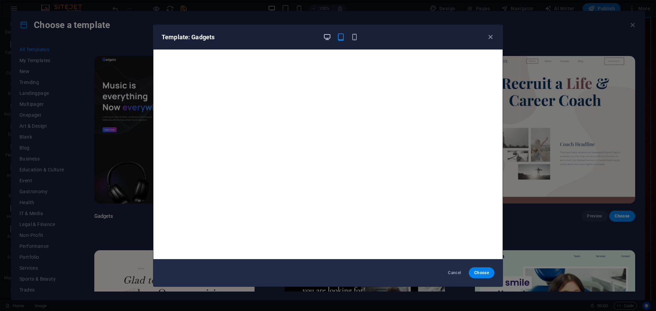
click at [328, 33] on icon "button" at bounding box center [327, 37] width 8 height 8
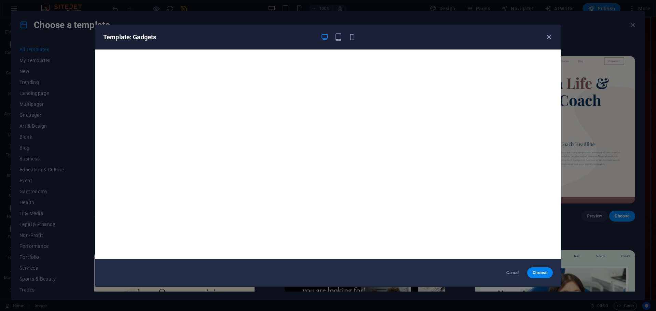
scroll to position [2, 0]
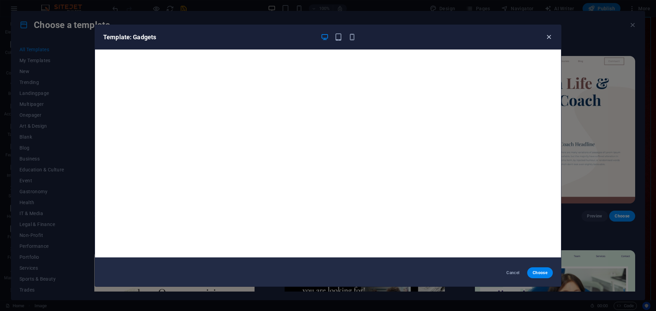
click at [551, 37] on icon "button" at bounding box center [549, 37] width 8 height 8
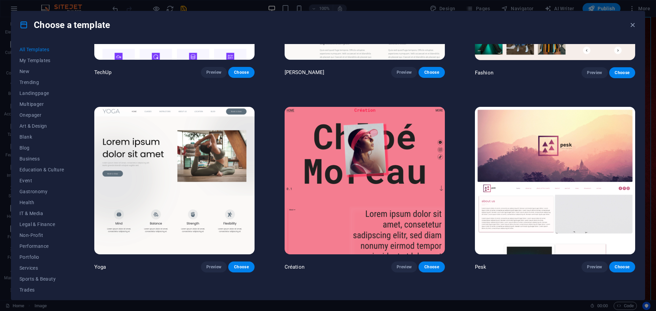
scroll to position [3076, 0]
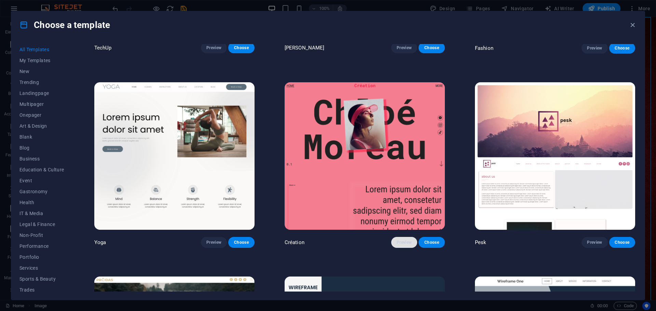
click at [398, 240] on span "Preview" at bounding box center [404, 242] width 15 height 5
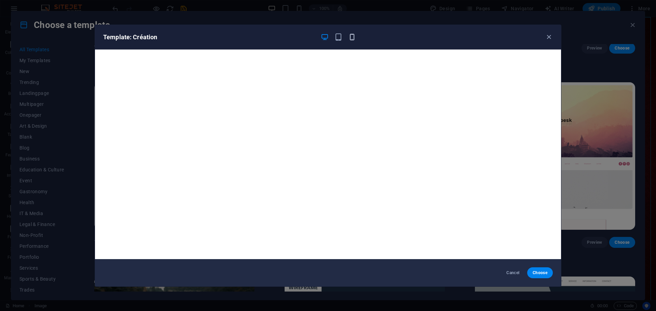
click at [355, 36] on icon "button" at bounding box center [352, 37] width 8 height 8
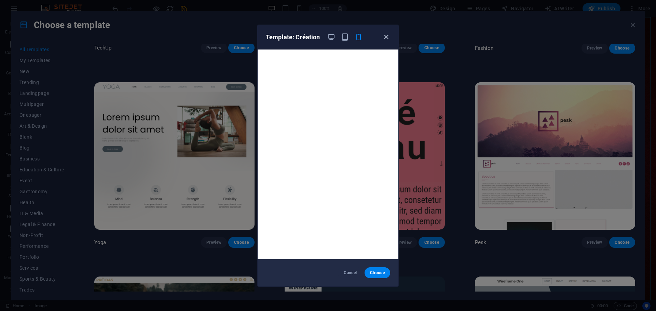
click at [389, 37] on icon "button" at bounding box center [386, 37] width 8 height 8
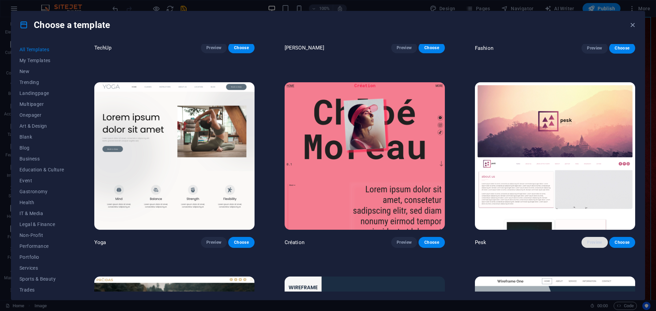
click at [587, 240] on span "Preview" at bounding box center [594, 242] width 15 height 5
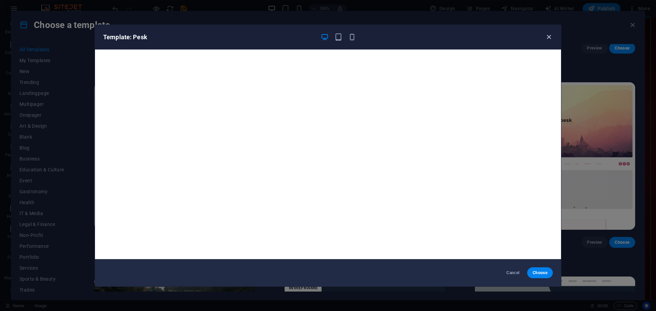
click at [550, 36] on icon "button" at bounding box center [549, 37] width 8 height 8
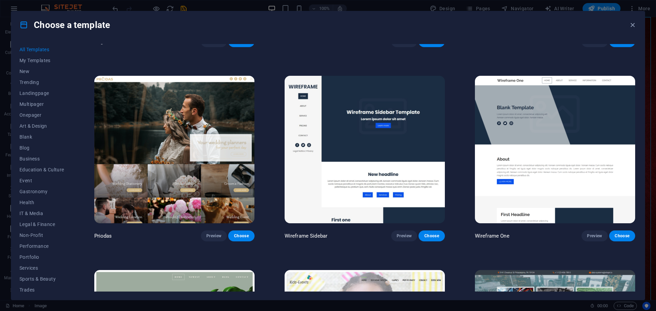
scroll to position [3281, 0]
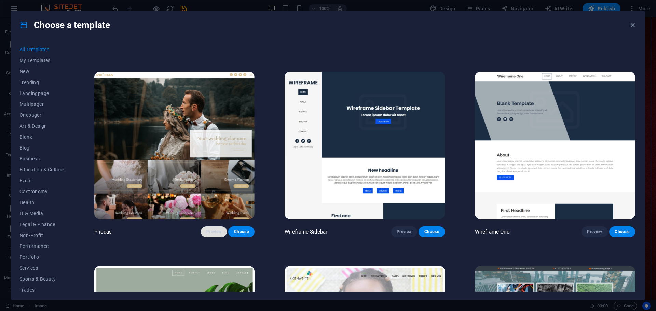
click at [211, 229] on span "Preview" at bounding box center [213, 231] width 15 height 5
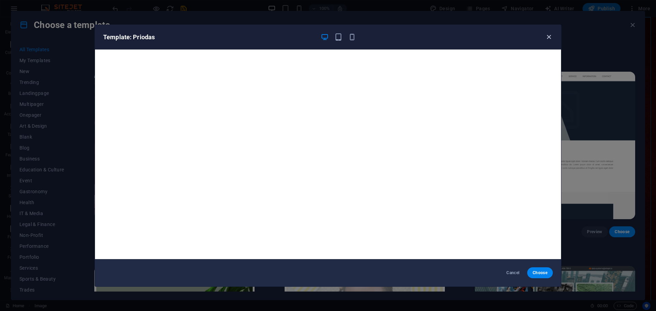
click at [549, 36] on icon "button" at bounding box center [549, 37] width 8 height 8
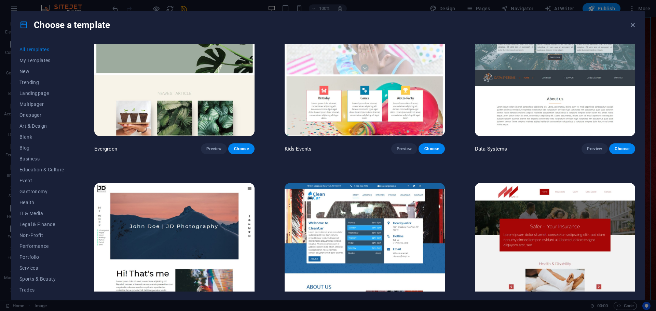
scroll to position [3555, 0]
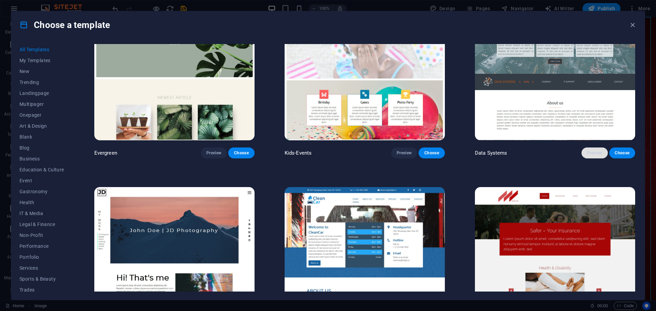
click at [582, 148] on button "Preview" at bounding box center [595, 153] width 26 height 11
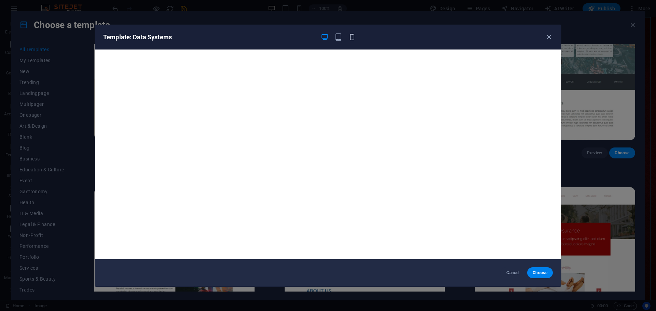
click at [354, 37] on icon "button" at bounding box center [352, 37] width 8 height 8
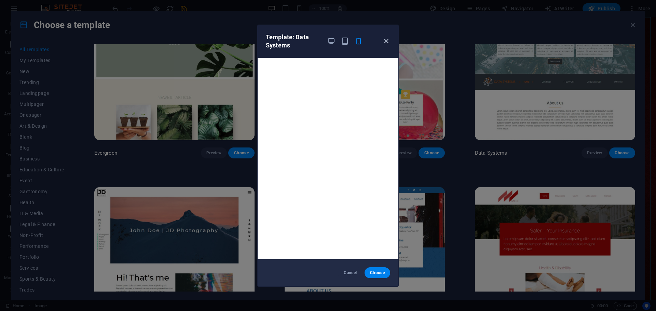
click at [387, 40] on icon "button" at bounding box center [386, 41] width 8 height 8
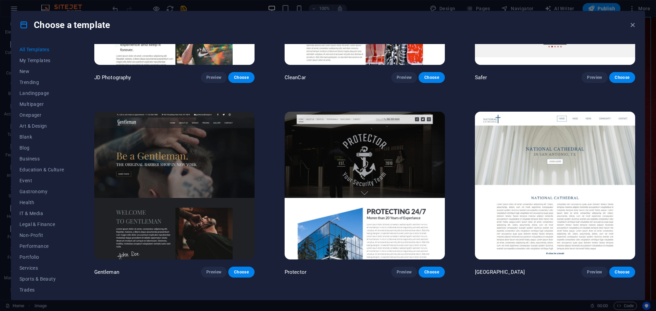
scroll to position [3828, 0]
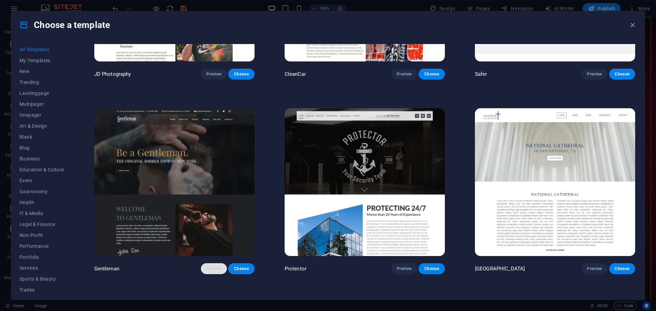
click at [206, 266] on span "Preview" at bounding box center [213, 268] width 15 height 5
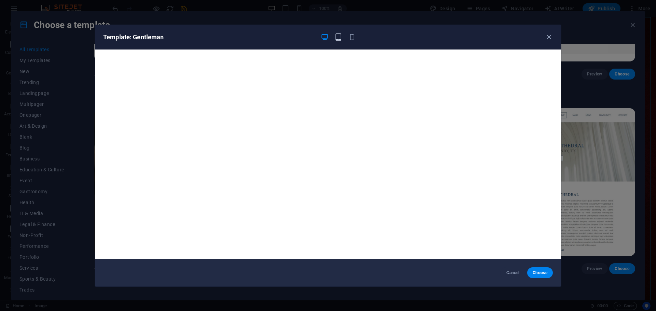
click at [341, 38] on icon "button" at bounding box center [339, 37] width 8 height 8
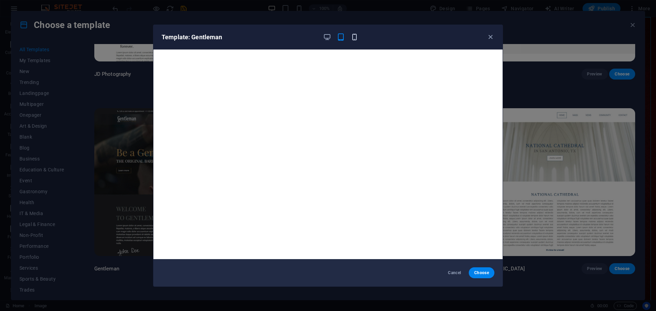
click at [355, 38] on icon "button" at bounding box center [355, 37] width 8 height 8
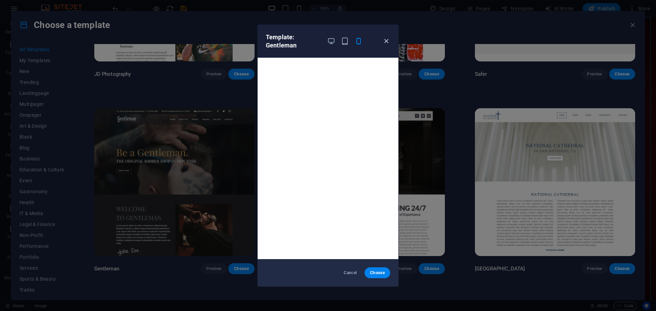
click at [385, 39] on icon "button" at bounding box center [386, 41] width 8 height 8
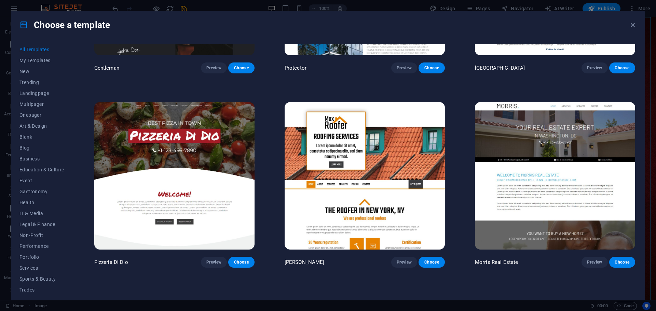
scroll to position [4033, 0]
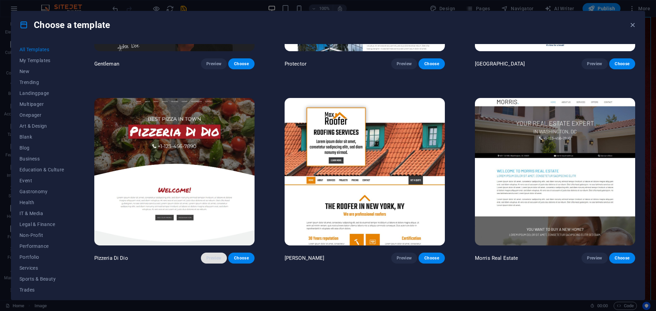
click at [212, 256] on span "Preview" at bounding box center [213, 258] width 15 height 5
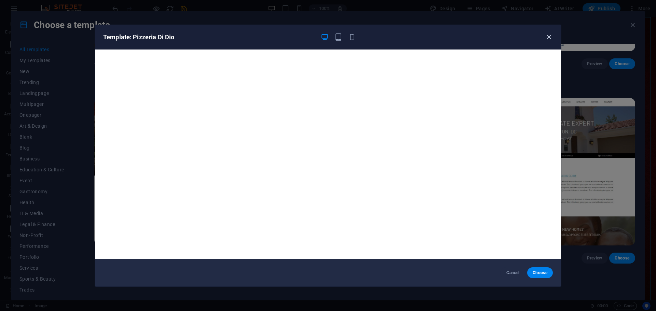
click at [546, 38] on icon "button" at bounding box center [549, 37] width 8 height 8
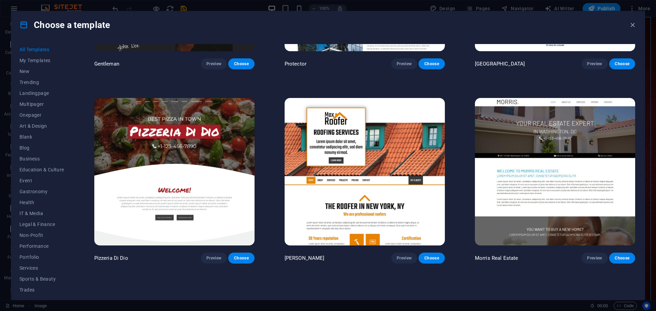
click at [205, 122] on img at bounding box center [174, 172] width 160 height 148
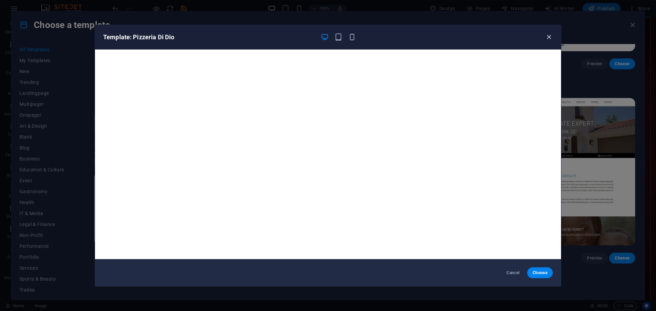
click at [548, 37] on icon "button" at bounding box center [549, 37] width 8 height 8
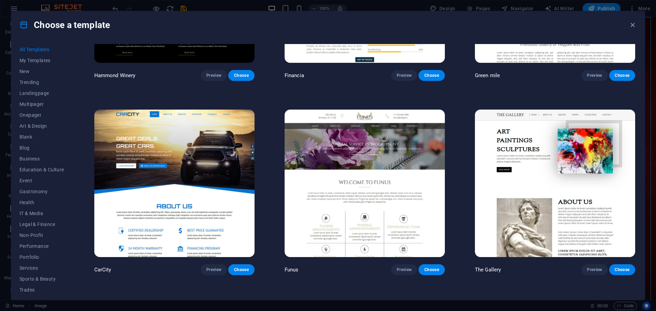
scroll to position [5776, 0]
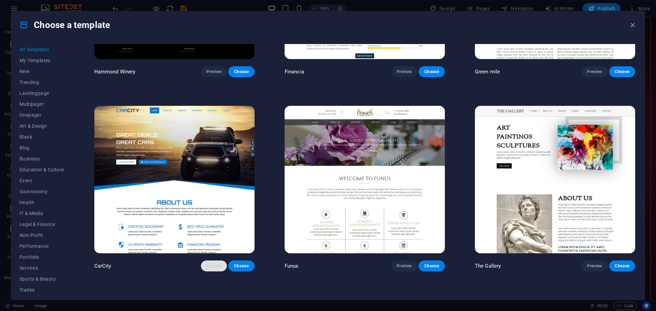
click at [217, 264] on span "Preview" at bounding box center [213, 266] width 15 height 5
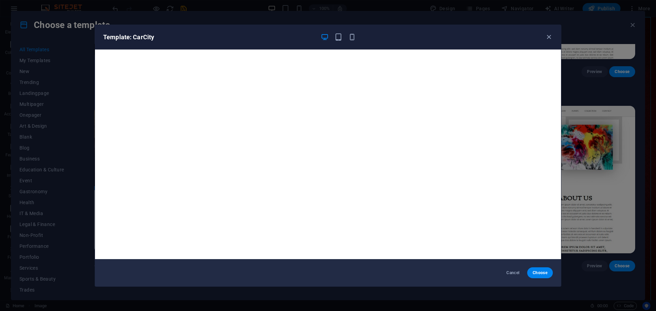
click at [554, 38] on div "Template: CarCity" at bounding box center [328, 37] width 466 height 25
click at [553, 38] on div "Template: CarCity" at bounding box center [328, 37] width 466 height 25
click at [550, 38] on icon "button" at bounding box center [549, 37] width 8 height 8
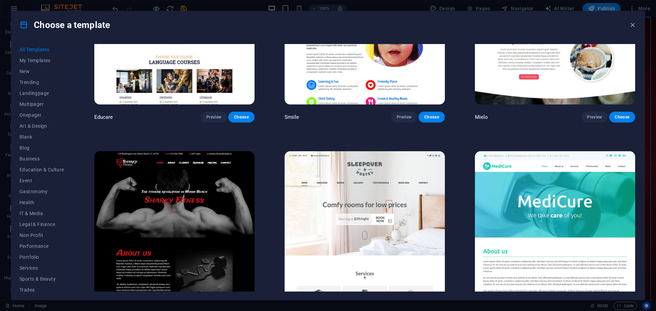
scroll to position [6152, 0]
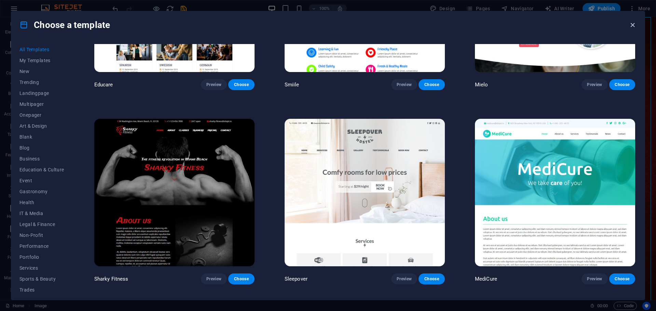
click at [635, 24] on icon "button" at bounding box center [633, 25] width 8 height 8
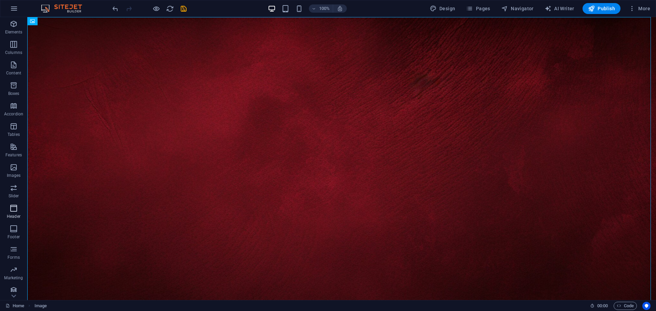
click at [14, 213] on span "Header" at bounding box center [13, 212] width 27 height 16
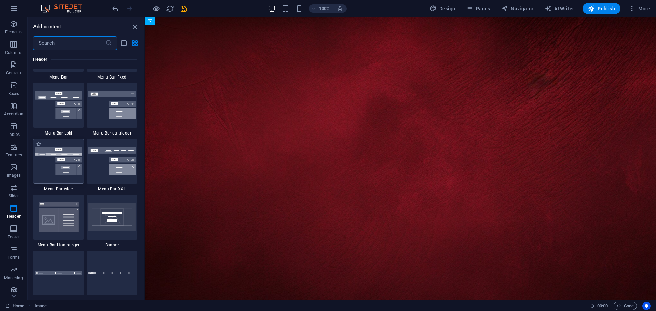
scroll to position [4146, 0]
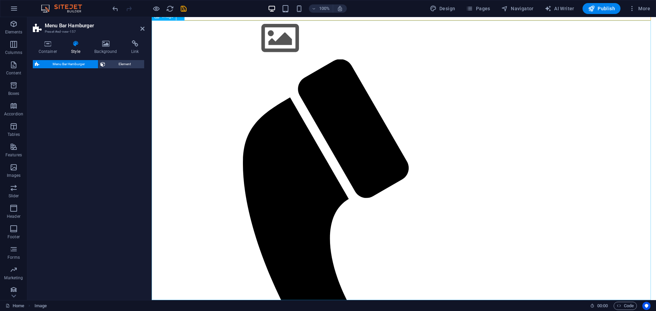
select select "rem"
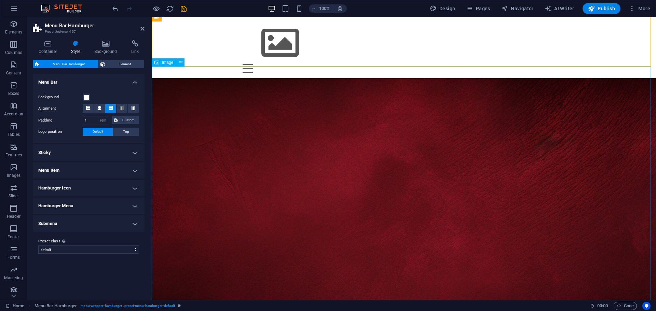
scroll to position [0, 0]
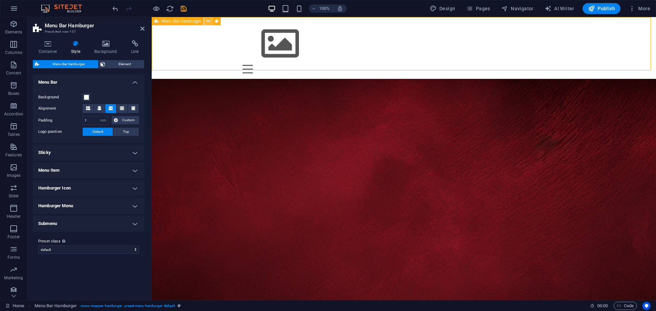
click at [212, 21] on button at bounding box center [208, 21] width 8 height 8
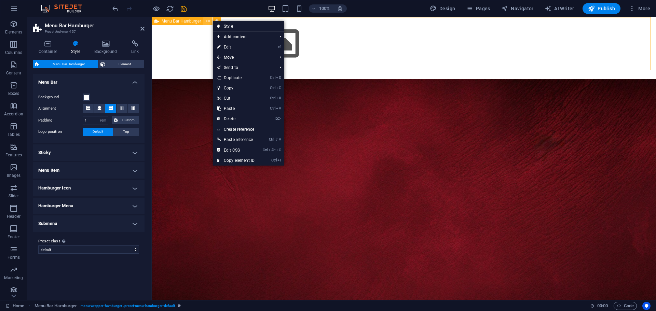
click at [206, 21] on icon at bounding box center [208, 21] width 4 height 7
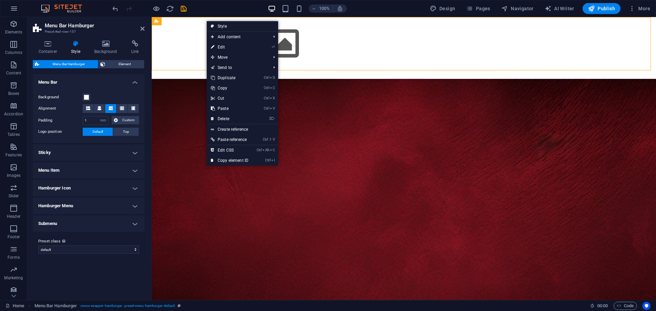
click at [173, 124] on figure at bounding box center [404, 263] width 504 height 368
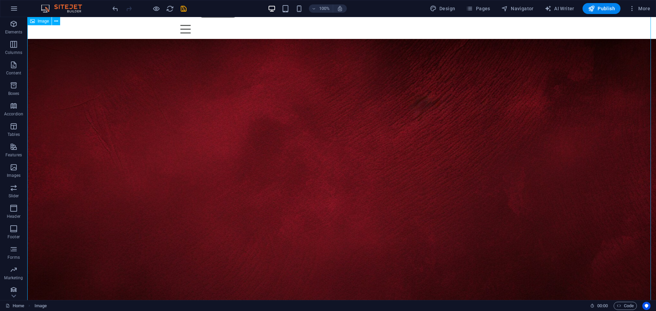
scroll to position [85, 0]
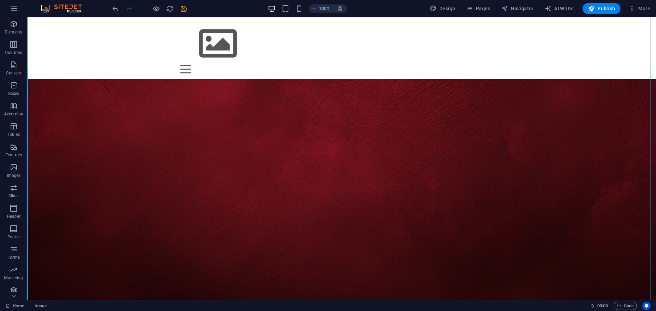
click at [170, 51] on div "Menu Drop content here or Add elements Paste clipboard 01. STARTPAGE 02. SUBPAG…" at bounding box center [341, 48] width 629 height 62
select select "rem"
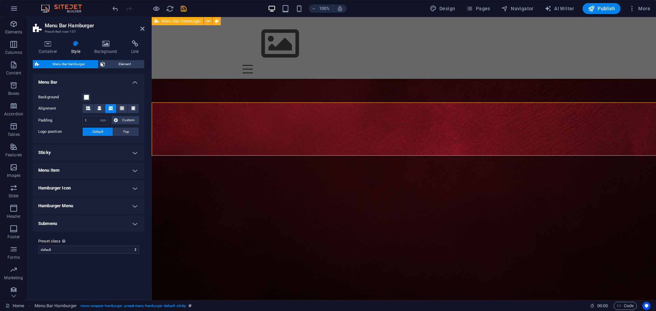
scroll to position [0, 0]
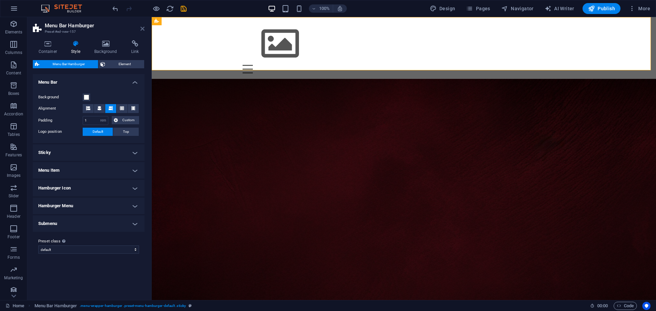
click at [142, 30] on icon at bounding box center [142, 28] width 4 height 5
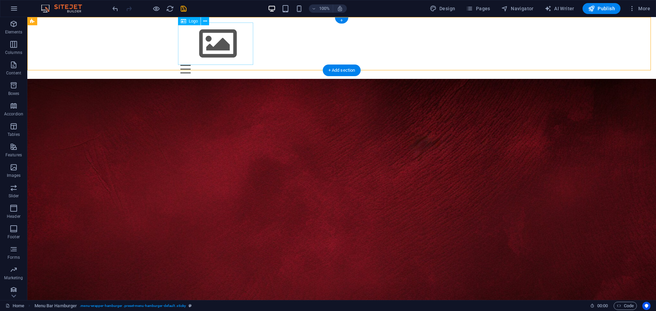
click at [213, 41] on div at bounding box center [341, 44] width 323 height 42
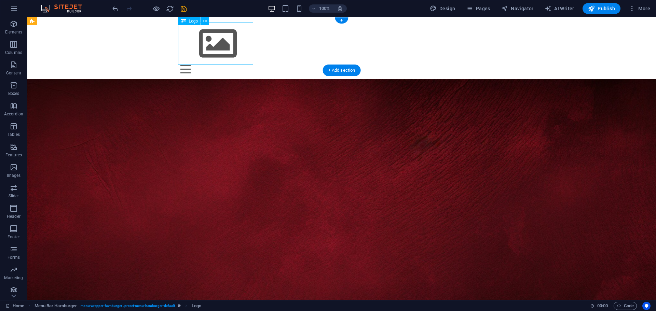
click at [219, 38] on div at bounding box center [341, 44] width 323 height 42
select select "px"
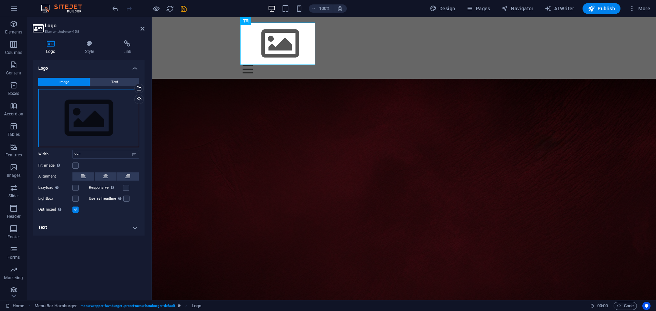
click at [81, 116] on div "Drag files here, click to choose files or select files from Files or our free s…" at bounding box center [88, 118] width 101 height 58
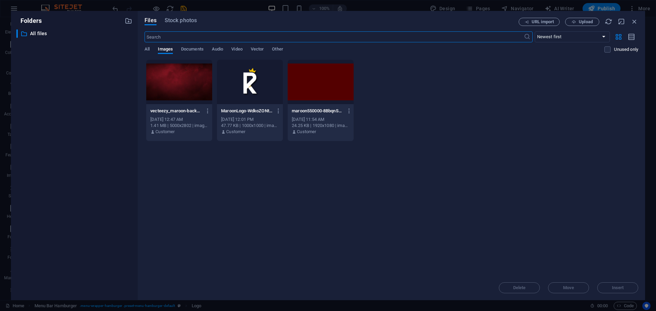
click at [247, 87] on div at bounding box center [250, 82] width 66 height 44
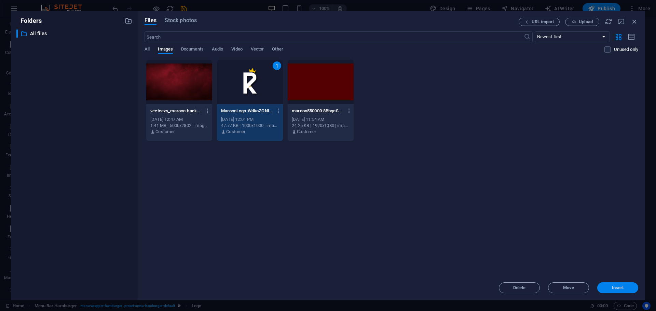
click at [614, 287] on span "Insert" at bounding box center [618, 288] width 12 height 4
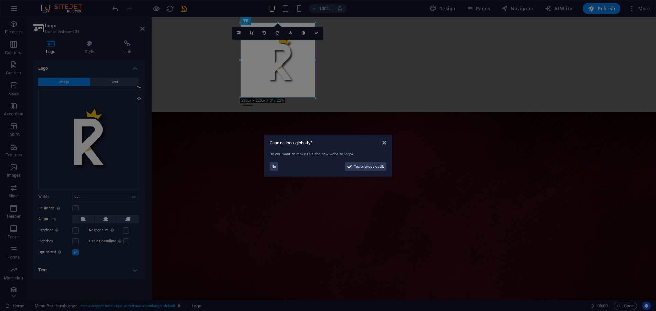
click at [279, 167] on div "No" at bounding box center [299, 167] width 58 height 8
click at [275, 167] on span "No" at bounding box center [274, 167] width 4 height 8
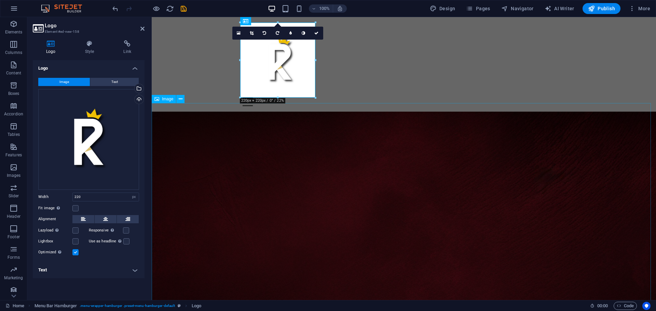
click at [401, 167] on figure at bounding box center [404, 296] width 504 height 368
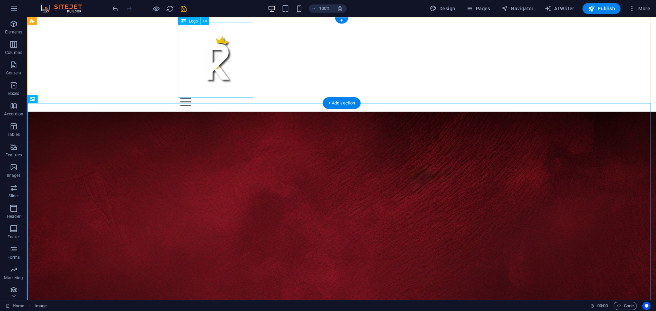
click at [216, 67] on div at bounding box center [341, 60] width 323 height 75
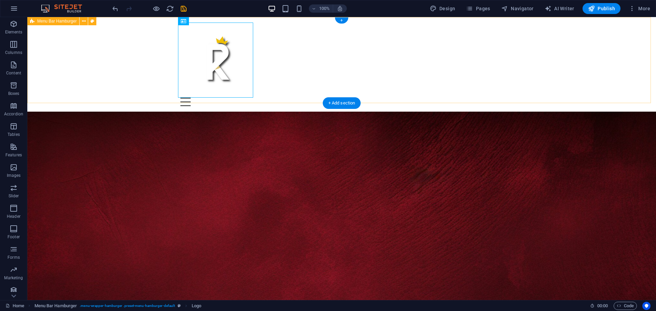
click at [283, 91] on div "Menu Drop content here or Add elements Paste clipboard 01. STARTPAGE 02. SUBPAG…" at bounding box center [341, 64] width 629 height 95
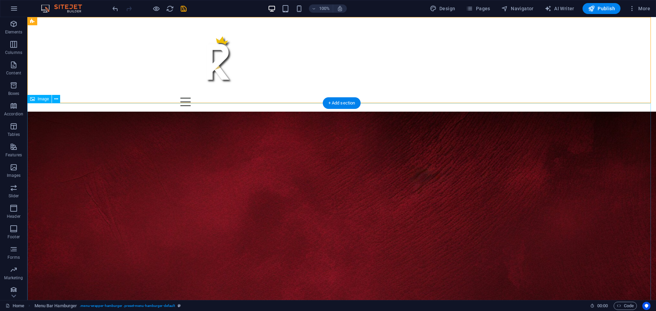
click at [159, 145] on figure at bounding box center [341, 296] width 629 height 368
click at [159, 85] on div "Menu Drop content here or Add elements Paste clipboard 01. STARTPAGE 02. SUBPAG…" at bounding box center [341, 64] width 629 height 95
select select "rem"
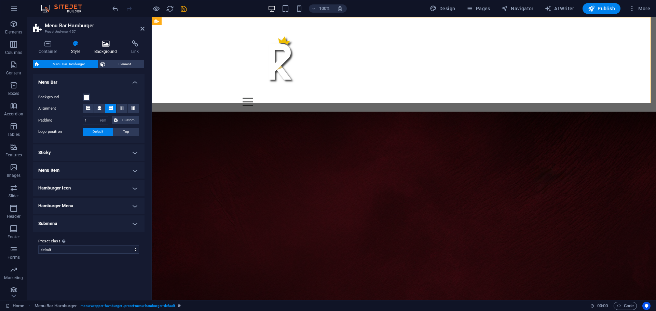
click at [102, 47] on h4 "Background" at bounding box center [107, 47] width 37 height 14
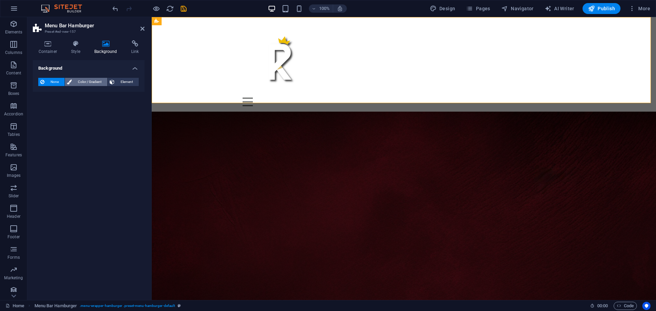
click at [88, 83] on span "Color / Gradient" at bounding box center [89, 82] width 31 height 8
click at [66, 97] on span "Gradient" at bounding box center [65, 95] width 17 height 10
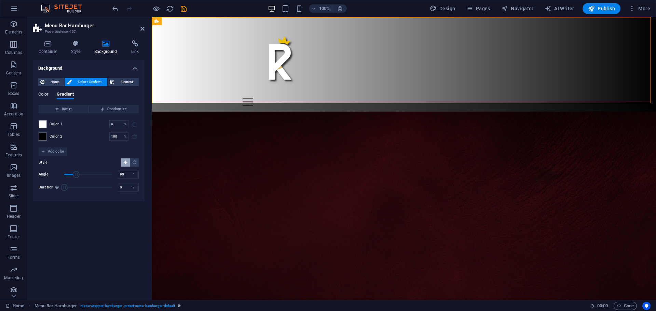
click at [44, 93] on span "Color" at bounding box center [43, 95] width 10 height 10
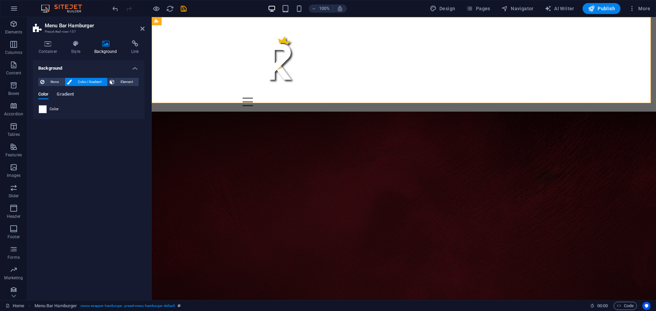
click at [65, 96] on span "Gradient" at bounding box center [65, 95] width 17 height 10
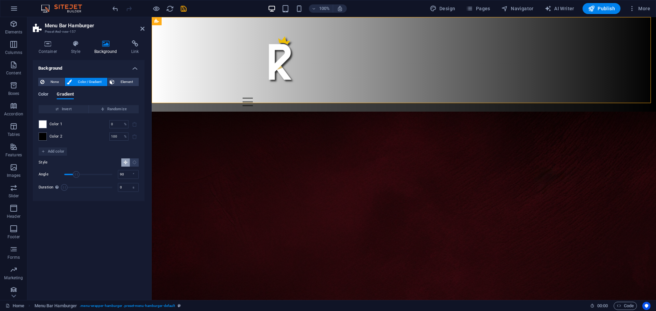
click at [44, 94] on span "Color" at bounding box center [43, 95] width 10 height 10
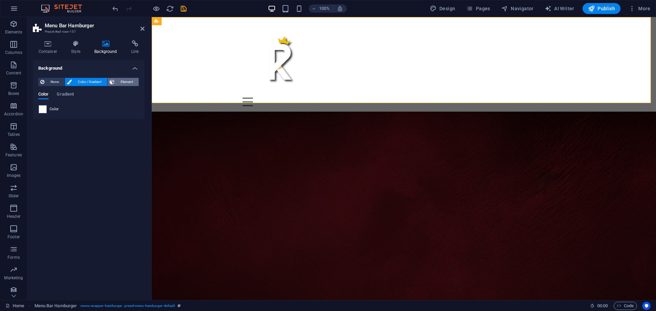
click at [119, 81] on span "Element" at bounding box center [127, 82] width 20 height 8
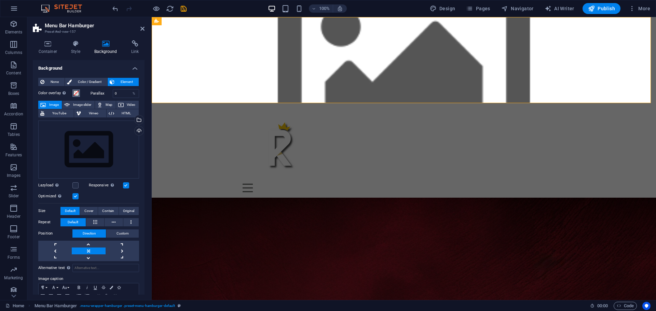
click at [76, 94] on span at bounding box center [75, 93] width 5 height 5
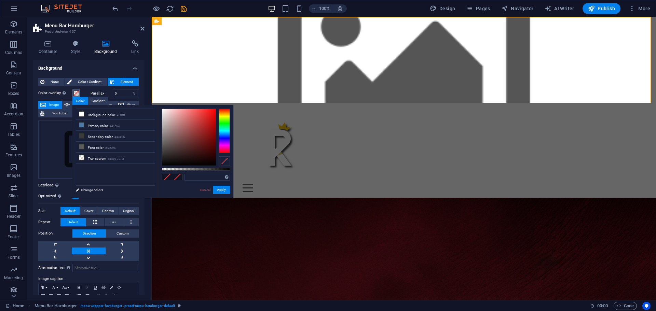
click at [76, 94] on span at bounding box center [75, 93] width 5 height 5
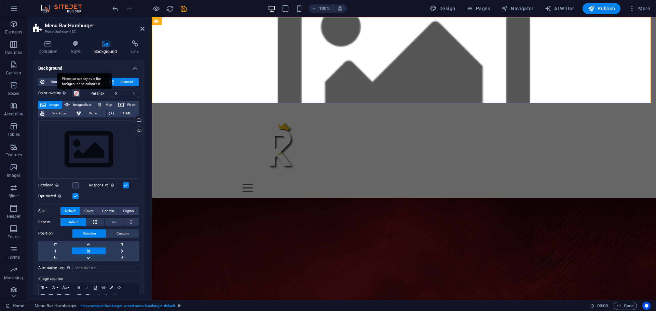
click at [65, 95] on icon at bounding box center [64, 93] width 3 height 4
click at [72, 95] on button "Color overlay Places an overlay over the background to colorize it" at bounding box center [76, 94] width 8 height 8
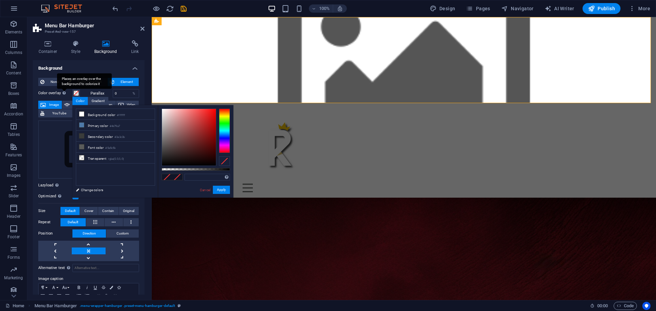
click at [65, 95] on icon at bounding box center [64, 93] width 3 height 4
click at [72, 95] on button "Color overlay Places an overlay over the background to colorize it" at bounding box center [76, 94] width 8 height 8
click at [65, 95] on icon at bounding box center [64, 93] width 3 height 4
click at [72, 95] on button "Color overlay Places an overlay over the background to colorize it" at bounding box center [76, 94] width 8 height 8
click at [81, 69] on h4 "Background" at bounding box center [89, 66] width 112 height 12
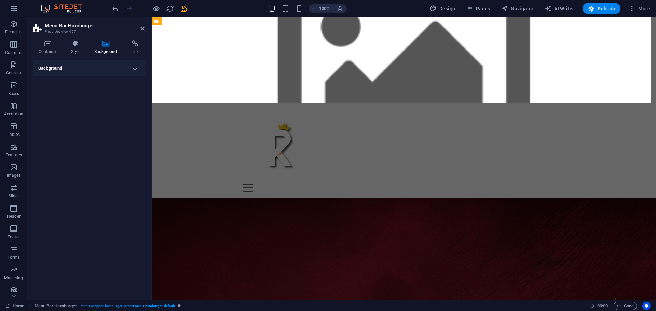
click at [108, 66] on h4 "Background" at bounding box center [89, 68] width 112 height 16
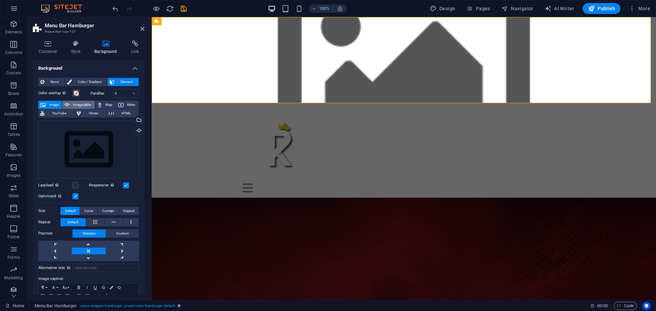
click at [68, 105] on icon at bounding box center [66, 105] width 5 height 8
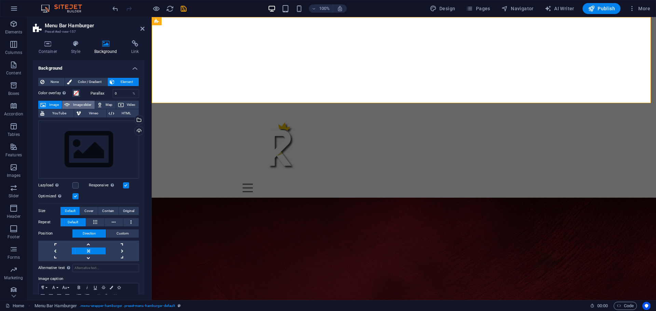
select select "ms"
select select "s"
select select "progressive"
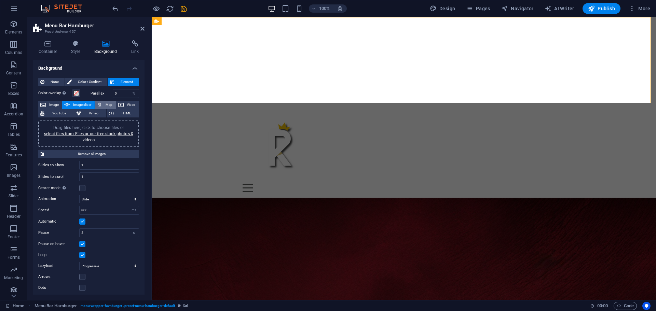
click at [102, 106] on icon at bounding box center [99, 105] width 5 height 8
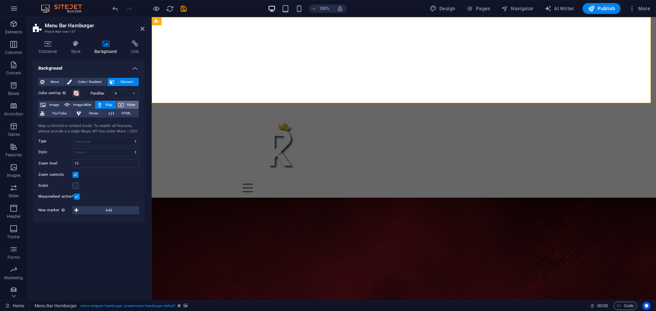
click at [119, 105] on icon at bounding box center [120, 105] width 5 height 8
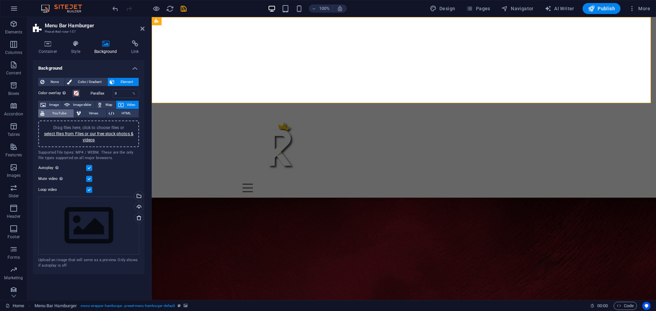
click at [56, 114] on span "YouTube" at bounding box center [58, 113] width 25 height 8
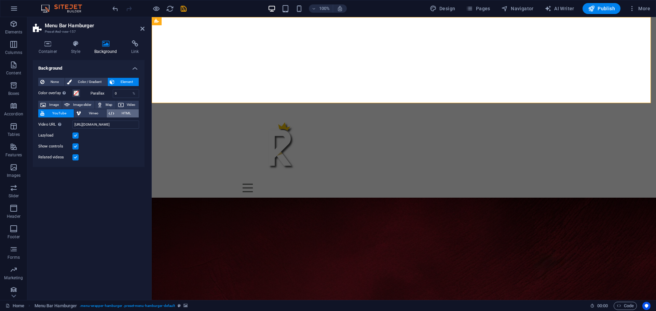
click at [115, 116] on button "HTML" at bounding box center [123, 113] width 32 height 8
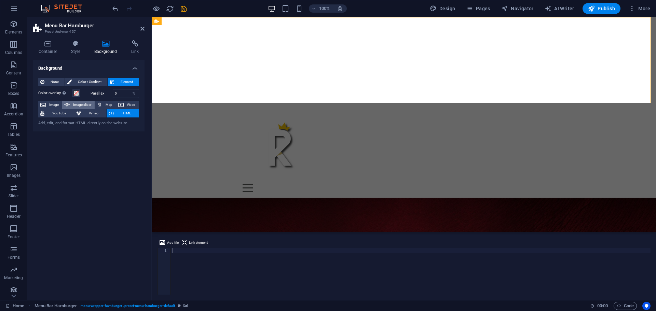
click at [84, 105] on span "Image slider" at bounding box center [82, 105] width 21 height 8
select select "ms"
select select "s"
select select "progressive"
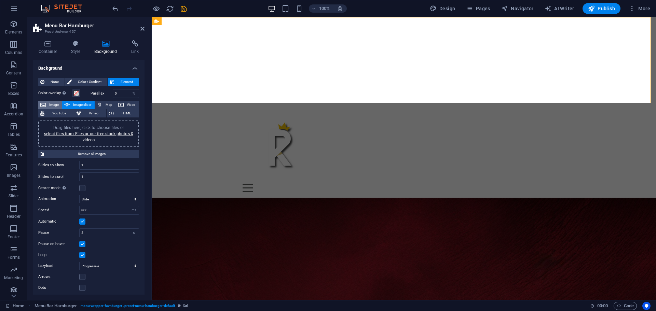
click at [59, 105] on button "Image" at bounding box center [50, 105] width 24 height 8
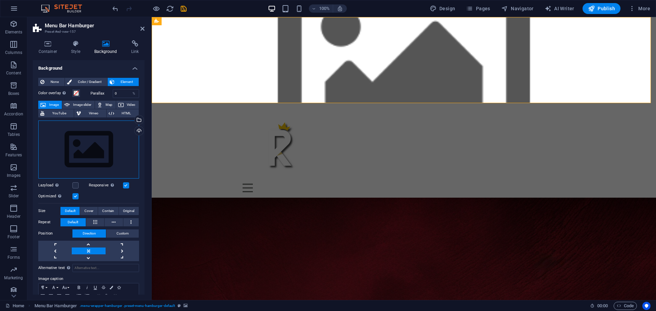
click at [102, 149] on div "Drag files here, click to choose files or select files from Files or our free s…" at bounding box center [88, 150] width 101 height 58
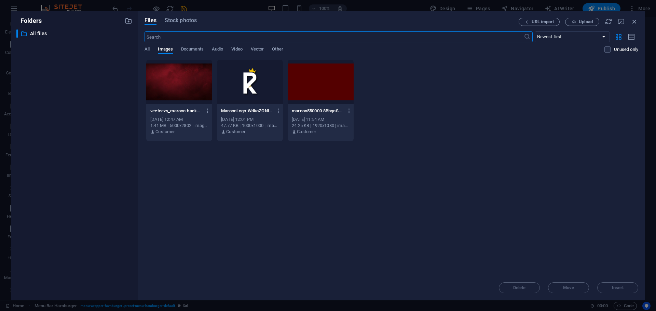
click at [176, 87] on div at bounding box center [179, 82] width 66 height 44
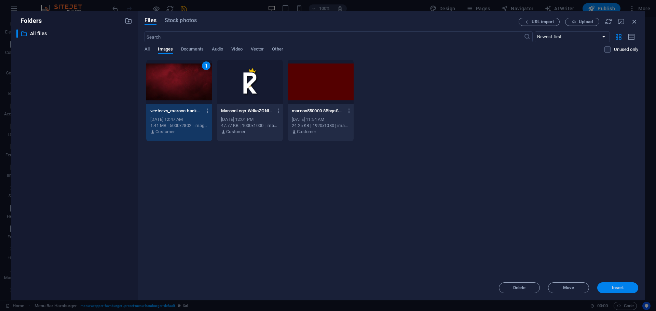
click at [610, 287] on span "Insert" at bounding box center [618, 288] width 36 height 4
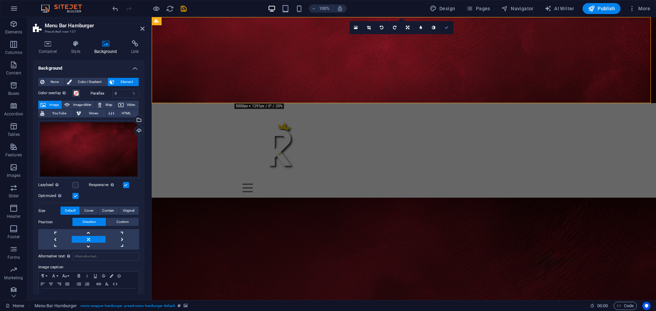
click at [447, 29] on icon at bounding box center [447, 28] width 4 height 4
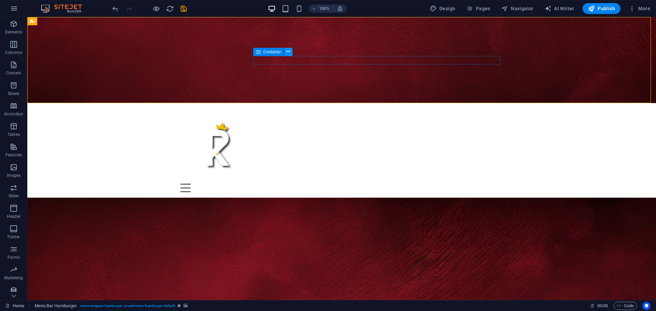
click at [288, 53] on icon at bounding box center [288, 51] width 4 height 7
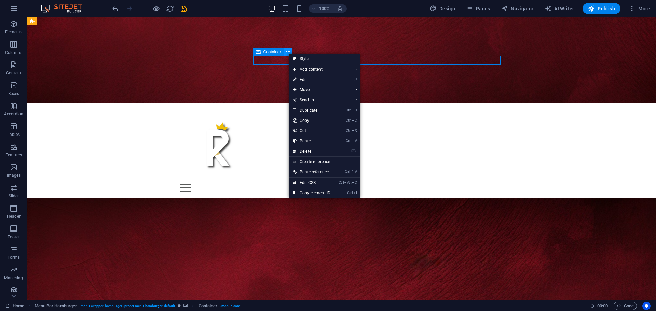
click at [288, 53] on icon at bounding box center [288, 51] width 4 height 7
click at [266, 53] on span "Container" at bounding box center [273, 52] width 18 height 4
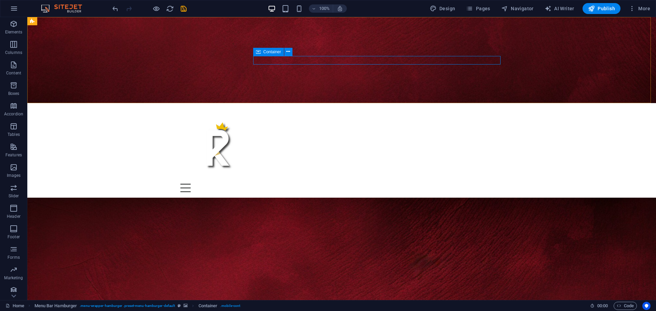
click at [266, 50] on span "Container" at bounding box center [273, 52] width 18 height 4
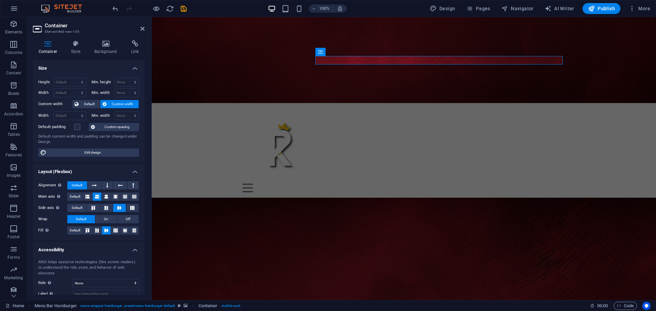
click at [71, 129] on label "Default padding" at bounding box center [56, 127] width 36 height 8
click at [0, 0] on input "Default padding" at bounding box center [0, 0] width 0 height 0
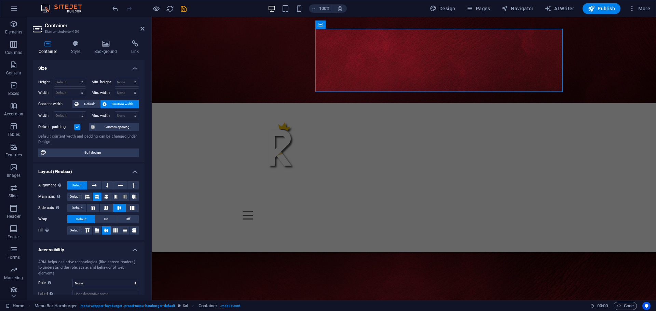
click at [76, 129] on label at bounding box center [77, 127] width 6 height 6
click at [0, 0] on input "Default padding" at bounding box center [0, 0] width 0 height 0
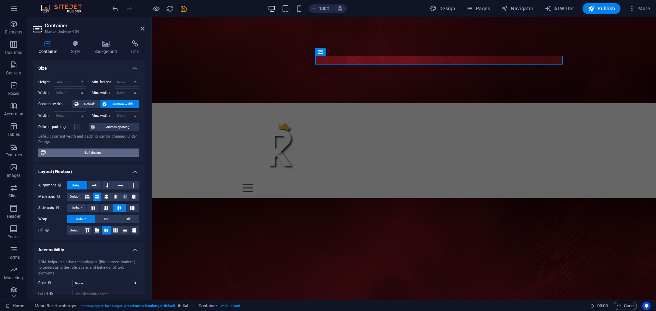
click at [65, 153] on span "Edit design" at bounding box center [93, 153] width 89 height 8
select select "px"
select select "400"
select select "px"
select select "rem"
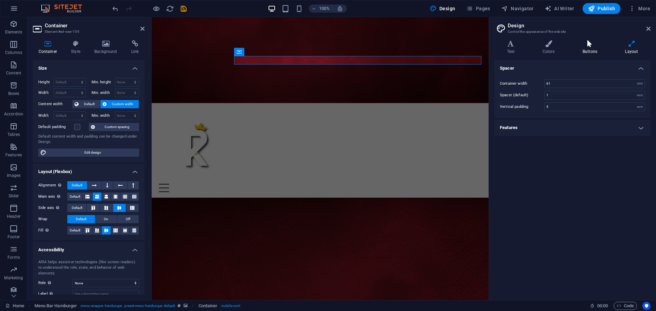
click at [591, 48] on h4 "Buttons" at bounding box center [591, 47] width 42 height 14
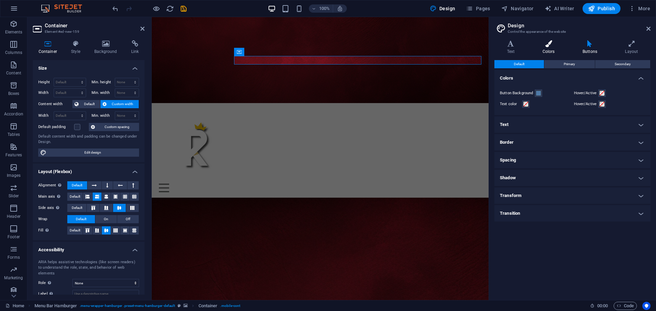
click at [555, 48] on h4 "Colors" at bounding box center [550, 47] width 40 height 14
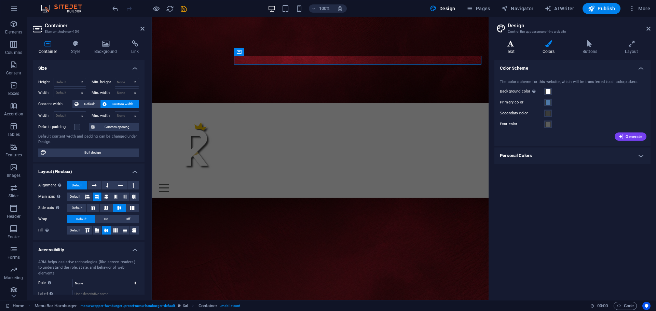
click at [509, 46] on icon at bounding box center [511, 43] width 33 height 7
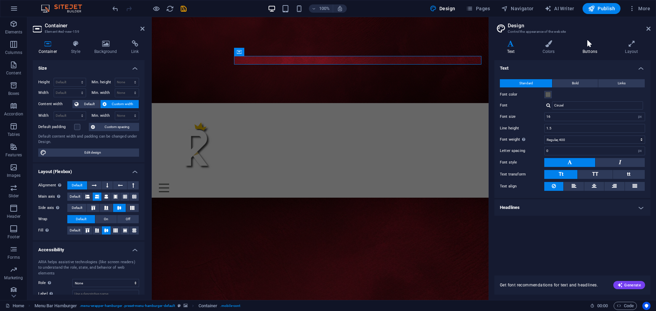
click at [587, 46] on icon at bounding box center [590, 43] width 40 height 7
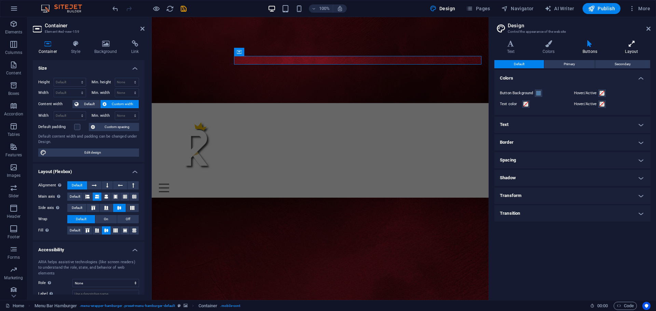
click at [614, 48] on h4 "Layout" at bounding box center [632, 47] width 38 height 14
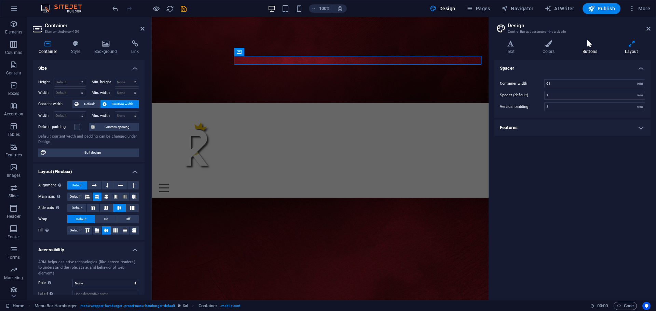
click at [590, 49] on h4 "Buttons" at bounding box center [591, 47] width 42 height 14
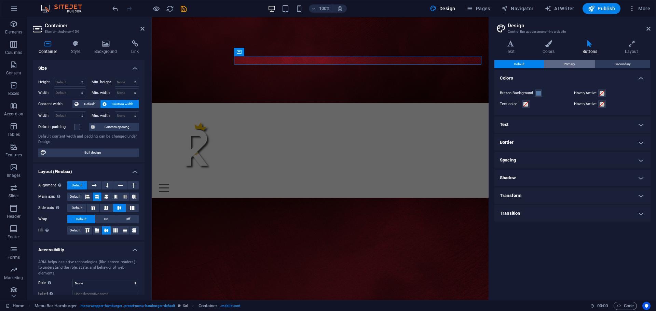
click at [577, 65] on button "Primary" at bounding box center [569, 64] width 50 height 8
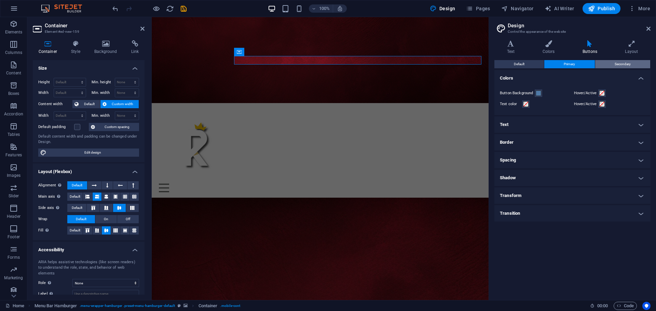
click at [613, 65] on button "Secondary" at bounding box center [622, 64] width 55 height 8
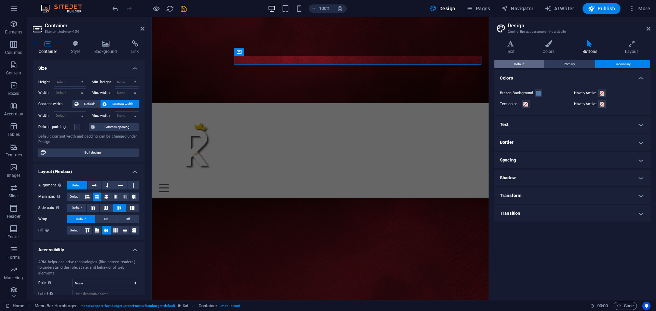
click at [523, 62] on span "Default" at bounding box center [519, 64] width 11 height 8
click at [537, 93] on span at bounding box center [538, 93] width 5 height 5
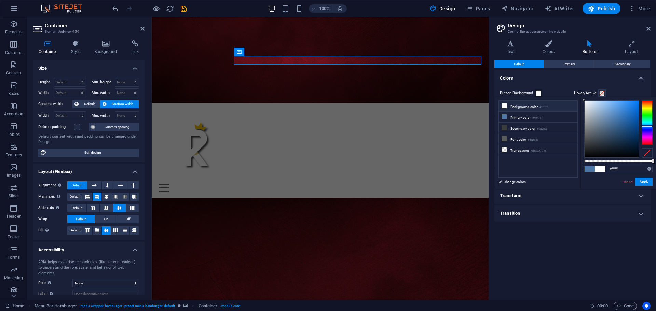
drag, startPoint x: 604, startPoint y: 117, endPoint x: 572, endPoint y: 90, distance: 42.2
click at [572, 90] on body "royalparfumerija.ba Home Elements Columns Content Boxes Accordion Tables Featur…" at bounding box center [328, 155] width 656 height 311
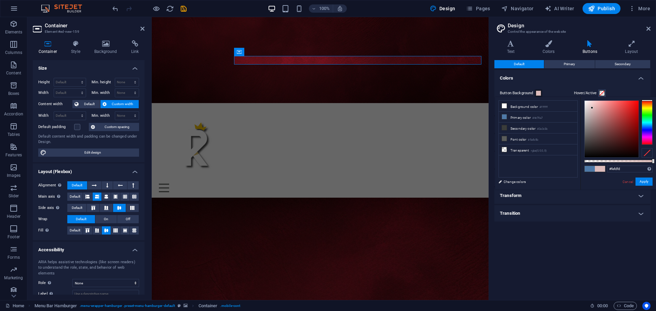
type input "#ffffff"
drag, startPoint x: 596, startPoint y: 113, endPoint x: 573, endPoint y: 94, distance: 30.4
click at [573, 94] on body "royalparfumerija.ba Home Elements Columns Content Boxes Accordion Tables Featur…" at bounding box center [328, 155] width 656 height 311
click at [639, 182] on button "Apply" at bounding box center [644, 182] width 17 height 8
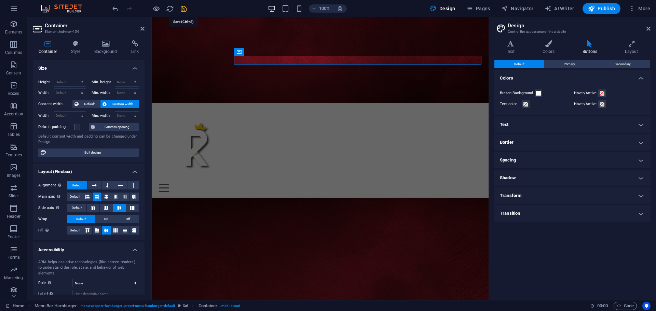
click at [182, 7] on icon "save" at bounding box center [184, 9] width 8 height 8
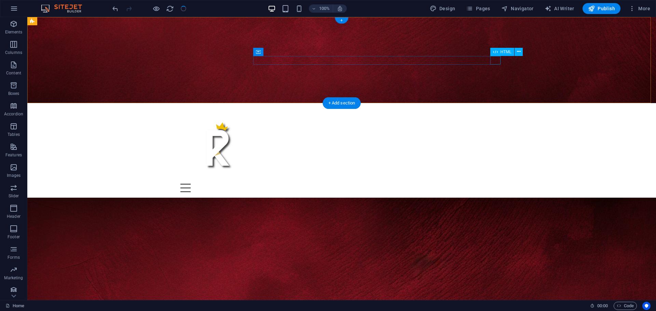
click at [497, 184] on div "Menu" at bounding box center [341, 188] width 323 height 9
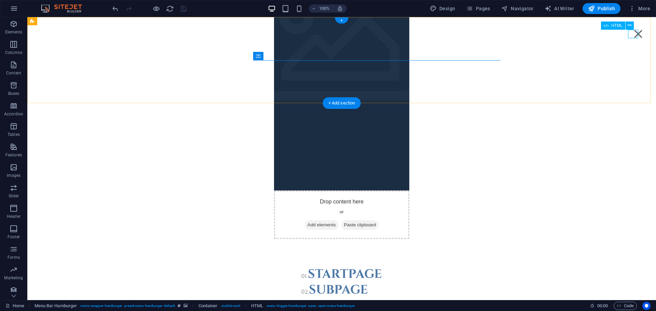
click at [633, 35] on div "Menu" at bounding box center [638, 34] width 10 height 9
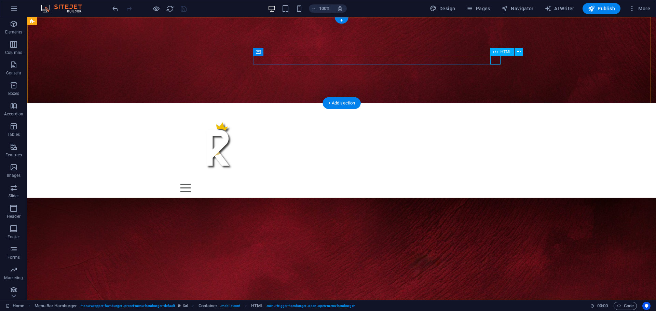
click at [497, 184] on div "Menu" at bounding box center [341, 188] width 323 height 9
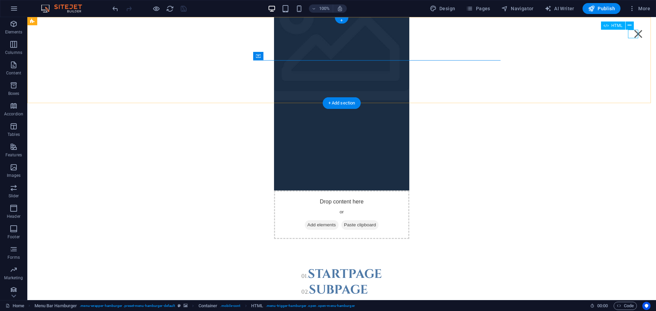
click at [635, 37] on div "Menu" at bounding box center [638, 34] width 10 height 9
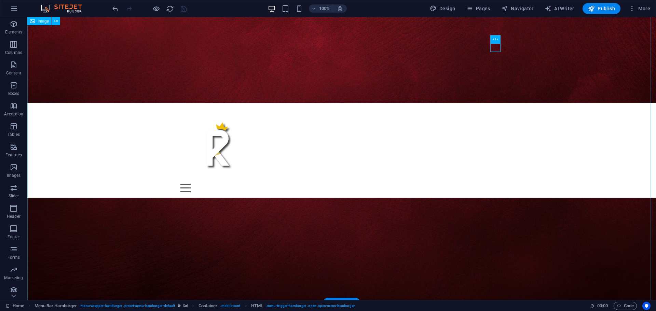
scroll to position [152, 0]
click at [214, 109] on div at bounding box center [341, 146] width 323 height 75
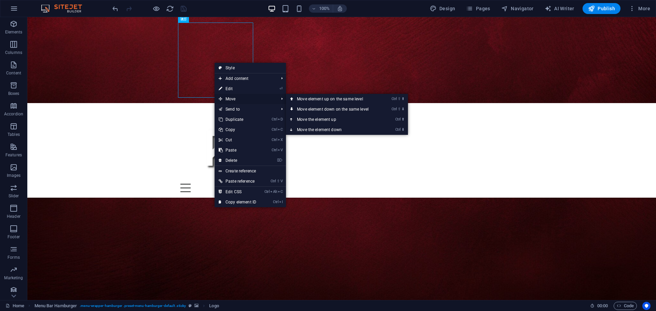
drag, startPoint x: 234, startPoint y: 98, endPoint x: 227, endPoint y: 98, distance: 7.2
click at [227, 98] on span "Move" at bounding box center [245, 99] width 61 height 10
click at [233, 97] on span "Move" at bounding box center [245, 99] width 61 height 10
click at [234, 99] on span "Move" at bounding box center [245, 99] width 61 height 10
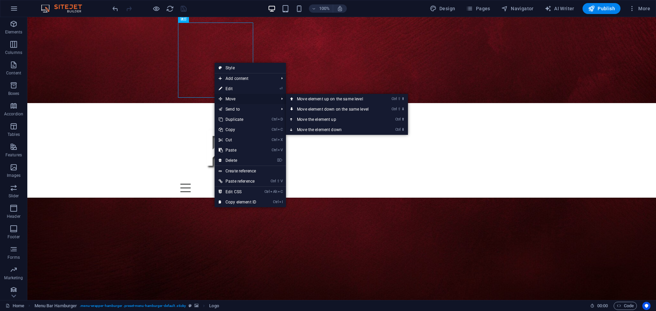
click at [234, 99] on span "Move" at bounding box center [245, 99] width 61 height 10
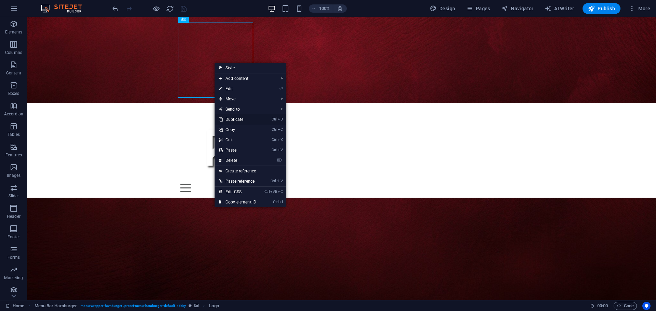
click at [236, 119] on link "Ctrl D Duplicate" at bounding box center [238, 120] width 46 height 10
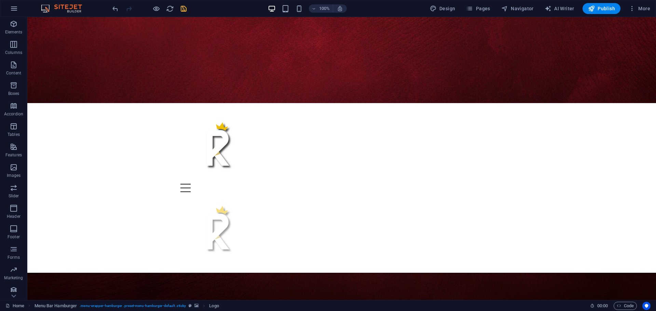
drag, startPoint x: 299, startPoint y: 62, endPoint x: 331, endPoint y: 63, distance: 32.2
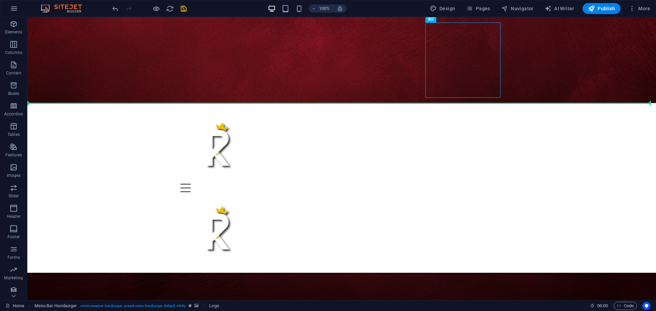
drag, startPoint x: 441, startPoint y: 66, endPoint x: 133, endPoint y: 61, distance: 308.0
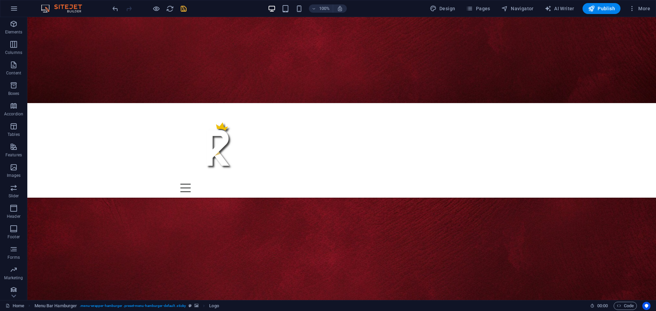
scroll to position [0, 0]
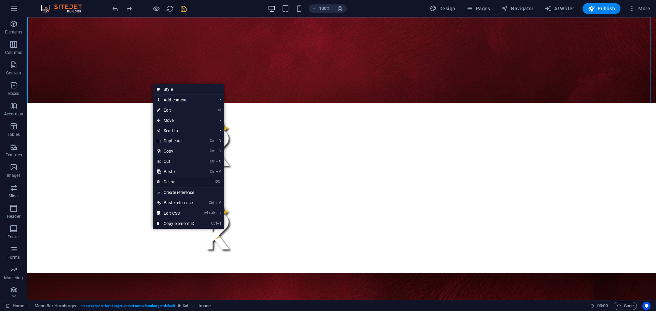
click at [179, 182] on link "⌦ Delete" at bounding box center [176, 182] width 46 height 10
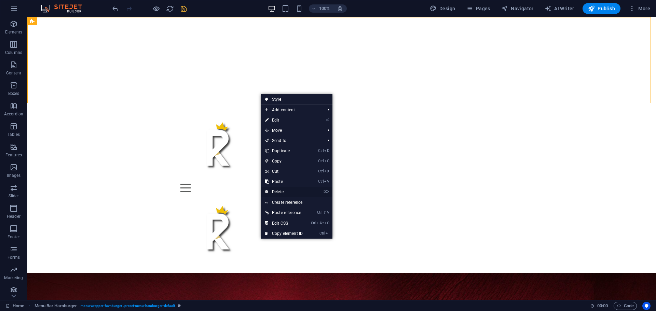
click at [268, 191] on icon at bounding box center [266, 192] width 3 height 10
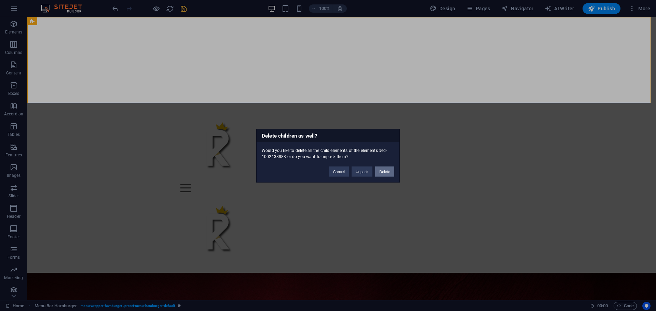
click at [382, 171] on button "Delete" at bounding box center [384, 171] width 19 height 10
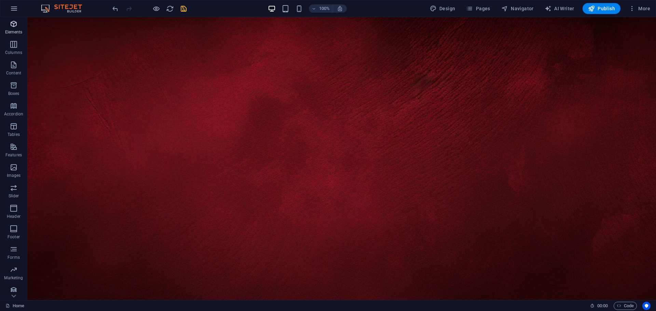
click at [18, 35] on span "Elements" at bounding box center [13, 28] width 27 height 16
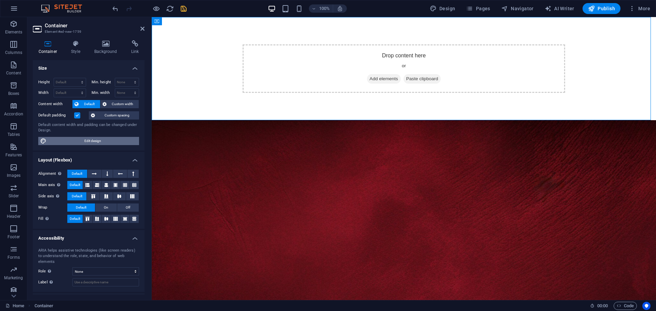
click at [62, 138] on span "Edit design" at bounding box center [93, 141] width 89 height 8
select select "rem"
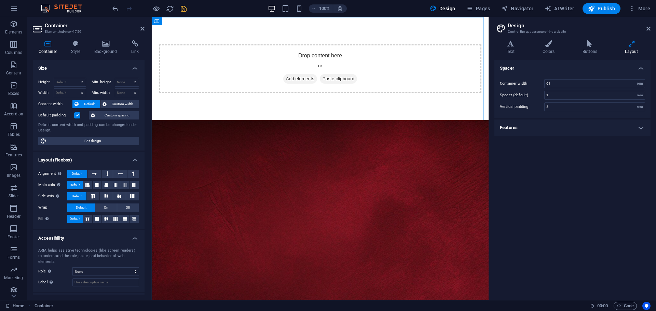
click at [645, 29] on header "Design Control the appearance of the website" at bounding box center [573, 26] width 155 height 18
click at [649, 25] on h2 "Design" at bounding box center [579, 26] width 143 height 6
click at [651, 23] on aside "Design Control the appearance of the website Variants Text Colors Buttons Layou…" at bounding box center [572, 158] width 167 height 283
click at [648, 26] on icon at bounding box center [649, 28] width 4 height 5
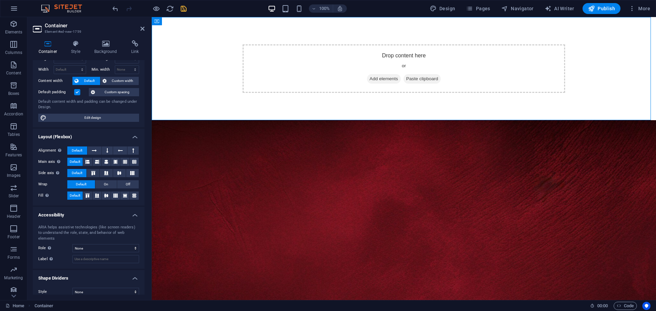
scroll to position [25, 0]
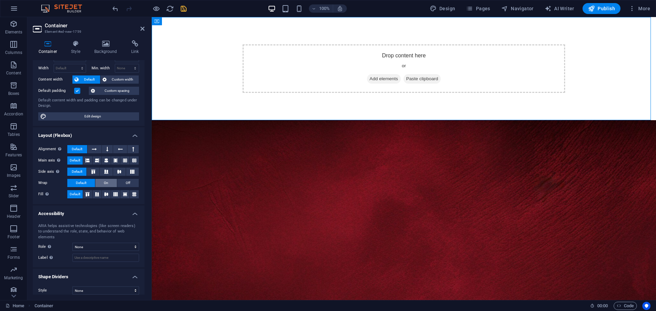
click at [104, 185] on span "On" at bounding box center [106, 183] width 4 height 8
click at [124, 185] on button "Off" at bounding box center [128, 183] width 22 height 8
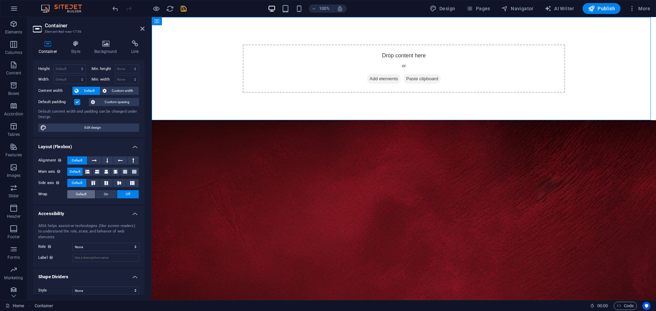
click at [83, 193] on span "Default" at bounding box center [81, 194] width 11 height 8
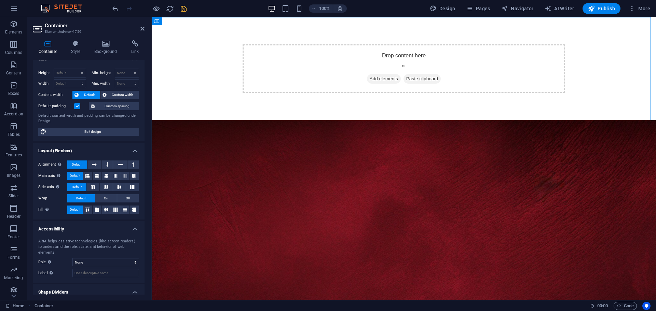
scroll to position [25, 0]
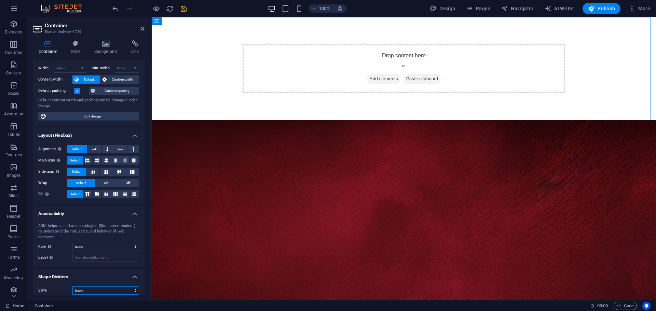
click at [78, 287] on select "None Triangle Square Diagonal Polygon 1 Polygon 2 Zigzag Multiple Zigzags Waves…" at bounding box center [105, 291] width 67 height 8
click at [72, 287] on select "None Triangle Square Diagonal Polygon 1 Polygon 2 Zigzag Multiple Zigzags Waves…" at bounding box center [105, 291] width 67 height 8
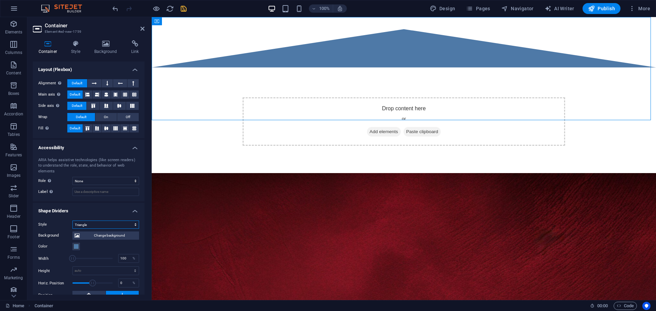
scroll to position [93, 0]
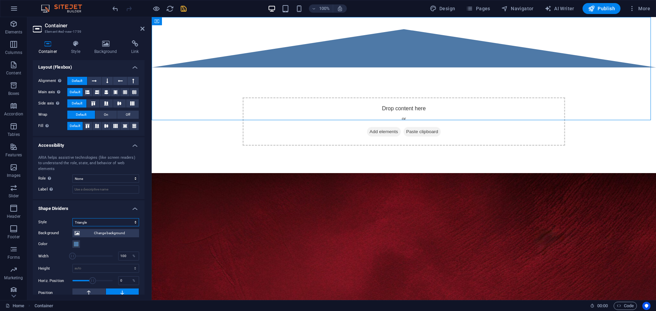
click at [86, 218] on select "None Triangle Square Diagonal Polygon 1 Polygon 2 Zigzag Multiple Zigzags Waves…" at bounding box center [105, 222] width 67 height 8
click at [72, 218] on select "None Triangle Square Diagonal Polygon 1 Polygon 2 Zigzag Multiple Zigzags Waves…" at bounding box center [105, 222] width 67 height 8
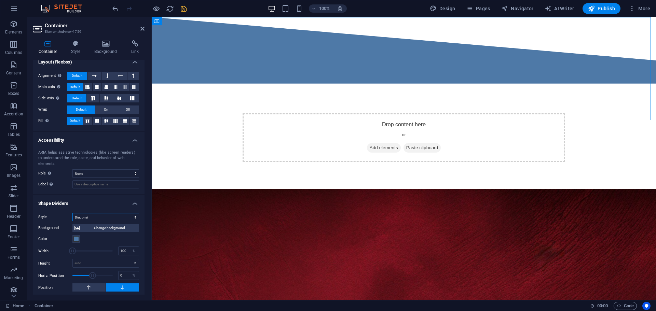
scroll to position [107, 0]
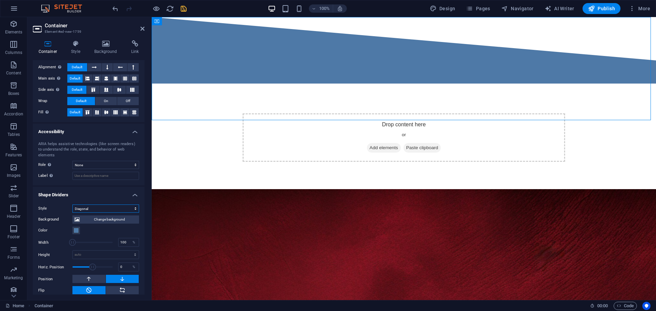
click at [89, 205] on select "None Triangle Square Diagonal Polygon 1 Polygon 2 Zigzag Multiple Zigzags Waves…" at bounding box center [105, 209] width 67 height 8
click at [72, 205] on select "None Triangle Square Diagonal Polygon 1 Polygon 2 Zigzag Multiple Zigzags Waves…" at bounding box center [105, 209] width 67 height 8
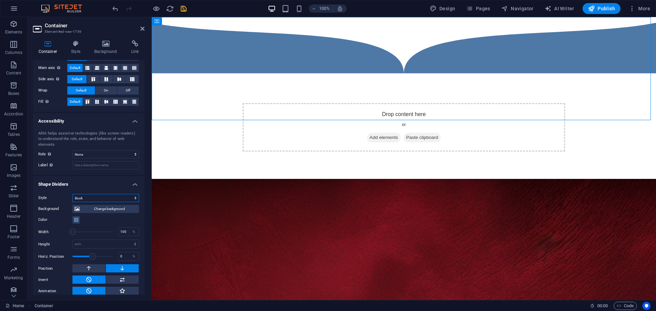
scroll to position [118, 0]
click at [90, 193] on select "None Triangle Square Diagonal Polygon 1 Polygon 2 Zigzag Multiple Zigzags Waves…" at bounding box center [105, 197] width 67 height 8
click at [72, 193] on select "None Triangle Square Diagonal Polygon 1 Polygon 2 Zigzag Multiple Zigzags Waves…" at bounding box center [105, 197] width 67 height 8
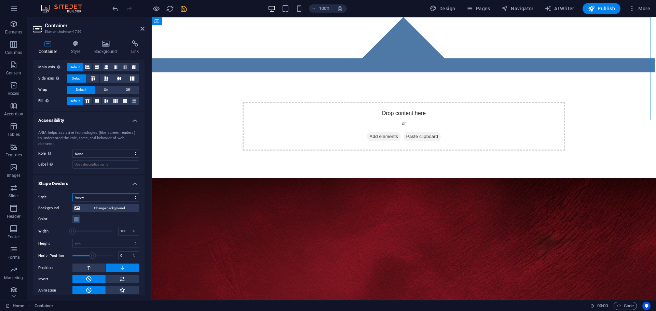
click at [96, 193] on select "None Triangle Square Diagonal Polygon 1 Polygon 2 Zigzag Multiple Zigzags Waves…" at bounding box center [105, 197] width 67 height 8
select select "pyramids"
click at [72, 193] on select "None Triangle Square Diagonal Polygon 1 Polygon 2 Zigzag Multiple Zigzags Waves…" at bounding box center [105, 197] width 67 height 8
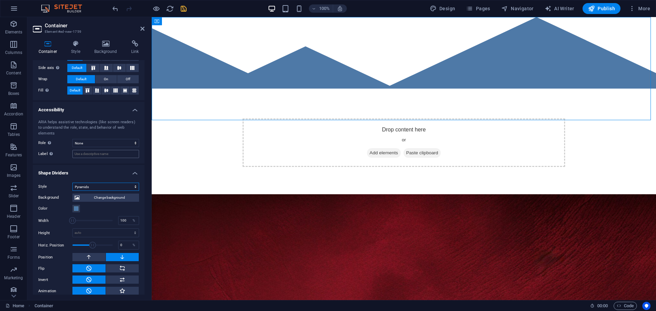
scroll to position [129, 0]
click at [111, 286] on button at bounding box center [122, 290] width 33 height 8
type input "400"
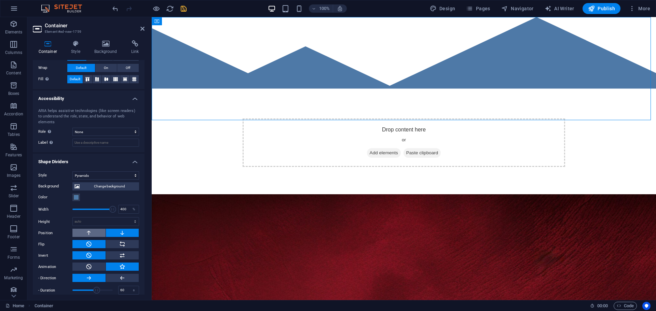
scroll to position [140, 0]
click at [90, 262] on icon at bounding box center [89, 266] width 6 height 8
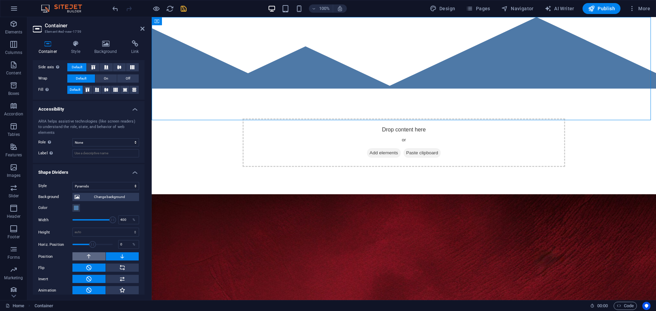
click at [92, 253] on button at bounding box center [88, 257] width 33 height 8
click at [111, 253] on button at bounding box center [122, 257] width 33 height 8
click at [62, 167] on h4 "Shape Dividers" at bounding box center [89, 170] width 112 height 12
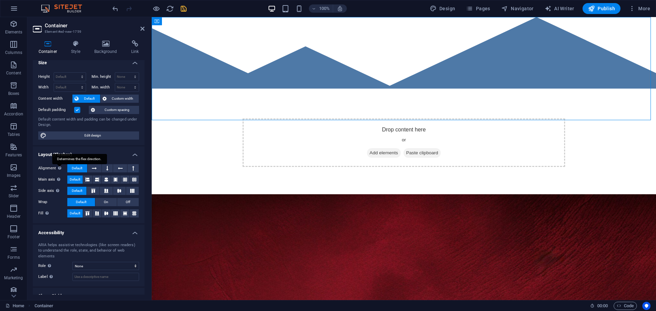
scroll to position [0, 0]
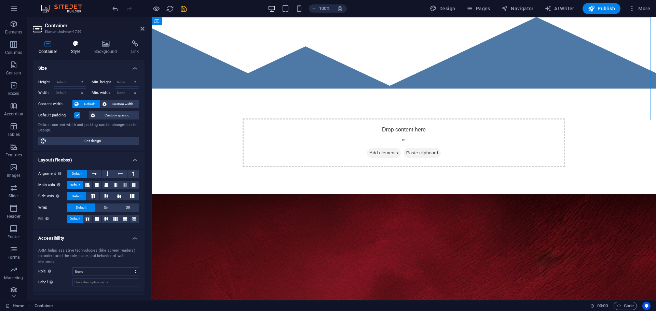
click at [78, 42] on icon at bounding box center [76, 43] width 21 height 7
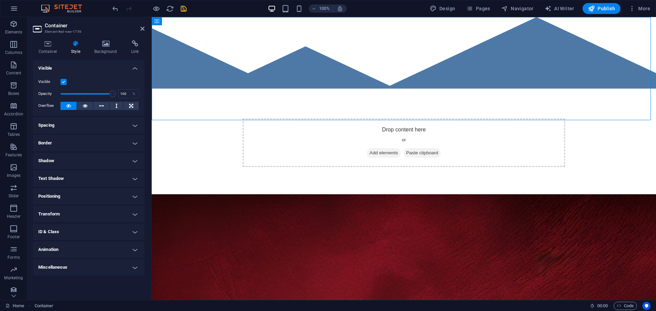
click at [63, 79] on label at bounding box center [63, 82] width 6 height 6
click at [0, 0] on input "Visible" at bounding box center [0, 0] width 0 height 0
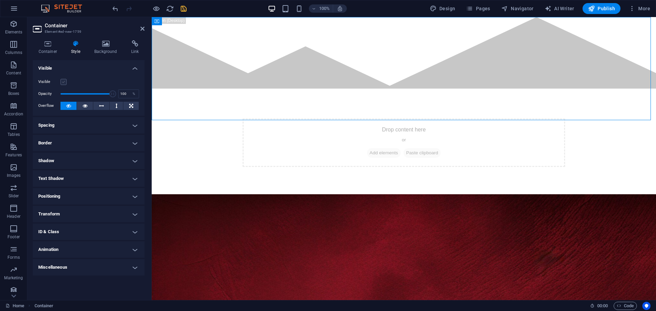
click at [63, 79] on label at bounding box center [63, 82] width 6 height 6
click at [0, 0] on input "Visible" at bounding box center [0, 0] width 0 height 0
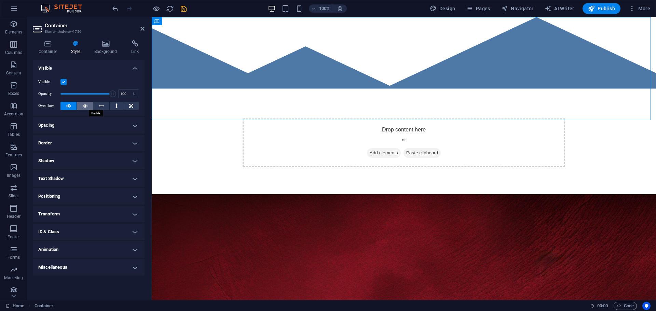
click at [83, 106] on icon at bounding box center [85, 106] width 5 height 8
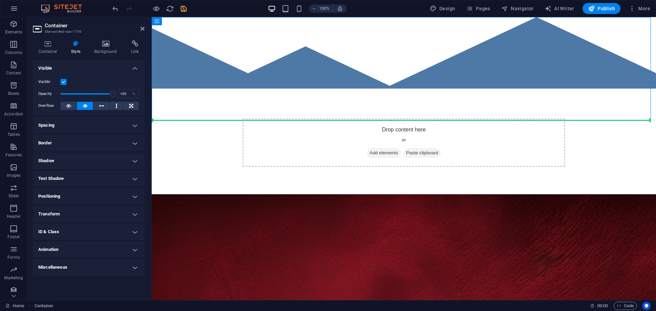
drag, startPoint x: 205, startPoint y: 108, endPoint x: 205, endPoint y: 162, distance: 53.3
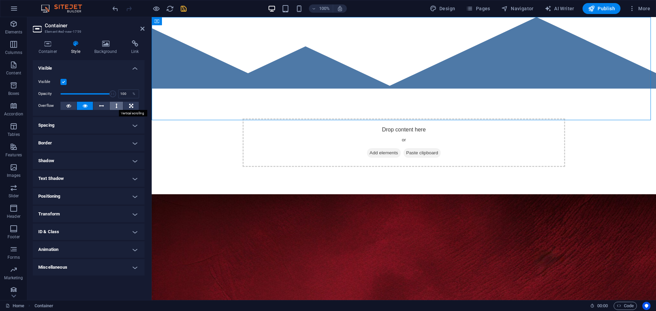
click at [116, 107] on icon at bounding box center [117, 106] width 2 height 8
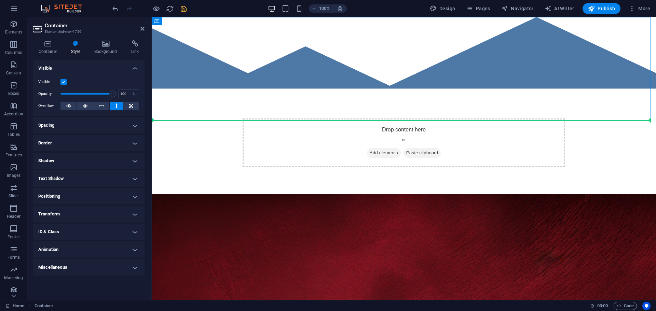
drag, startPoint x: 245, startPoint y: 119, endPoint x: 252, endPoint y: 177, distance: 58.8
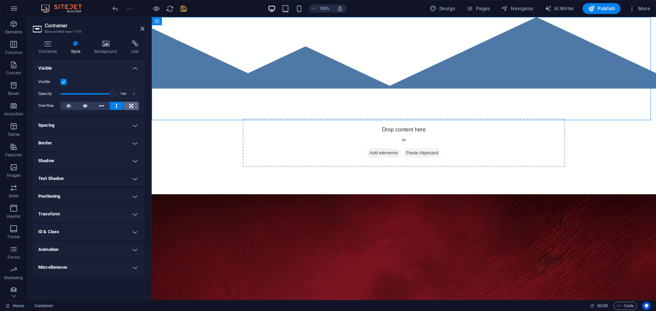
click at [134, 105] on button at bounding box center [130, 106] width 15 height 8
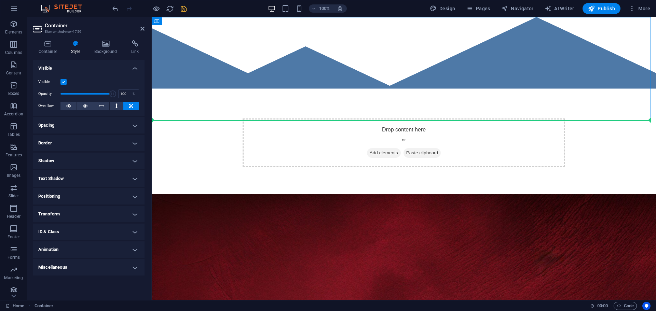
drag, startPoint x: 188, startPoint y: 110, endPoint x: 261, endPoint y: 185, distance: 104.2
drag, startPoint x: 215, startPoint y: 77, endPoint x: 272, endPoint y: 183, distance: 120.2
drag, startPoint x: 210, startPoint y: 97, endPoint x: 249, endPoint y: 172, distance: 85.0
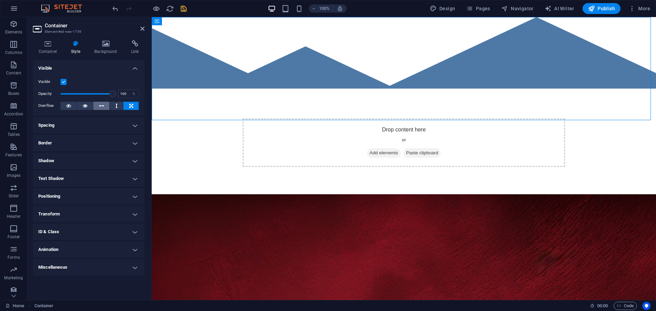
click at [99, 106] on icon at bounding box center [101, 106] width 5 height 8
click at [90, 106] on button at bounding box center [85, 106] width 16 height 8
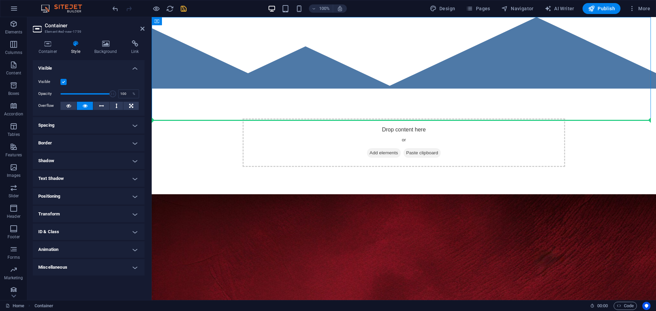
drag, startPoint x: 198, startPoint y: 125, endPoint x: 233, endPoint y: 172, distance: 58.1
drag, startPoint x: 211, startPoint y: 103, endPoint x: 225, endPoint y: 159, distance: 57.5
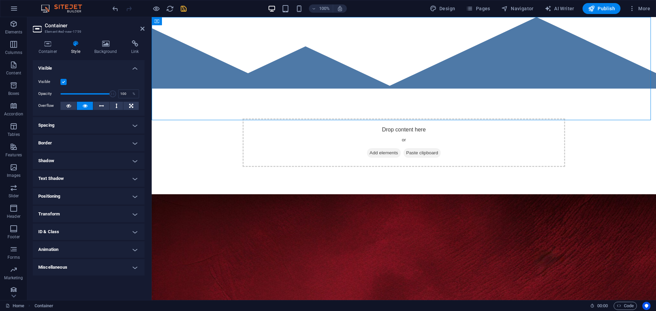
click at [62, 82] on label at bounding box center [63, 82] width 6 height 6
click at [0, 0] on input "Visible" at bounding box center [0, 0] width 0 height 0
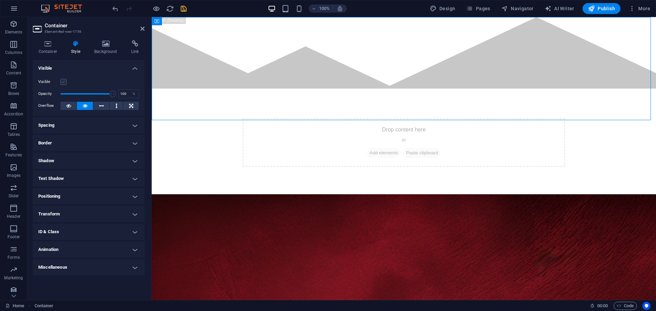
click at [62, 82] on label at bounding box center [63, 82] width 6 height 6
click at [0, 0] on input "Visible" at bounding box center [0, 0] width 0 height 0
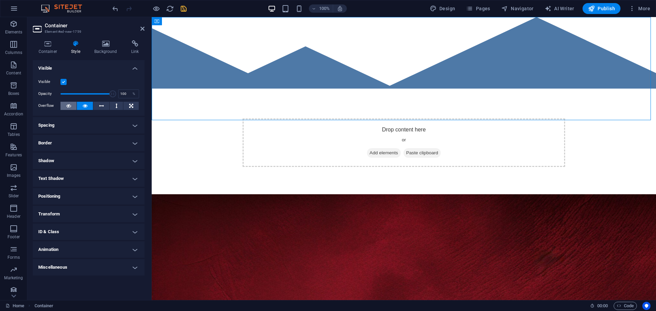
click at [70, 106] on icon at bounding box center [68, 106] width 5 height 8
click at [59, 194] on h4 "Positioning" at bounding box center [89, 196] width 112 height 16
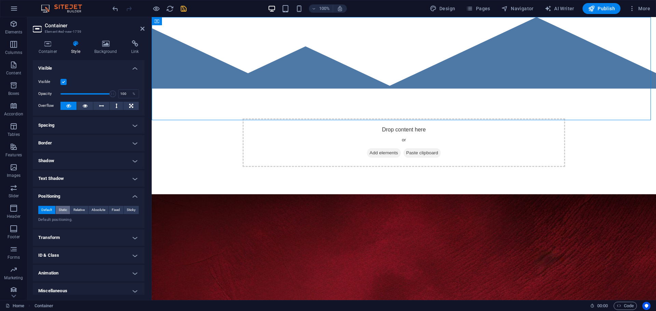
click at [59, 210] on span "Static" at bounding box center [63, 210] width 8 height 8
drag, startPoint x: 280, startPoint y: 97, endPoint x: 321, endPoint y: 168, distance: 82.4
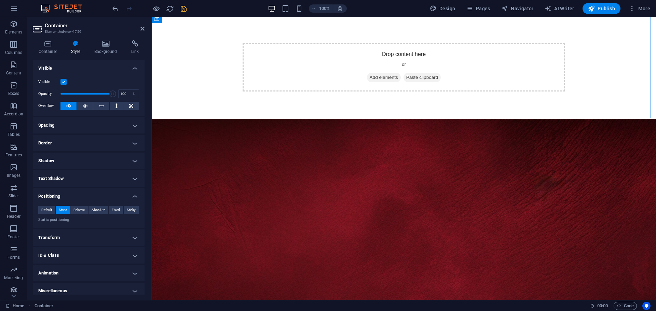
scroll to position [100, 0]
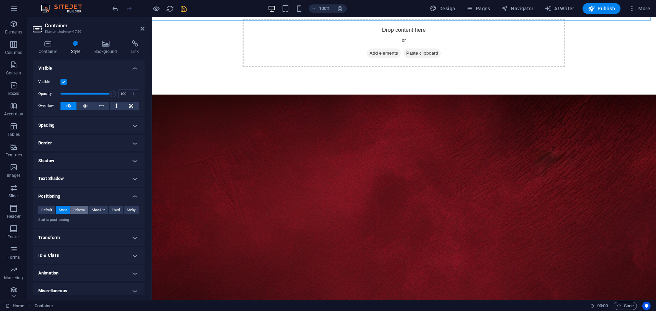
click at [77, 209] on span "Relative" at bounding box center [78, 210] width 11 height 8
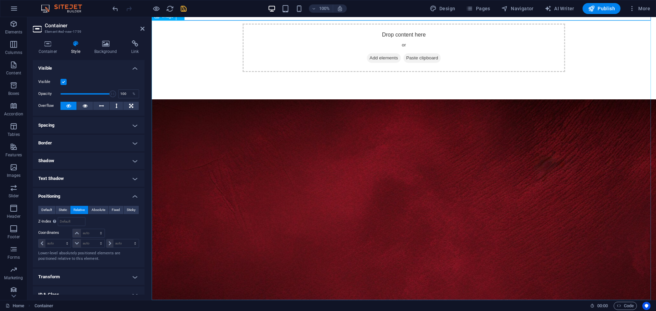
scroll to position [0, 0]
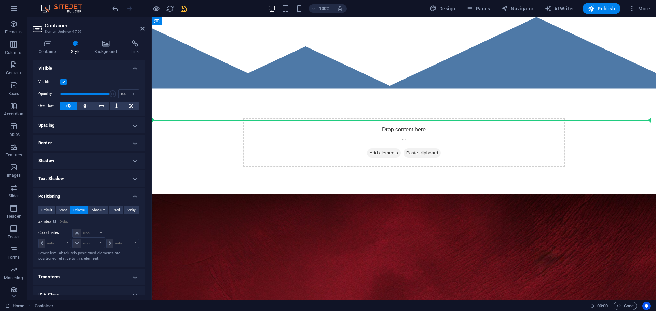
drag, startPoint x: 237, startPoint y: 106, endPoint x: 292, endPoint y: 180, distance: 91.9
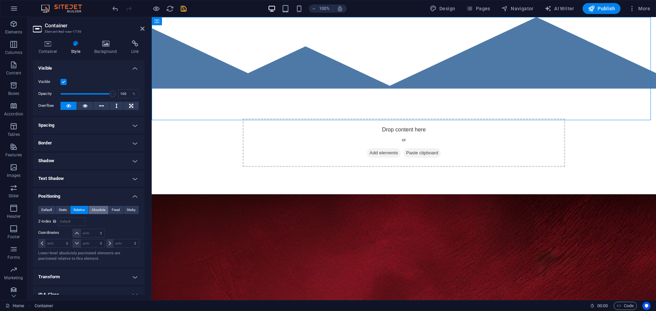
click at [101, 209] on span "Absolute" at bounding box center [99, 210] width 14 height 8
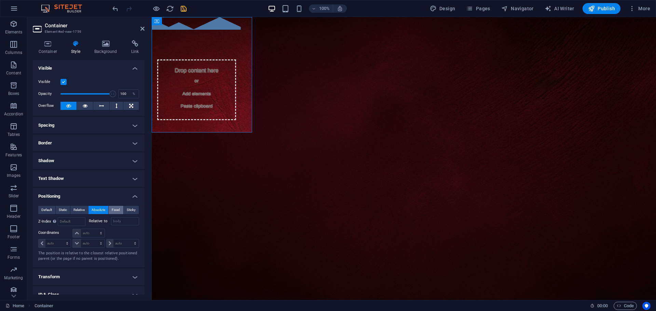
click at [118, 212] on span "Fixed" at bounding box center [116, 210] width 8 height 8
click at [129, 213] on span "Sticky" at bounding box center [131, 210] width 9 height 8
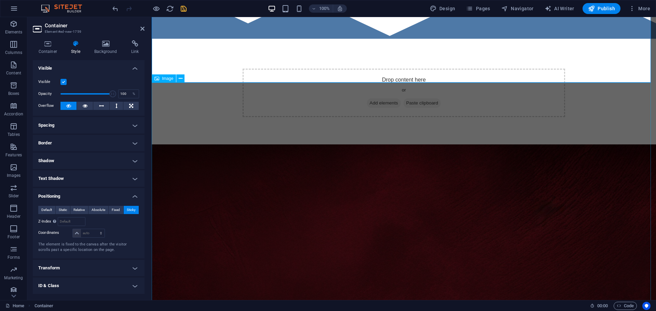
scroll to position [68, 0]
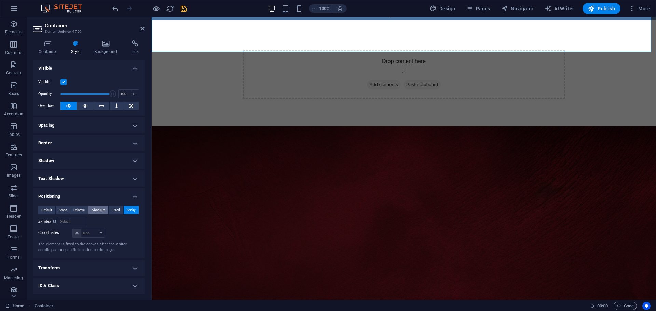
click at [89, 210] on button "Absolute" at bounding box center [99, 210] width 20 height 8
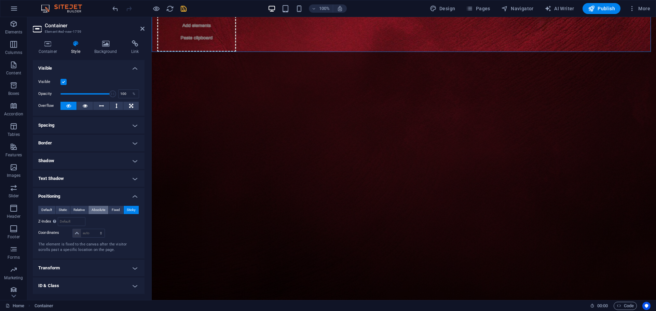
scroll to position [0, 0]
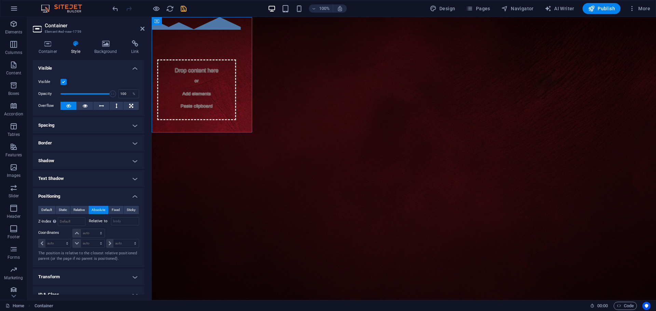
click at [145, 30] on aside "Container Element #ed-new-1759 Container Style Background Link Size Height Defa…" at bounding box center [89, 158] width 124 height 283
click at [142, 30] on icon at bounding box center [142, 28] width 4 height 5
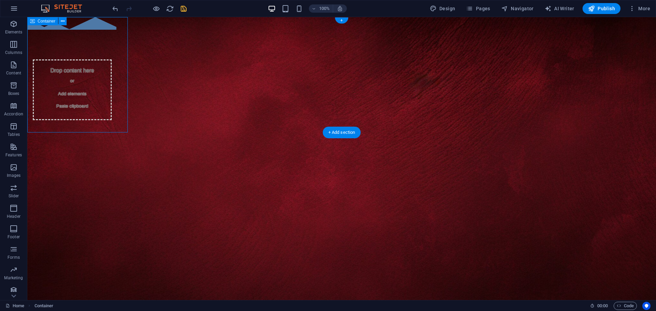
drag, startPoint x: 108, startPoint y: 130, endPoint x: 140, endPoint y: 138, distance: 33.0
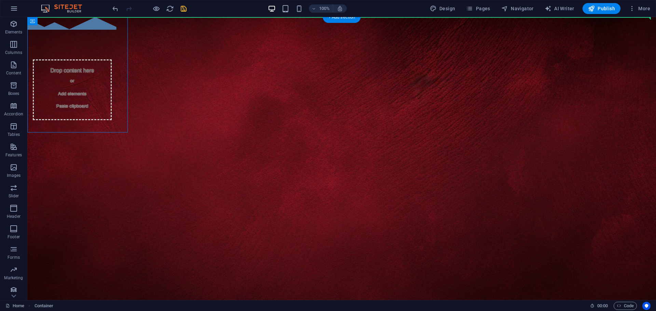
drag, startPoint x: 82, startPoint y: 108, endPoint x: 144, endPoint y: 161, distance: 81.0
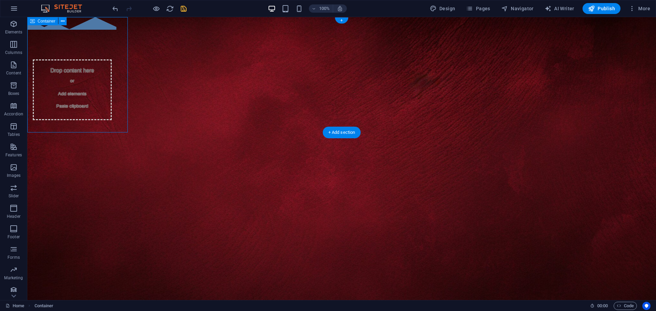
click at [78, 89] on span "Add elements" at bounding box center [72, 94] width 34 height 10
click at [82, 89] on span "Add elements" at bounding box center [72, 94] width 34 height 10
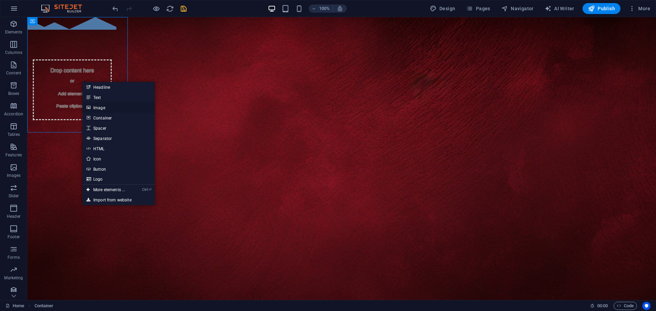
click at [92, 108] on link "Image" at bounding box center [118, 108] width 72 height 10
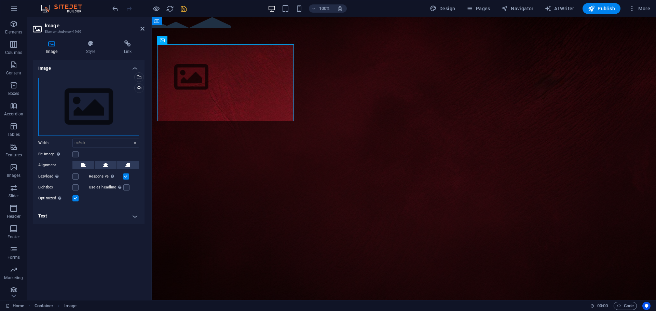
click at [82, 107] on div "Drag files here, click to choose files or select files from Files or our free s…" at bounding box center [88, 107] width 101 height 58
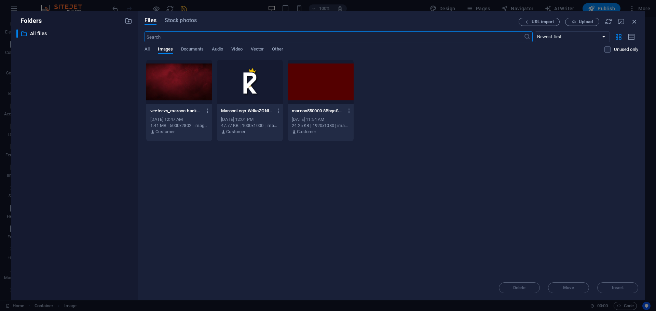
click at [243, 78] on div at bounding box center [250, 82] width 66 height 44
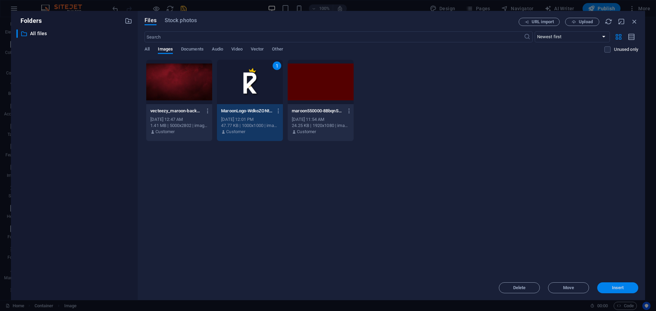
click at [612, 288] on span "Insert" at bounding box center [618, 288] width 12 height 4
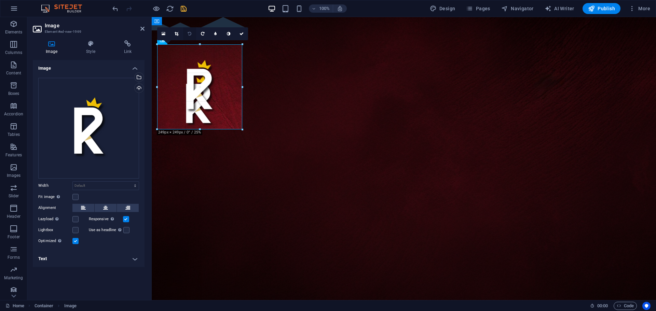
drag, startPoint x: 479, startPoint y: 273, endPoint x: 186, endPoint y: 38, distance: 376.1
type input "249"
select select "px"
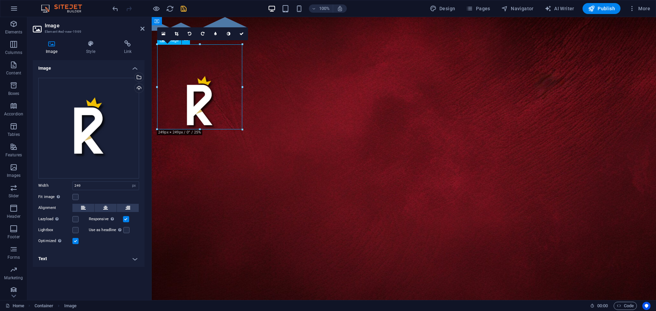
drag, startPoint x: 202, startPoint y: 91, endPoint x: 394, endPoint y: 111, distance: 193.4
click at [241, 94] on figure at bounding box center [199, 102] width 85 height 85
click at [242, 35] on icon at bounding box center [242, 34] width 4 height 4
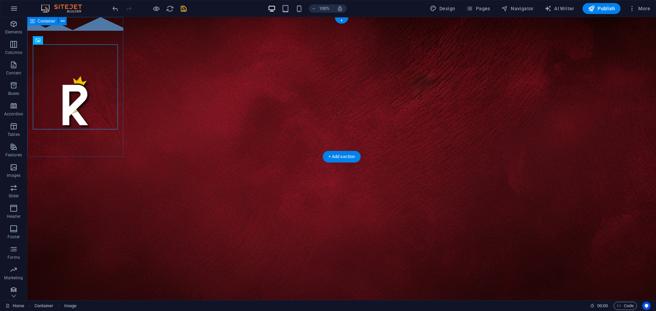
click at [109, 152] on div at bounding box center [75, 95] width 96 height 156
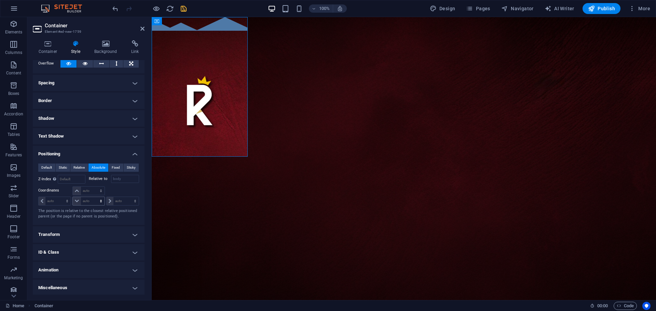
scroll to position [44, 0]
click at [43, 234] on h4 "Transform" at bounding box center [89, 233] width 112 height 16
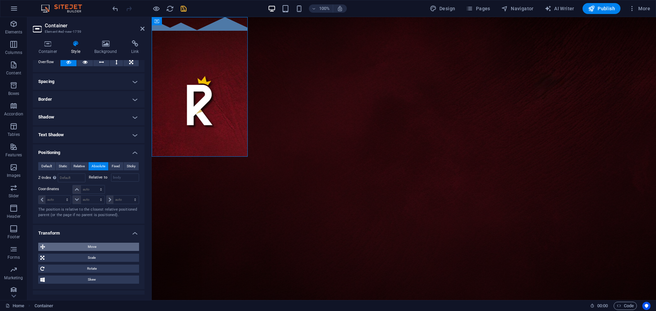
click at [46, 244] on button "Move" at bounding box center [88, 247] width 101 height 8
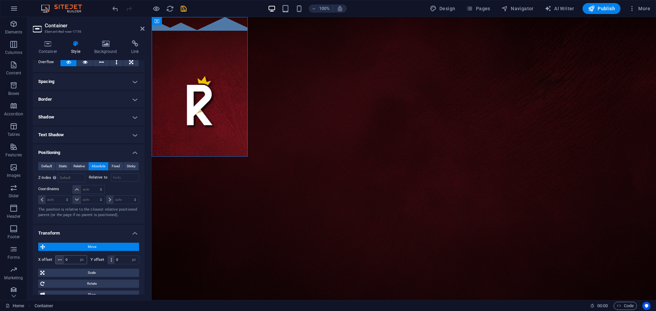
click at [59, 260] on icon at bounding box center [60, 260] width 4 height 4
click at [43, 261] on label "X offset" at bounding box center [46, 260] width 17 height 4
drag, startPoint x: 72, startPoint y: 261, endPoint x: 53, endPoint y: 261, distance: 19.5
click at [55, 261] on div "X offset 0 px rem % em vh vw" at bounding box center [62, 260] width 49 height 9
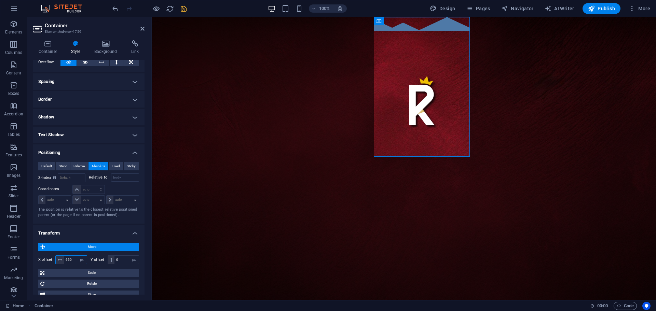
drag, startPoint x: 73, startPoint y: 260, endPoint x: 59, endPoint y: 260, distance: 13.7
click at [59, 260] on div "650 px rem % em vh vw" at bounding box center [71, 260] width 32 height 9
drag, startPoint x: 75, startPoint y: 260, endPoint x: 60, endPoint y: 260, distance: 14.0
click at [60, 260] on div "650 px rem % em vh vw" at bounding box center [71, 260] width 32 height 9
type input "500"
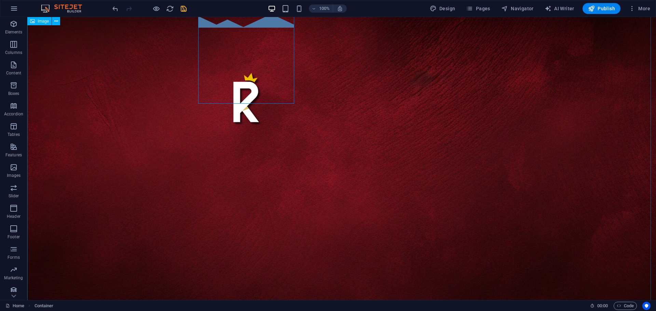
scroll to position [0, 0]
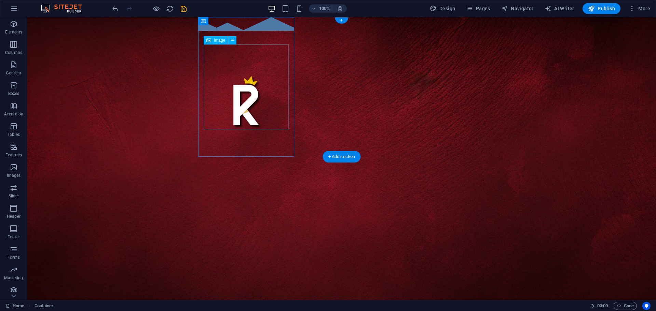
click at [247, 87] on figure at bounding box center [246, 102] width 85 height 85
click at [263, 31] on div at bounding box center [246, 95] width 96 height 156
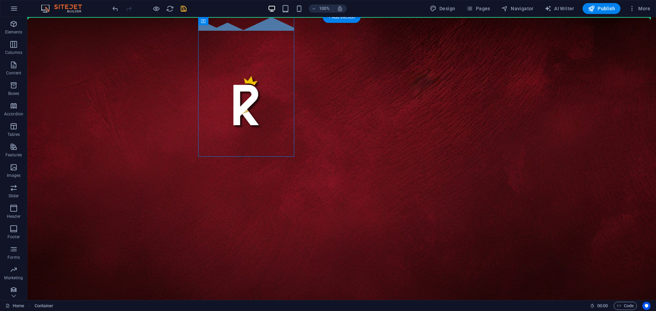
drag, startPoint x: 264, startPoint y: 31, endPoint x: 351, endPoint y: 79, distance: 99.7
